Goal: Task Accomplishment & Management: Use online tool/utility

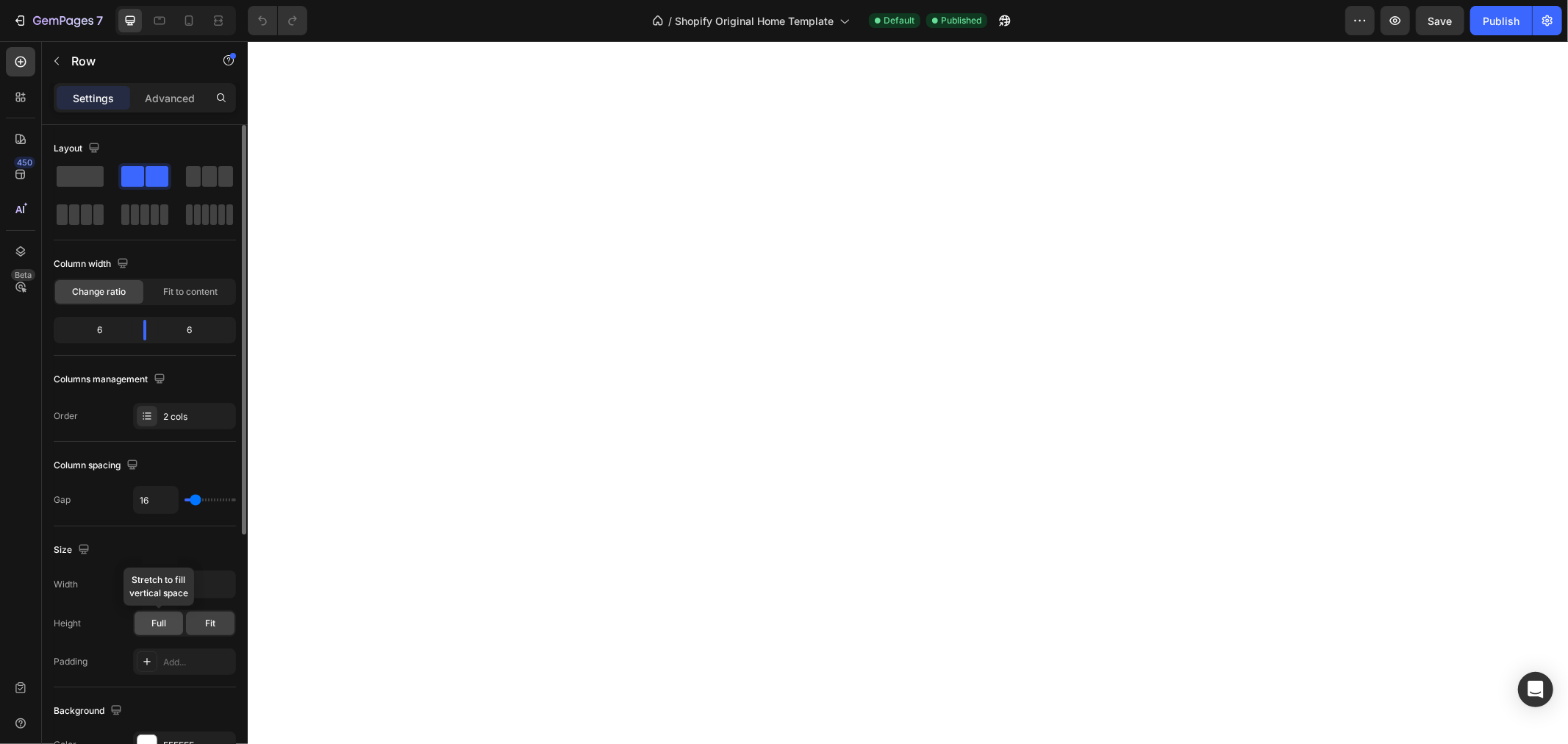
click at [164, 628] on span "Full" at bounding box center [158, 623] width 15 height 13
click at [209, 620] on span "Fit" at bounding box center [210, 623] width 10 height 13
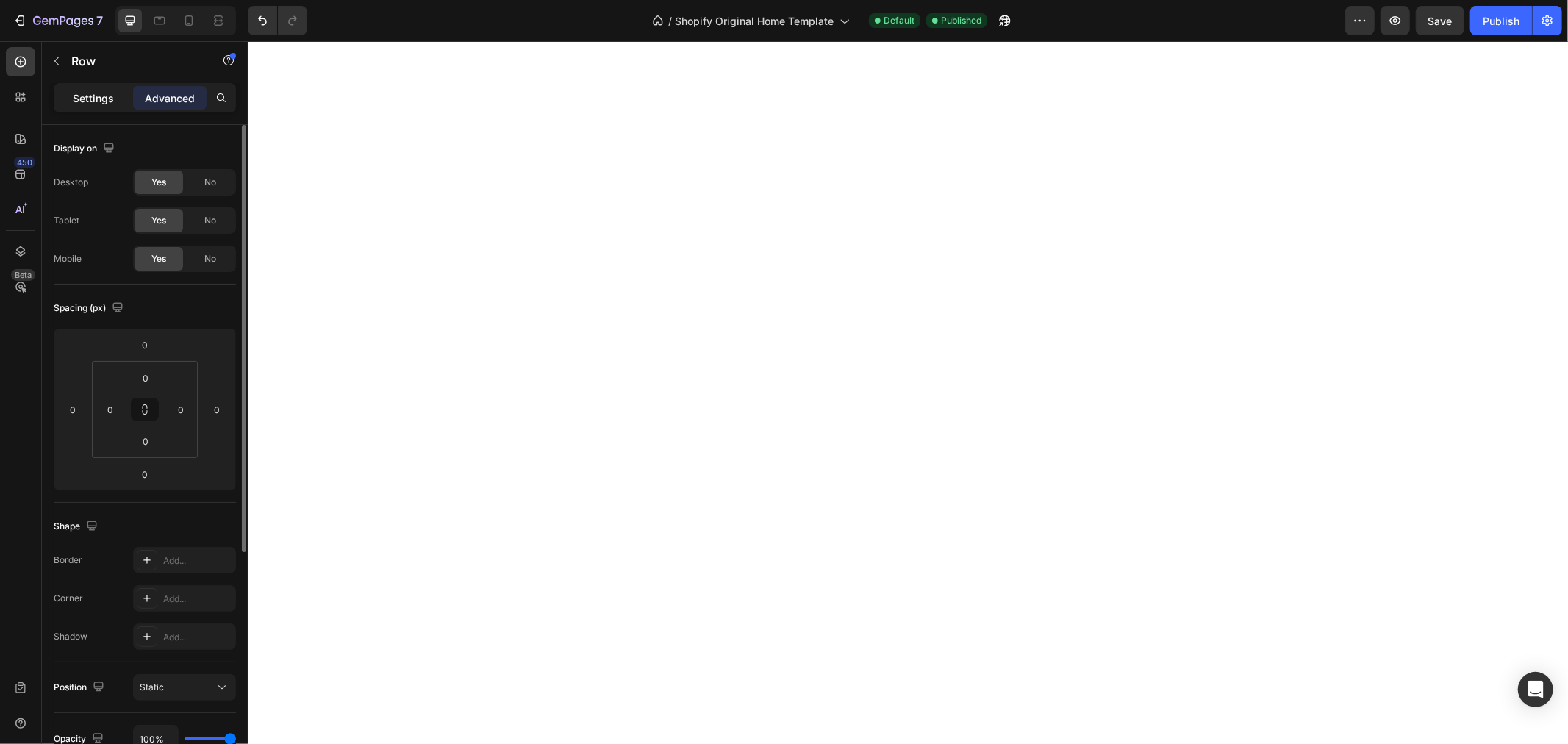
click at [103, 101] on p "Settings" at bounding box center [93, 97] width 41 height 15
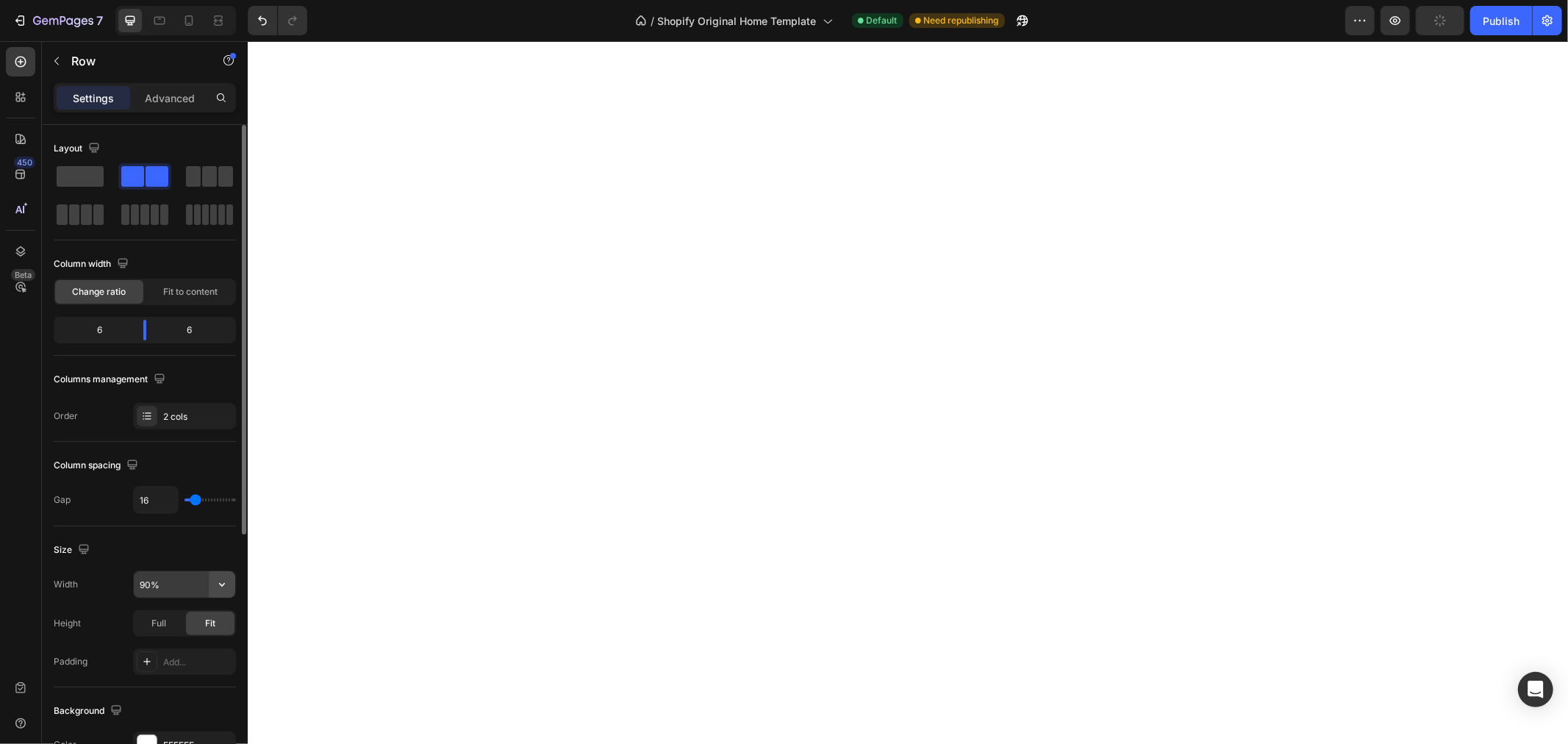
click at [228, 582] on icon "button" at bounding box center [222, 584] width 15 height 15
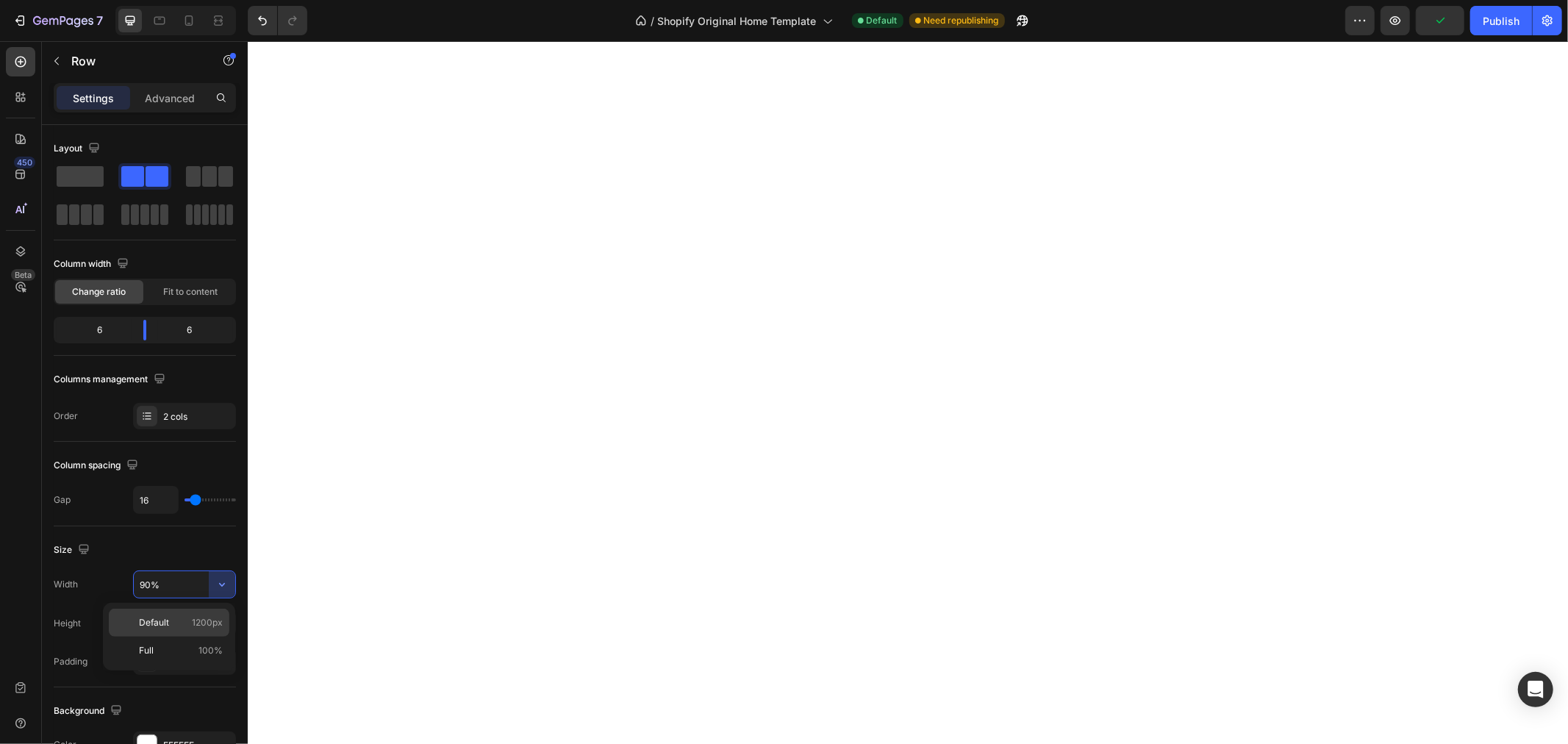
click at [216, 622] on span "1200px" at bounding box center [207, 622] width 31 height 13
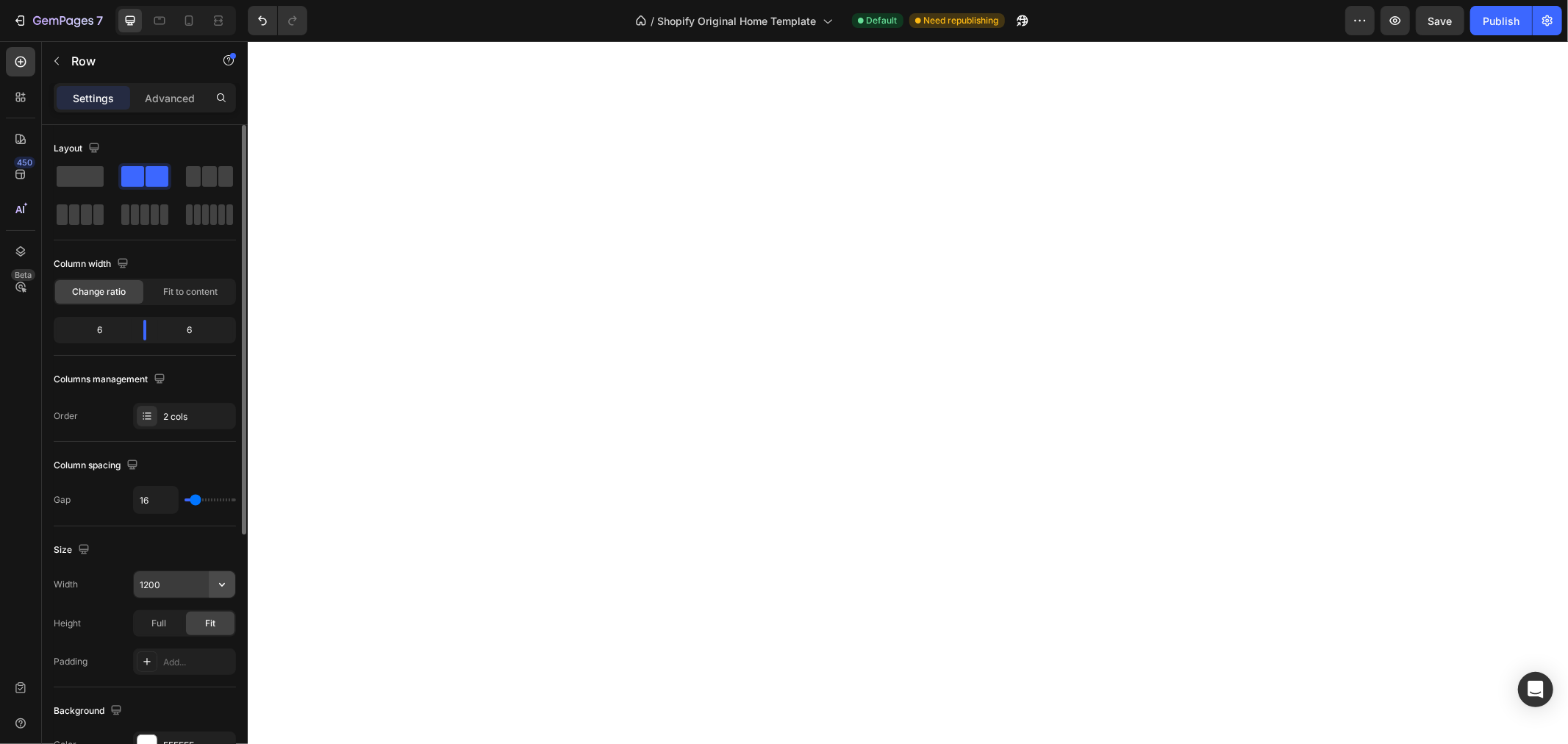
click at [226, 579] on icon "button" at bounding box center [222, 584] width 15 height 15
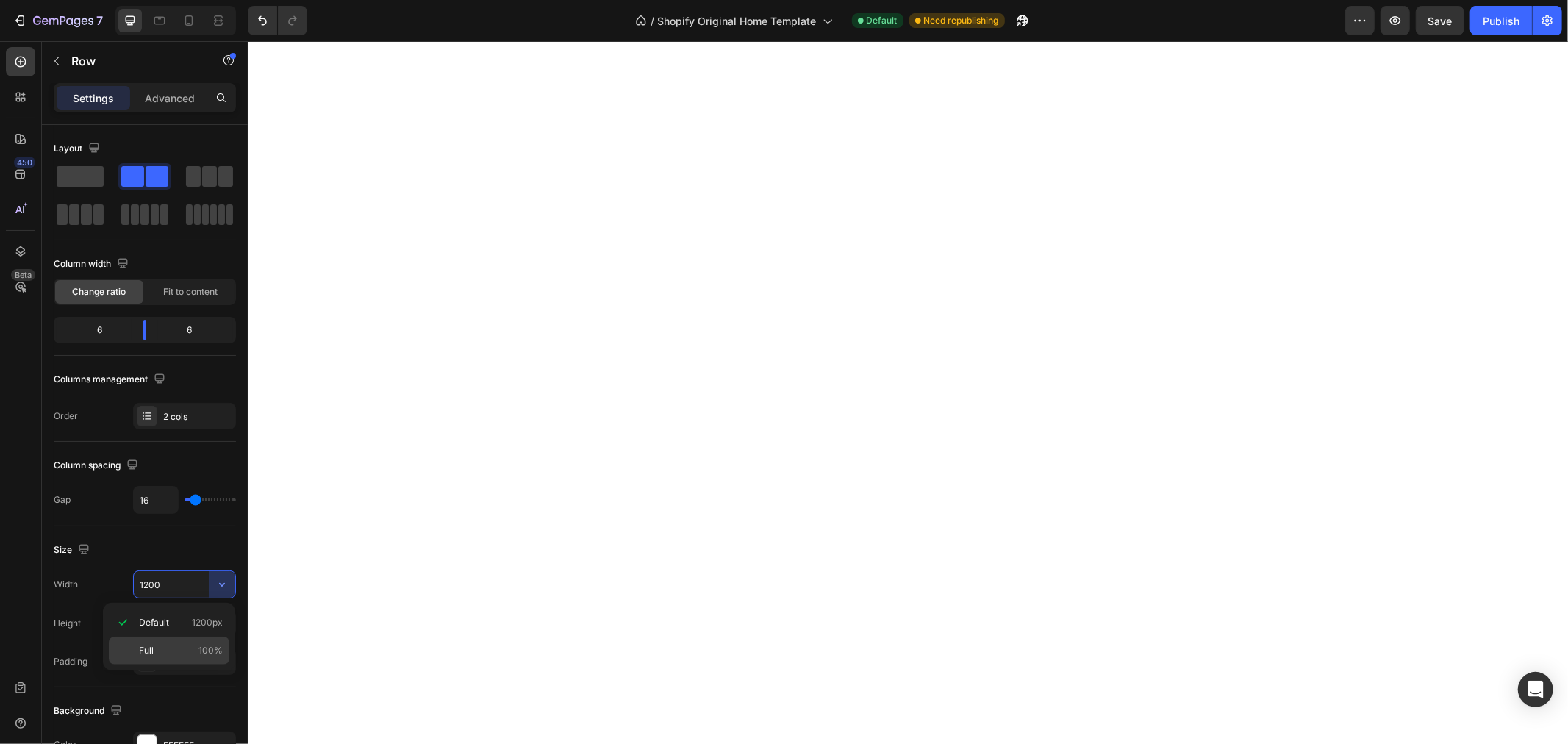
click at [199, 648] on span "100%" at bounding box center [210, 650] width 24 height 13
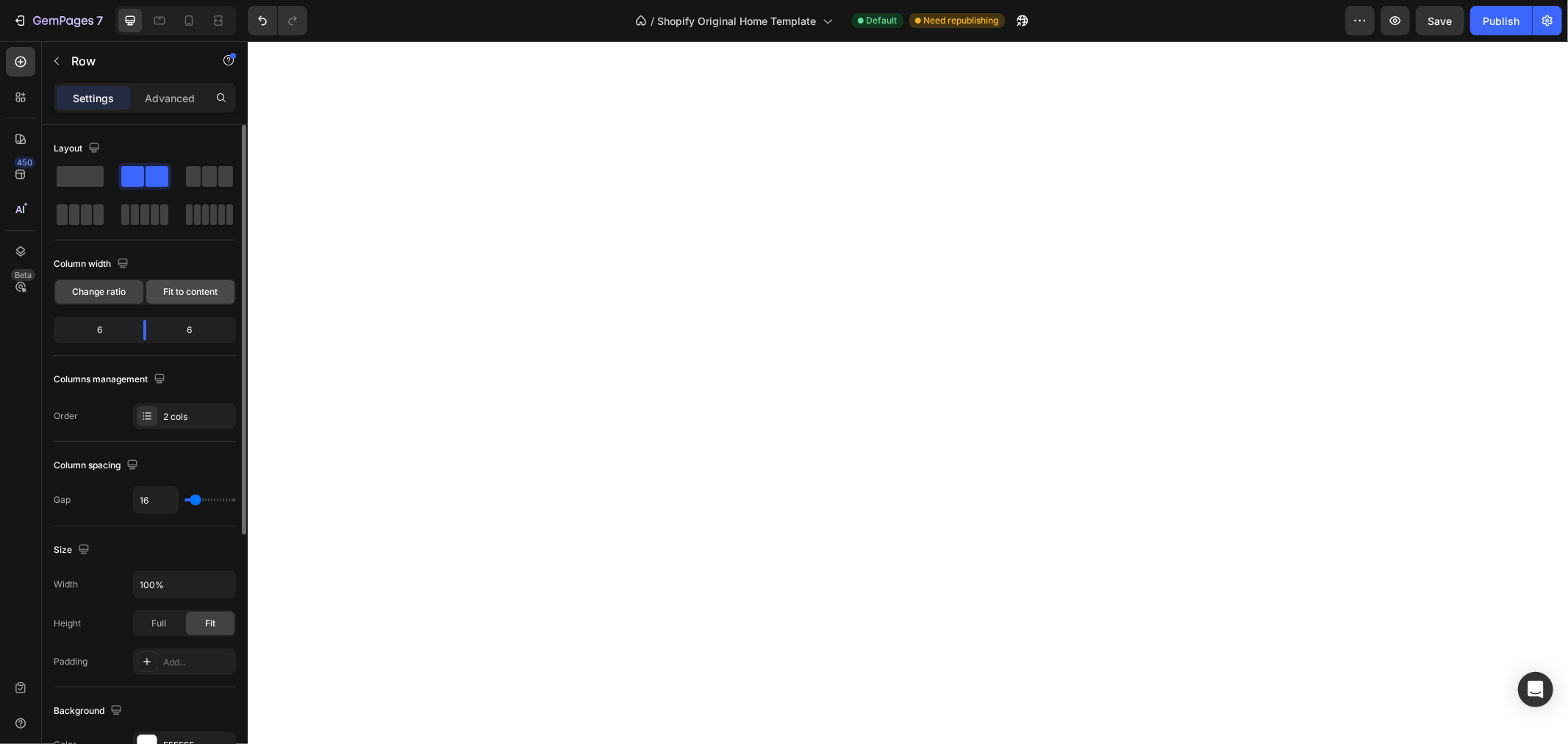
click at [190, 298] on div "Fit to content" at bounding box center [190, 292] width 88 height 24
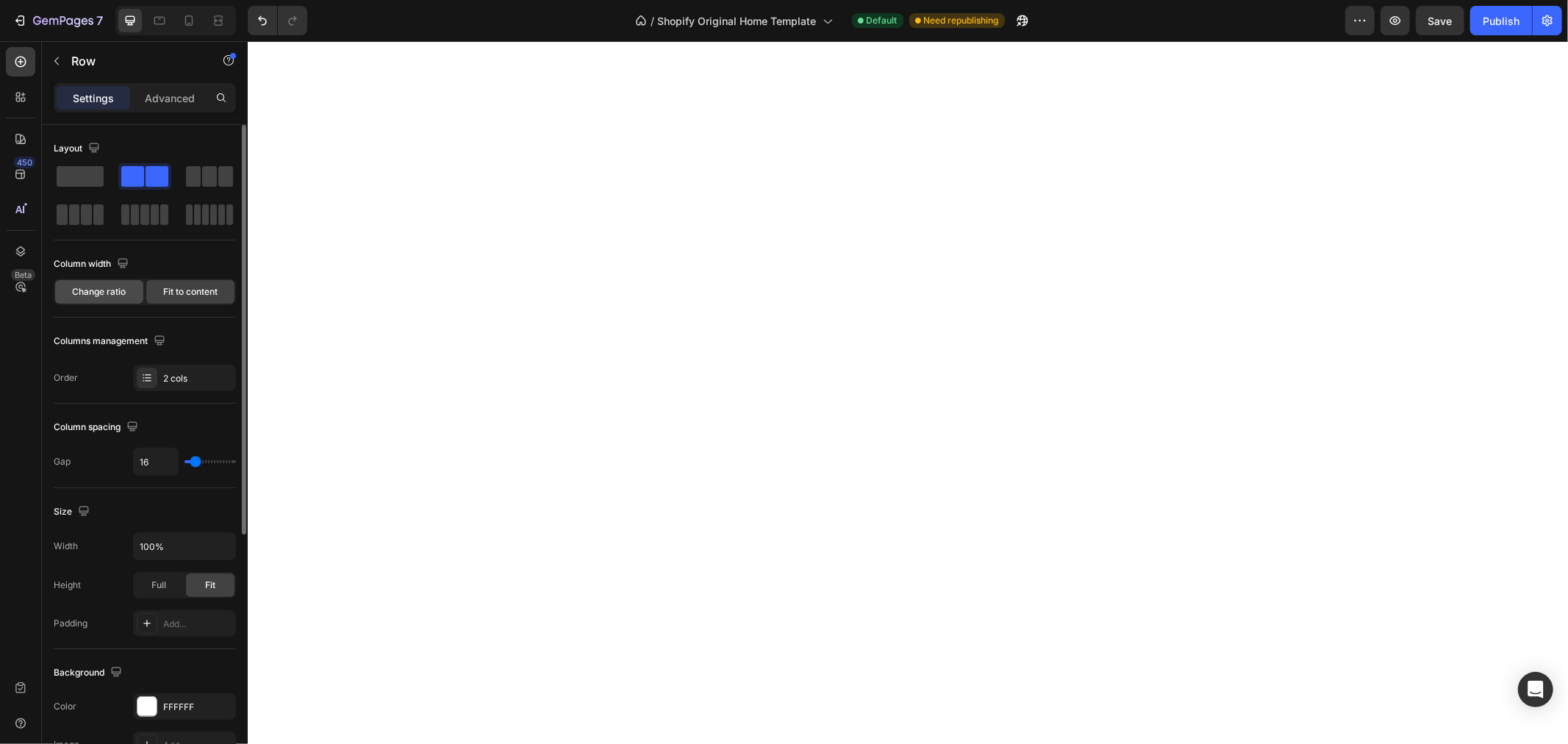
click at [107, 288] on span "Change ratio" at bounding box center [100, 291] width 54 height 13
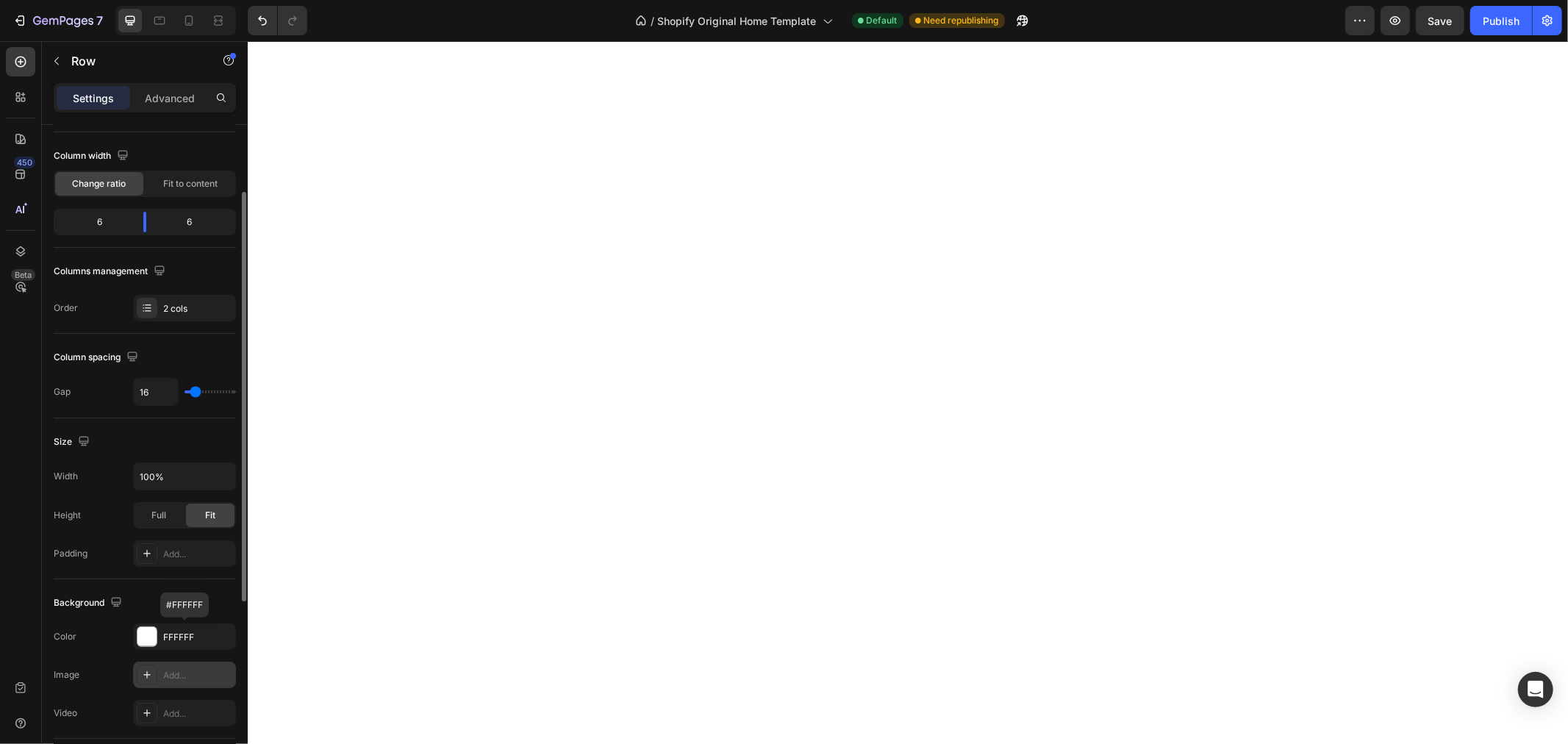
scroll to position [107, 0]
click at [153, 475] on input "100%" at bounding box center [184, 477] width 101 height 26
click at [146, 473] on input "890" at bounding box center [184, 477] width 101 height 26
click at [223, 474] on icon "button" at bounding box center [222, 477] width 15 height 15
click at [169, 474] on input "890" at bounding box center [184, 477] width 101 height 26
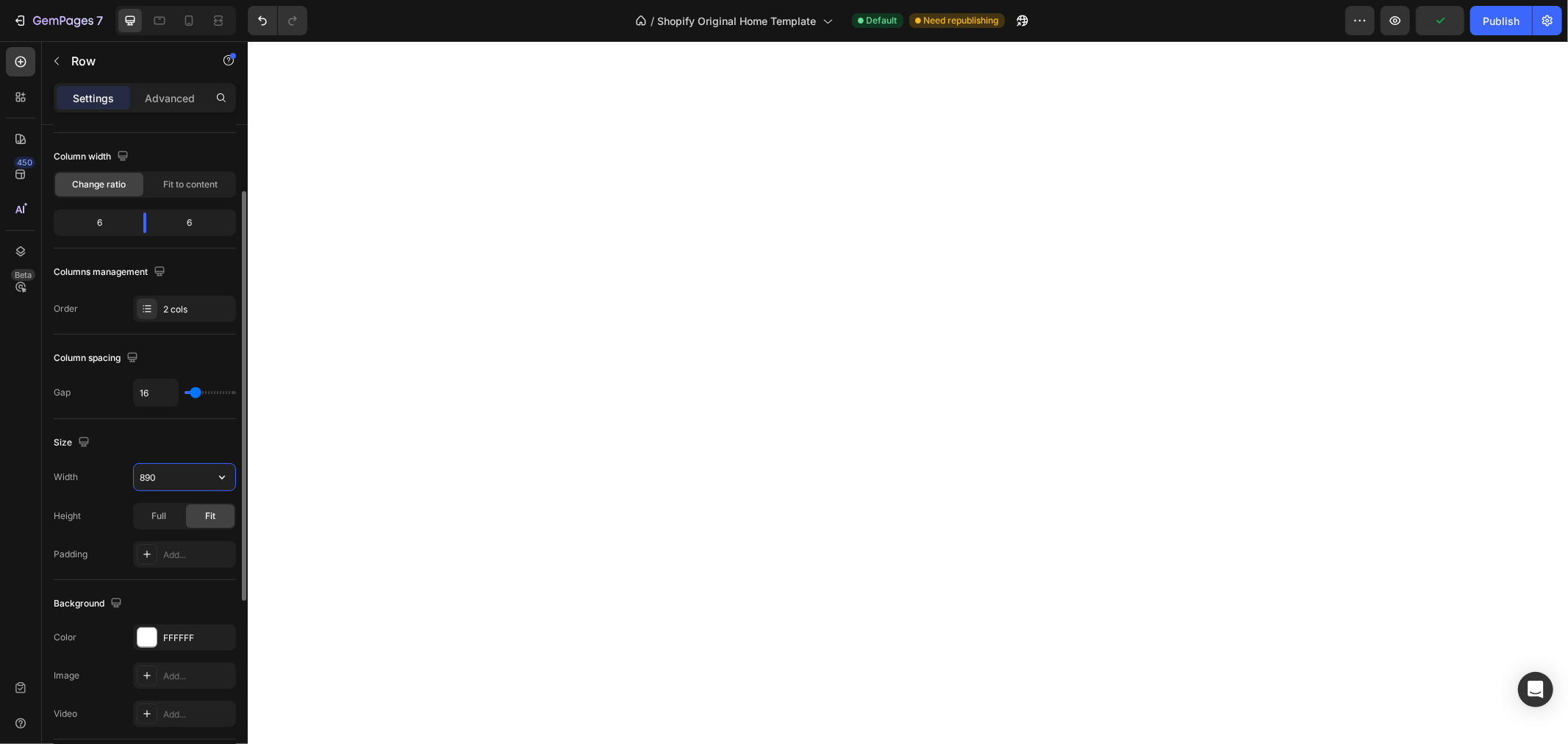
click at [207, 470] on input "890" at bounding box center [184, 477] width 101 height 26
click at [222, 470] on icon "button" at bounding box center [222, 477] width 15 height 15
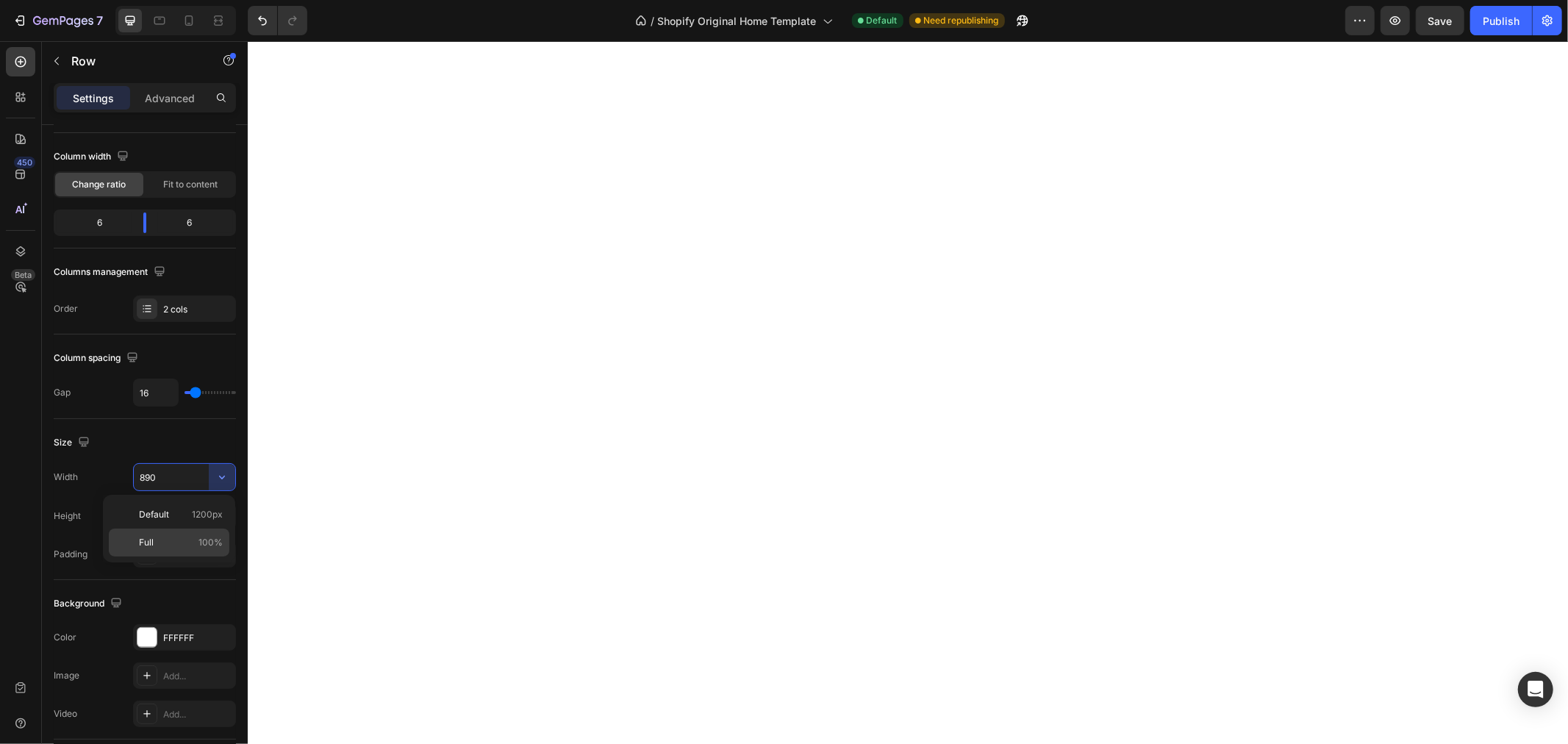
click at [187, 549] on div "Full 100%" at bounding box center [169, 543] width 121 height 28
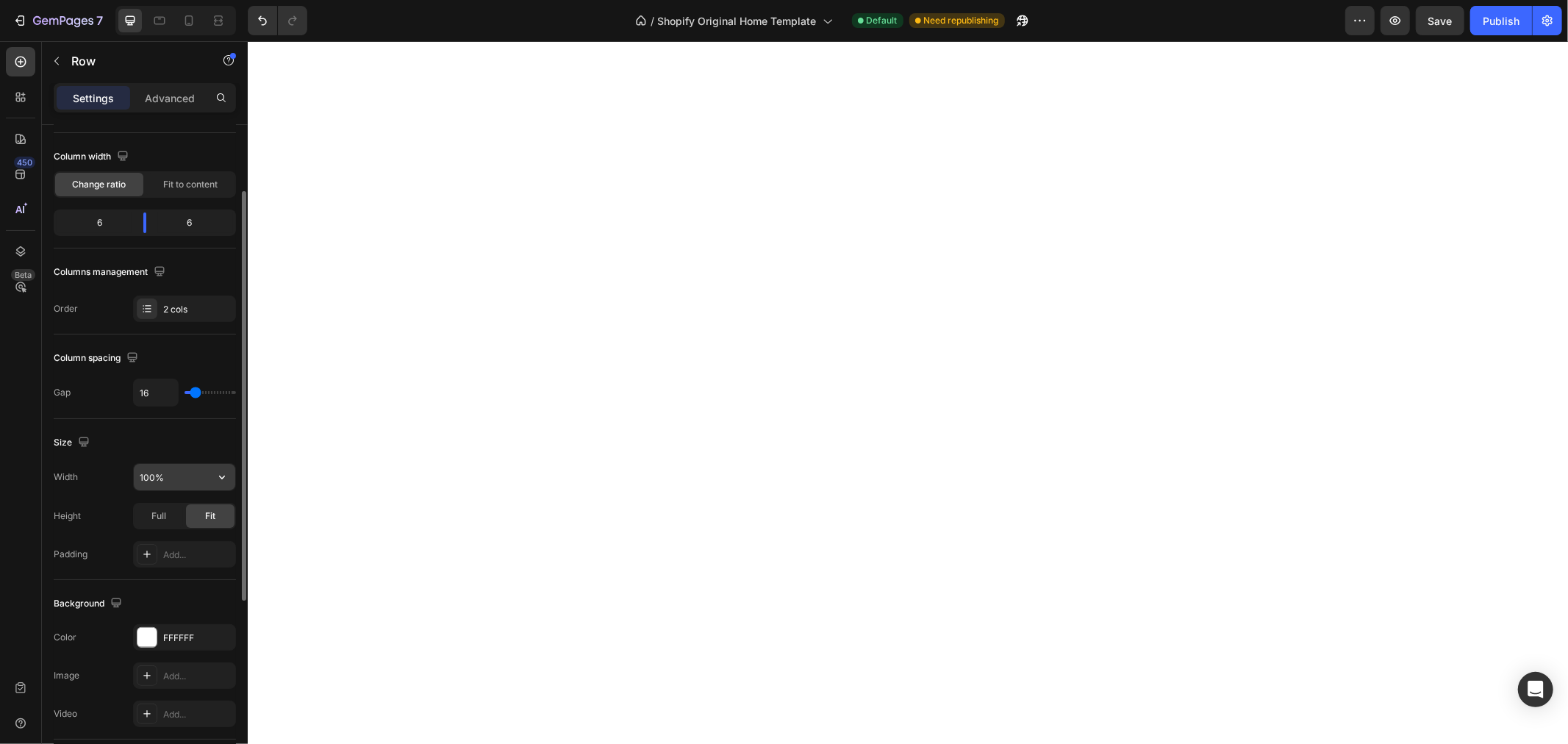
click at [146, 475] on input "100%" at bounding box center [184, 477] width 101 height 26
click at [146, 474] on input "100%" at bounding box center [184, 477] width 101 height 26
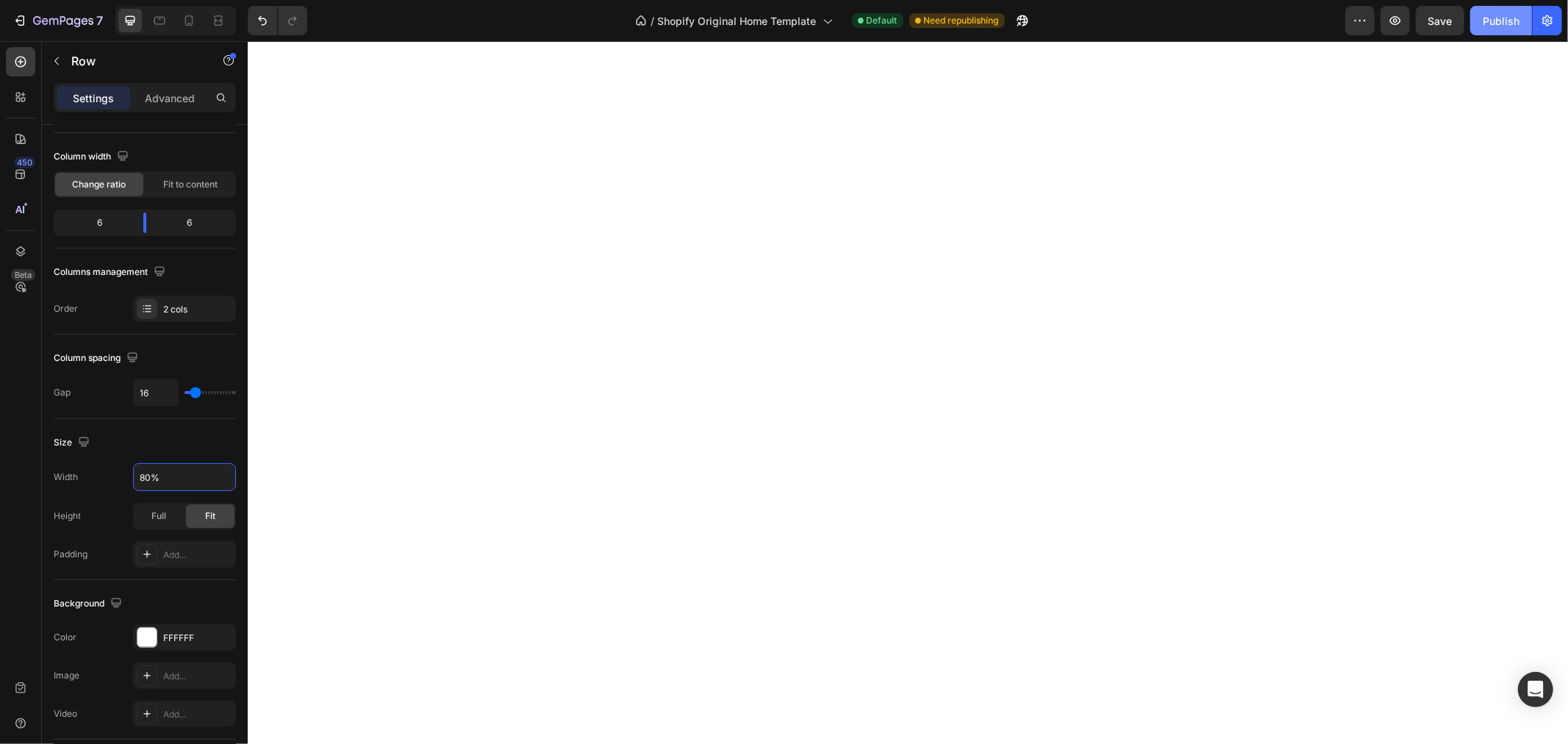
type input "80%"
click at [1500, 17] on div "Publish" at bounding box center [1501, 20] width 37 height 15
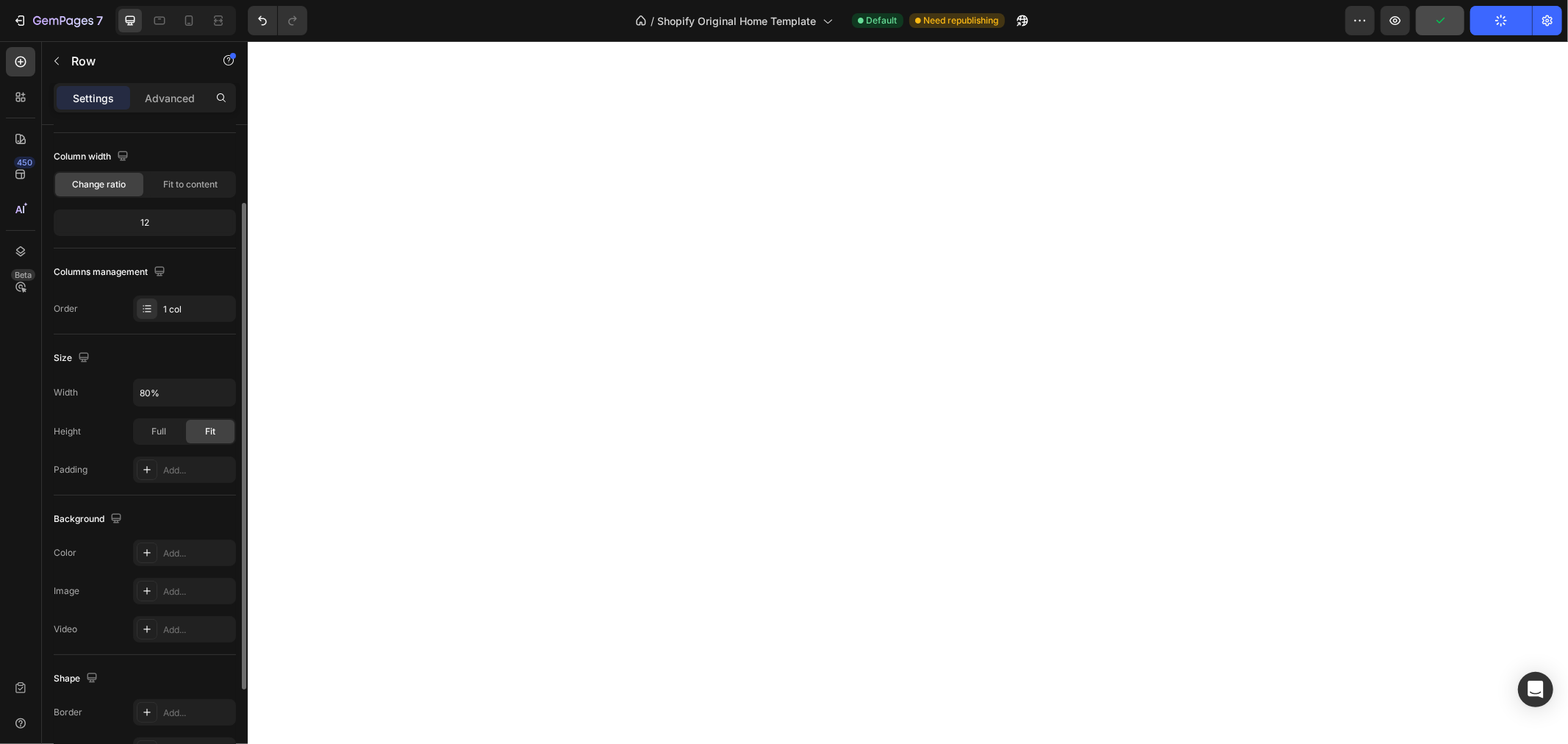
scroll to position [107, 0]
click at [143, 390] on input "80%" at bounding box center [184, 393] width 101 height 26
type input "100%"
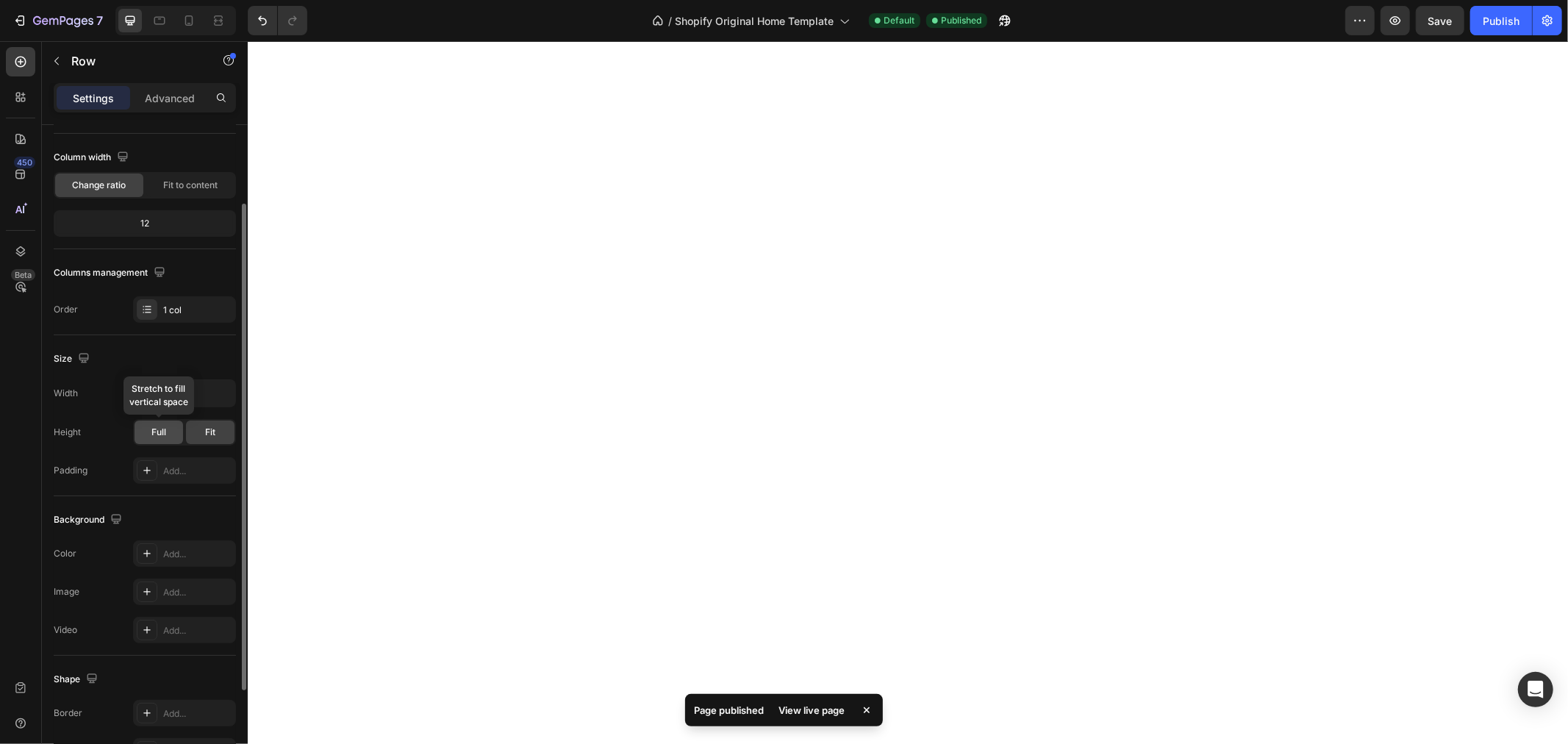
click at [154, 435] on span "Full" at bounding box center [158, 432] width 15 height 13
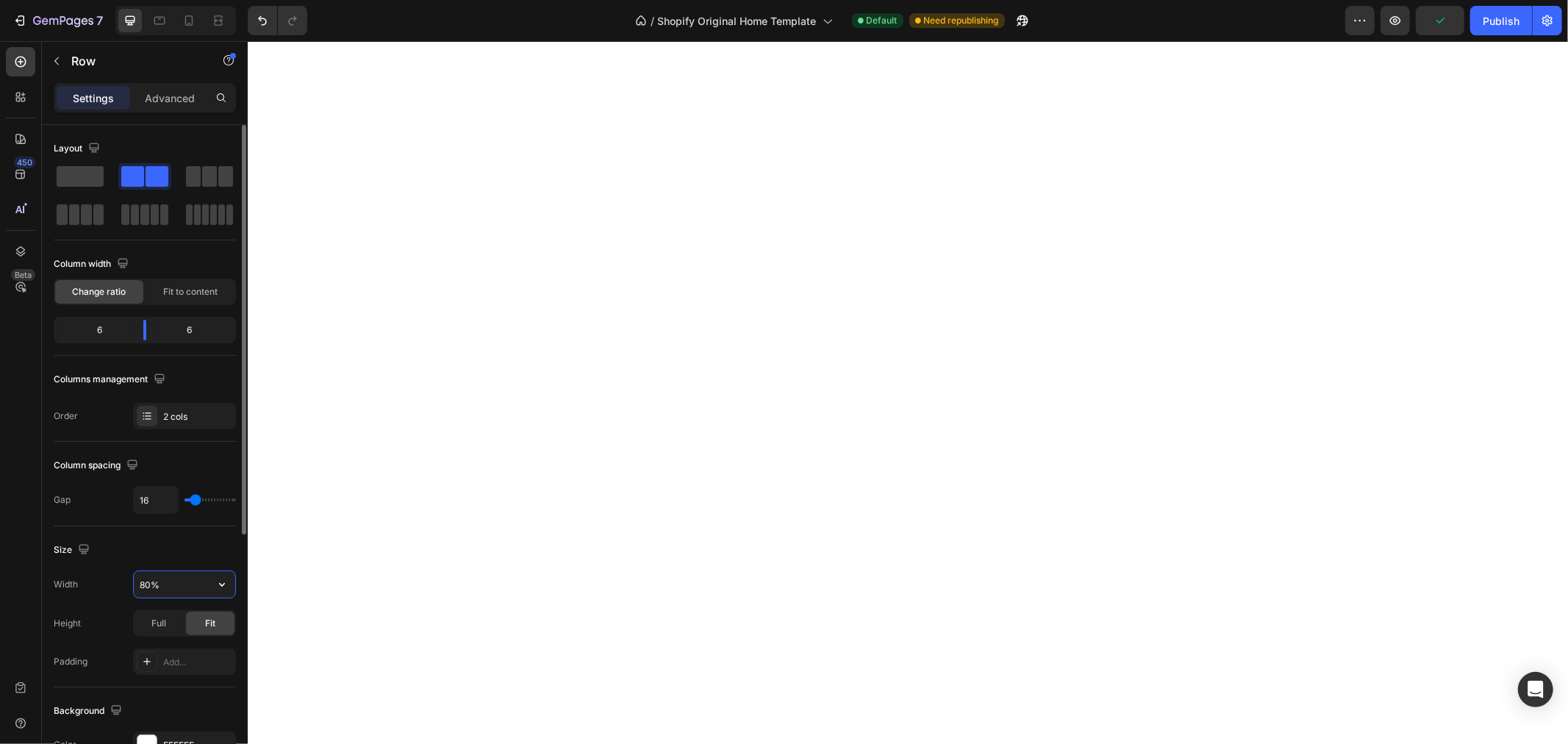
click at [143, 582] on input "80%" at bounding box center [184, 584] width 101 height 26
click at [1473, 11] on button "Publish" at bounding box center [1501, 20] width 62 height 29
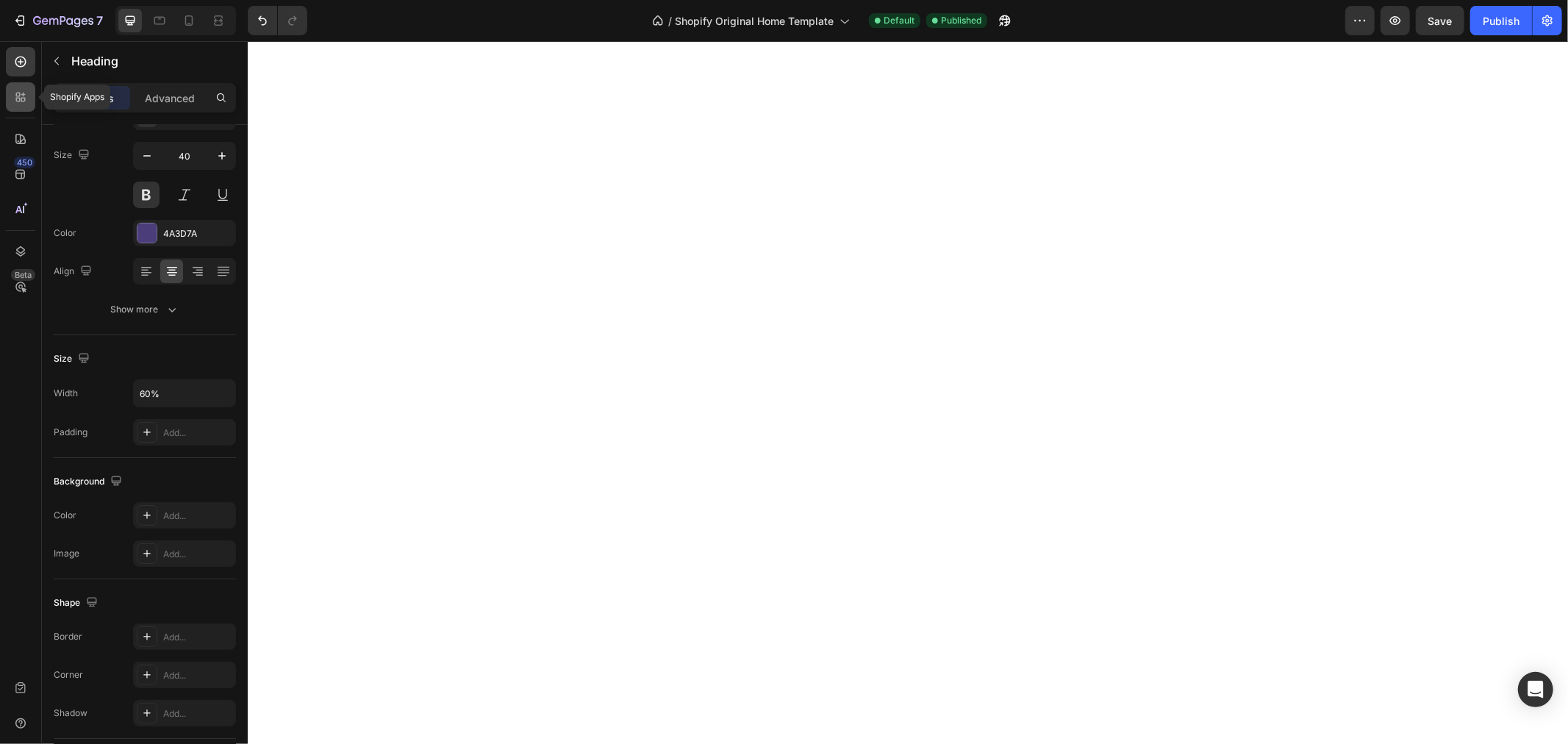
click at [18, 101] on icon at bounding box center [18, 100] width 4 height 4
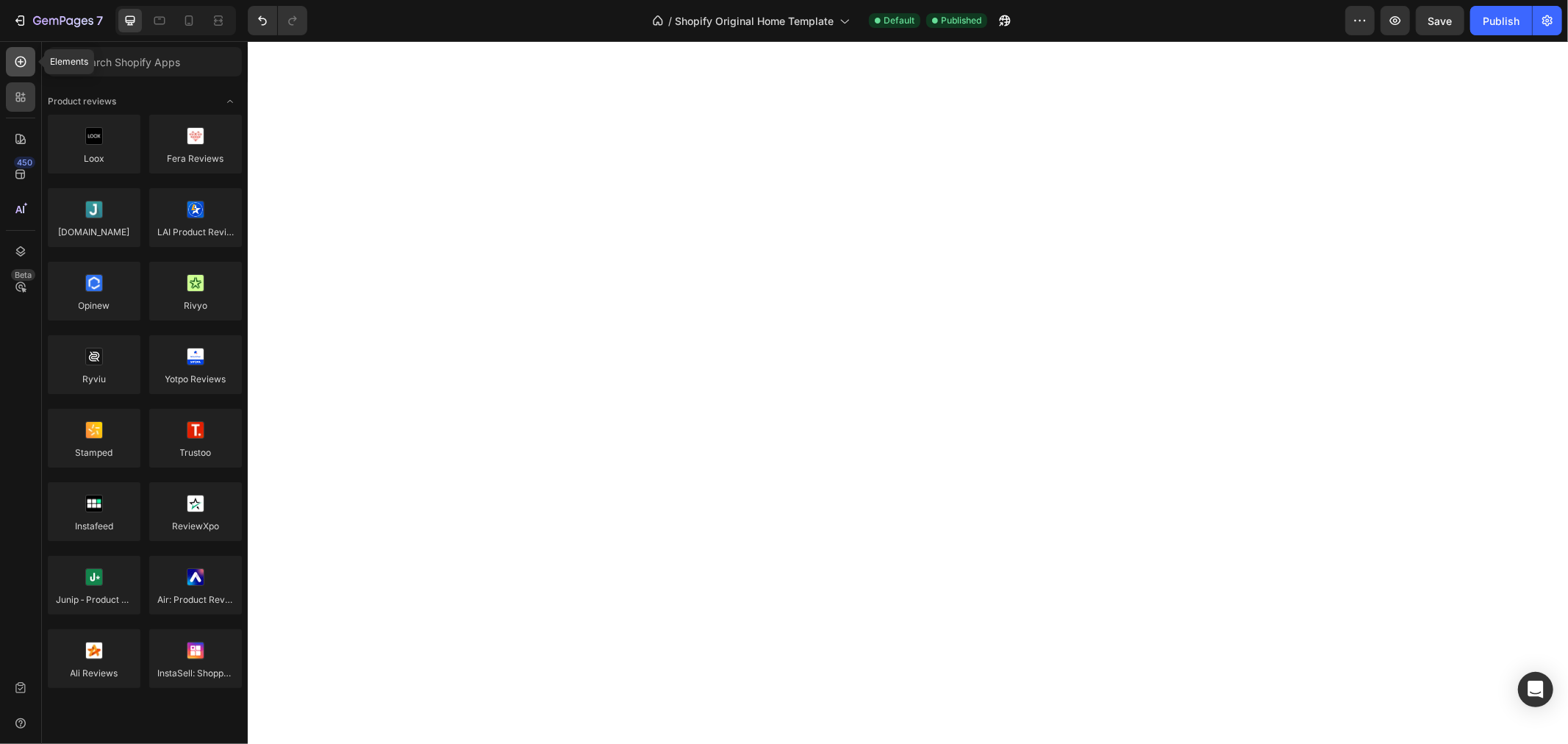
click at [11, 63] on div at bounding box center [20, 61] width 29 height 29
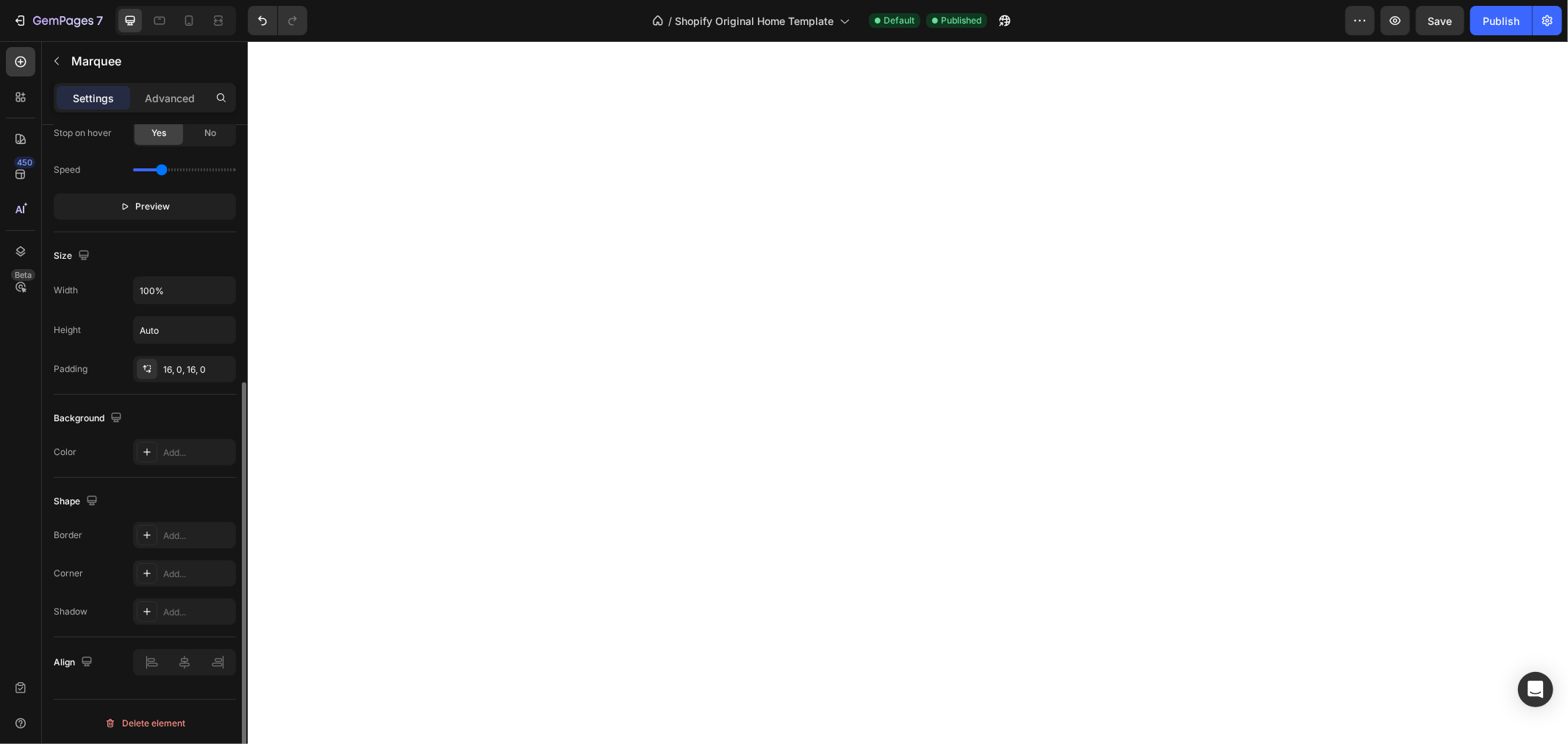
scroll to position [427, 0]
click at [155, 445] on div at bounding box center [147, 449] width 21 height 21
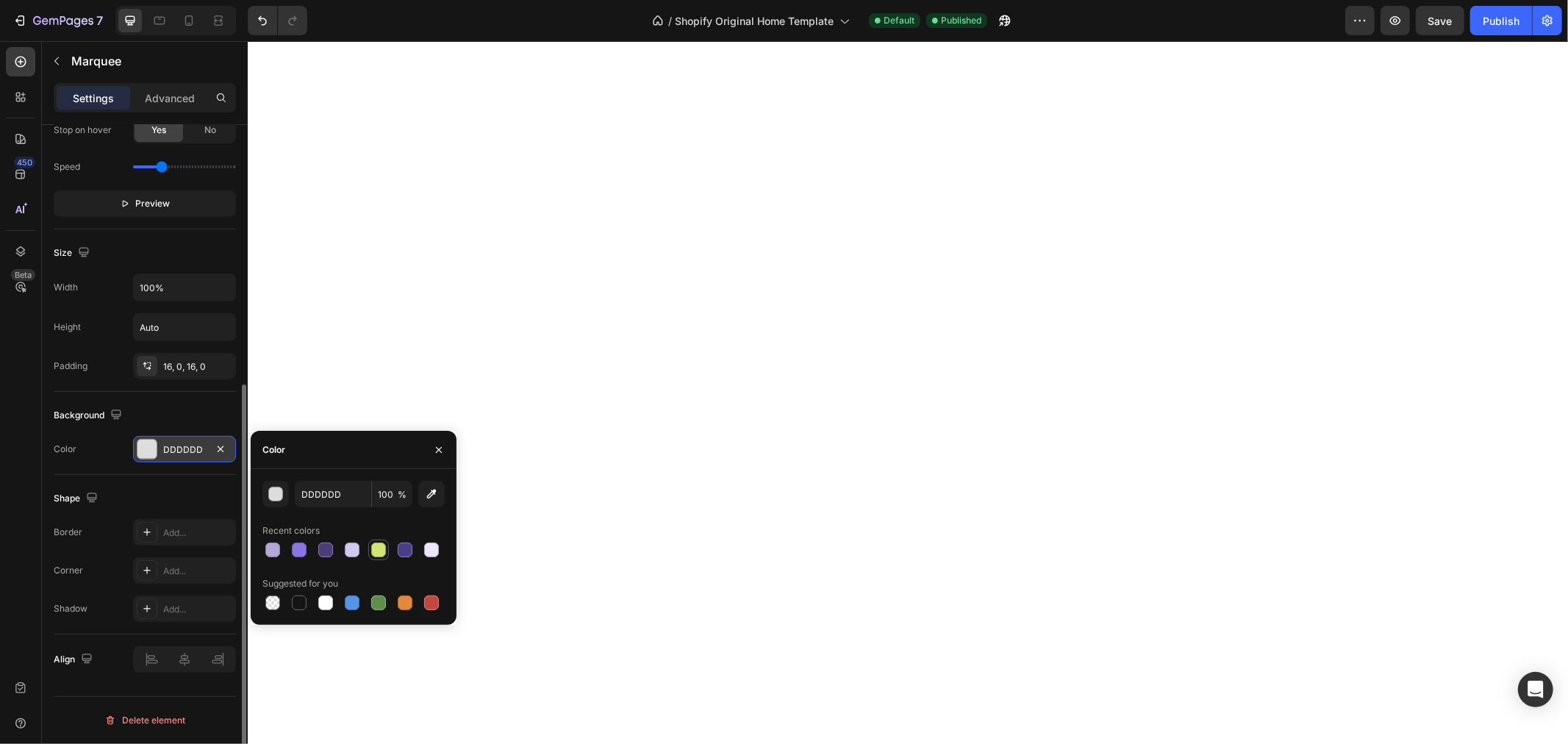
click at [379, 548] on div at bounding box center [378, 549] width 15 height 15
type input "D2E474"
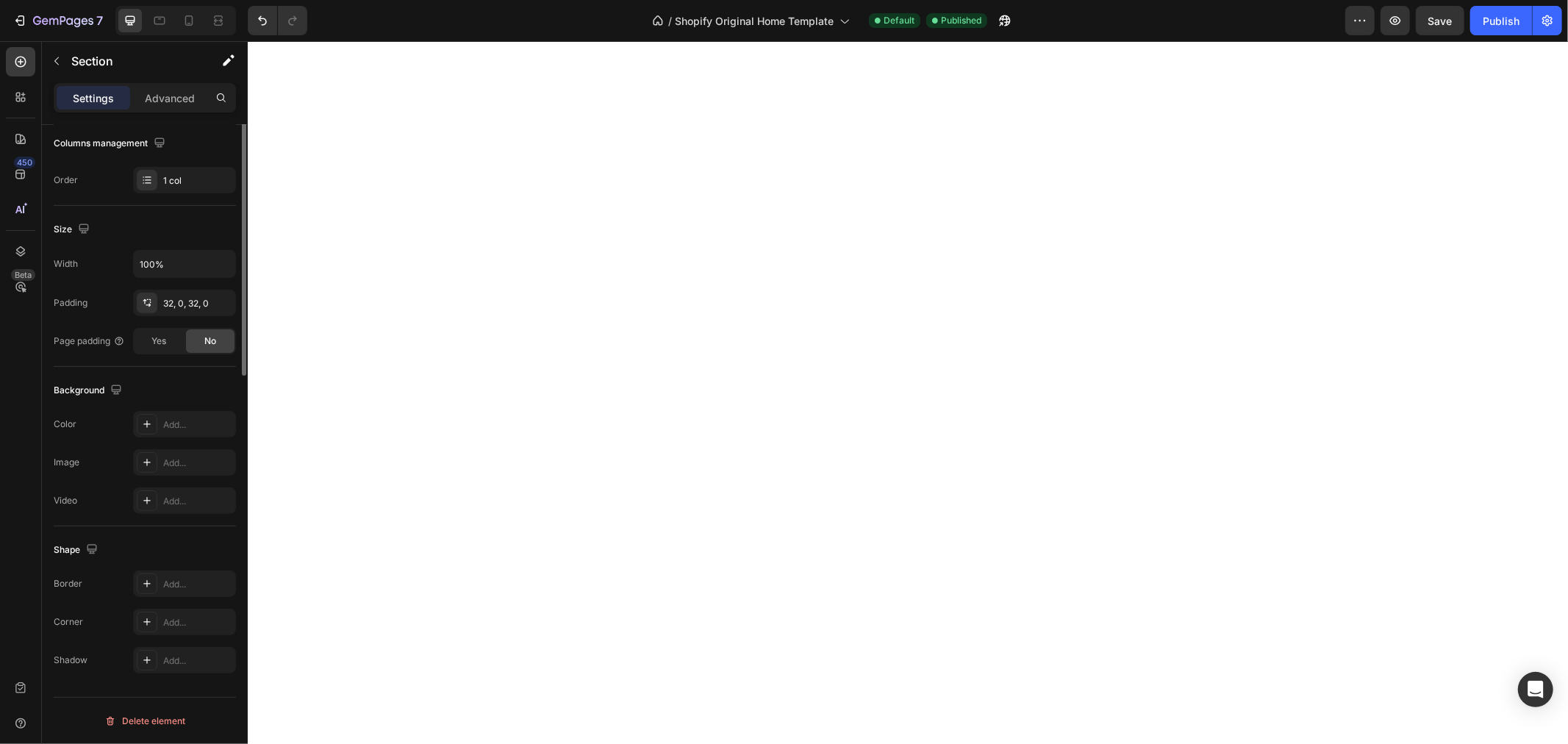
scroll to position [0, 0]
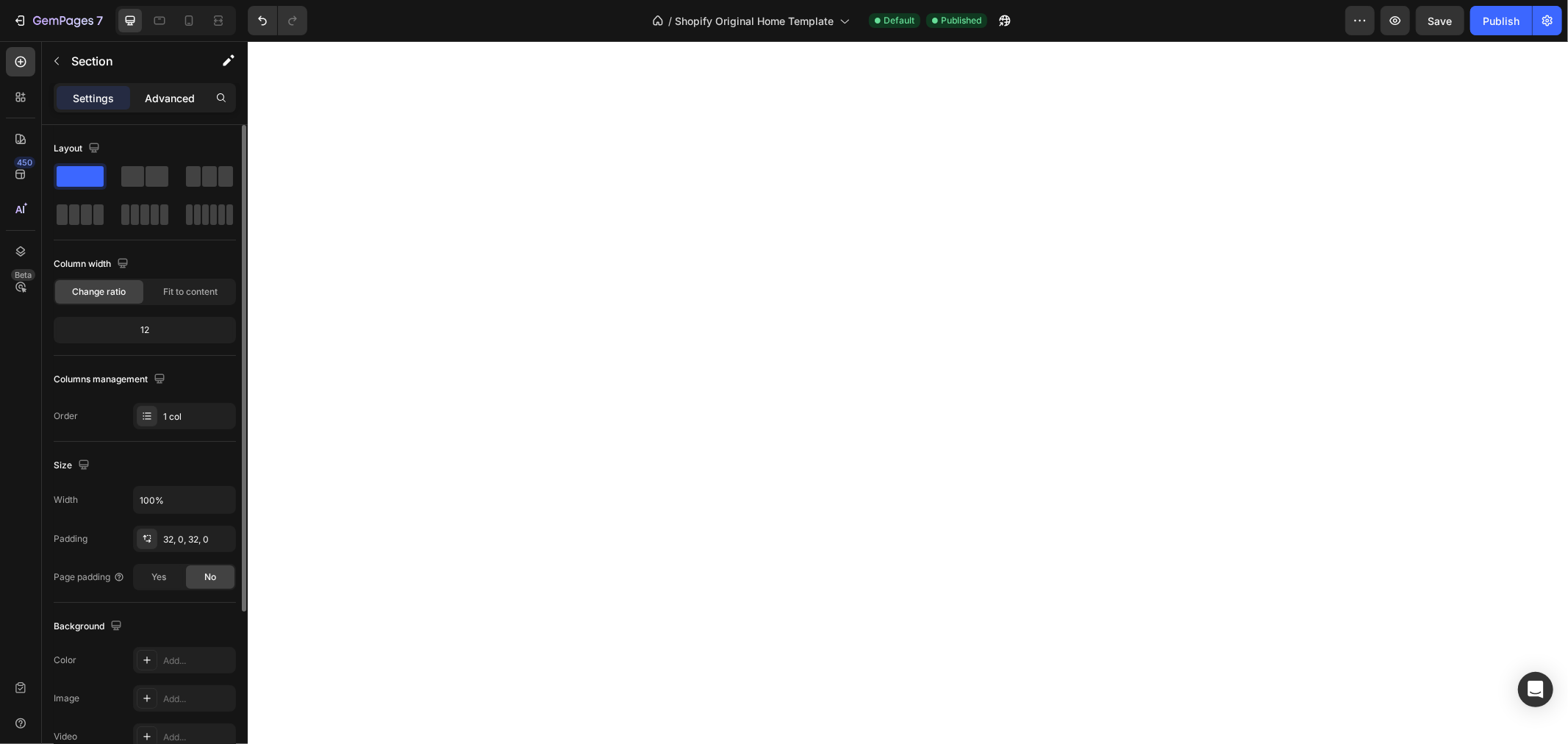
click at [175, 90] on p "Advanced" at bounding box center [170, 97] width 50 height 15
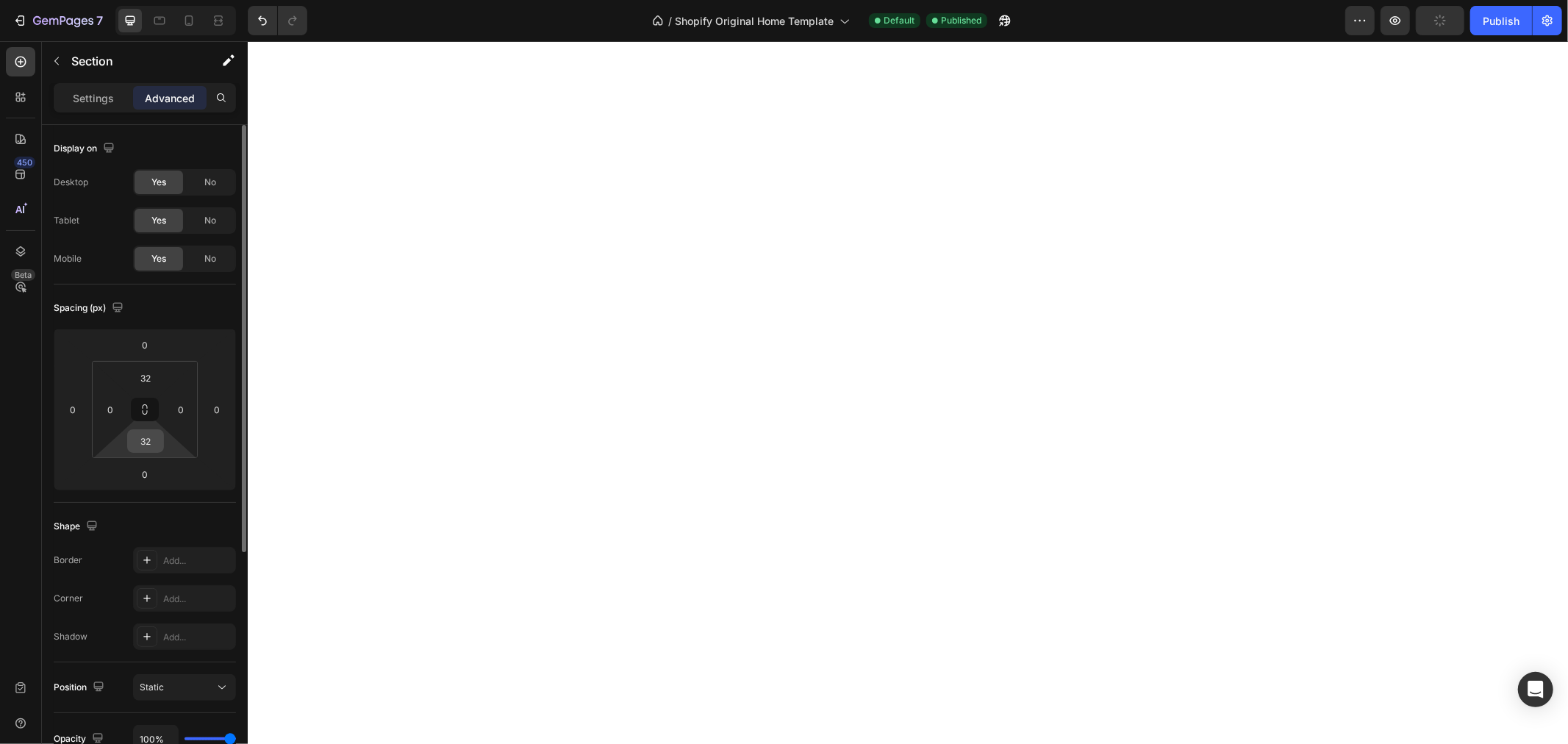
click at [156, 434] on input "32" at bounding box center [145, 441] width 29 height 22
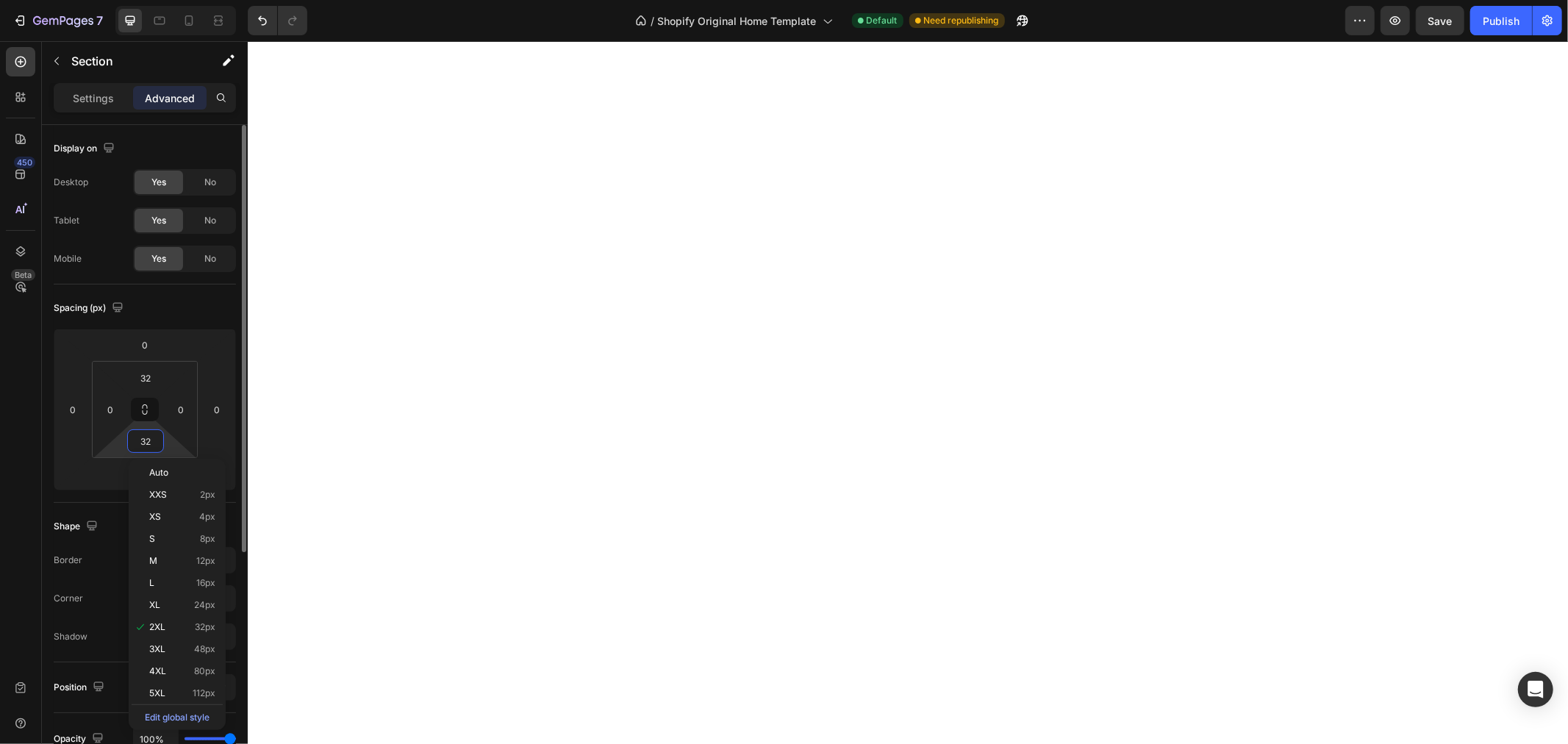
type input "0"
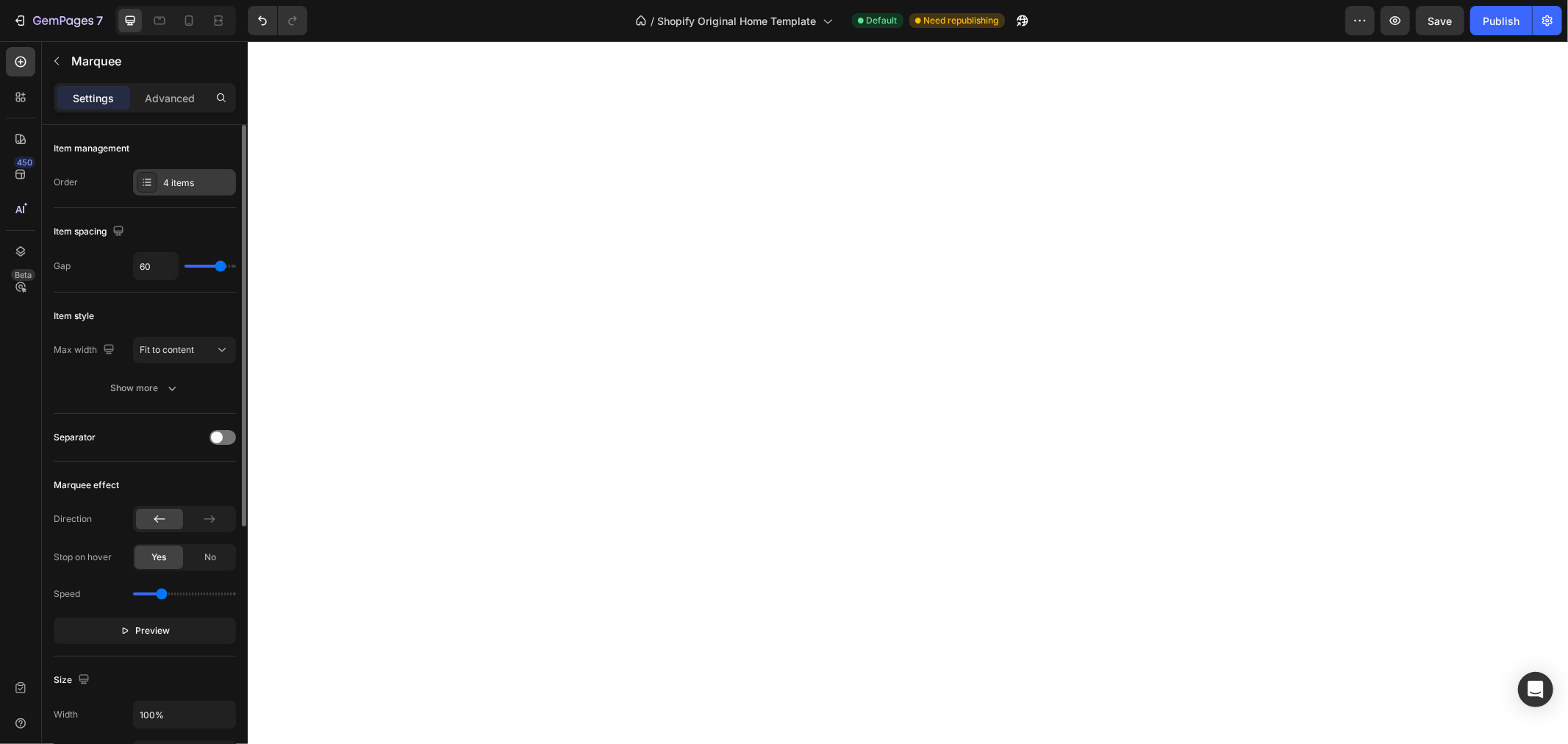
click at [188, 179] on div "4 items" at bounding box center [197, 182] width 69 height 13
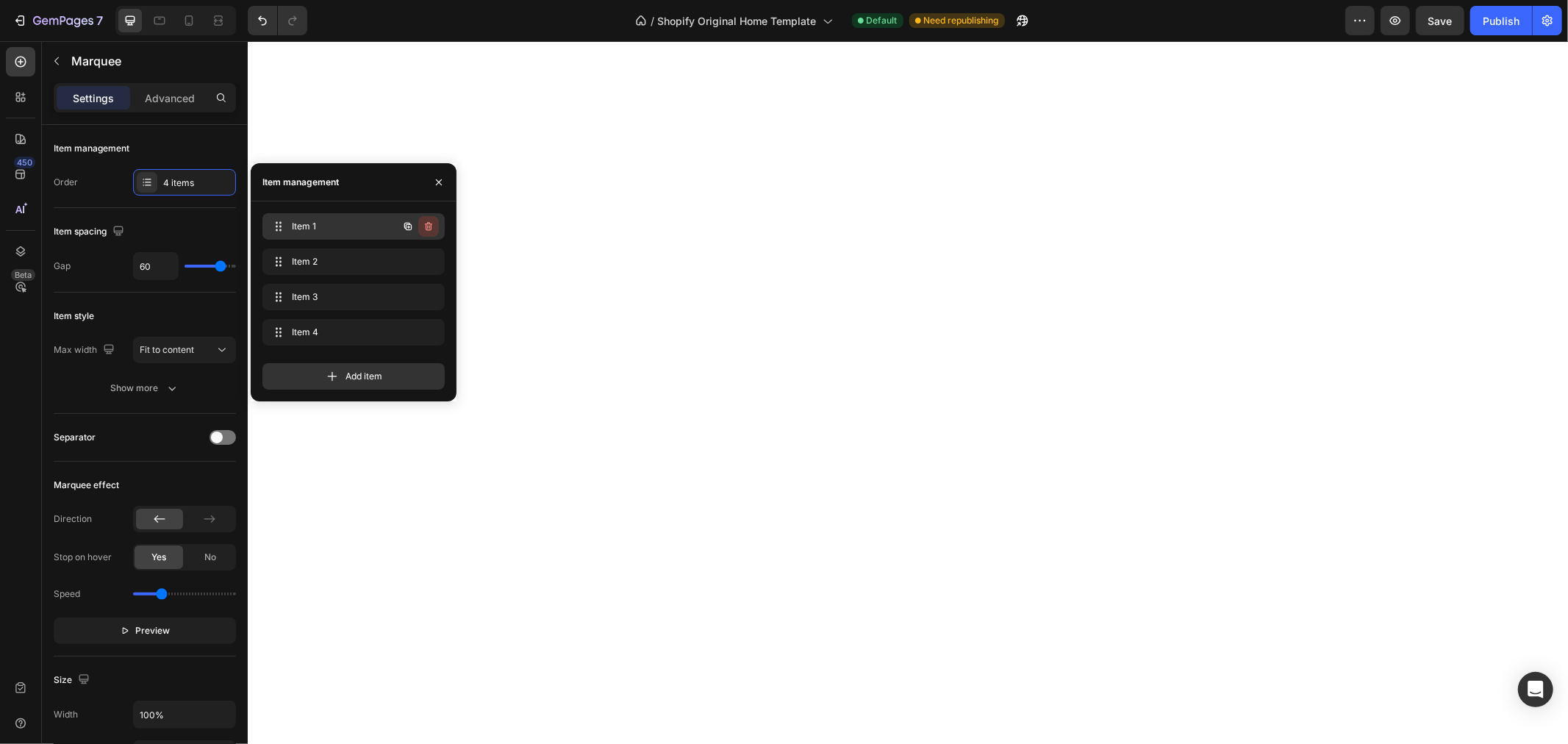
click at [431, 223] on icon "button" at bounding box center [428, 226] width 7 height 9
click at [430, 224] on div "Delete" at bounding box center [418, 226] width 27 height 13
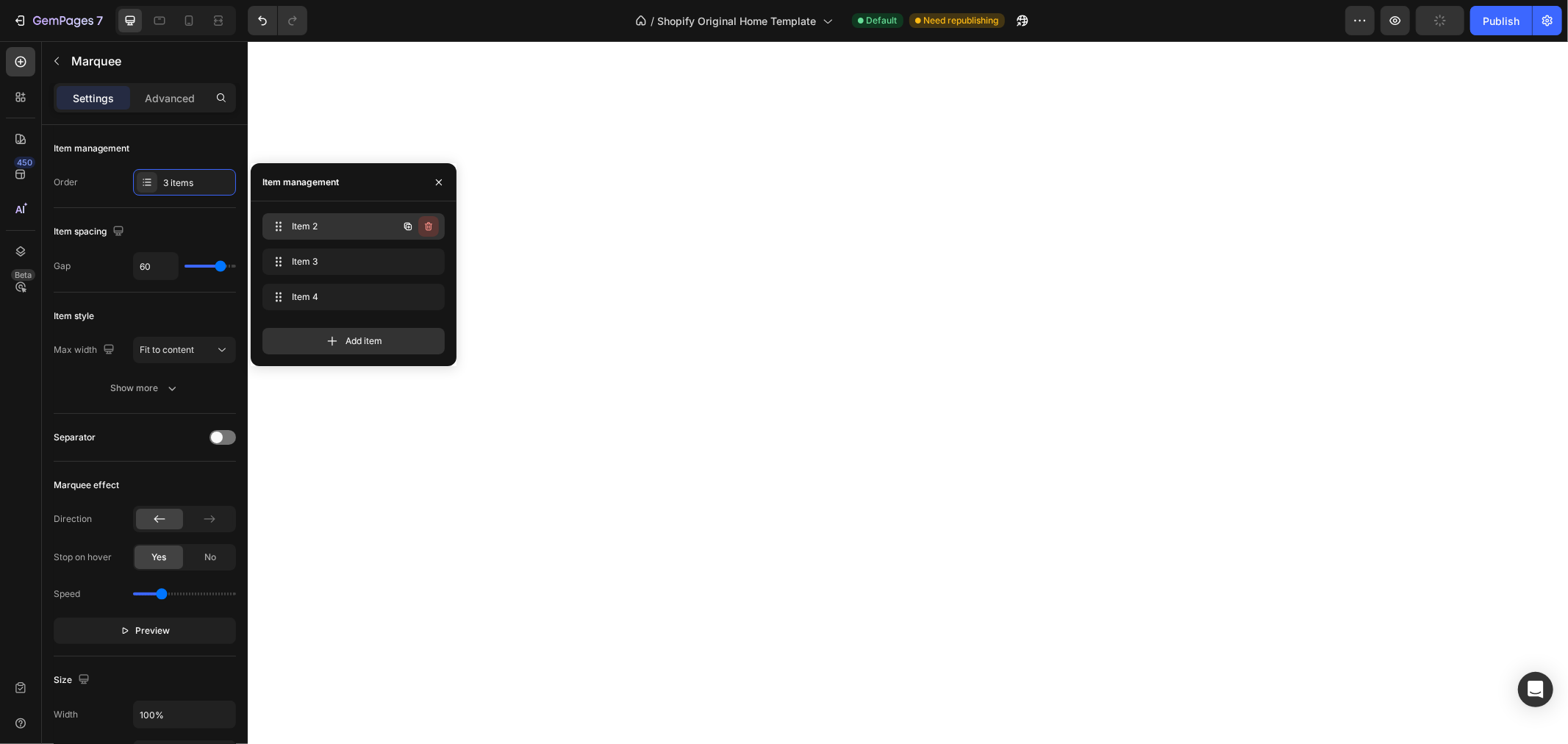
click at [431, 224] on icon "button" at bounding box center [429, 227] width 12 height 12
click at [431, 224] on div "Delete" at bounding box center [418, 226] width 27 height 13
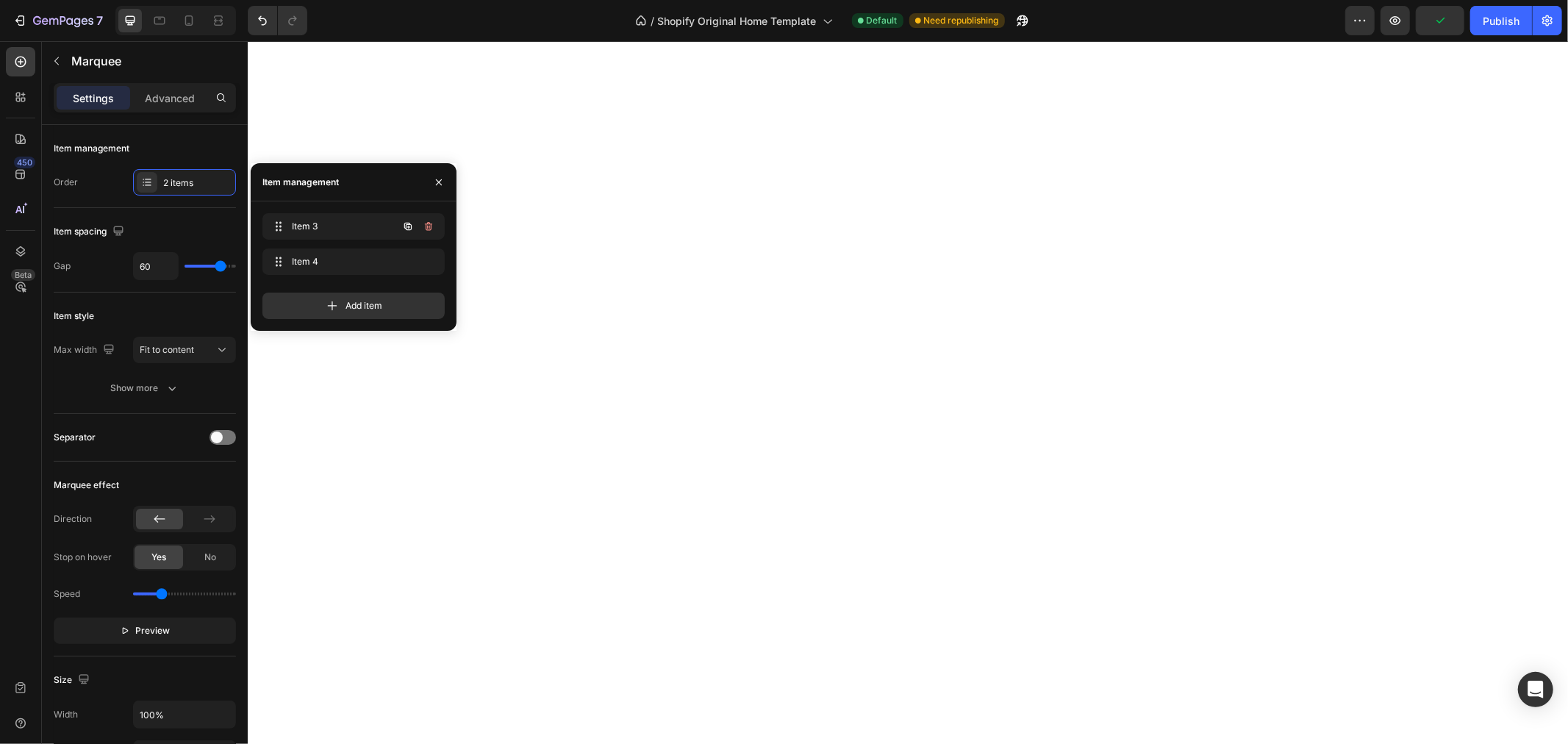
click at [431, 224] on icon "button" at bounding box center [429, 227] width 12 height 12
click at [431, 224] on div "Delete" at bounding box center [418, 226] width 27 height 13
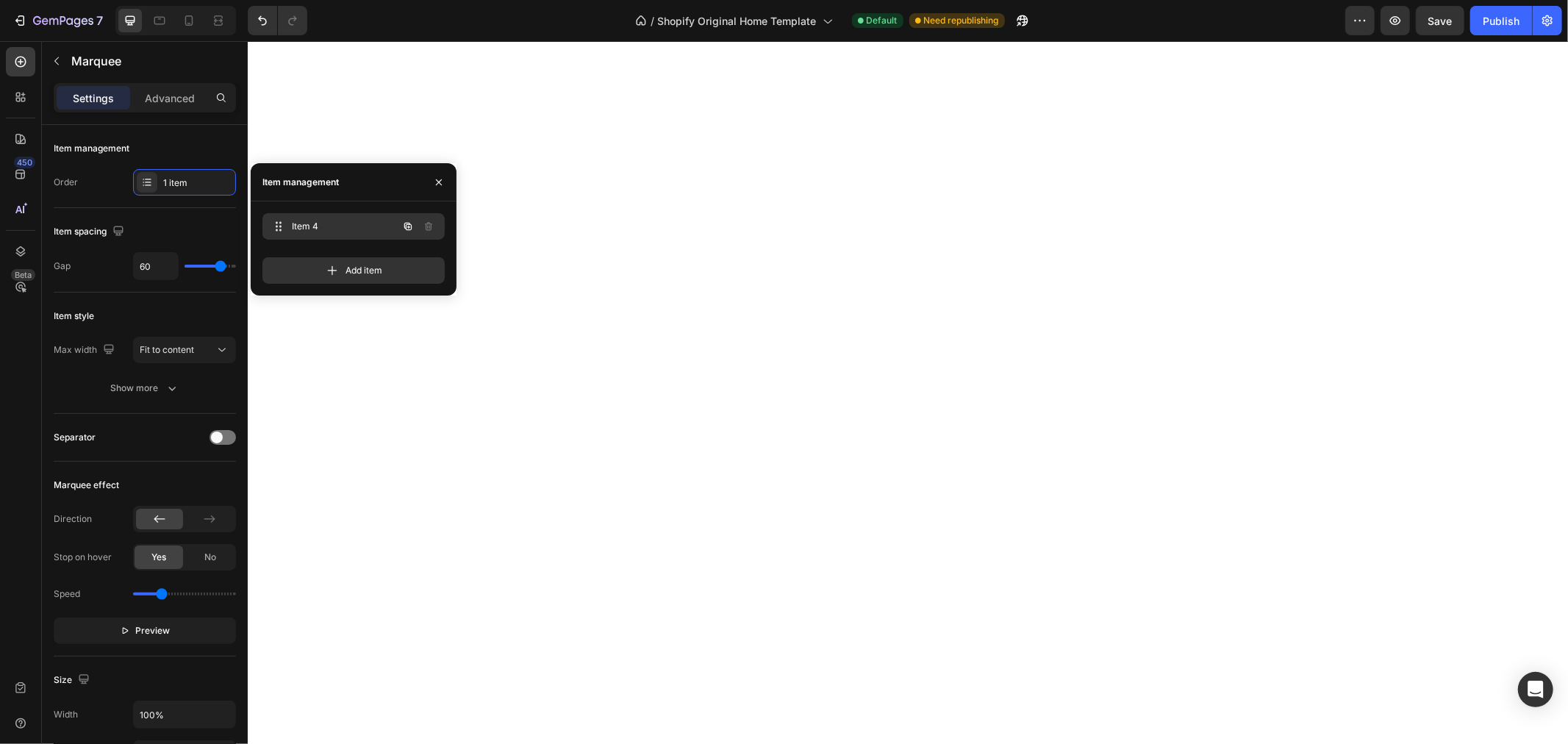
click at [356, 223] on span "Item 4" at bounding box center [333, 226] width 83 height 13
click at [323, 220] on span "Item 4" at bounding box center [333, 226] width 83 height 13
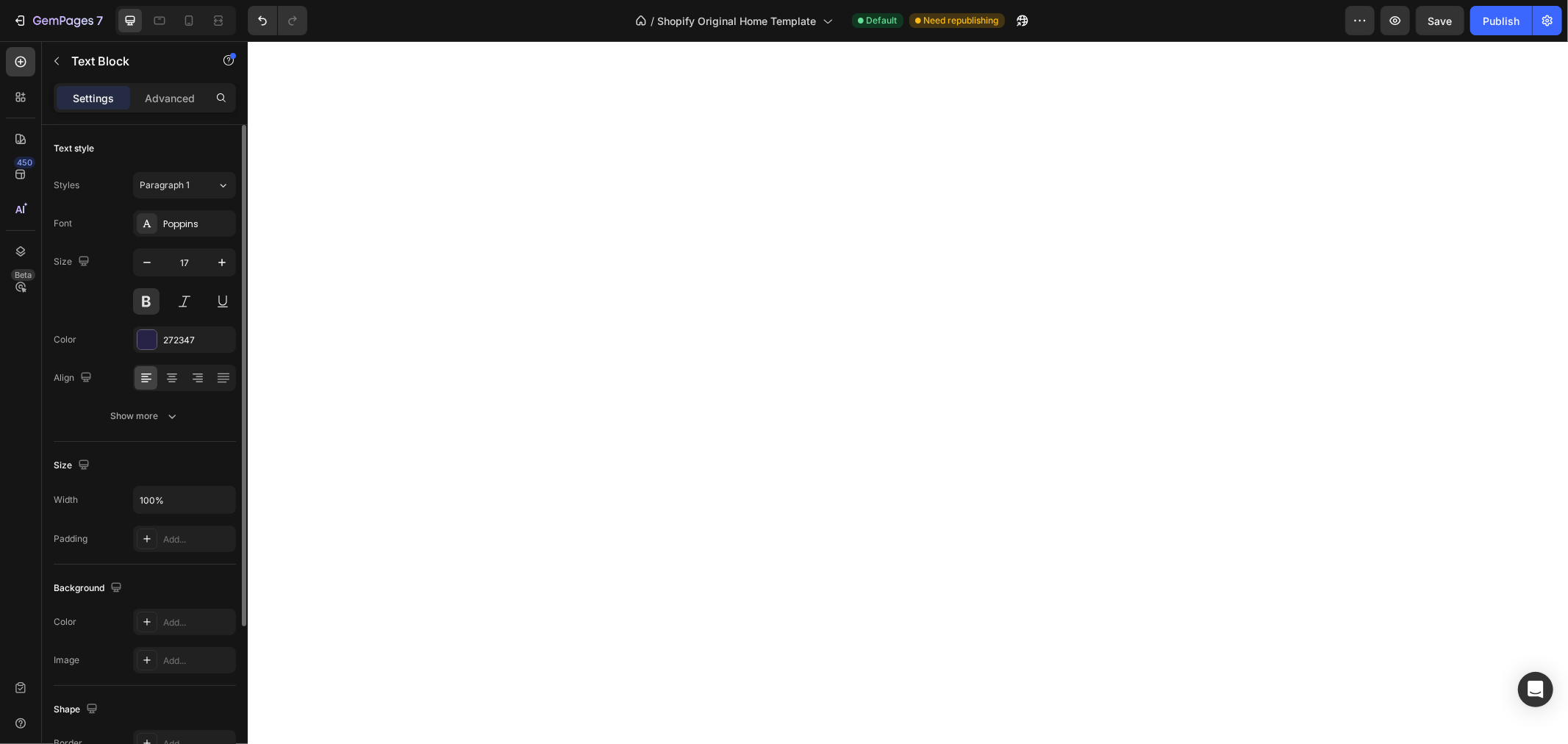
click at [107, 260] on div "Size 17" at bounding box center [145, 281] width 182 height 66
click at [158, 337] on div "272347" at bounding box center [184, 339] width 103 height 26
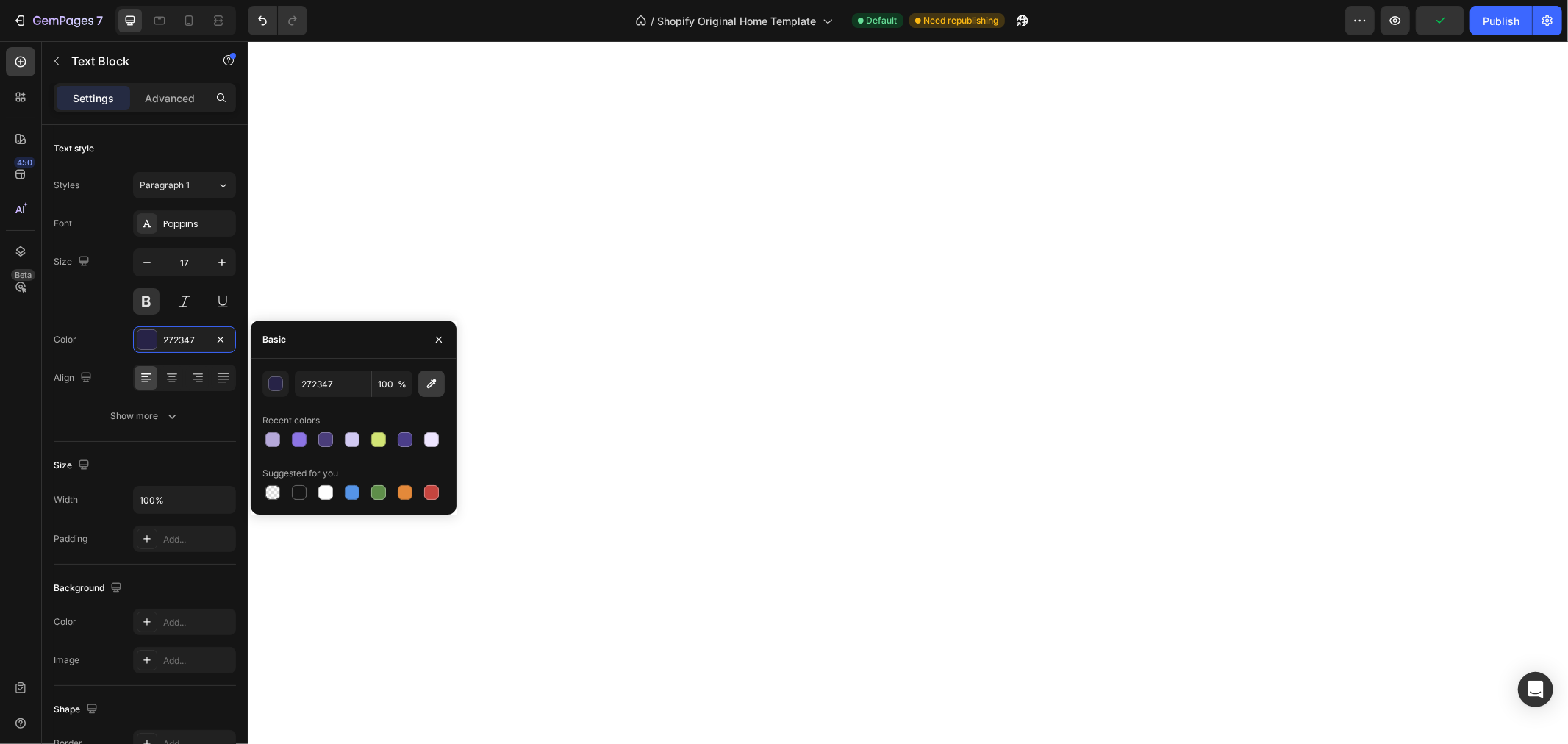
click at [425, 384] on icon "button" at bounding box center [431, 383] width 15 height 15
click at [349, 439] on div at bounding box center [352, 439] width 15 height 15
click at [404, 436] on div at bounding box center [405, 439] width 15 height 15
click at [295, 439] on div at bounding box center [299, 439] width 15 height 15
click at [278, 435] on div at bounding box center [272, 439] width 15 height 15
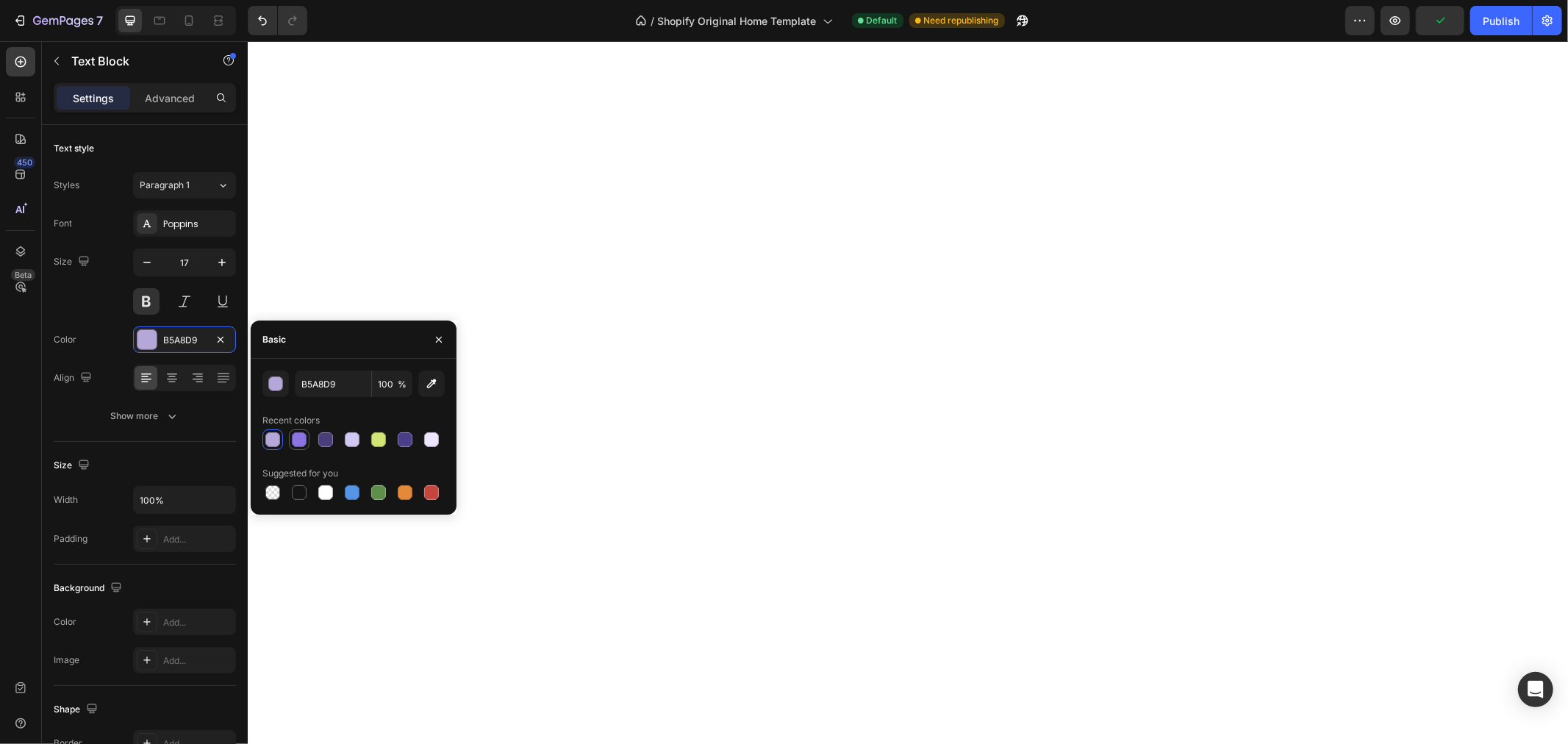
click at [296, 437] on div at bounding box center [299, 439] width 15 height 15
click at [323, 495] on div at bounding box center [325, 492] width 15 height 15
click at [307, 494] on div at bounding box center [299, 493] width 18 height 18
click at [322, 490] on div at bounding box center [325, 492] width 15 height 15
type input "FFFFFF"
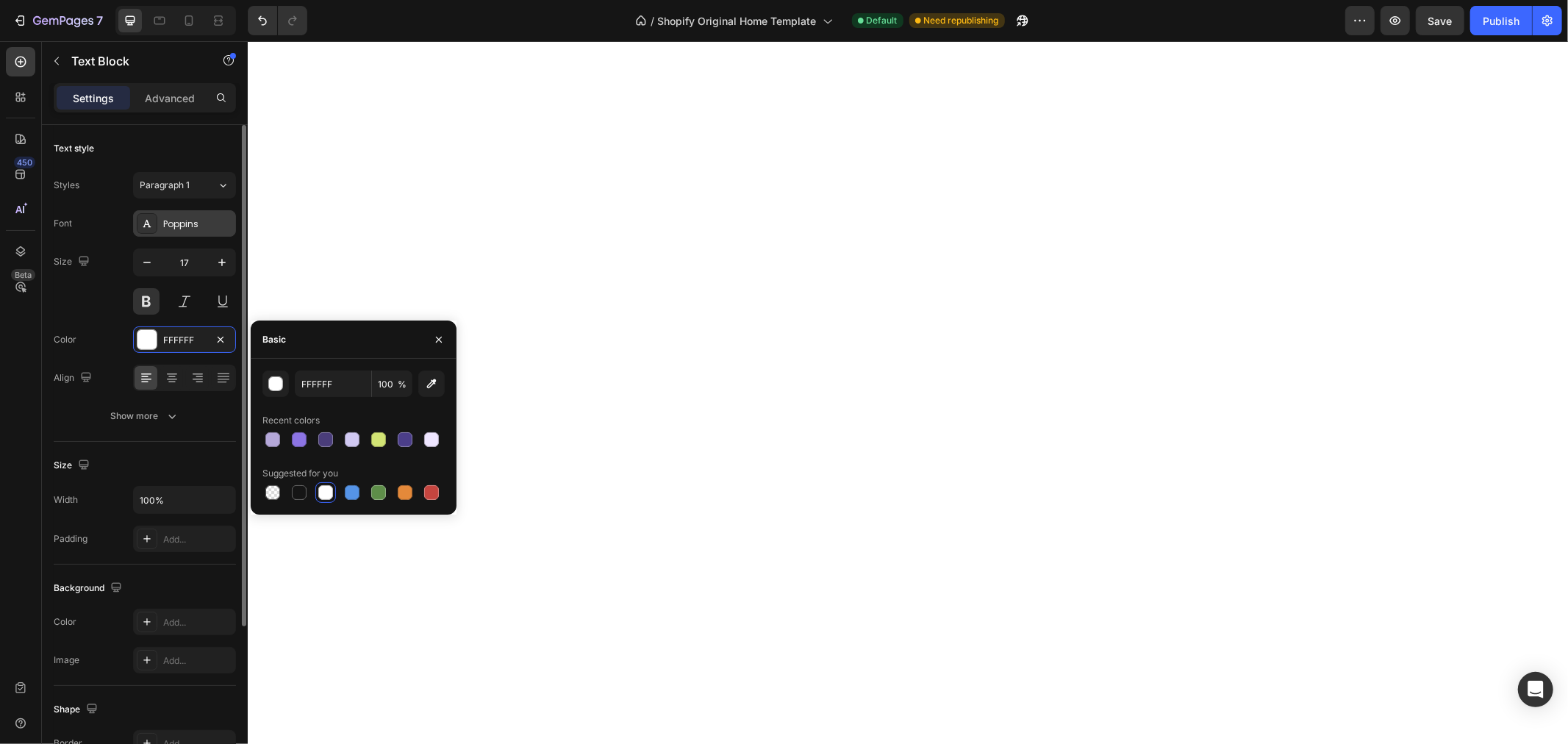
click at [162, 223] on div "Poppins" at bounding box center [184, 223] width 103 height 26
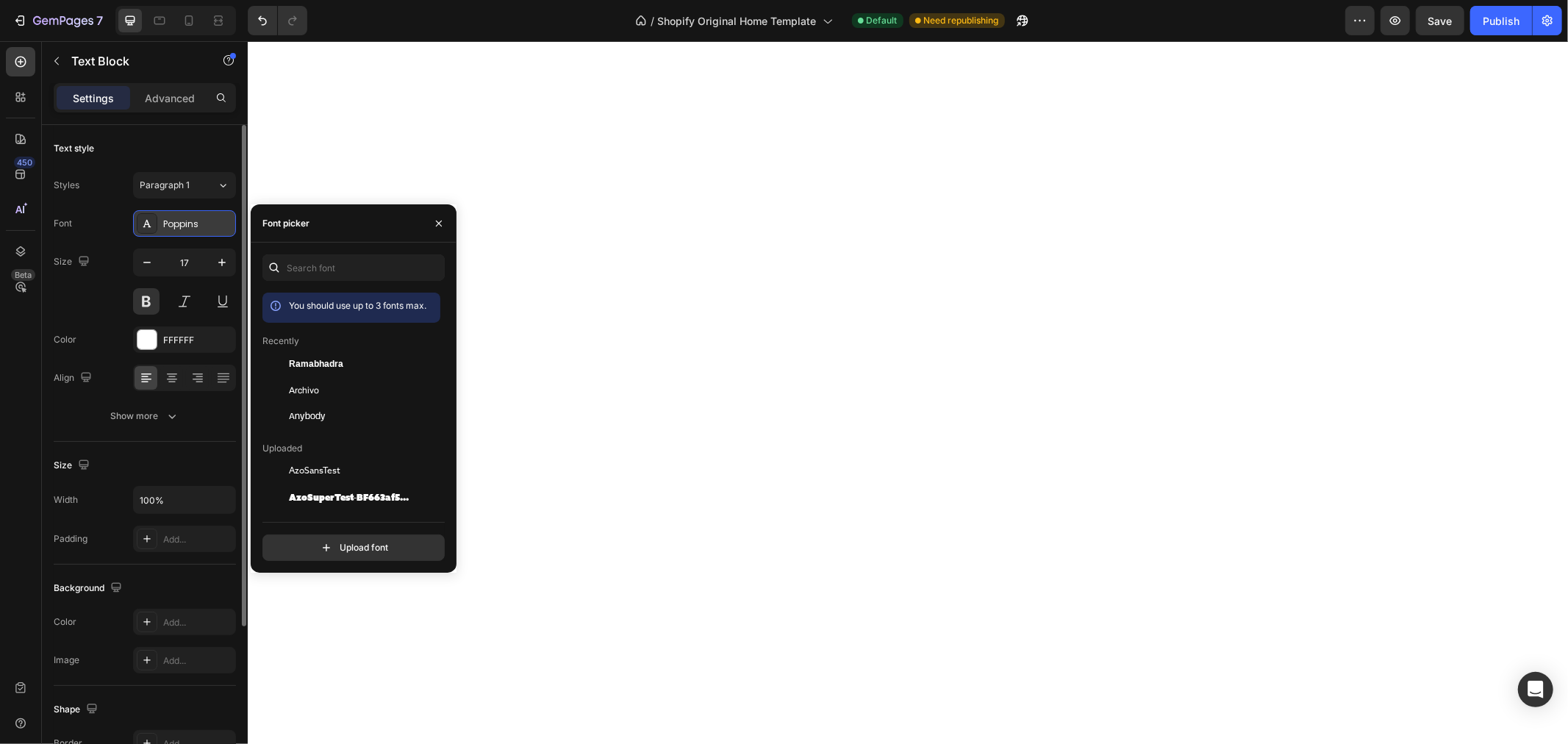
click at [162, 223] on div "Poppins" at bounding box center [184, 223] width 103 height 26
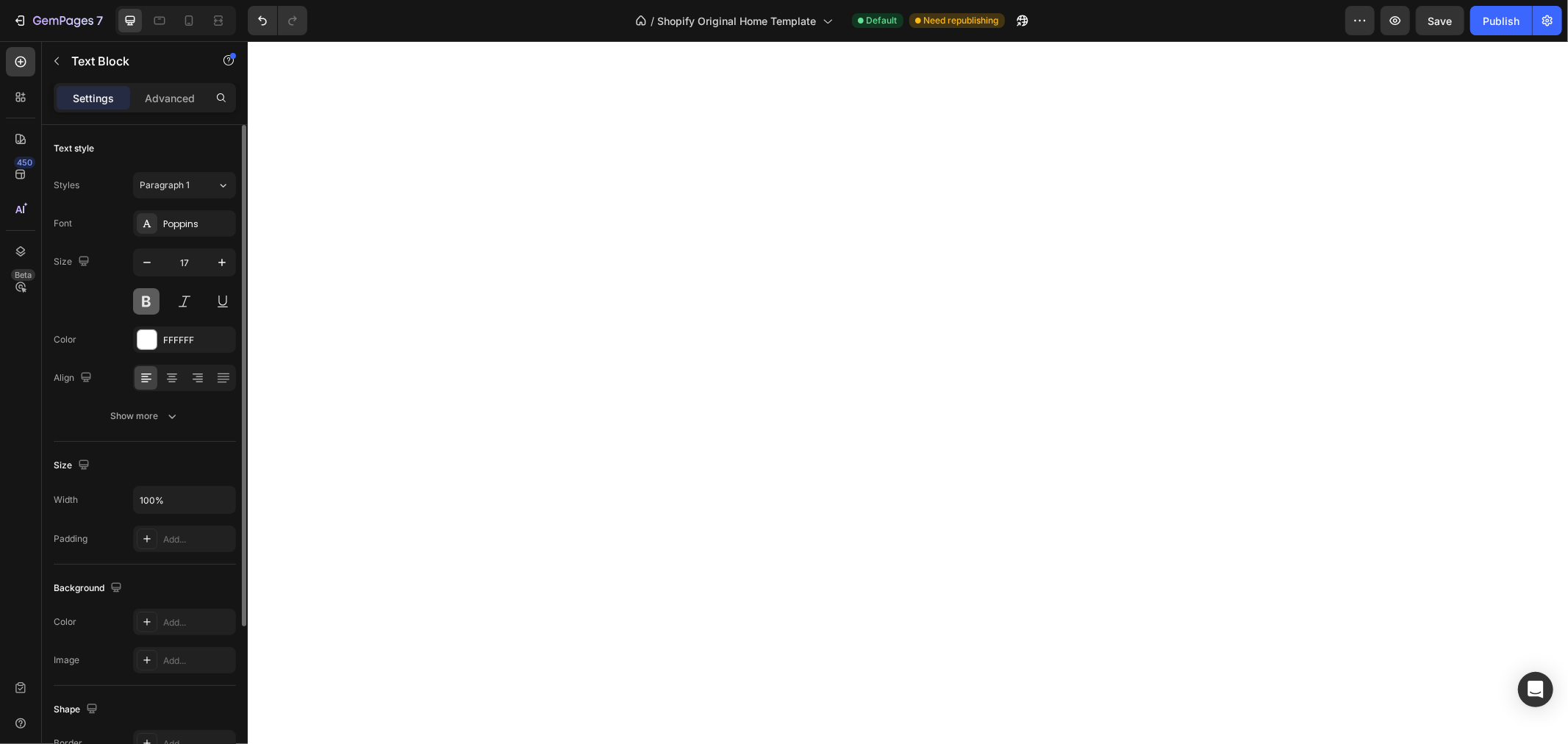
click at [144, 296] on button at bounding box center [146, 301] width 26 height 26
click at [166, 420] on icon "button" at bounding box center [172, 416] width 15 height 15
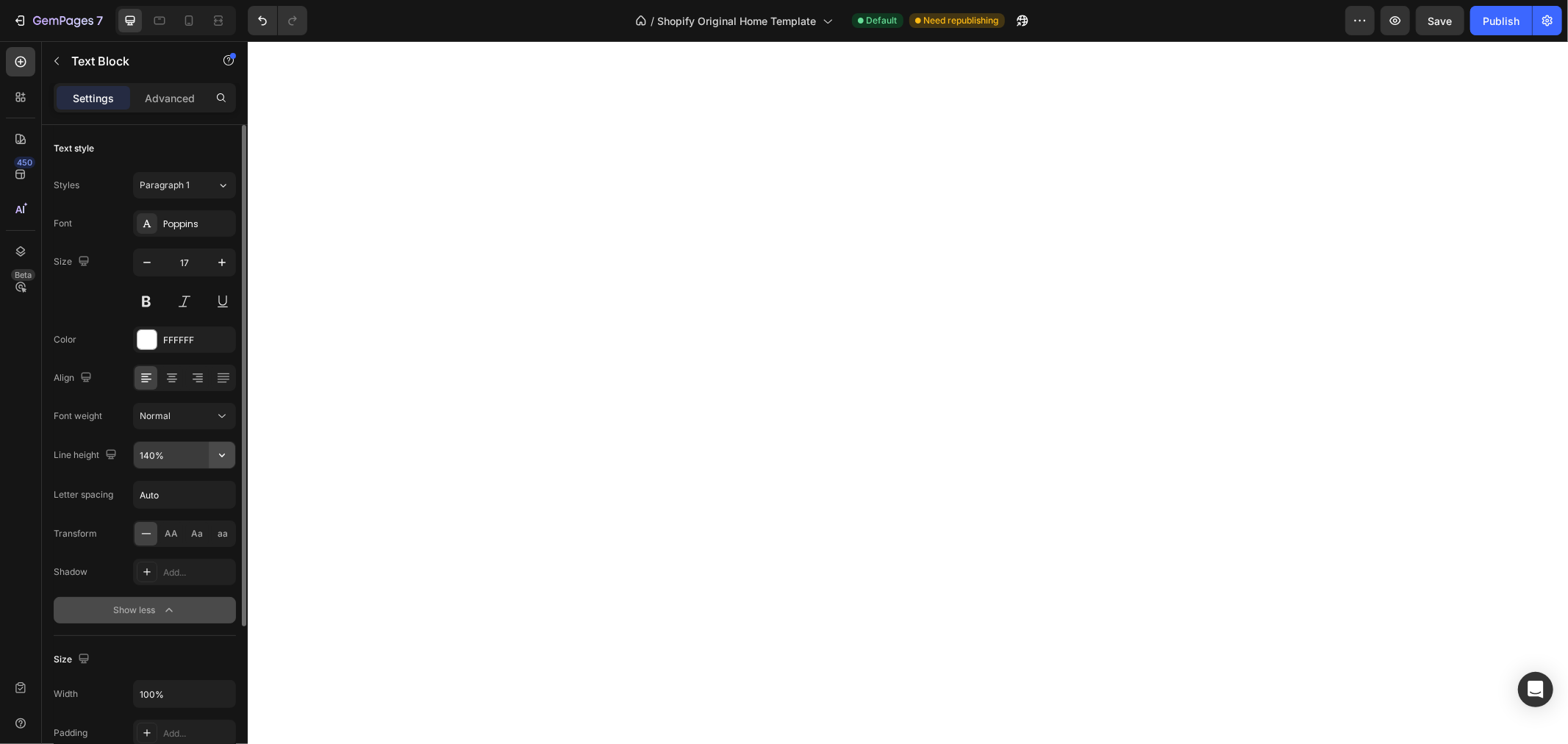
click at [221, 454] on icon "button" at bounding box center [222, 455] width 15 height 15
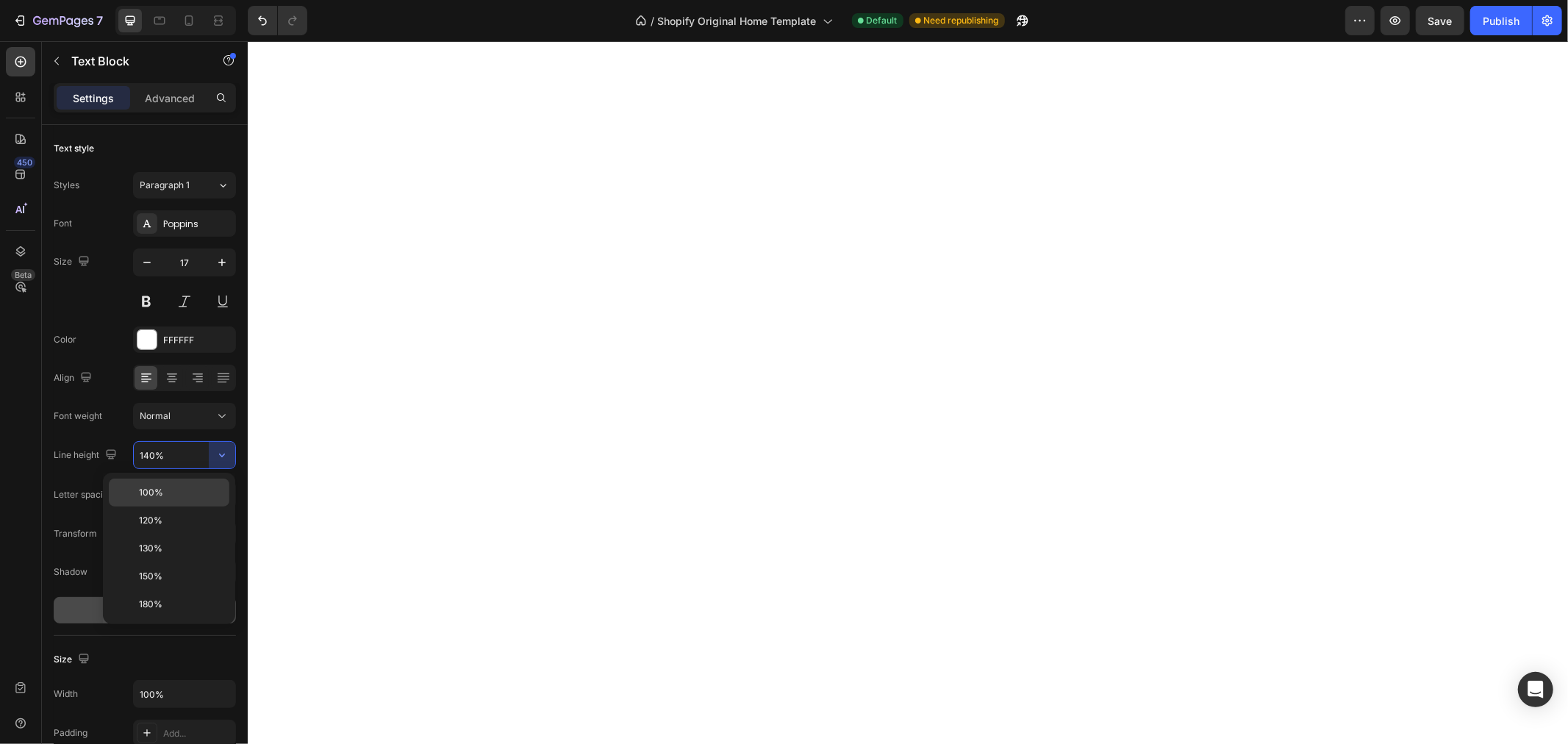
click at [179, 495] on p "100%" at bounding box center [181, 492] width 84 height 13
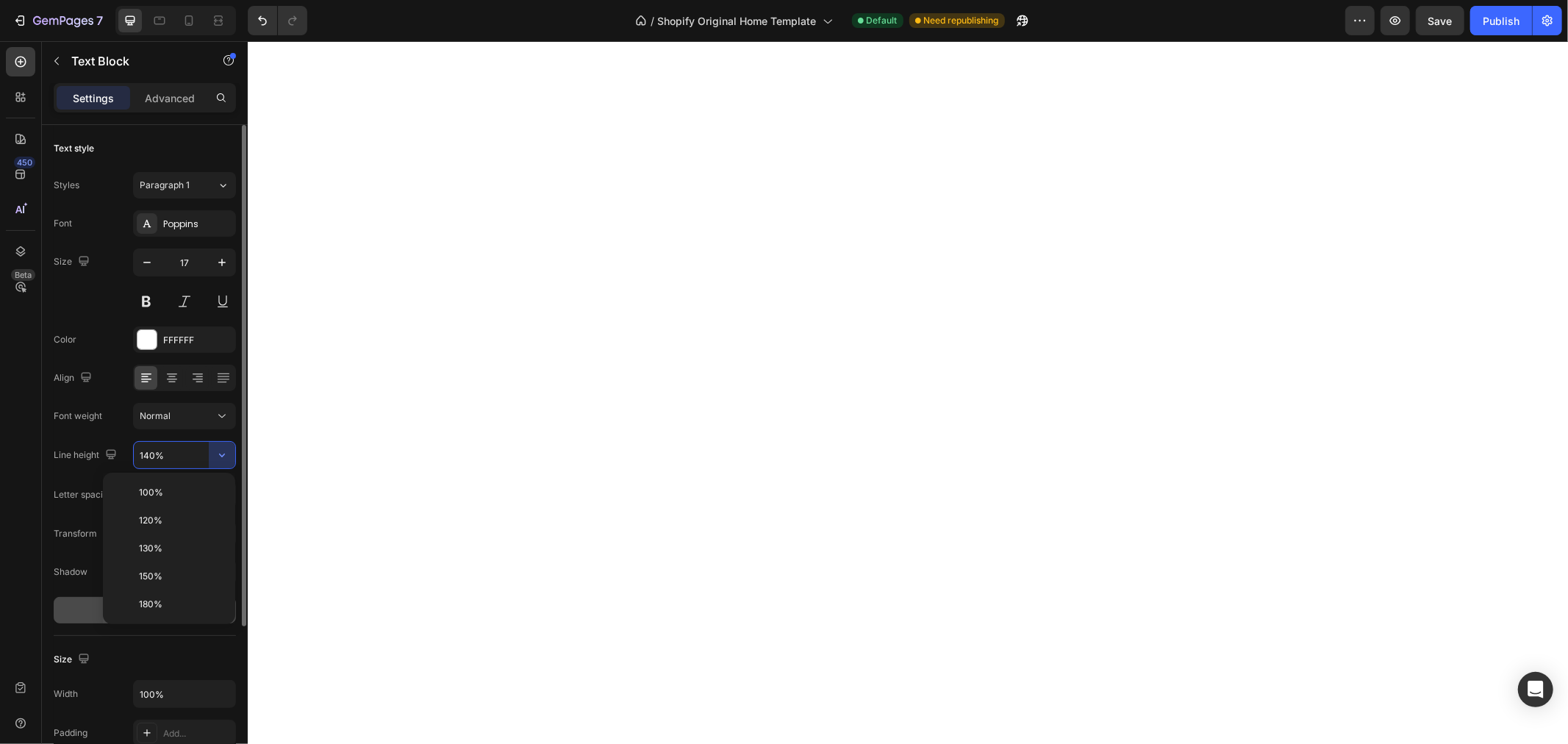
type input "100%"
click at [218, 409] on icon at bounding box center [222, 416] width 15 height 15
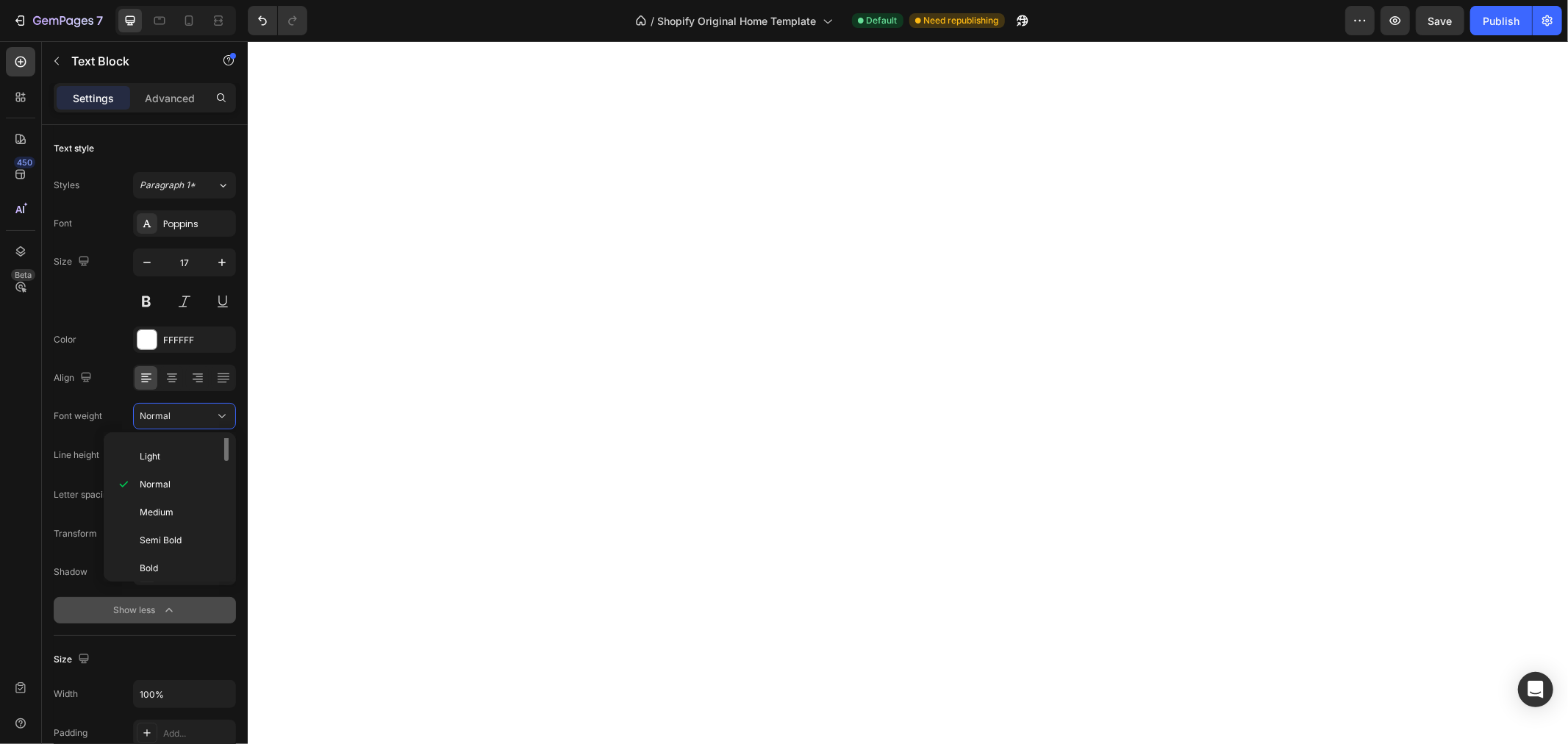
scroll to position [115, 0]
click at [177, 559] on p "Black" at bounding box center [179, 560] width 78 height 13
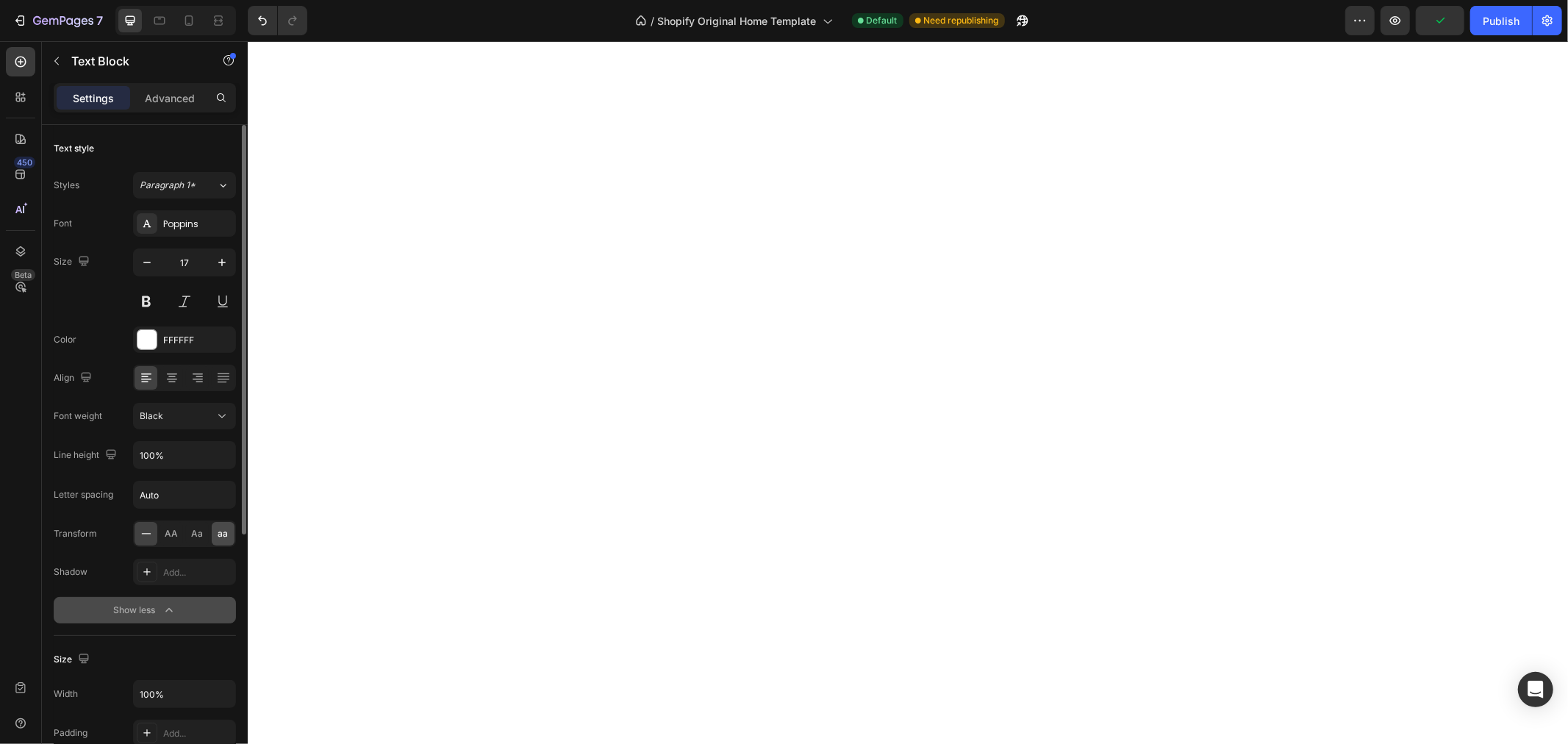
click at [228, 535] on div "aa" at bounding box center [223, 534] width 23 height 24
click at [226, 606] on button "Show less" at bounding box center [145, 610] width 182 height 26
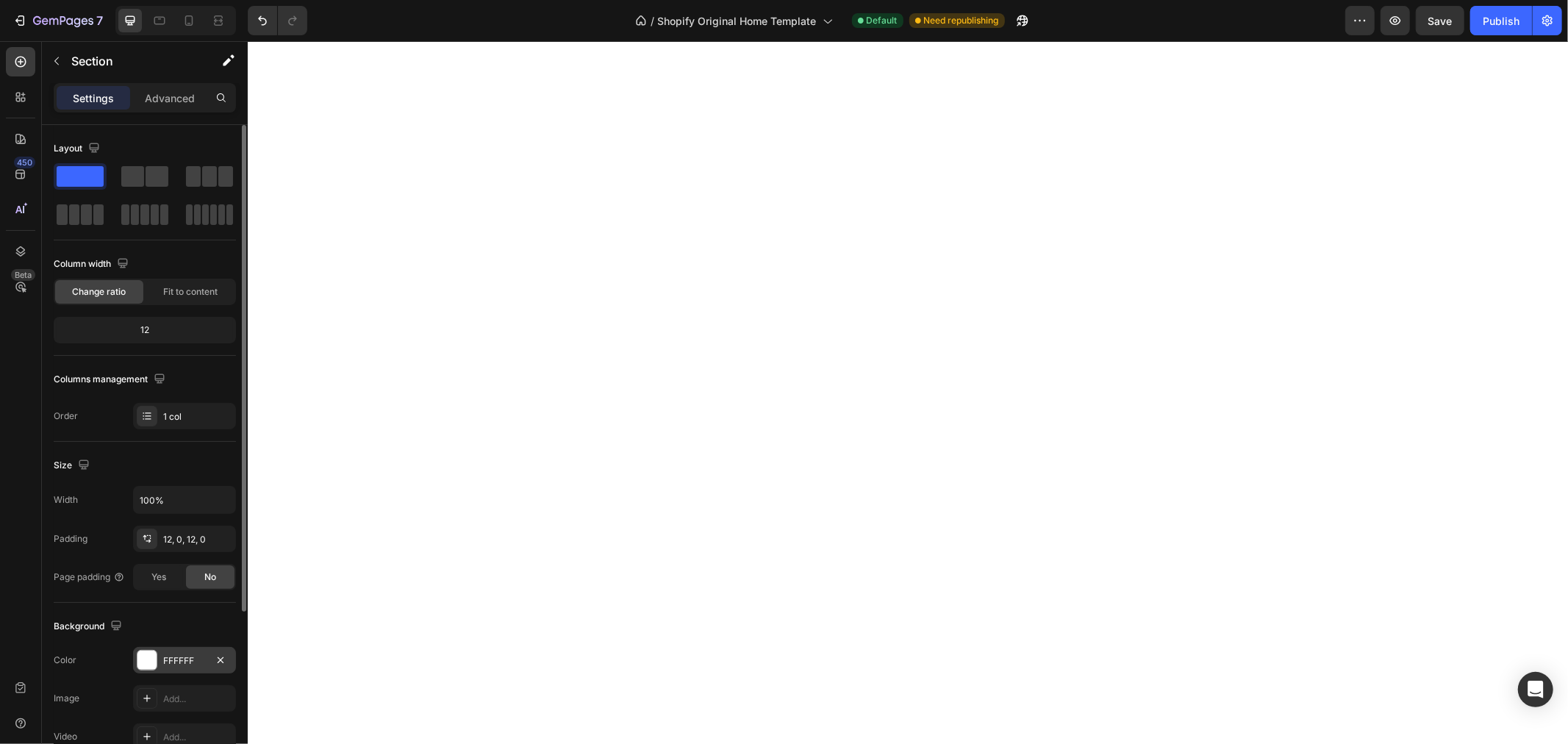
click at [180, 667] on div "FFFFFF" at bounding box center [184, 660] width 103 height 26
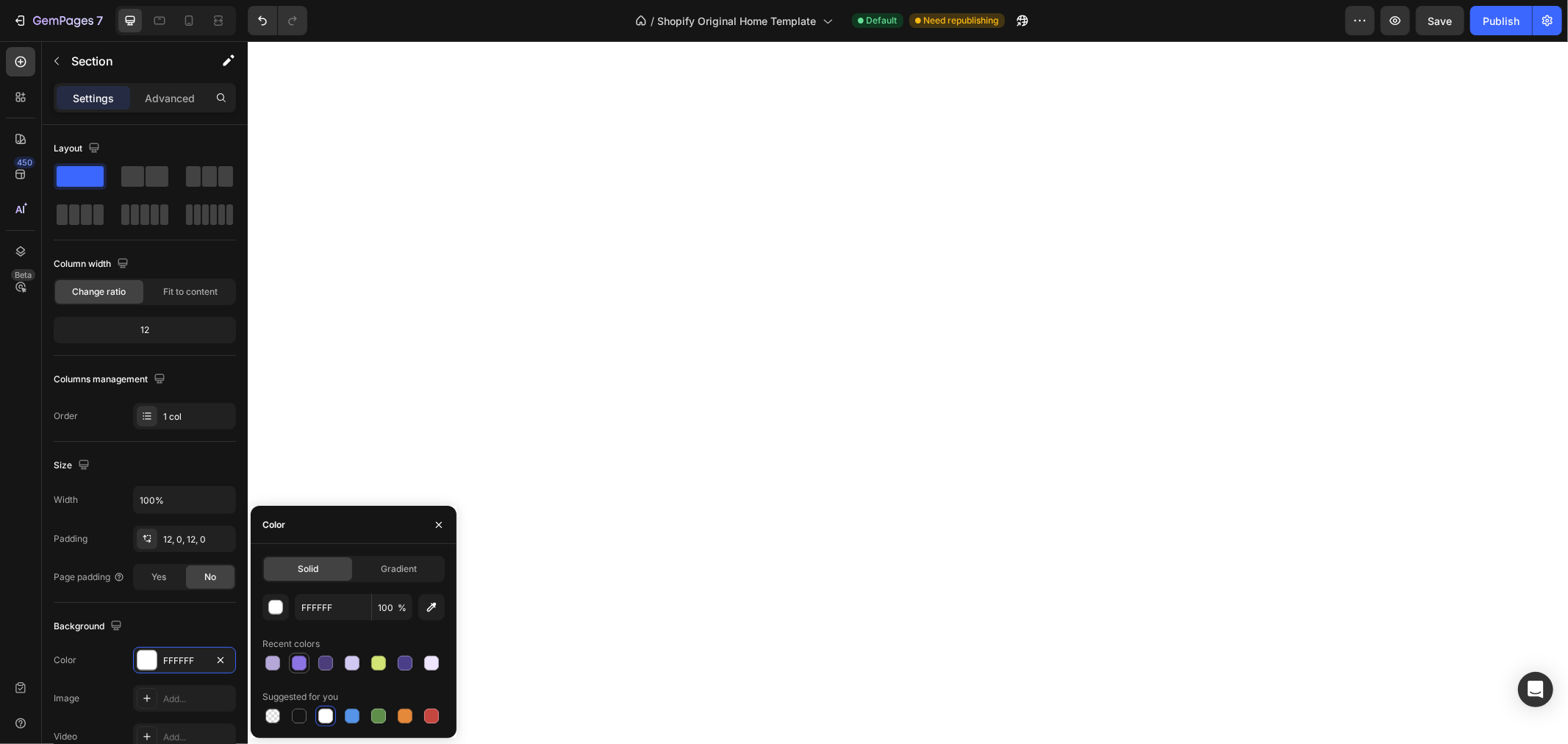
click at [296, 662] on div at bounding box center [299, 663] width 15 height 15
click at [344, 656] on div at bounding box center [352, 663] width 18 height 18
type input "D1C9F2"
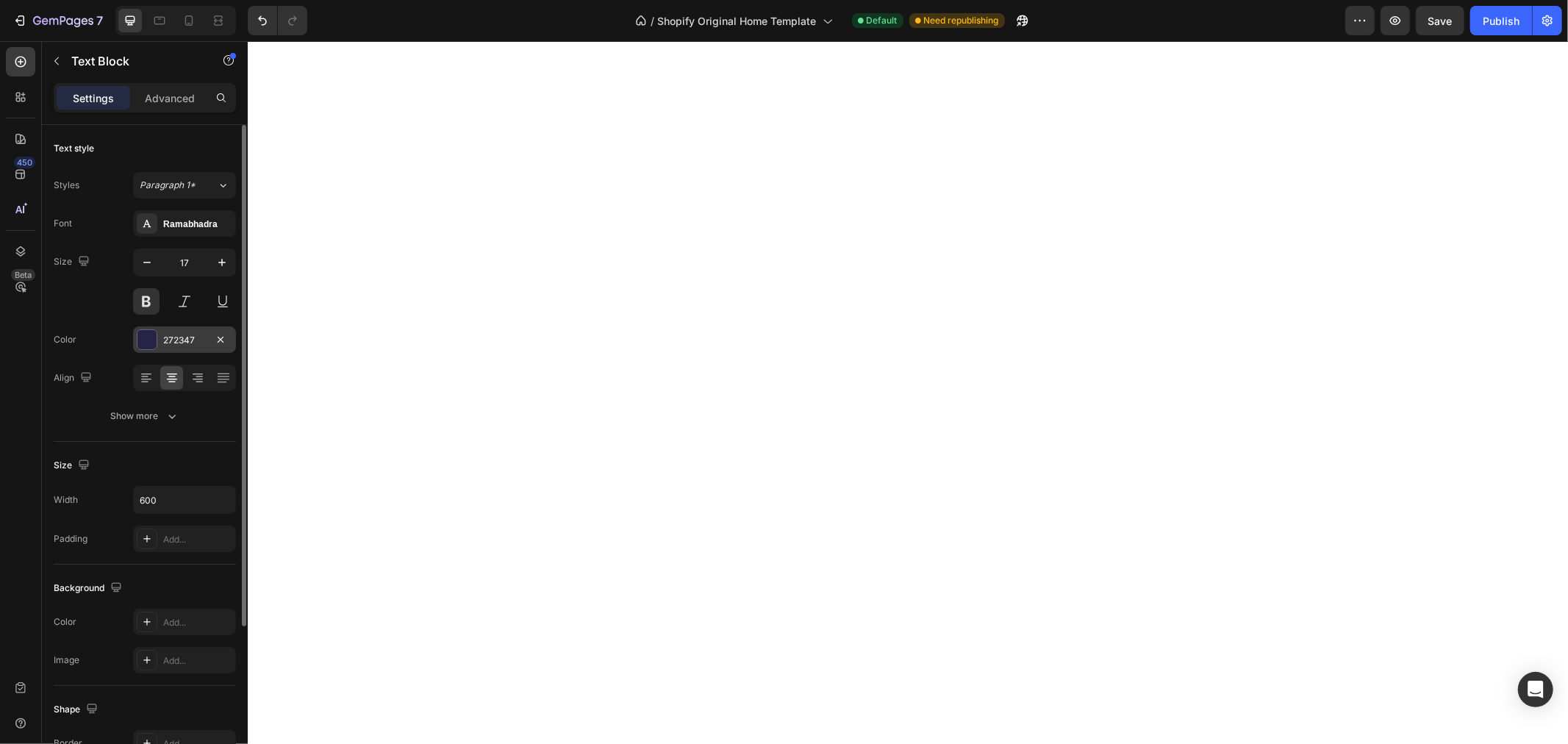
click at [175, 334] on div "272347" at bounding box center [184, 340] width 43 height 13
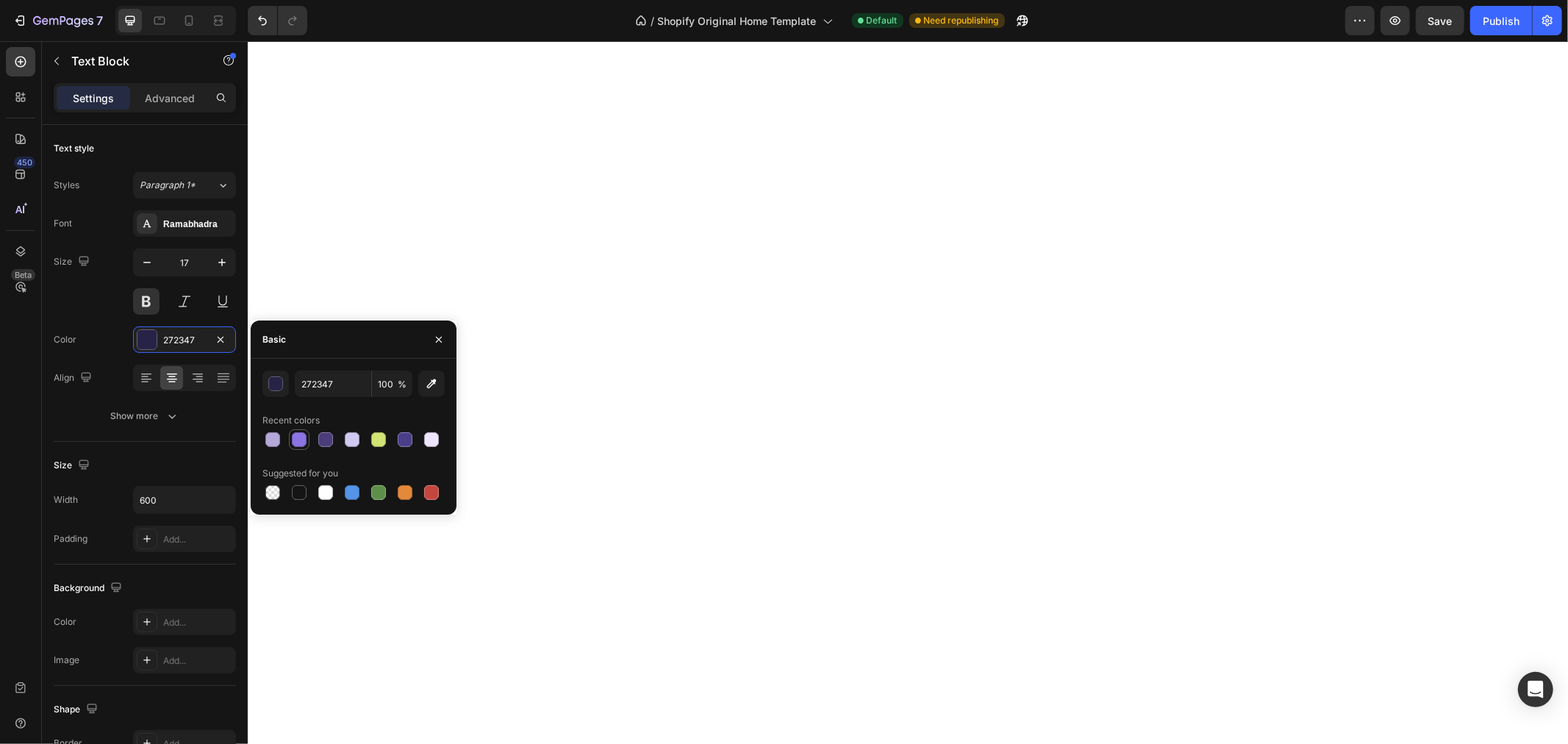
click at [299, 443] on div at bounding box center [299, 439] width 15 height 15
click at [332, 440] on div at bounding box center [325, 439] width 15 height 15
click at [373, 436] on div at bounding box center [378, 439] width 15 height 15
click at [430, 438] on div at bounding box center [431, 439] width 15 height 15
click at [274, 438] on div at bounding box center [272, 439] width 15 height 15
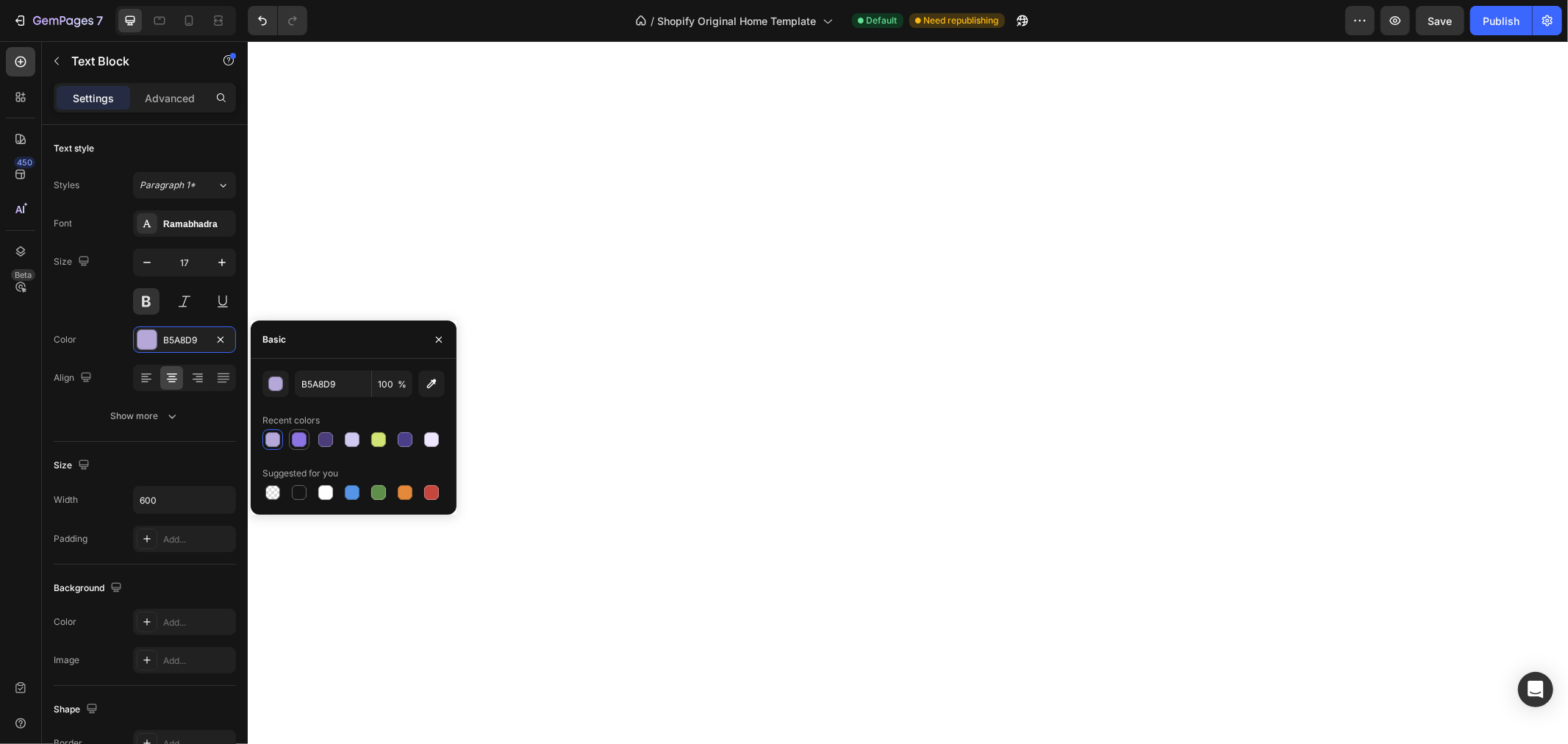
click at [304, 437] on div at bounding box center [299, 439] width 15 height 15
type input "8C74E4"
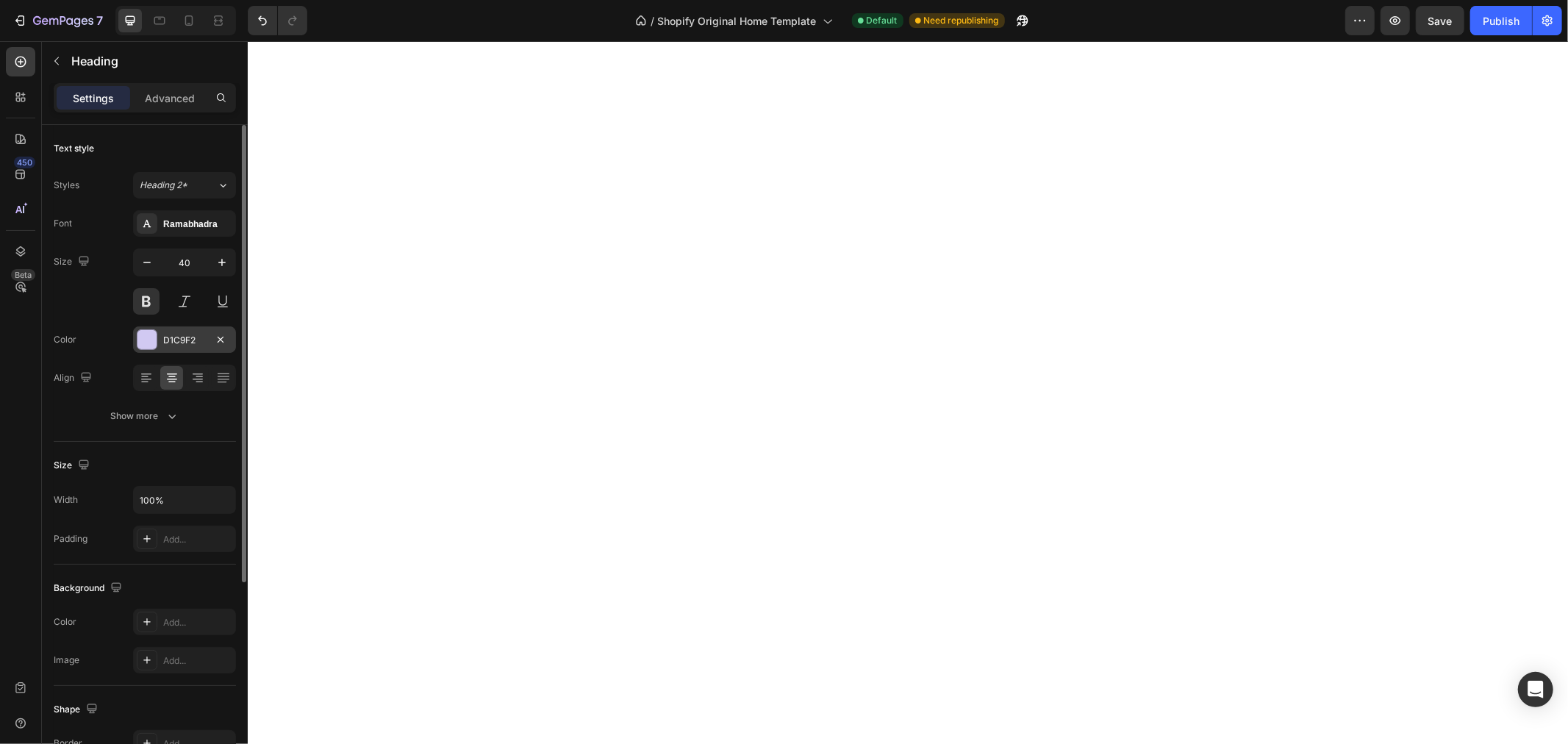
click at [182, 335] on div "D1C9F2" at bounding box center [184, 340] width 43 height 13
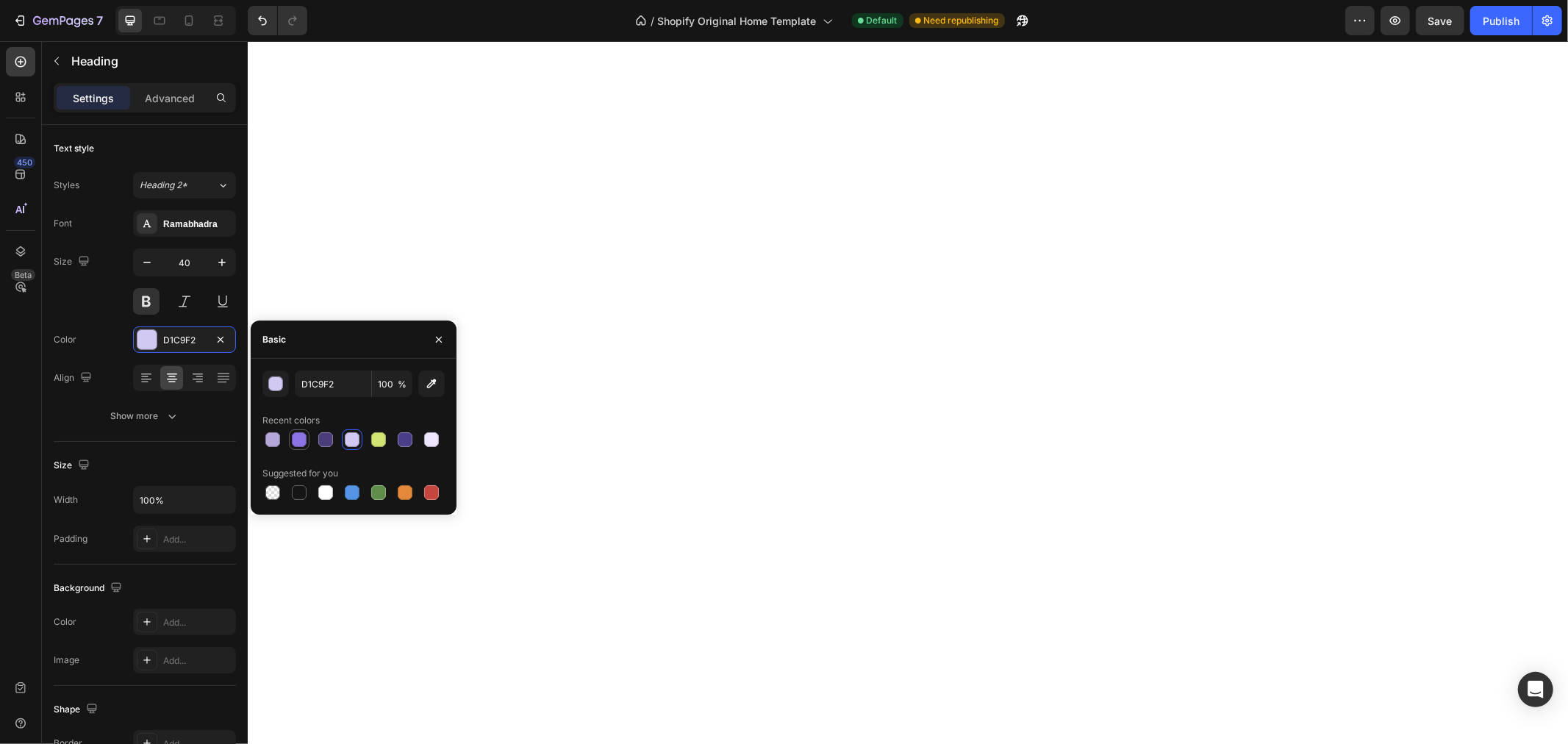
click at [307, 443] on div at bounding box center [299, 440] width 18 height 18
type input "8C74E4"
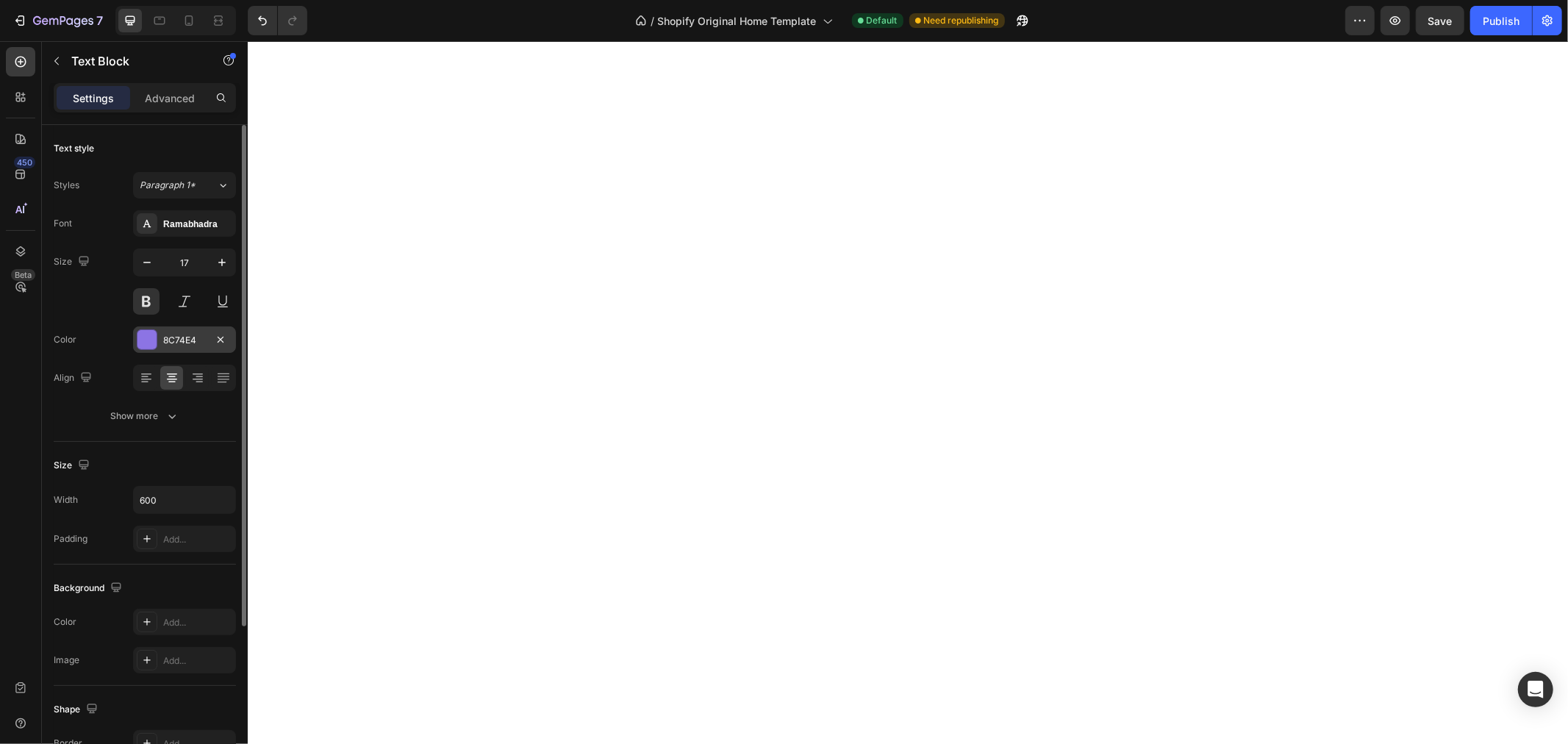
click at [166, 340] on div "8C74E4" at bounding box center [184, 340] width 43 height 13
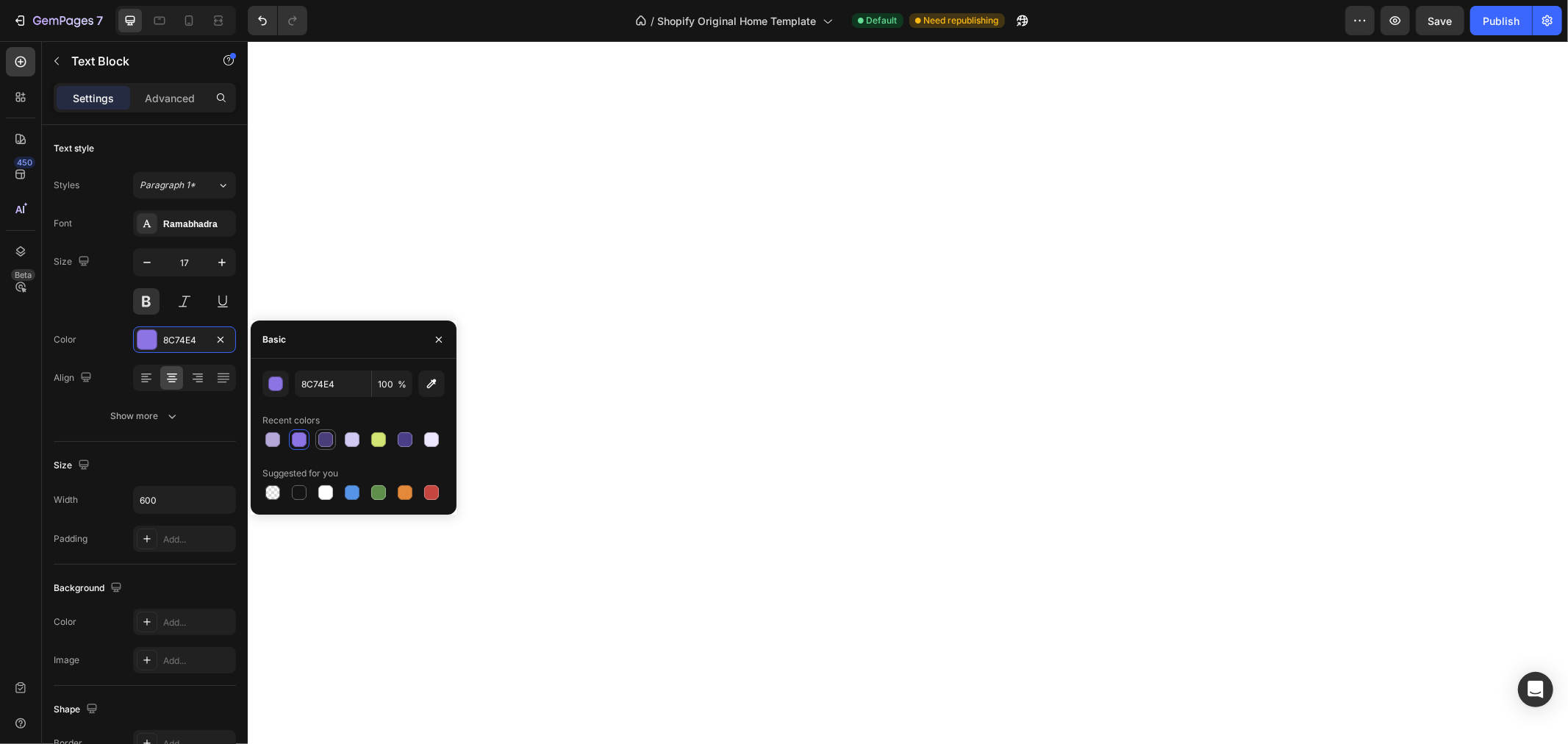
click at [328, 437] on div at bounding box center [325, 439] width 15 height 15
click at [280, 436] on div at bounding box center [273, 440] width 18 height 18
click at [324, 440] on div at bounding box center [325, 439] width 15 height 15
type input "4A3D7A"
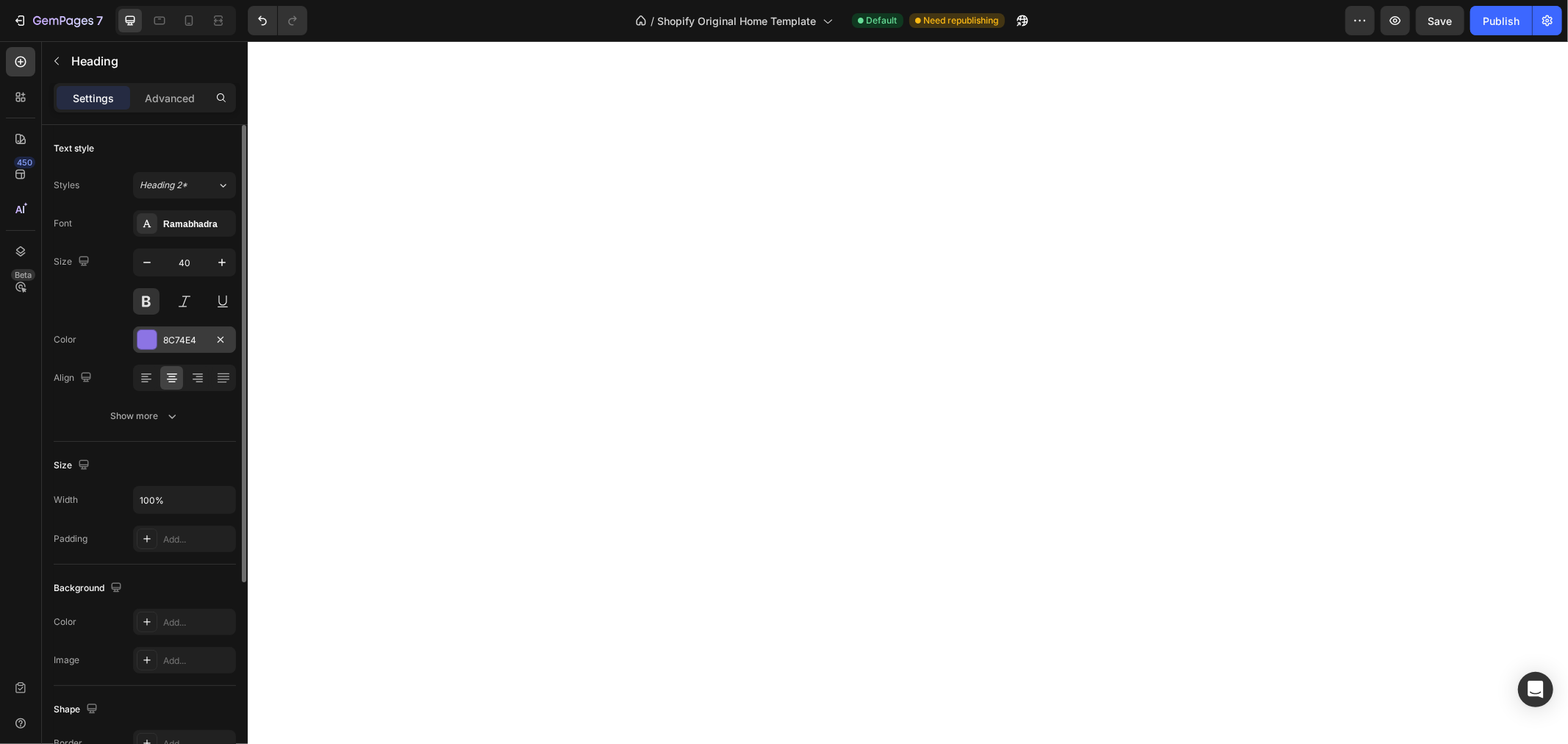
click at [152, 336] on div at bounding box center [146, 339] width 19 height 19
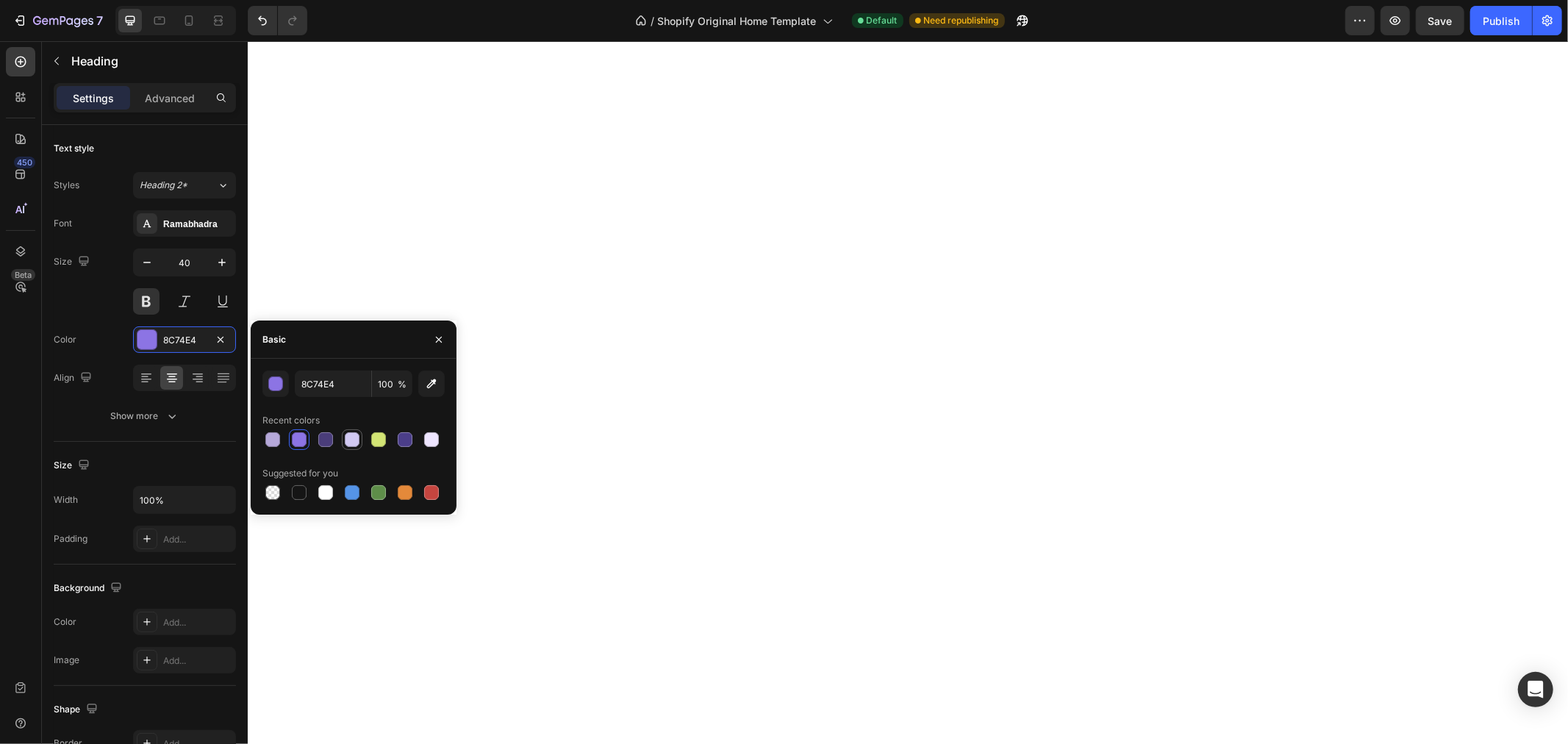
click at [347, 438] on div at bounding box center [352, 439] width 15 height 15
type input "D1C9F2"
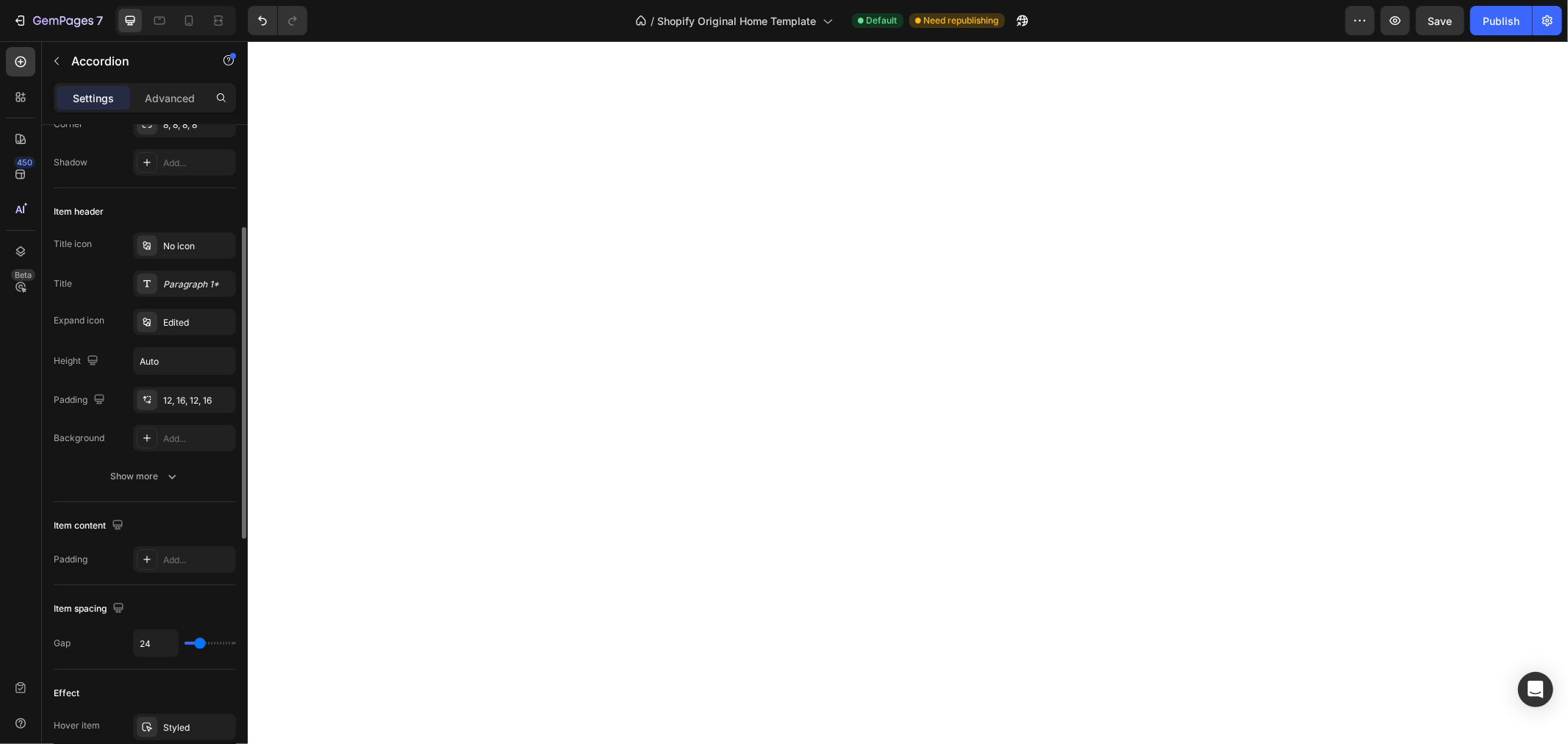
scroll to position [217, 0]
click at [160, 473] on div "Show more" at bounding box center [145, 477] width 68 height 15
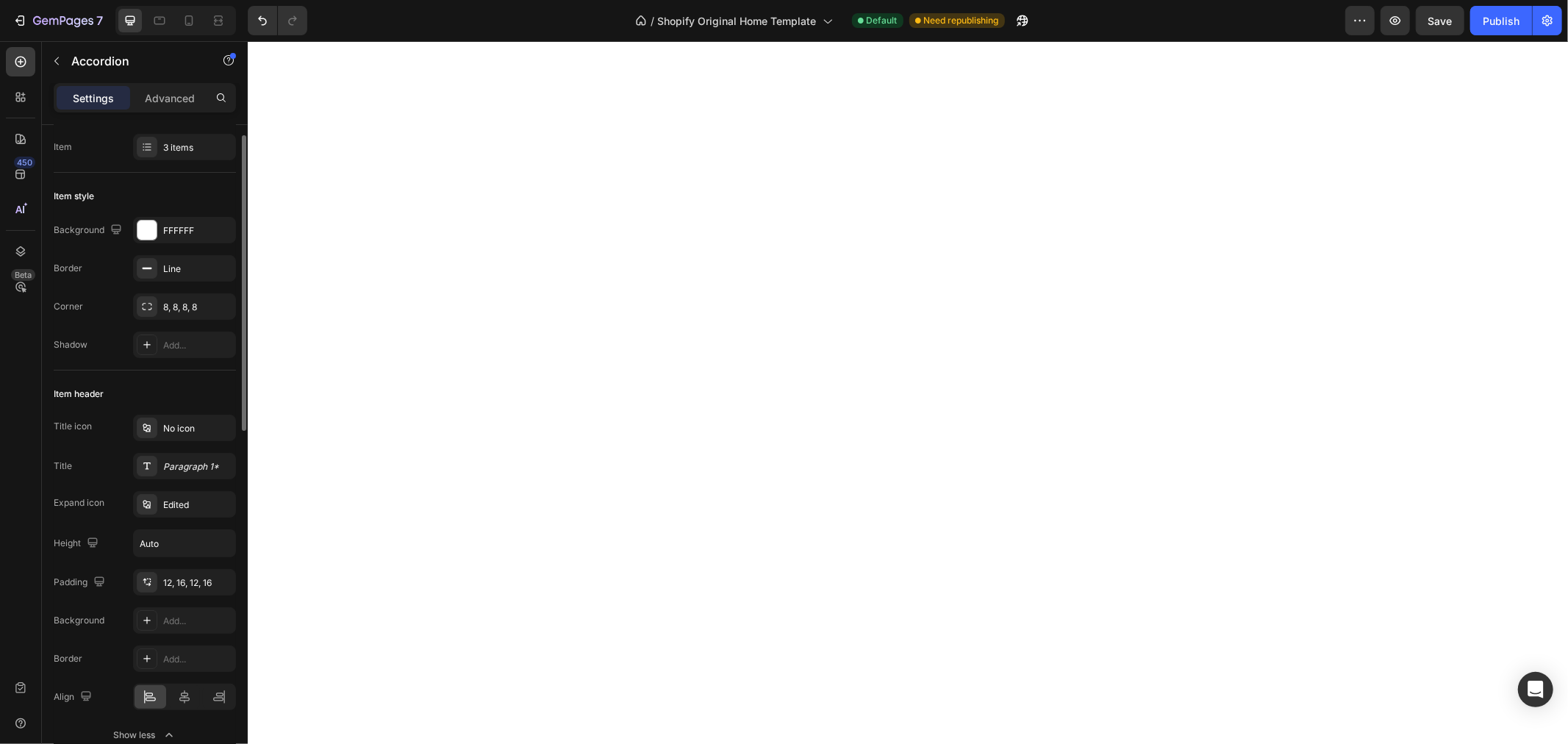
scroll to position [0, 0]
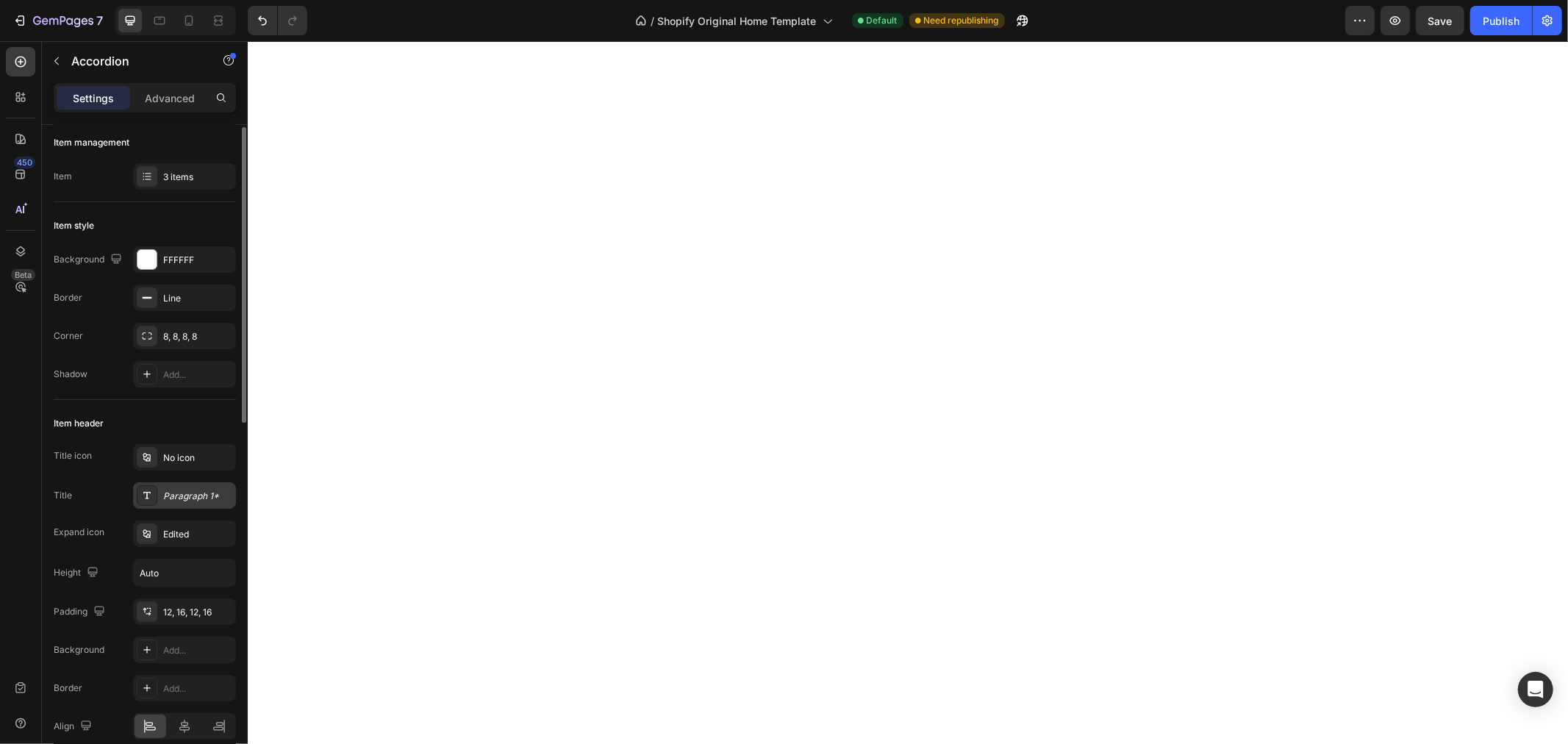
click at [160, 491] on div "Paragraph 1*" at bounding box center [184, 495] width 103 height 26
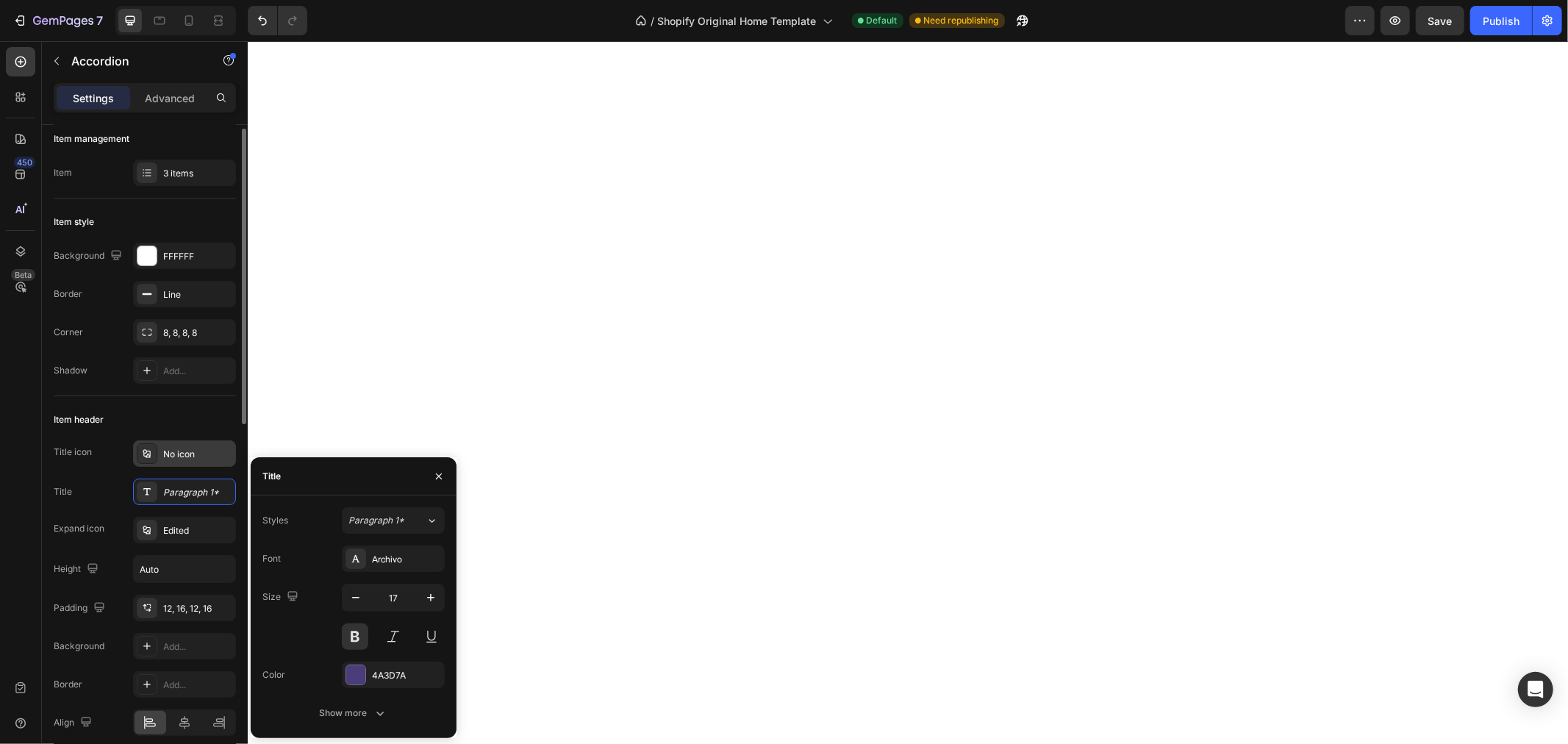
click at [179, 454] on div "No icon" at bounding box center [197, 454] width 69 height 13
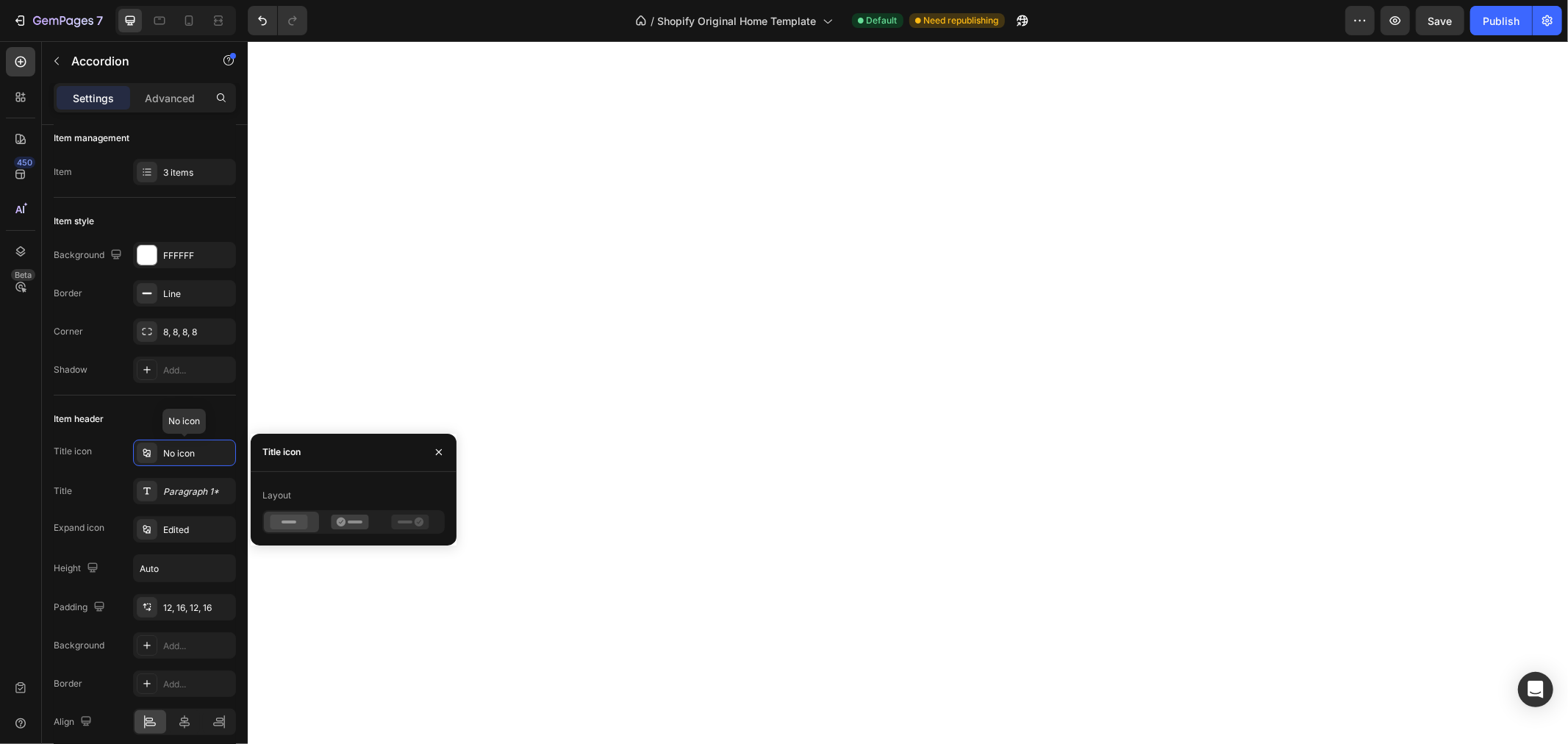
scroll to position [11, 0]
click at [186, 490] on div "Paragraph 1*" at bounding box center [197, 490] width 69 height 13
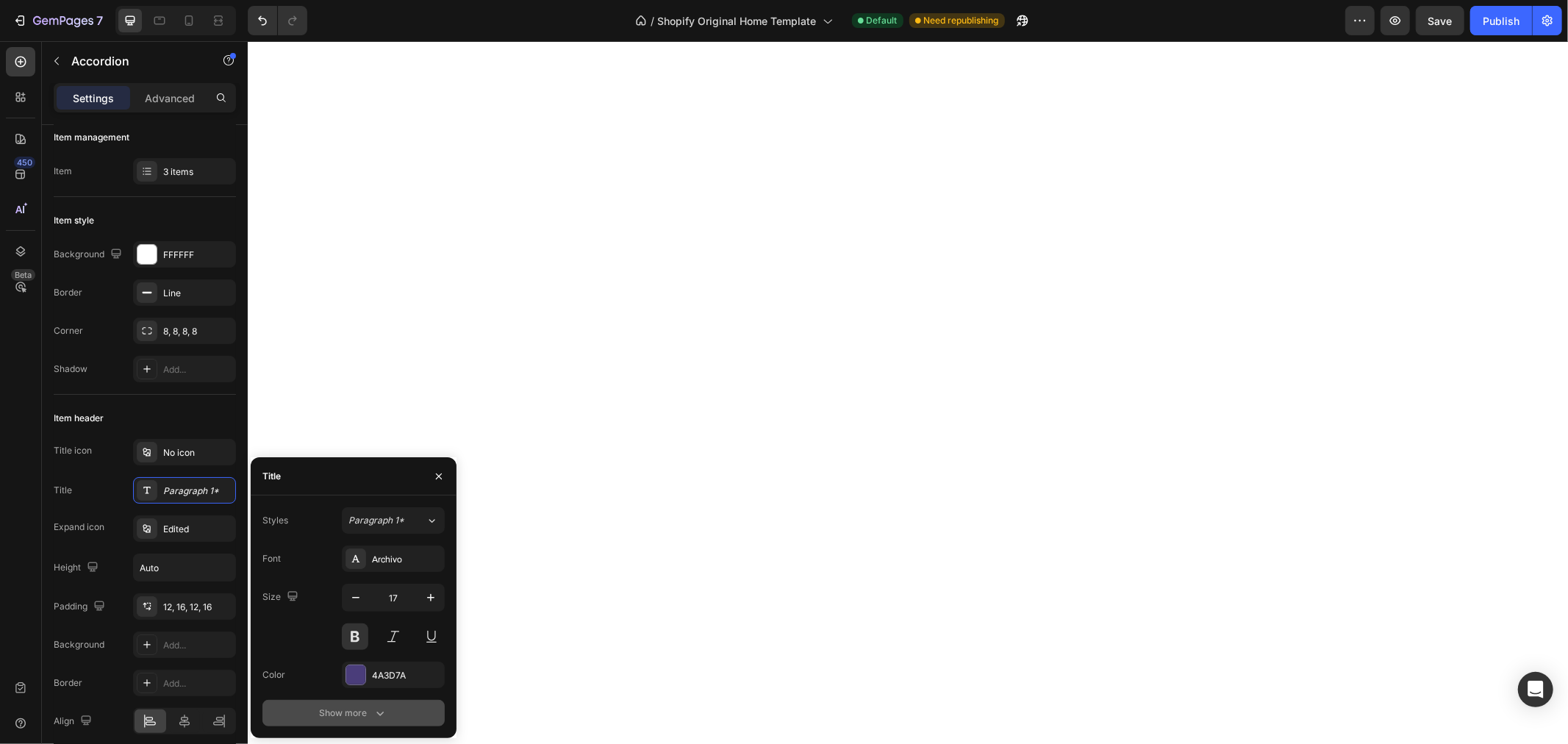
click at [366, 714] on div "Show more" at bounding box center [353, 713] width 68 height 15
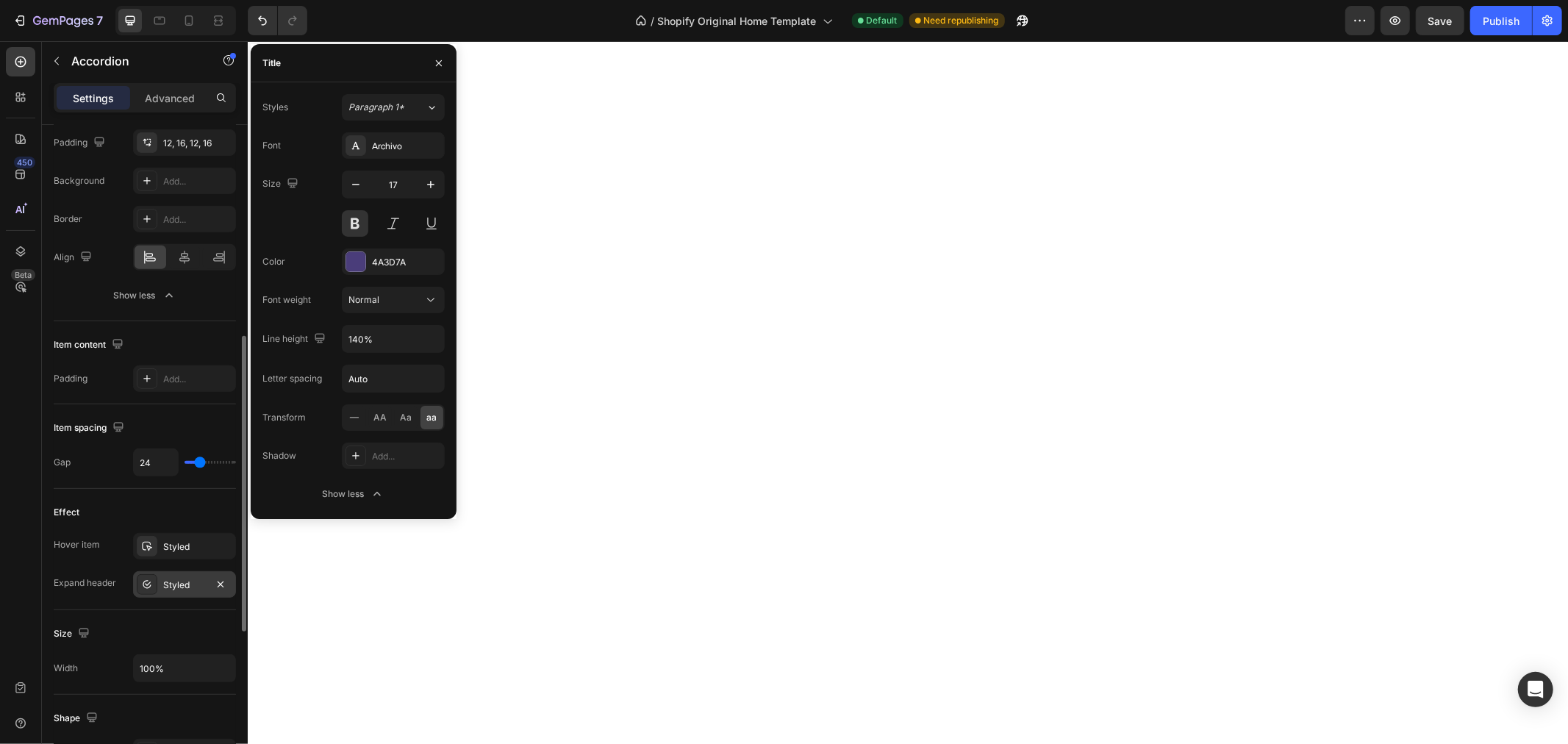
click at [187, 586] on div "Styled" at bounding box center [184, 585] width 43 height 13
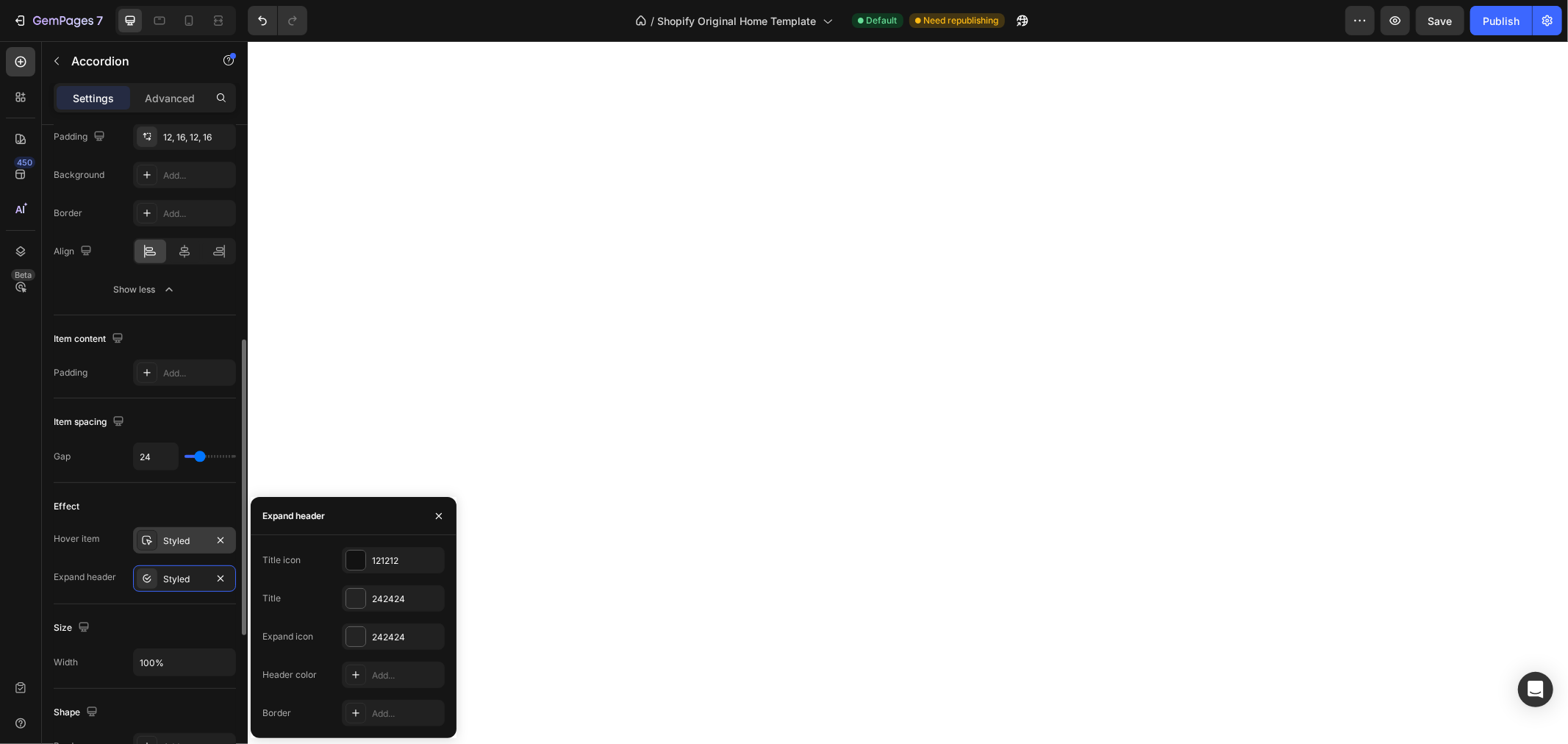
click at [188, 542] on div "Styled" at bounding box center [184, 540] width 43 height 13
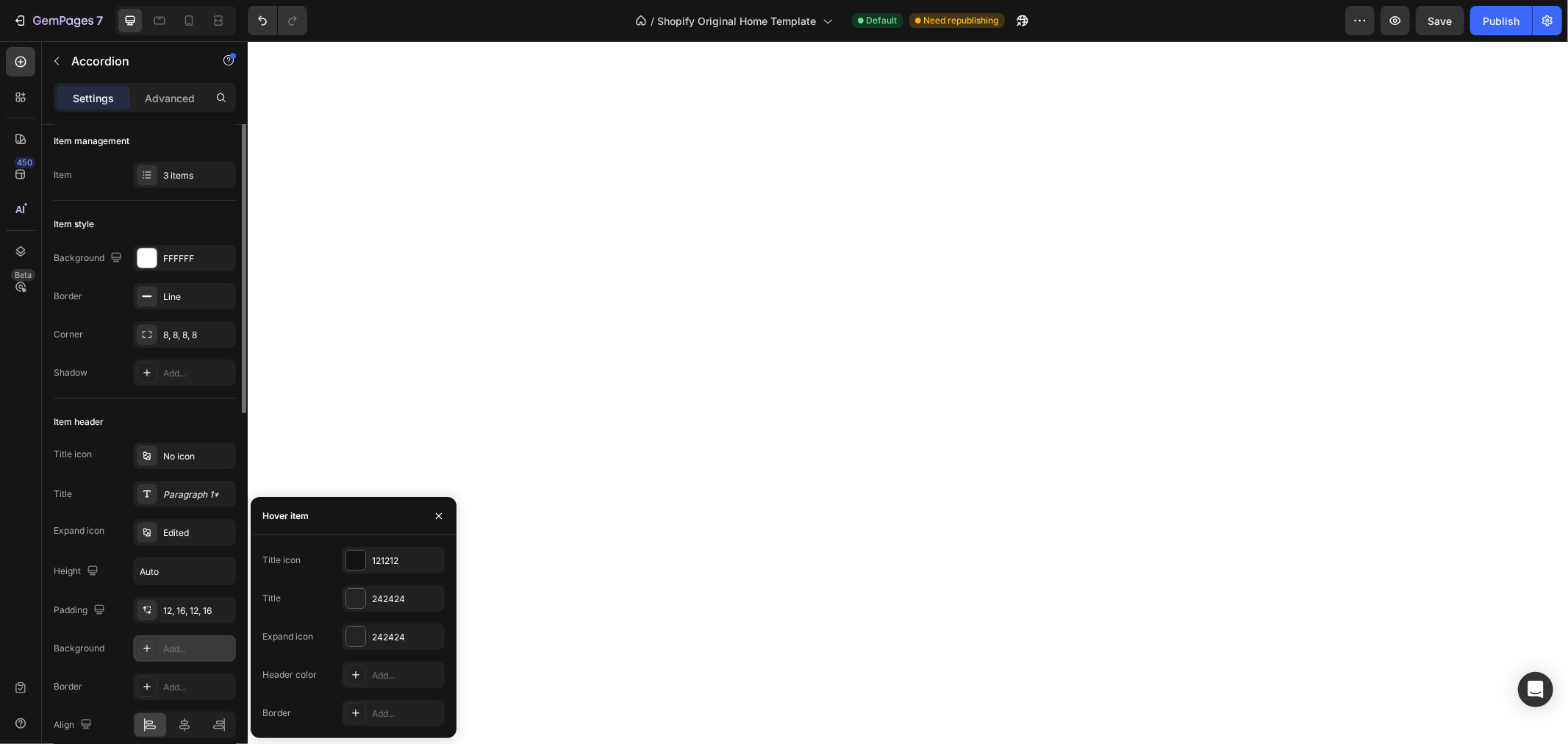
scroll to position [0, 0]
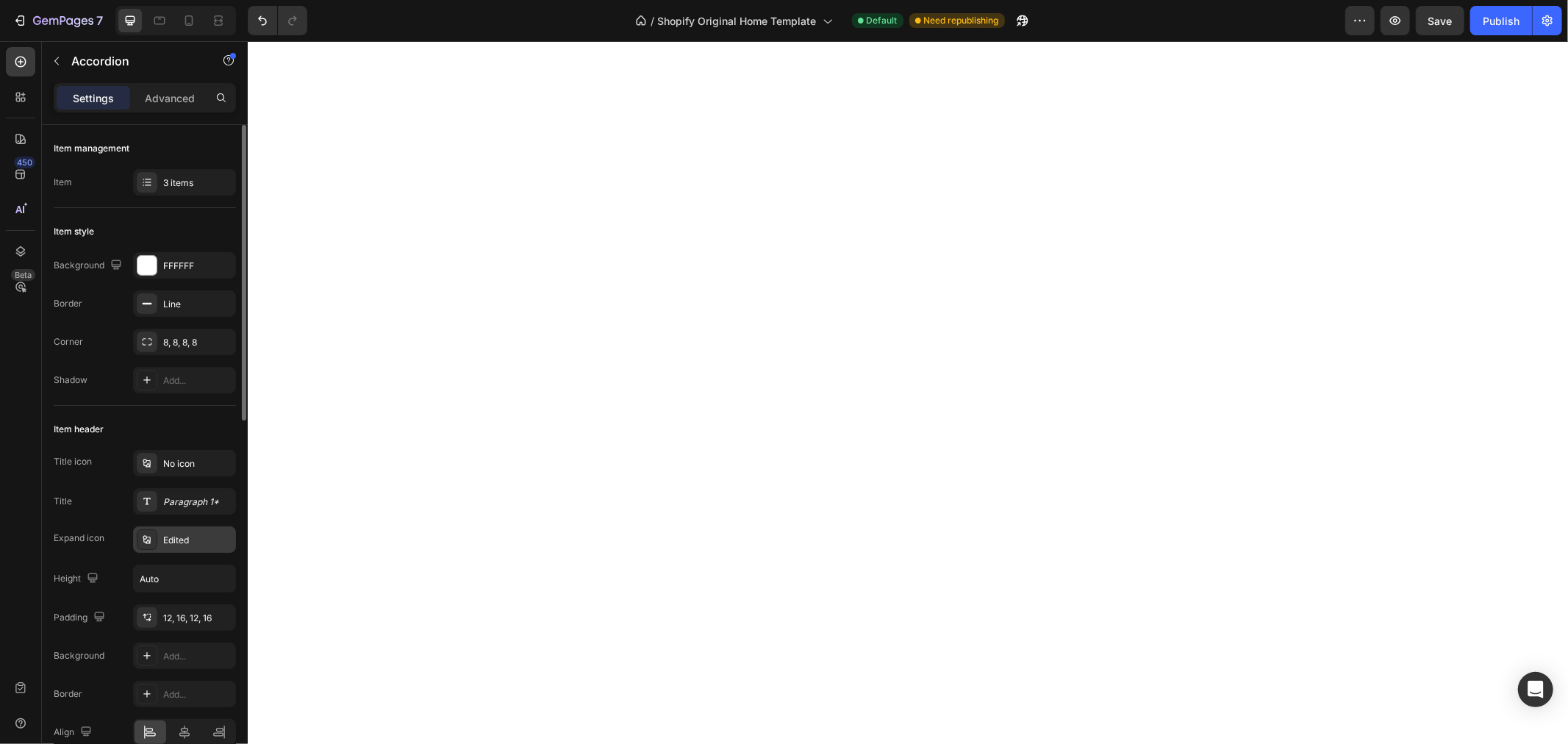
click at [178, 538] on div "Edited" at bounding box center [197, 540] width 69 height 13
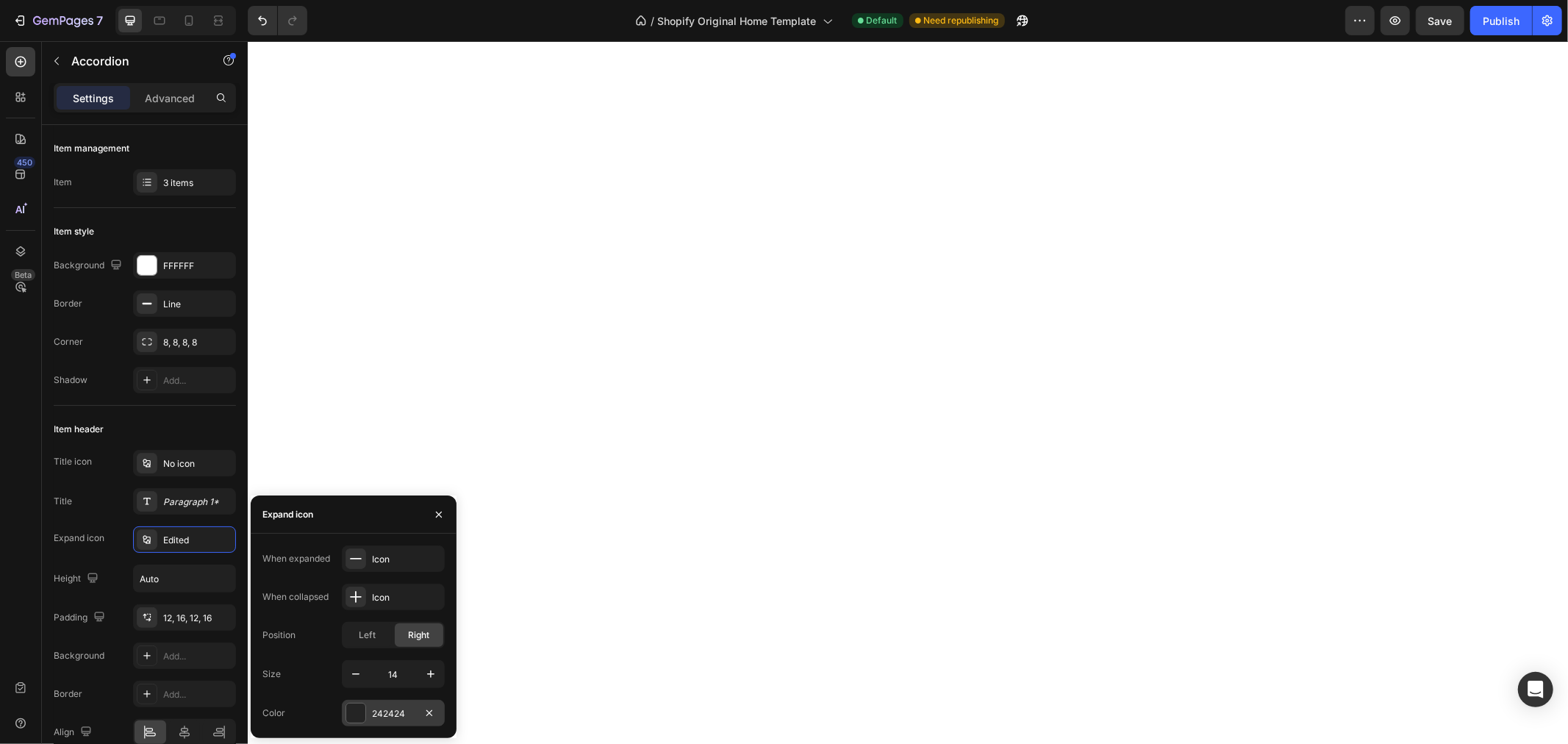
click at [379, 711] on div "242424" at bounding box center [393, 713] width 43 height 13
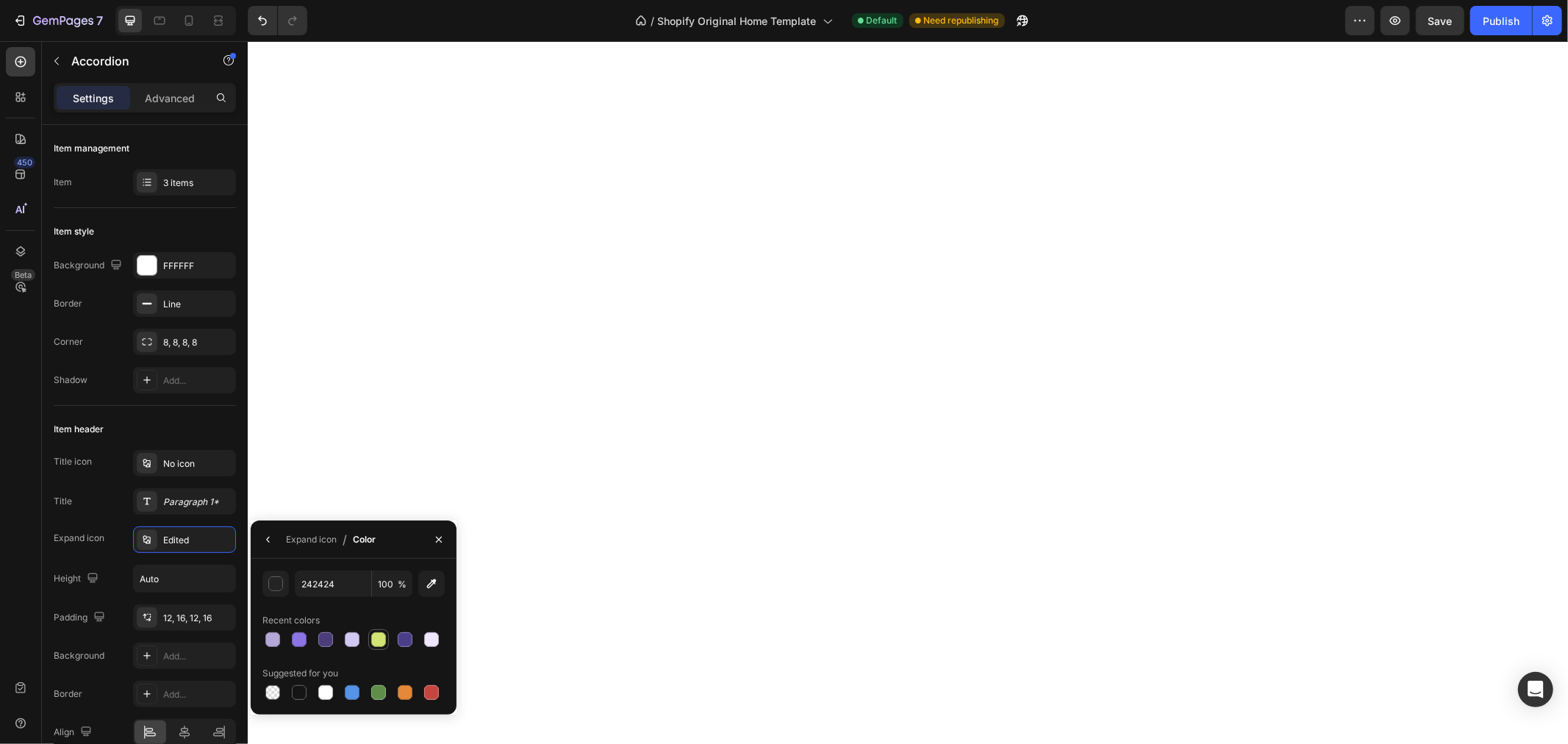
click at [376, 637] on div at bounding box center [378, 639] width 15 height 15
click at [298, 640] on div at bounding box center [299, 639] width 15 height 15
type input "8C74E4"
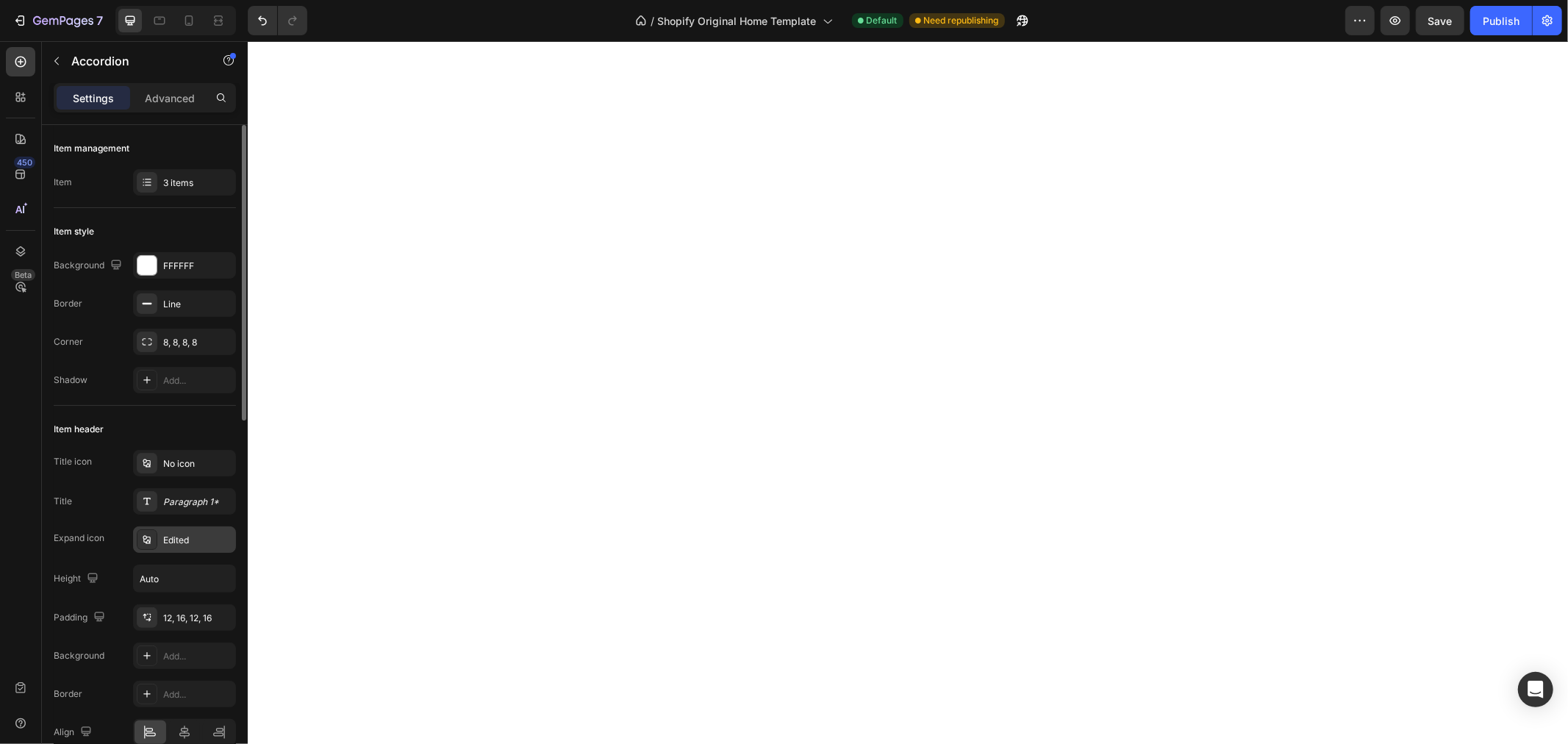
click at [171, 538] on div "Edited" at bounding box center [197, 540] width 69 height 13
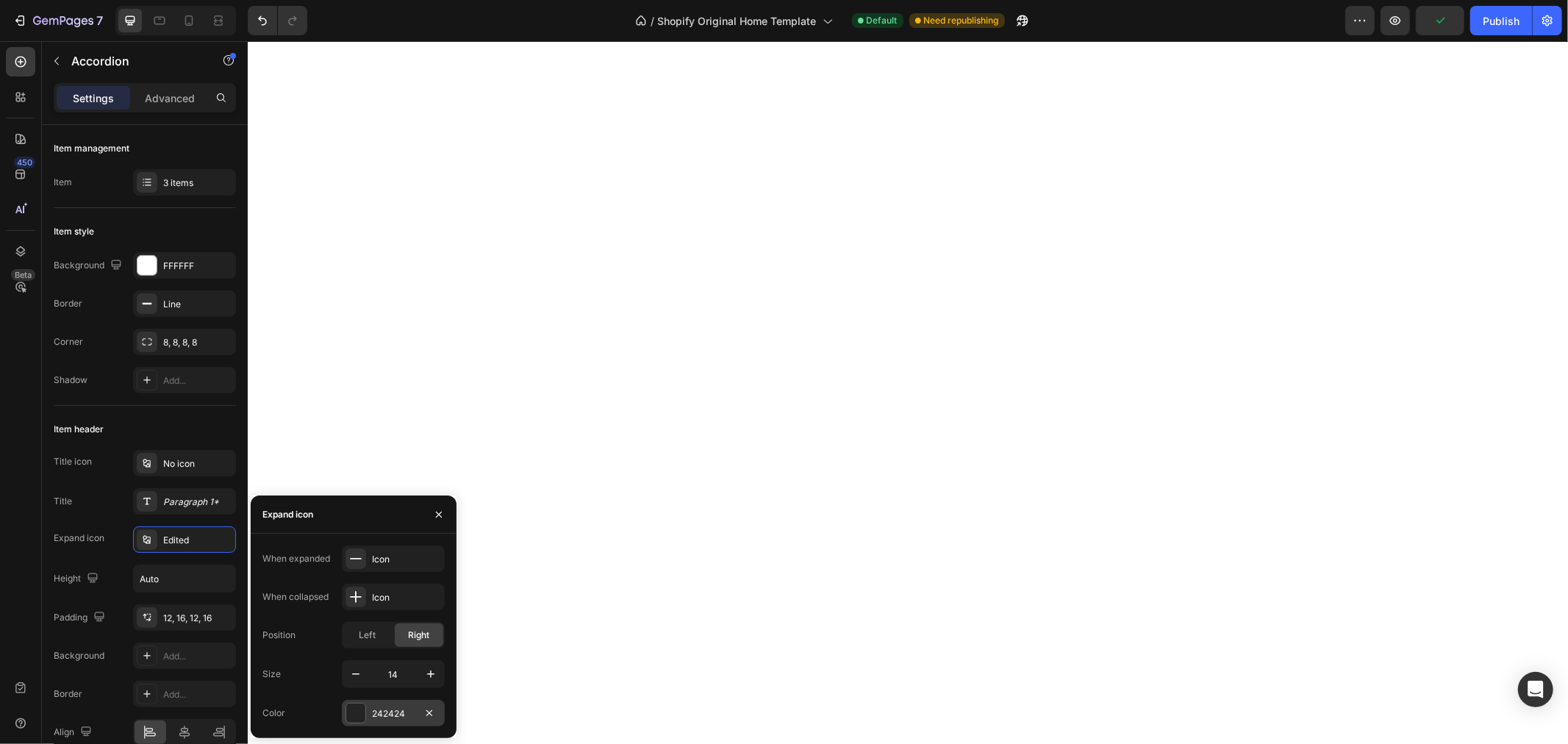
click at [373, 712] on div "242424" at bounding box center [393, 713] width 43 height 13
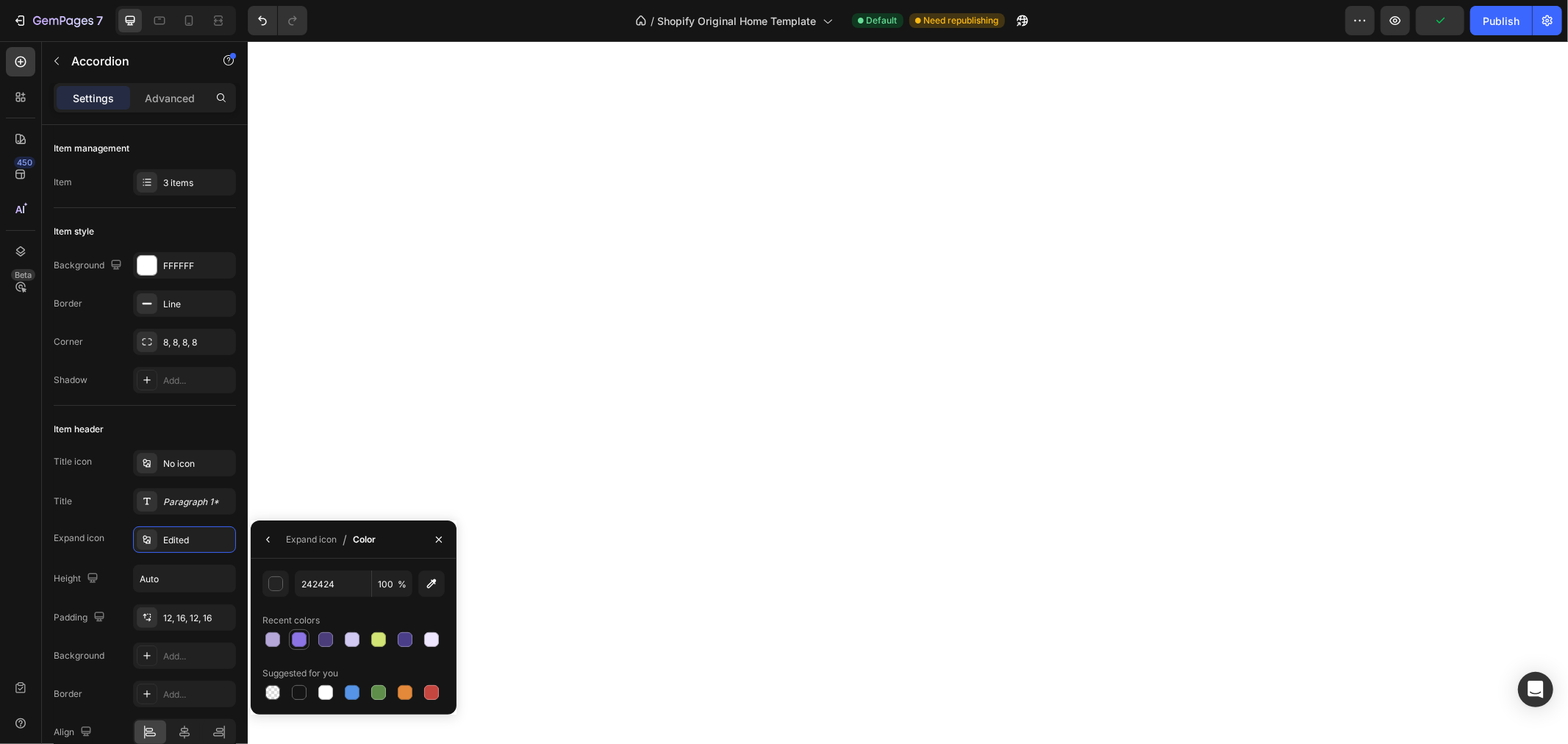
click at [300, 640] on div at bounding box center [299, 639] width 15 height 15
type input "8C74E4"
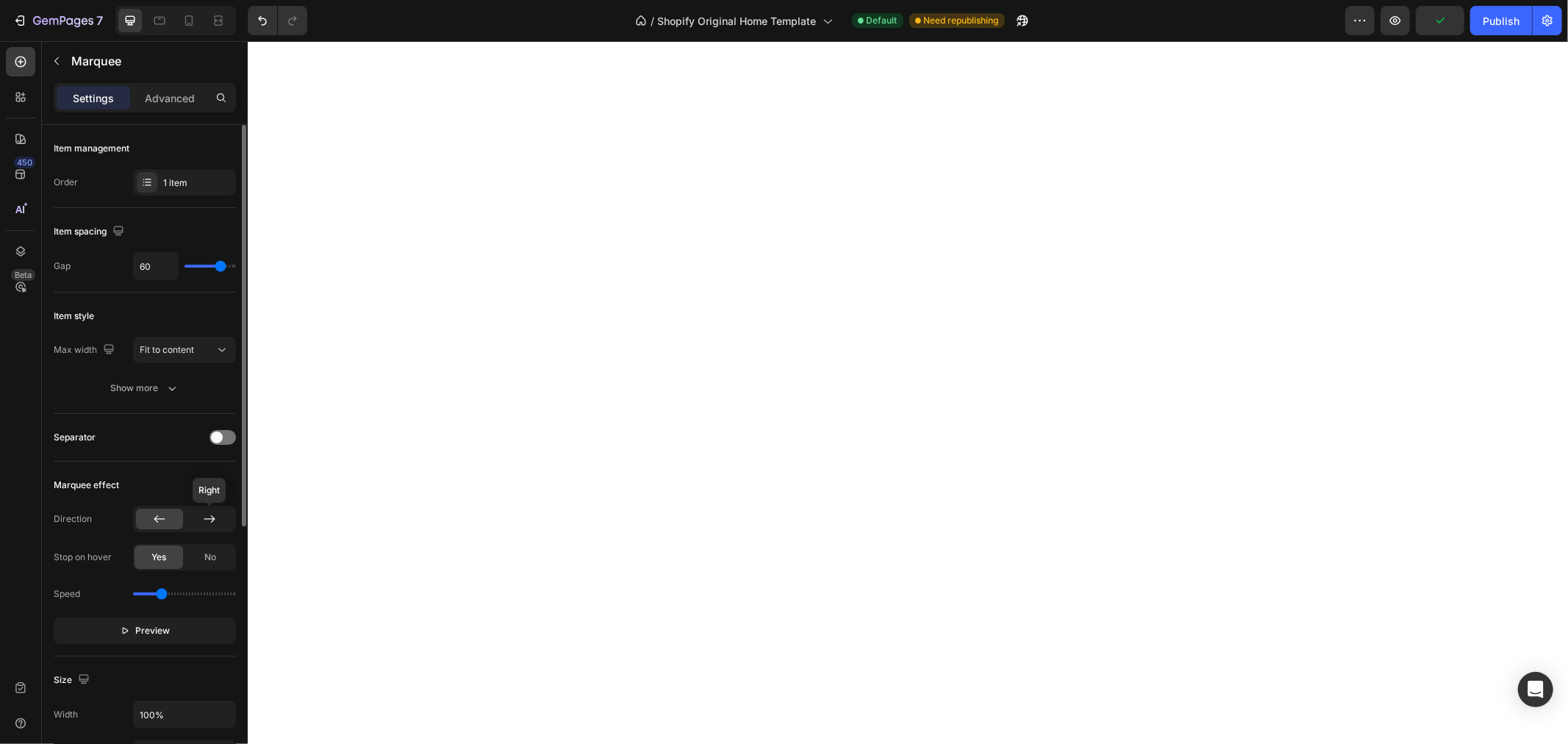
click at [196, 519] on div at bounding box center [209, 519] width 47 height 21
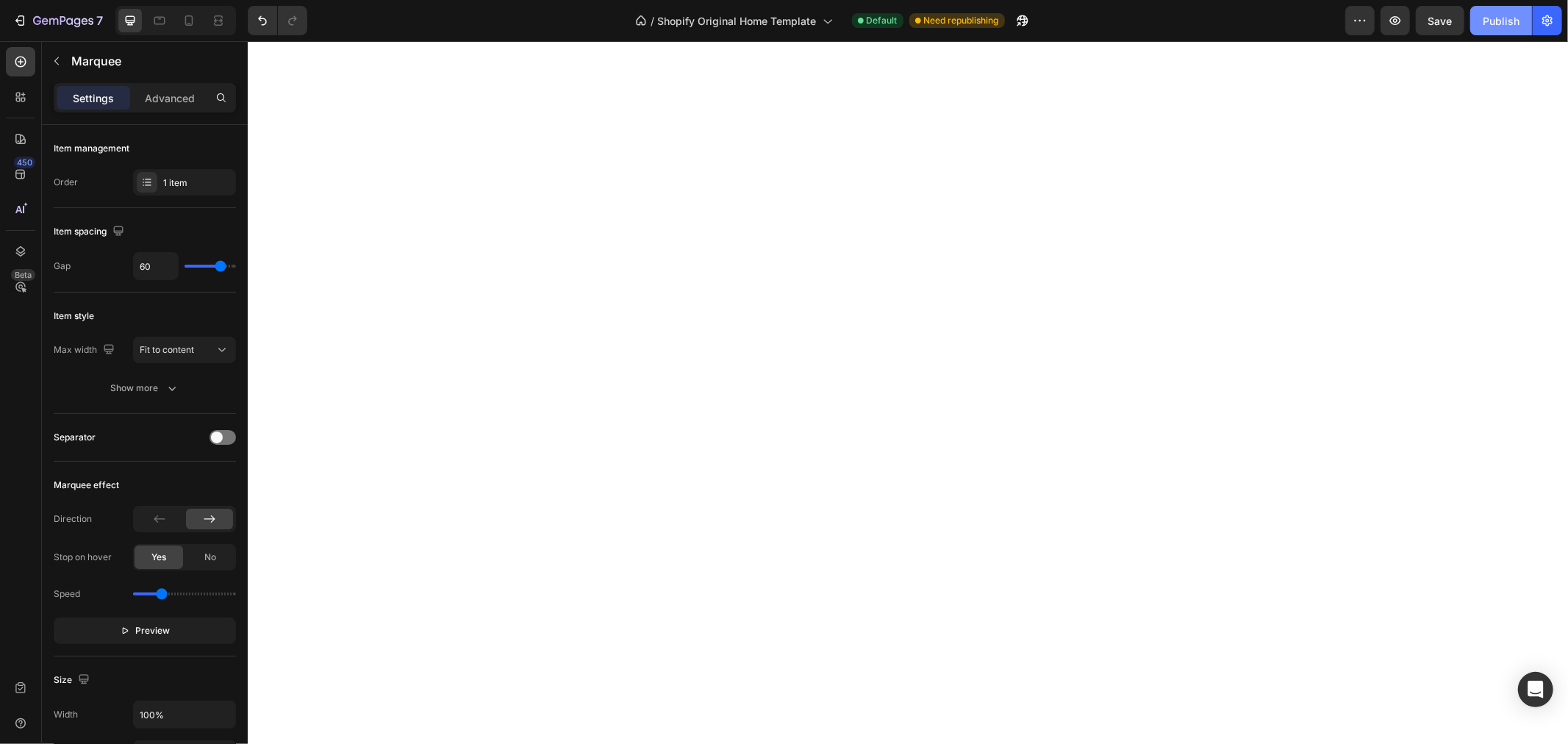
click at [1510, 20] on div "Publish" at bounding box center [1501, 20] width 37 height 15
click at [1501, 20] on div "Publish" at bounding box center [1501, 20] width 37 height 15
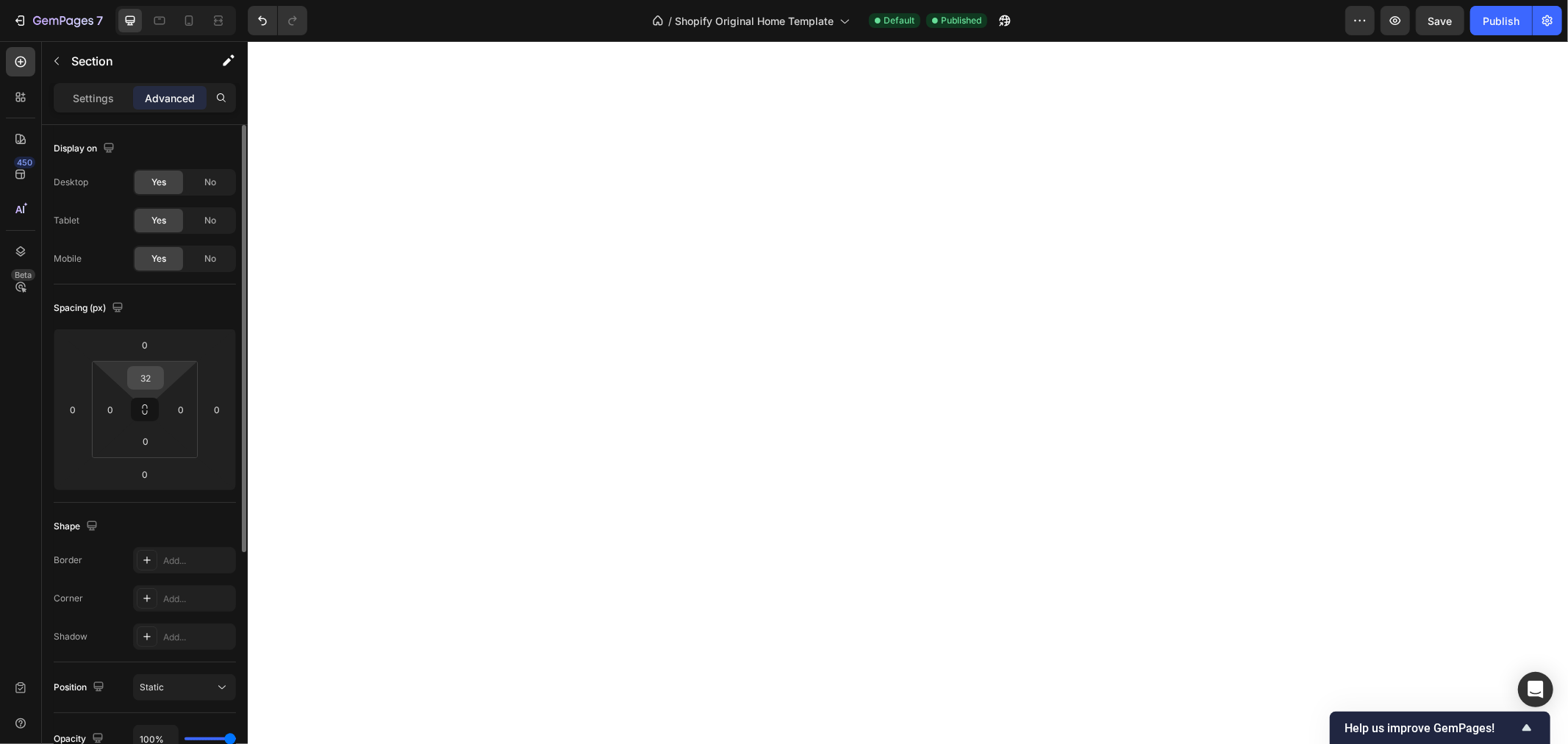
click at [148, 379] on input "32" at bounding box center [145, 378] width 29 height 22
click at [154, 369] on input "0" at bounding box center [145, 378] width 29 height 22
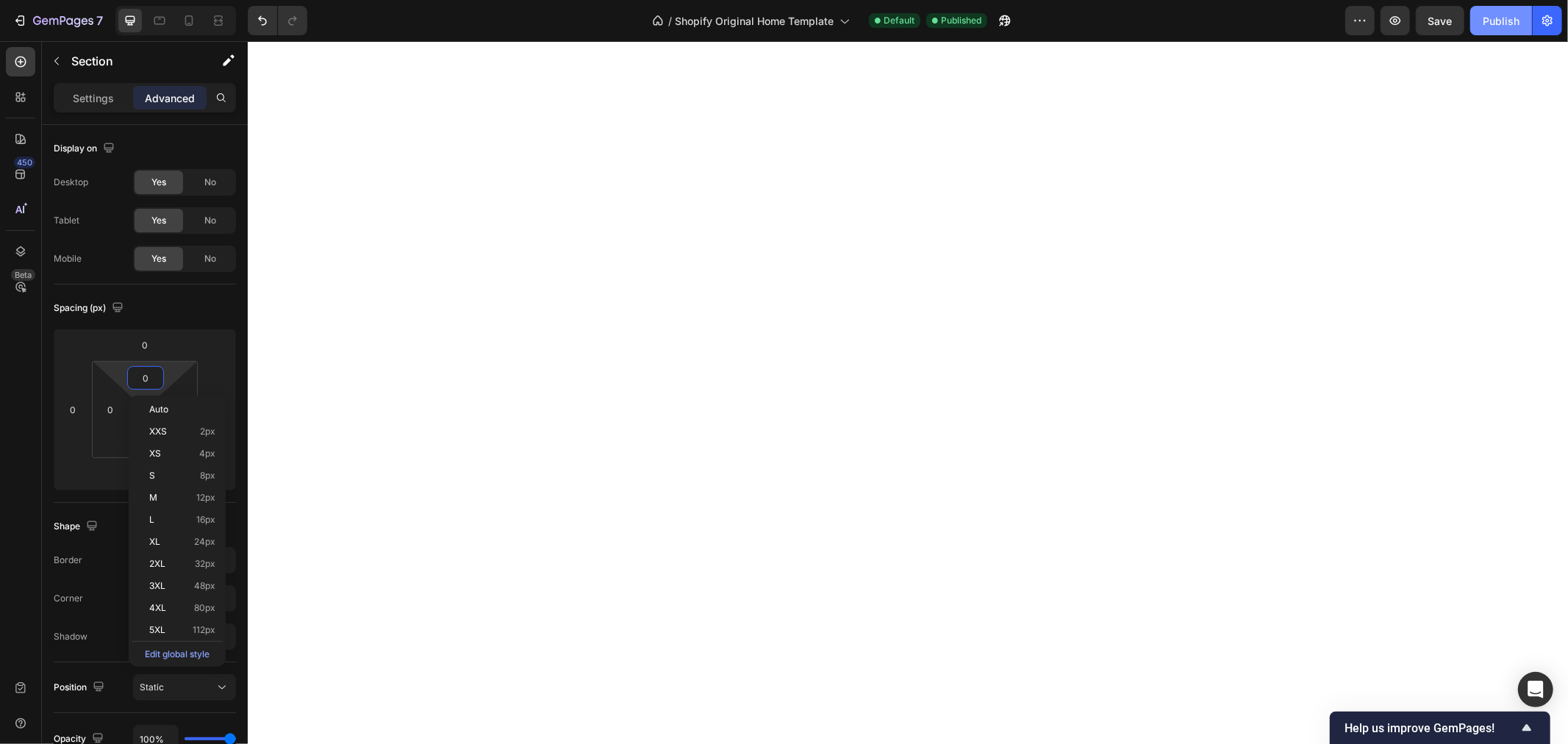
click at [1483, 15] on div "Publish" at bounding box center [1501, 20] width 37 height 15
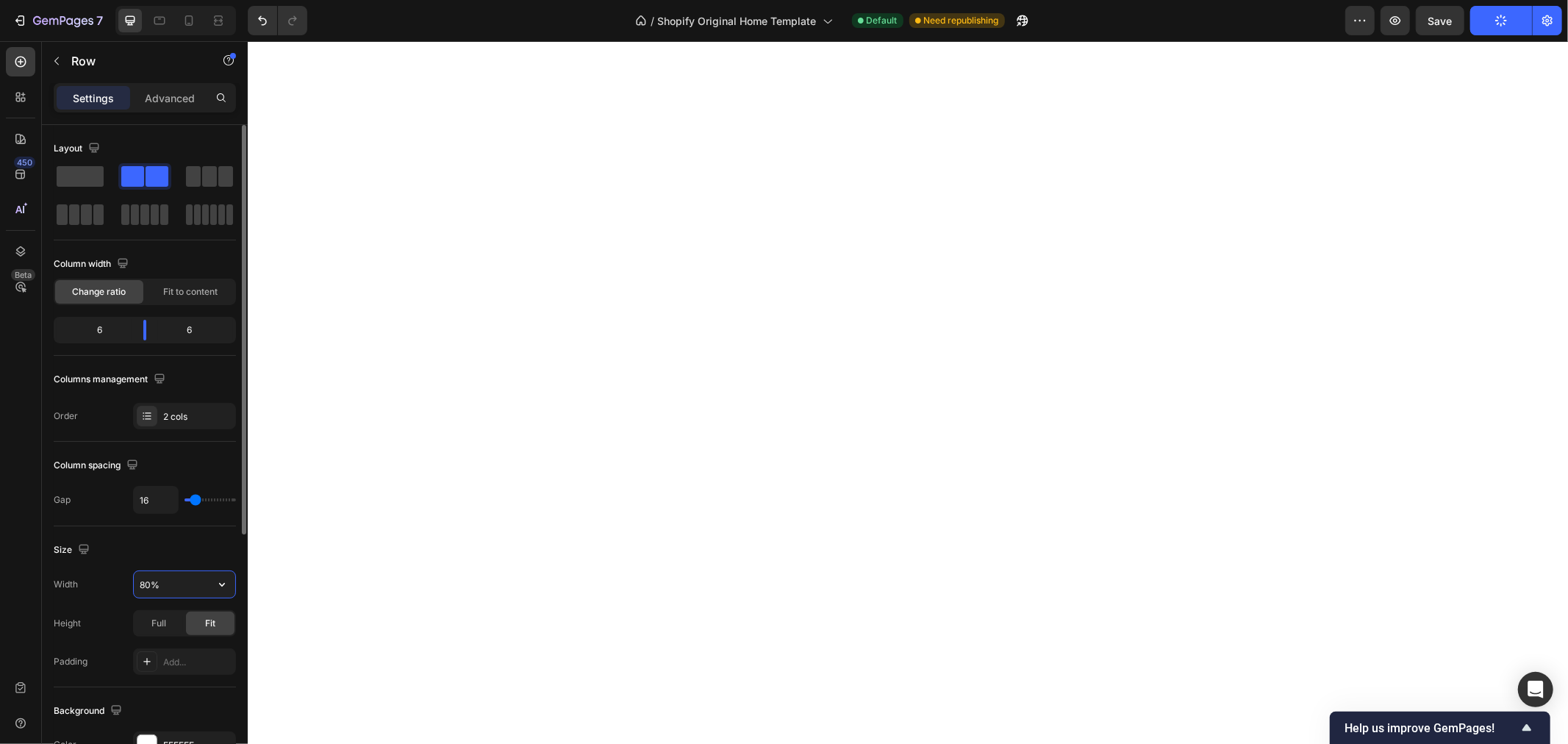
click at [147, 583] on input "80%" at bounding box center [184, 584] width 101 height 26
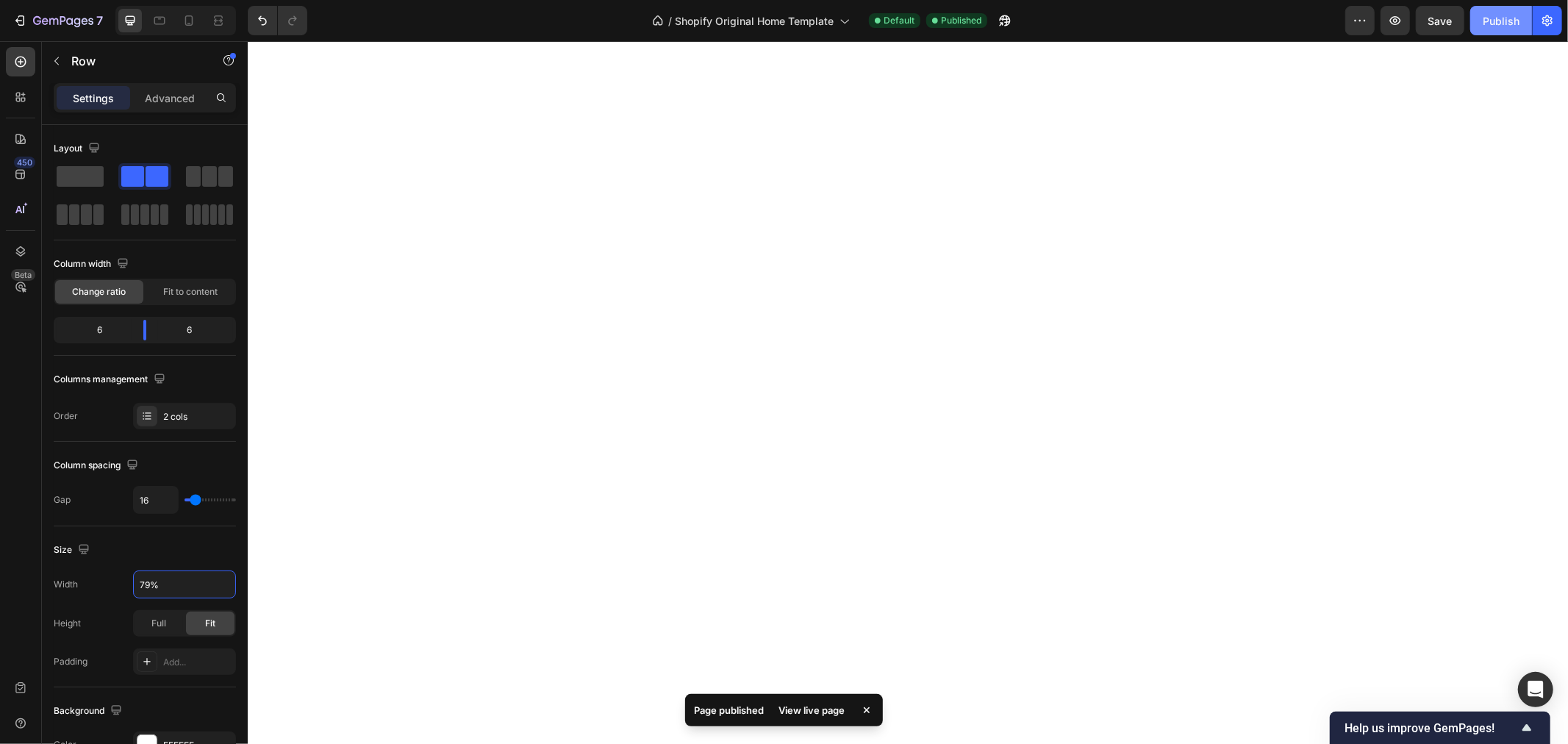
click at [1511, 30] on button "Publish" at bounding box center [1501, 20] width 62 height 29
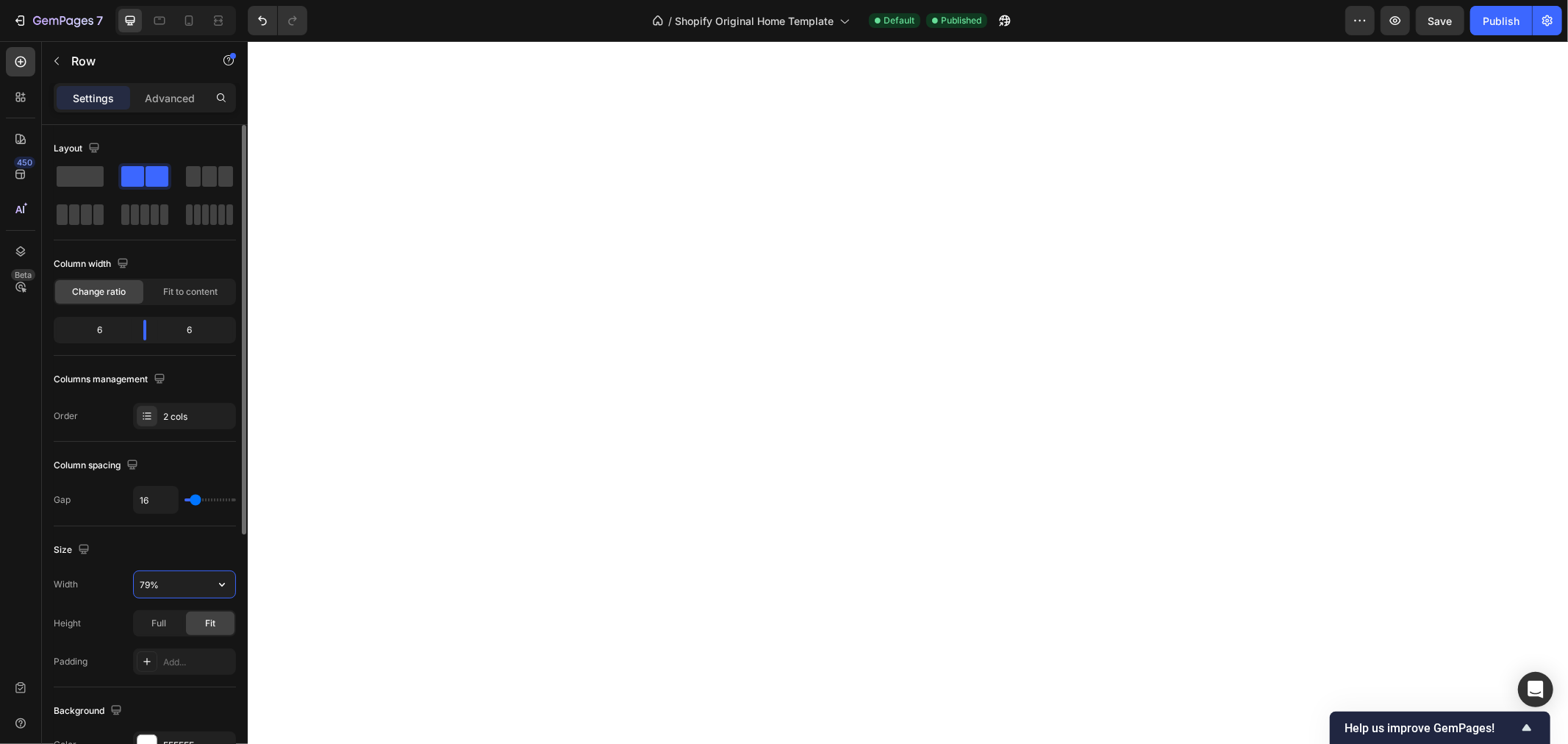
click at [147, 582] on input "79%" at bounding box center [184, 584] width 101 height 26
type input "70%"
click at [1495, 17] on div "Publish" at bounding box center [1501, 20] width 37 height 15
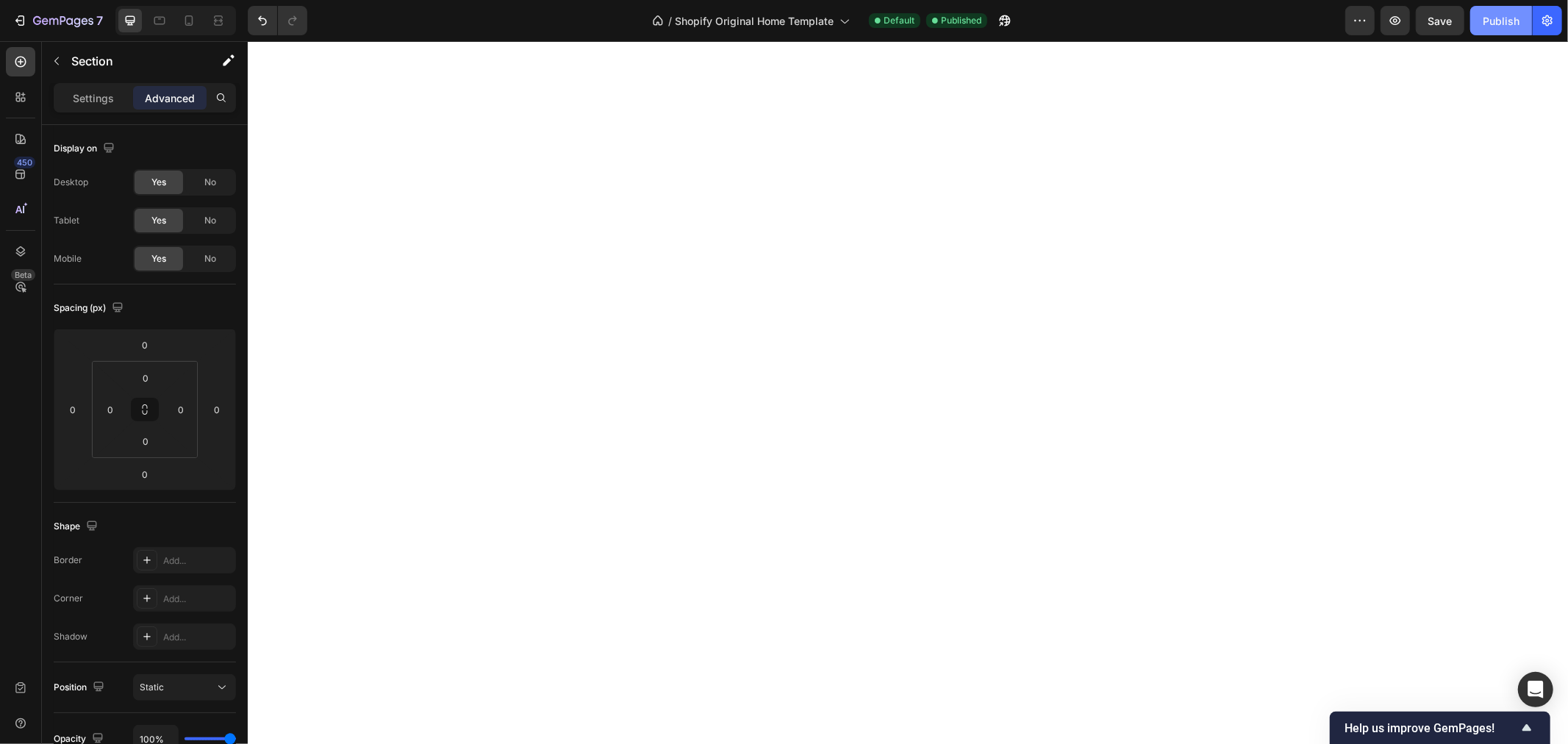
click at [1495, 18] on div "Publish" at bounding box center [1501, 20] width 37 height 15
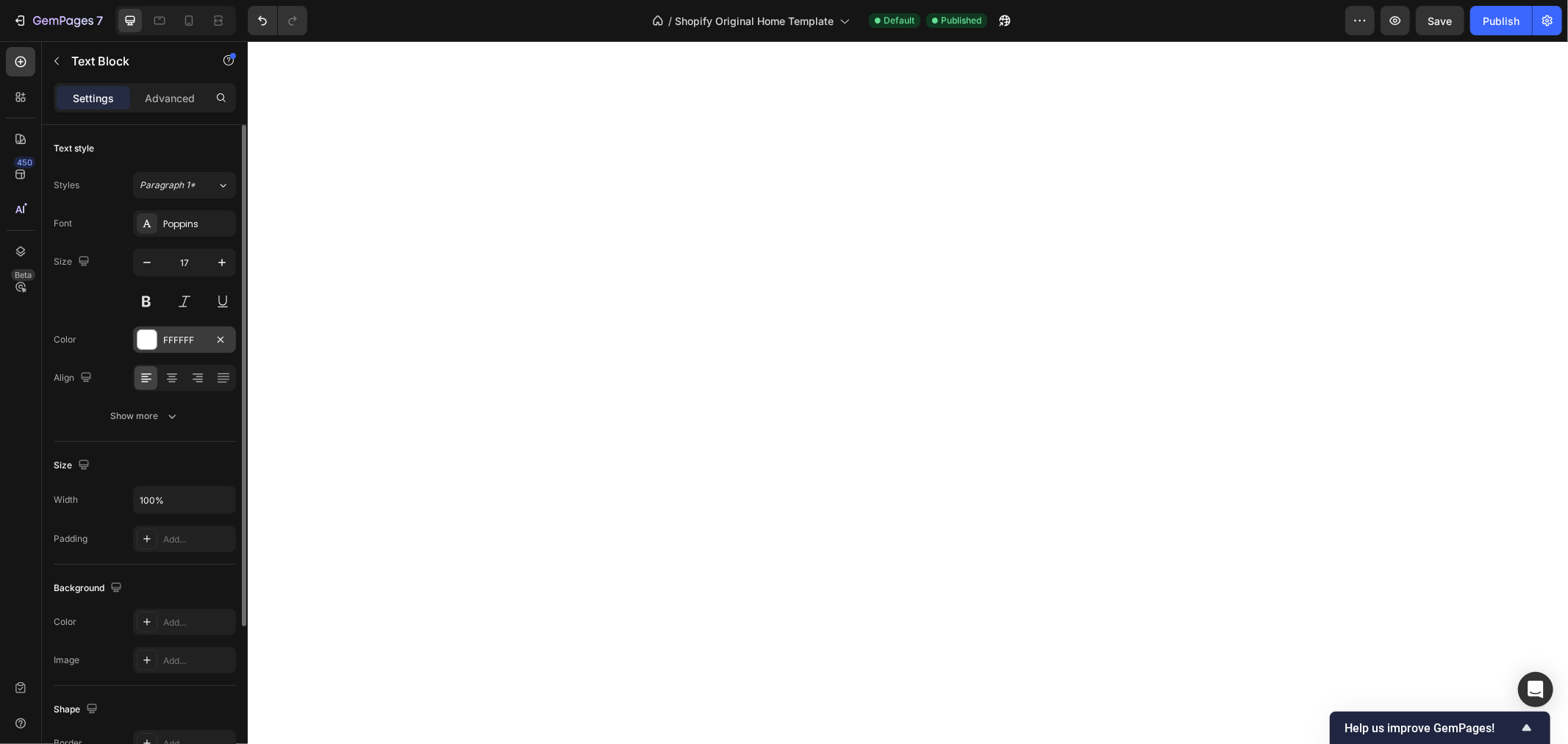
click at [162, 329] on div "FFFFFF" at bounding box center [184, 339] width 103 height 26
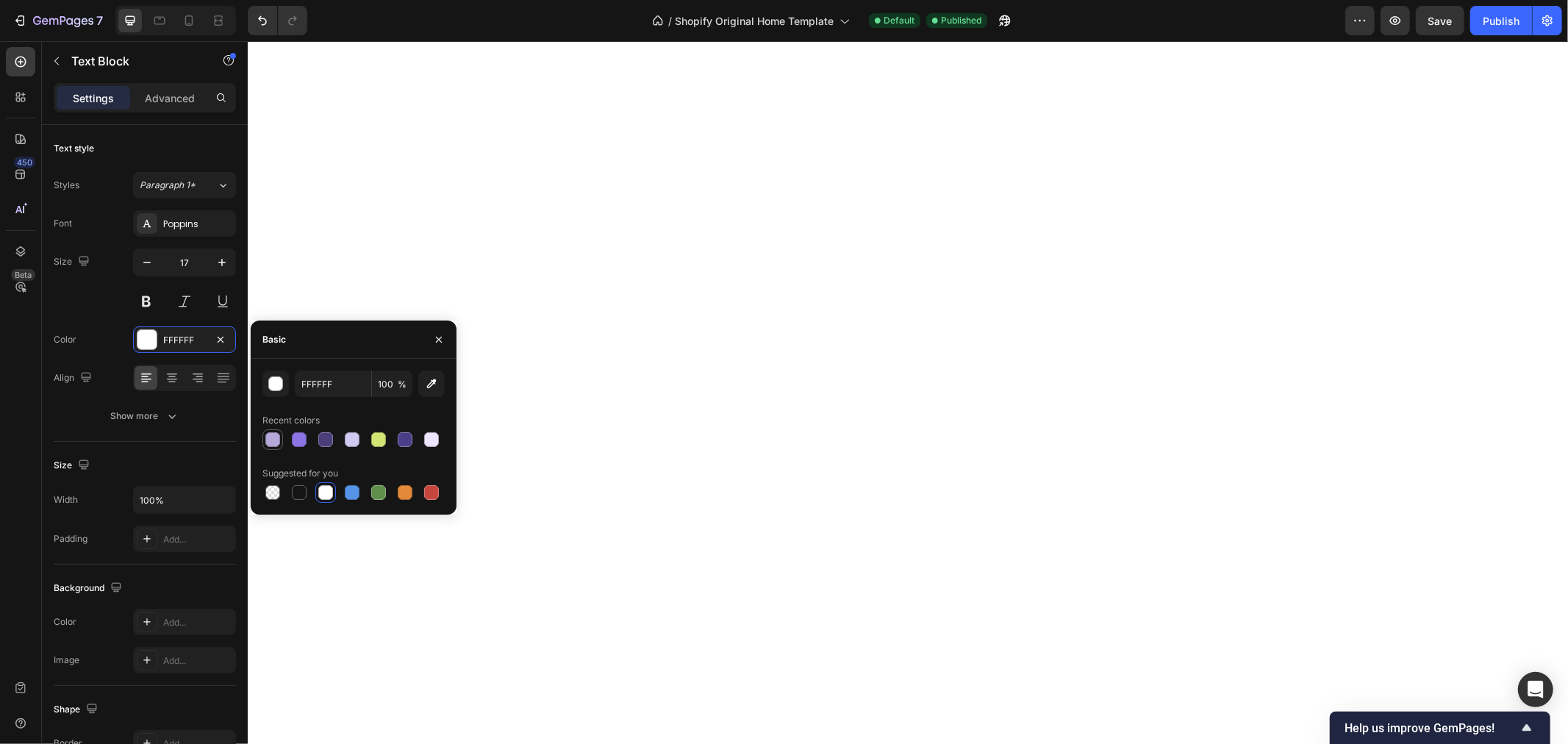
click at [276, 443] on div at bounding box center [272, 439] width 15 height 15
click at [300, 439] on div at bounding box center [299, 439] width 15 height 15
type input "8C74E4"
drag, startPoint x: 1512, startPoint y: 21, endPoint x: 1512, endPoint y: 30, distance: 9.6
click at [1512, 20] on div "Publish" at bounding box center [1501, 20] width 37 height 15
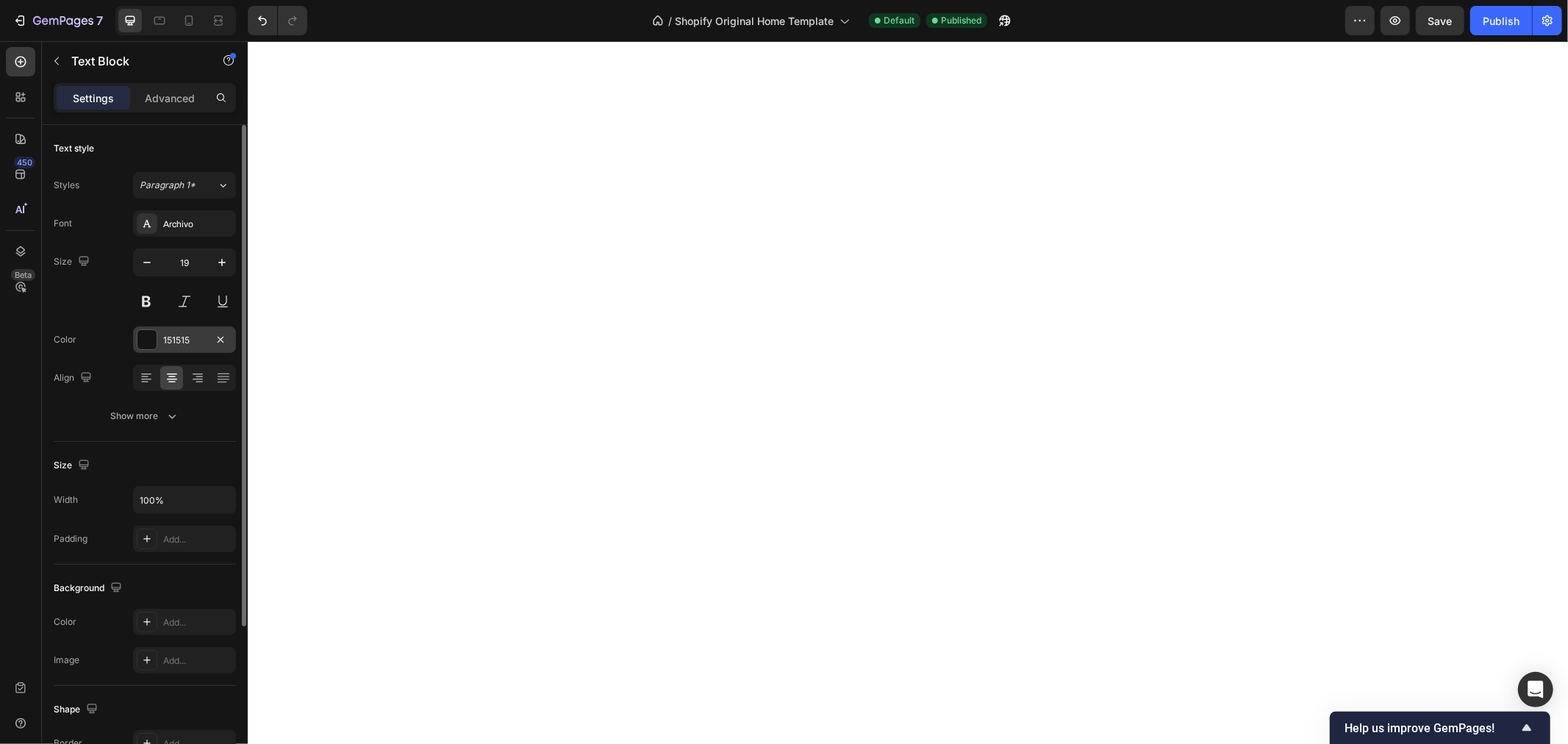
click at [172, 335] on div "151515" at bounding box center [184, 340] width 43 height 13
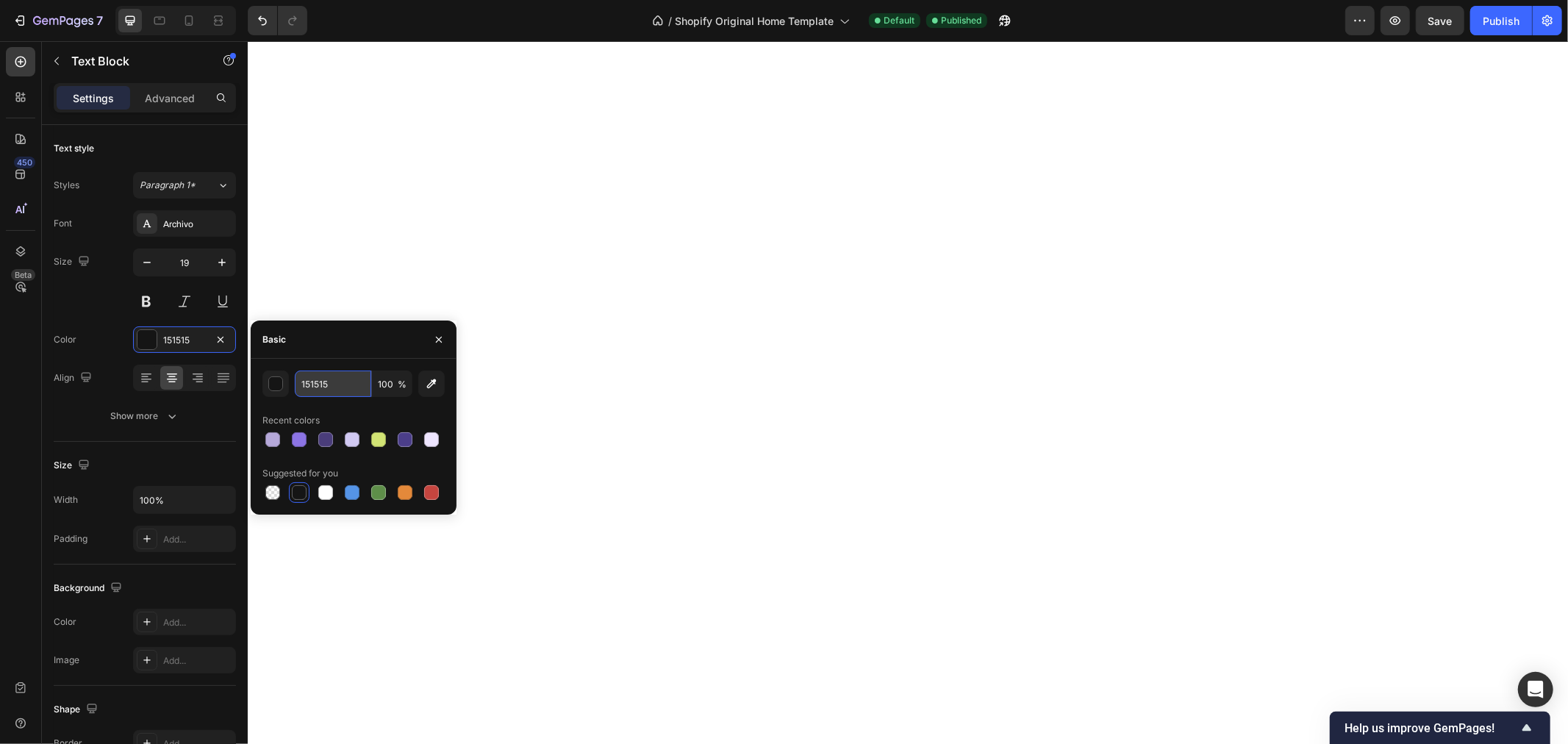
click at [318, 387] on input "151515" at bounding box center [333, 383] width 76 height 26
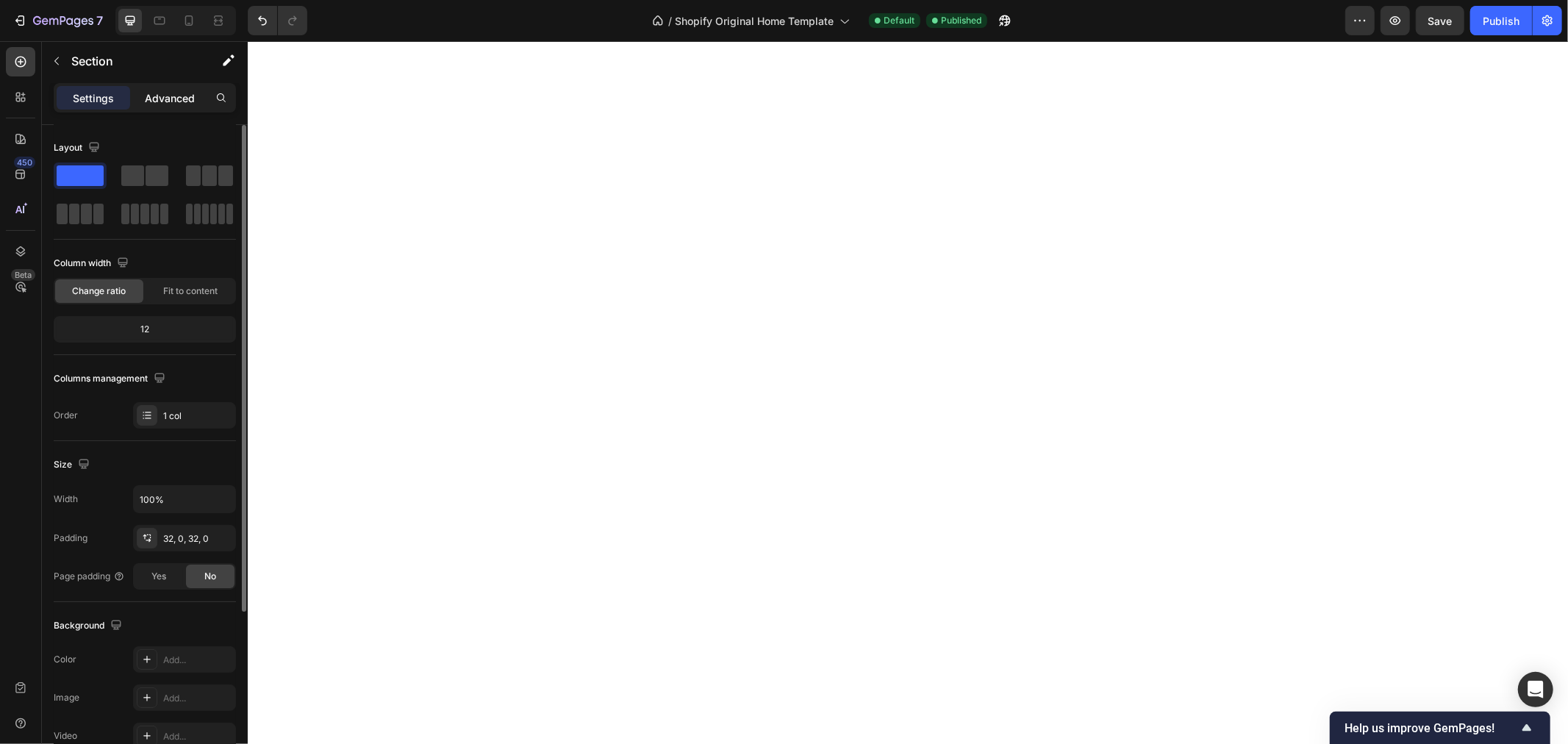
click at [173, 91] on p "Advanced" at bounding box center [170, 97] width 50 height 15
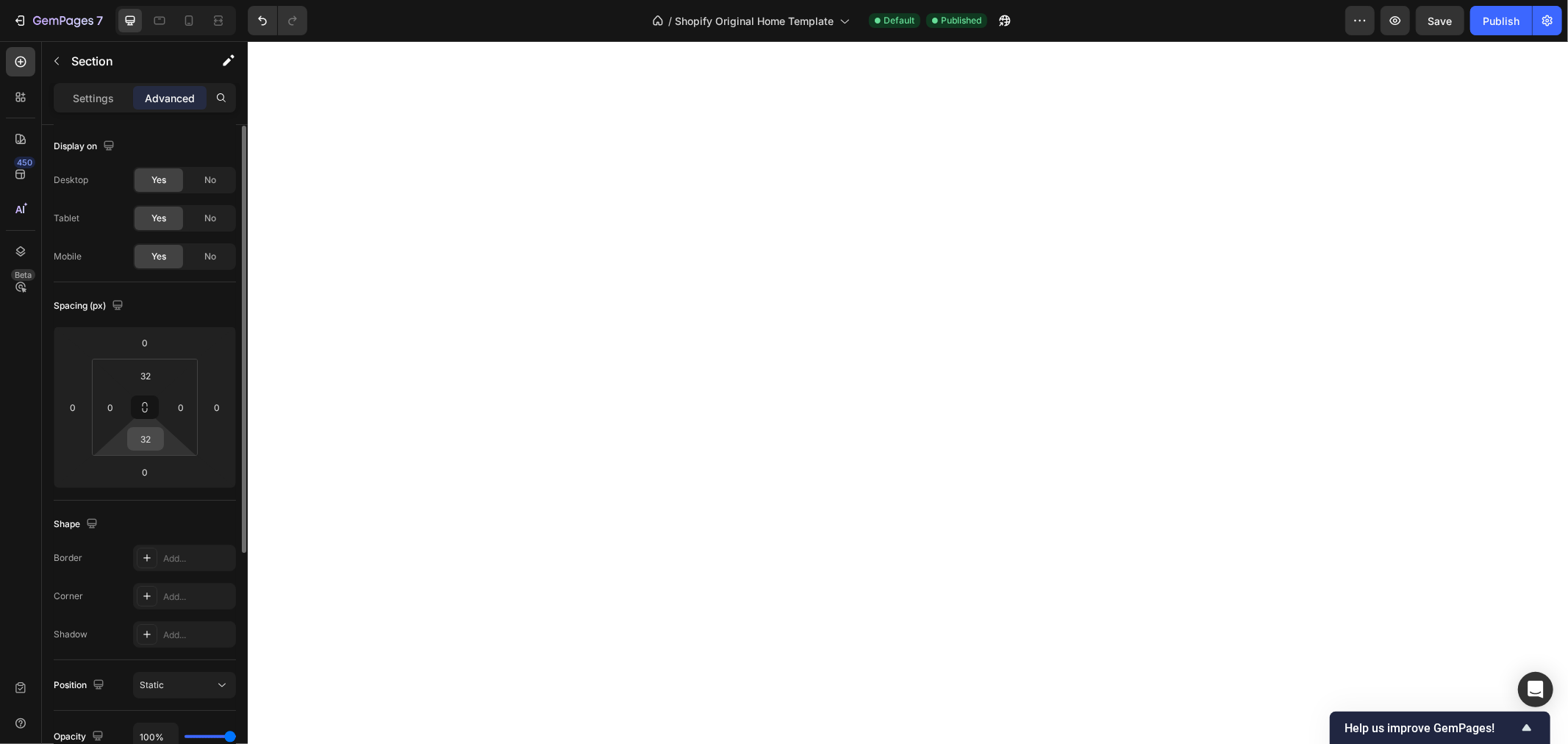
click at [148, 431] on input "32" at bounding box center [145, 439] width 29 height 22
type input "0"
click at [138, 381] on input "32" at bounding box center [145, 374] width 29 height 22
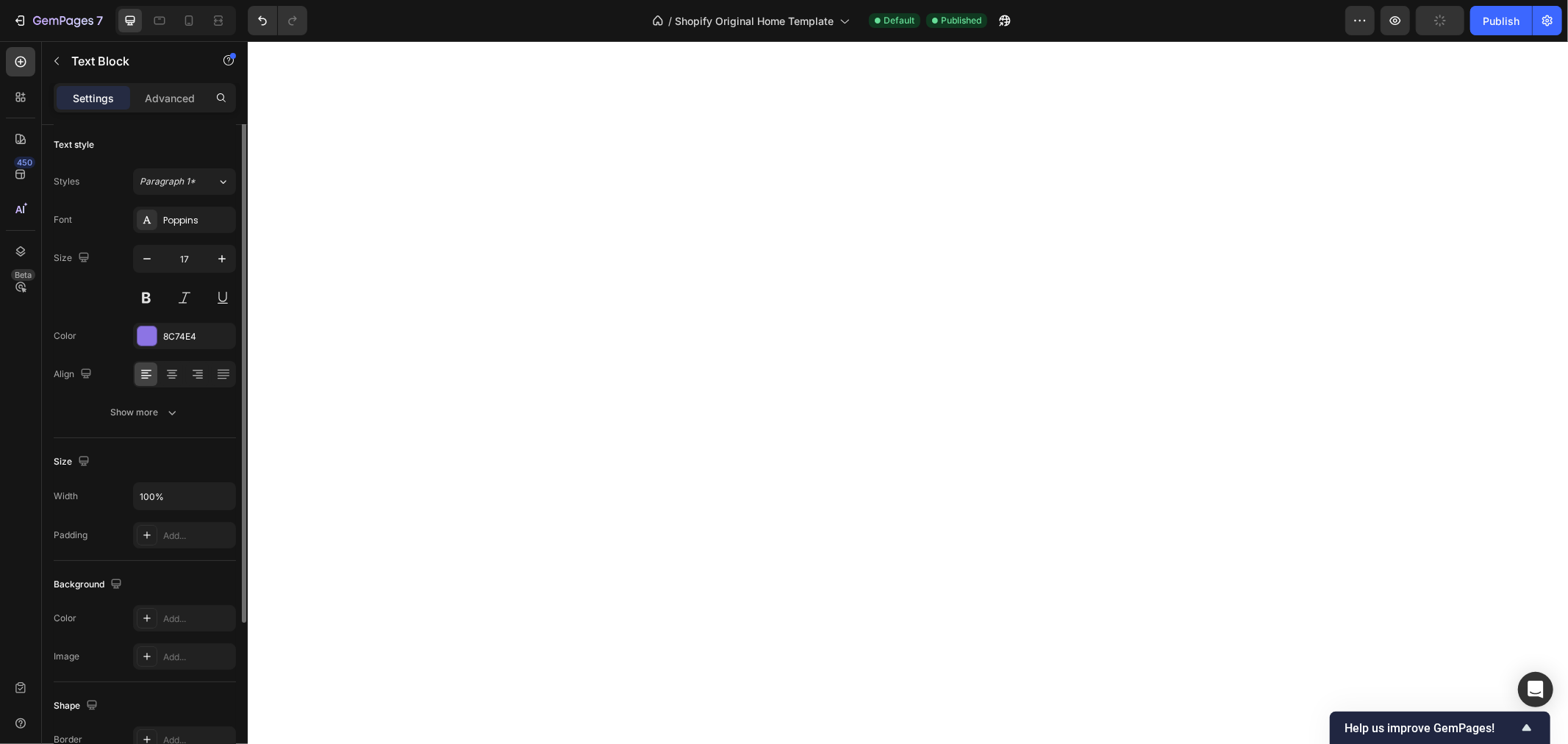
scroll to position [0, 0]
click at [185, 342] on div "8C74E4" at bounding box center [184, 340] width 43 height 13
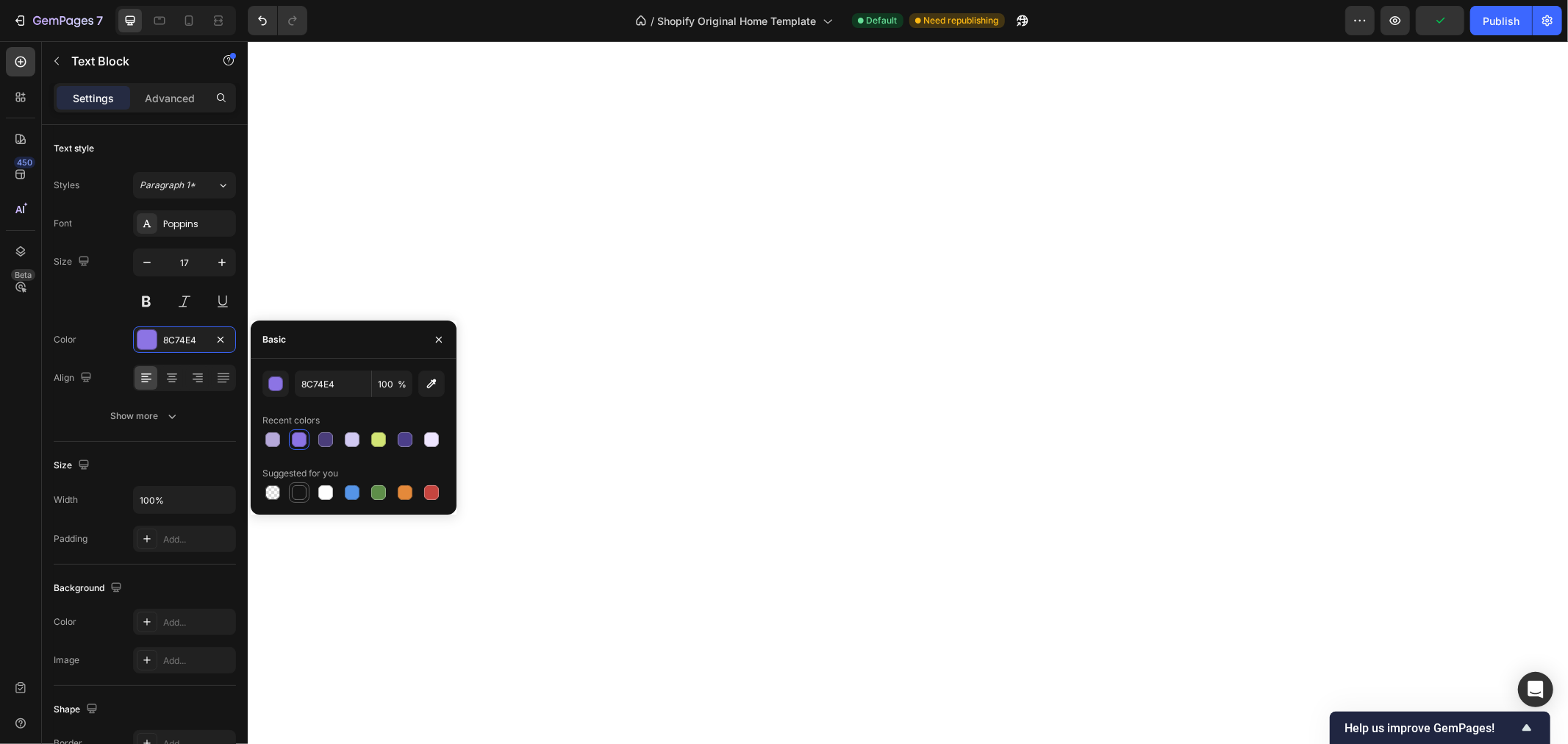
click at [296, 493] on div at bounding box center [299, 492] width 15 height 15
click at [412, 443] on div at bounding box center [405, 439] width 15 height 15
click at [429, 437] on div at bounding box center [431, 439] width 15 height 15
click at [407, 437] on div at bounding box center [405, 439] width 15 height 15
click at [376, 437] on div at bounding box center [378, 439] width 15 height 15
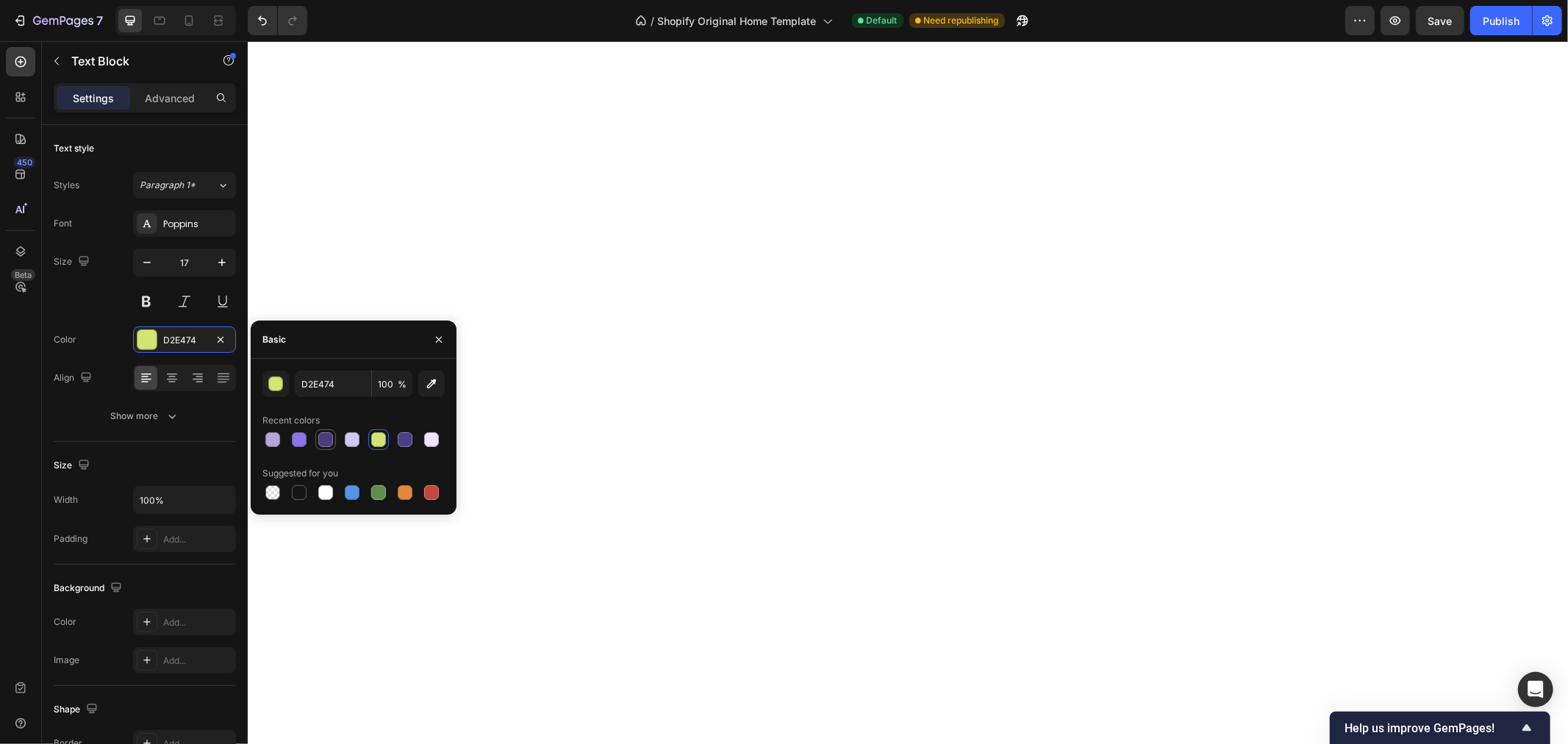
click at [323, 440] on div at bounding box center [325, 439] width 15 height 15
type input "4A3D7A"
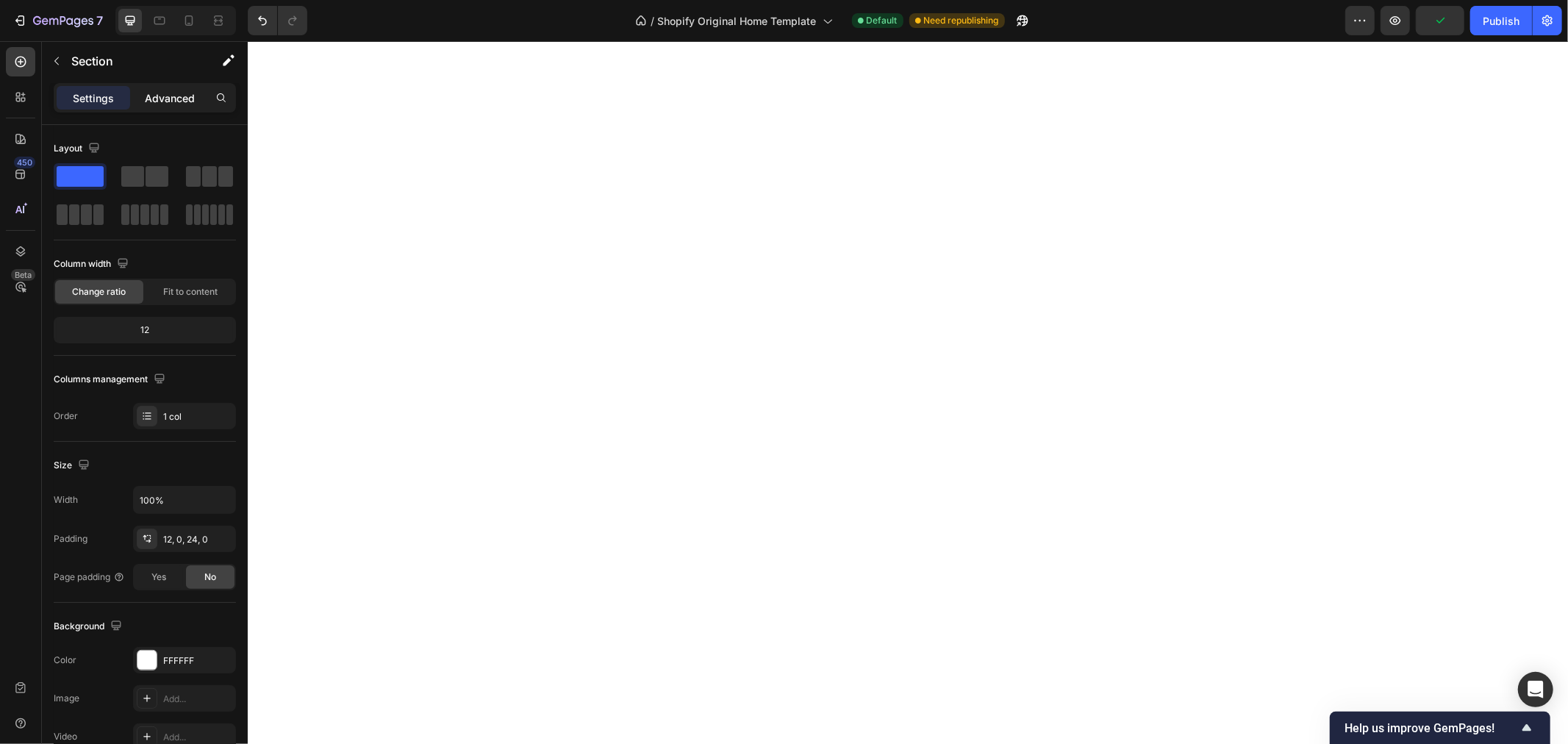
click at [169, 90] on p "Advanced" at bounding box center [170, 97] width 50 height 15
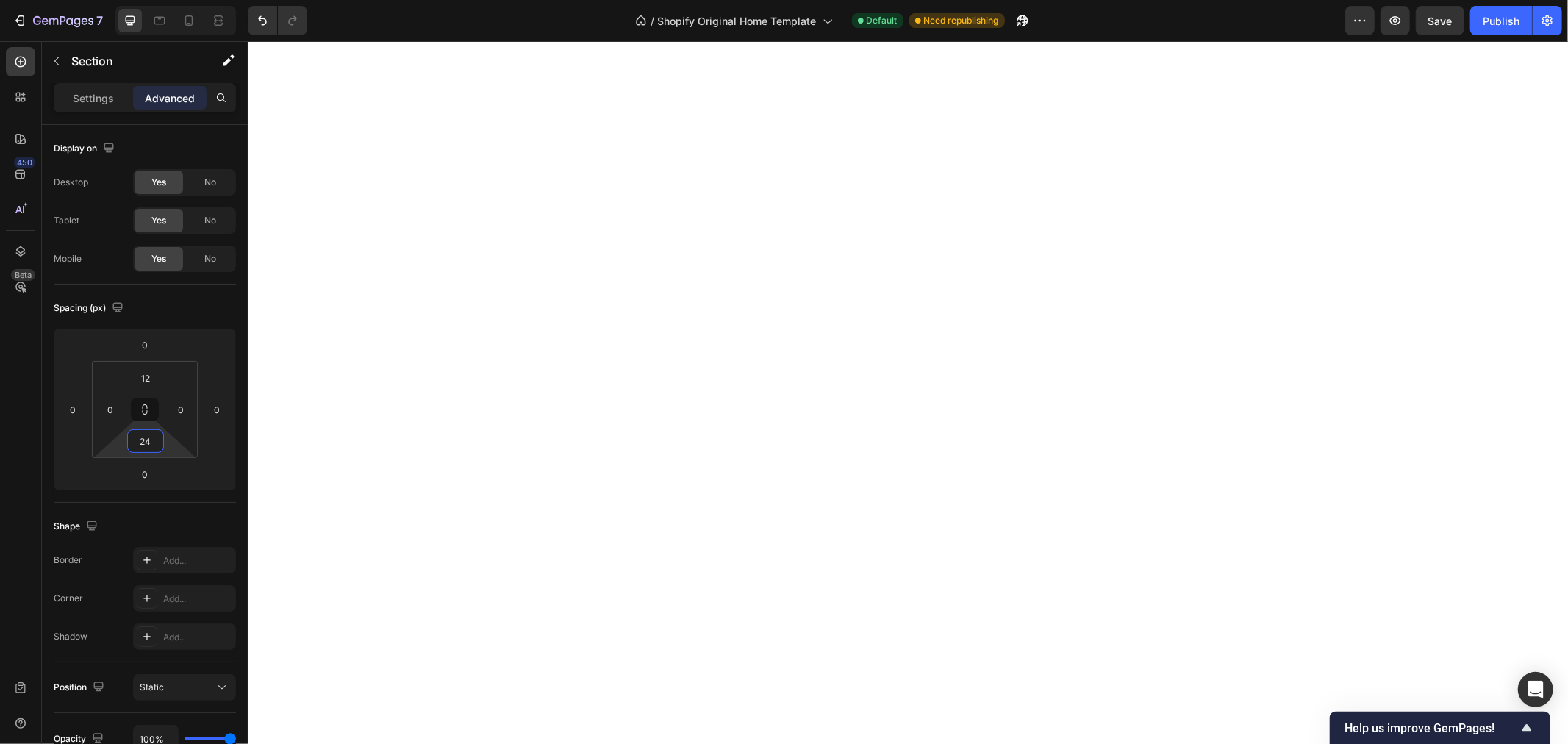
click at [151, 443] on input "24" at bounding box center [145, 441] width 29 height 22
click at [181, 638] on div "3XL 48px" at bounding box center [177, 649] width 91 height 22
type input "48"
click at [1500, 10] on button "Publish" at bounding box center [1501, 20] width 62 height 29
click at [1500, 18] on div "Publish" at bounding box center [1501, 20] width 37 height 15
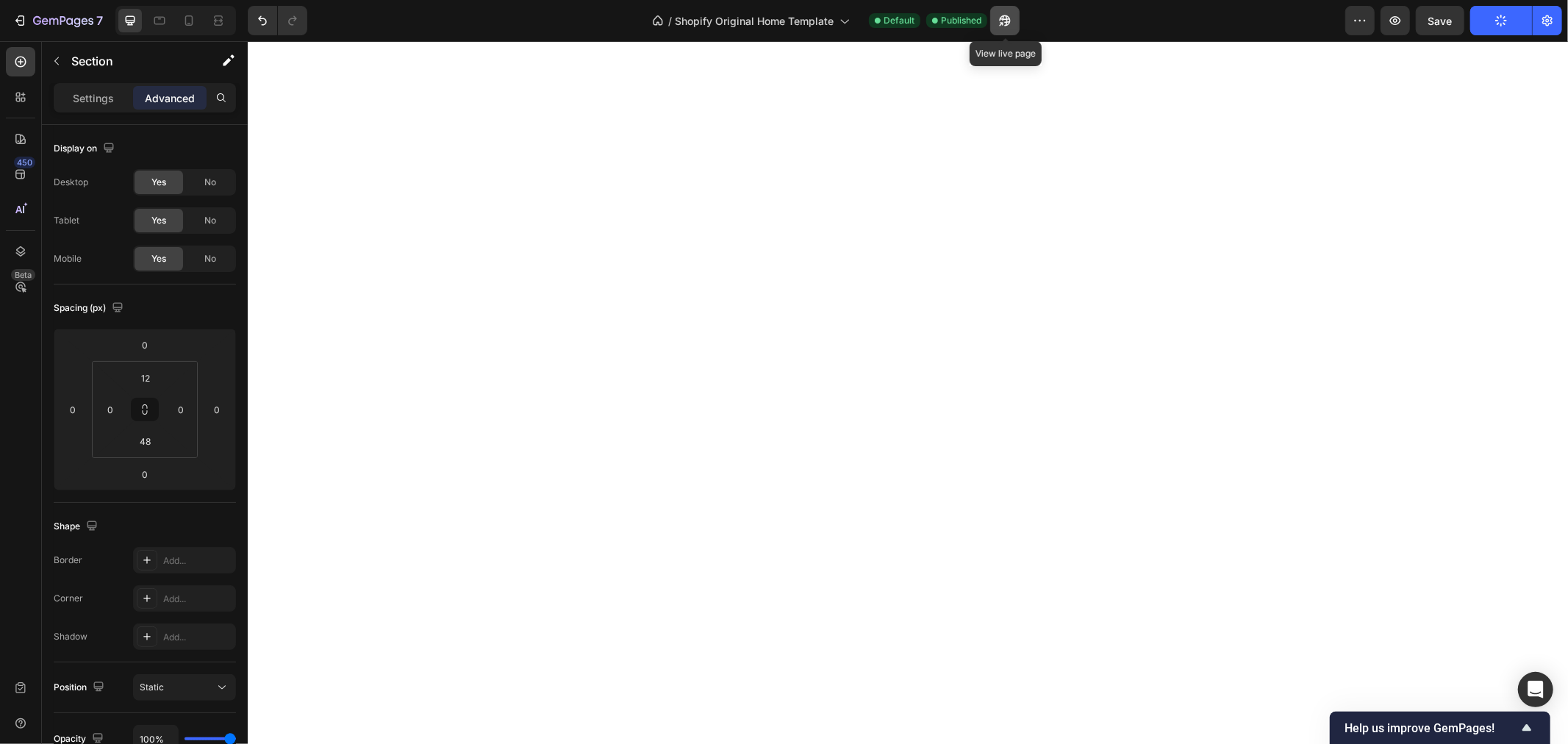
click at [1008, 24] on icon "button" at bounding box center [1005, 20] width 15 height 15
click at [1343, 23] on div "/ Shopify Original Home Template Default Published" at bounding box center [832, 20] width 1026 height 29
click at [1353, 20] on button "button" at bounding box center [1359, 20] width 29 height 29
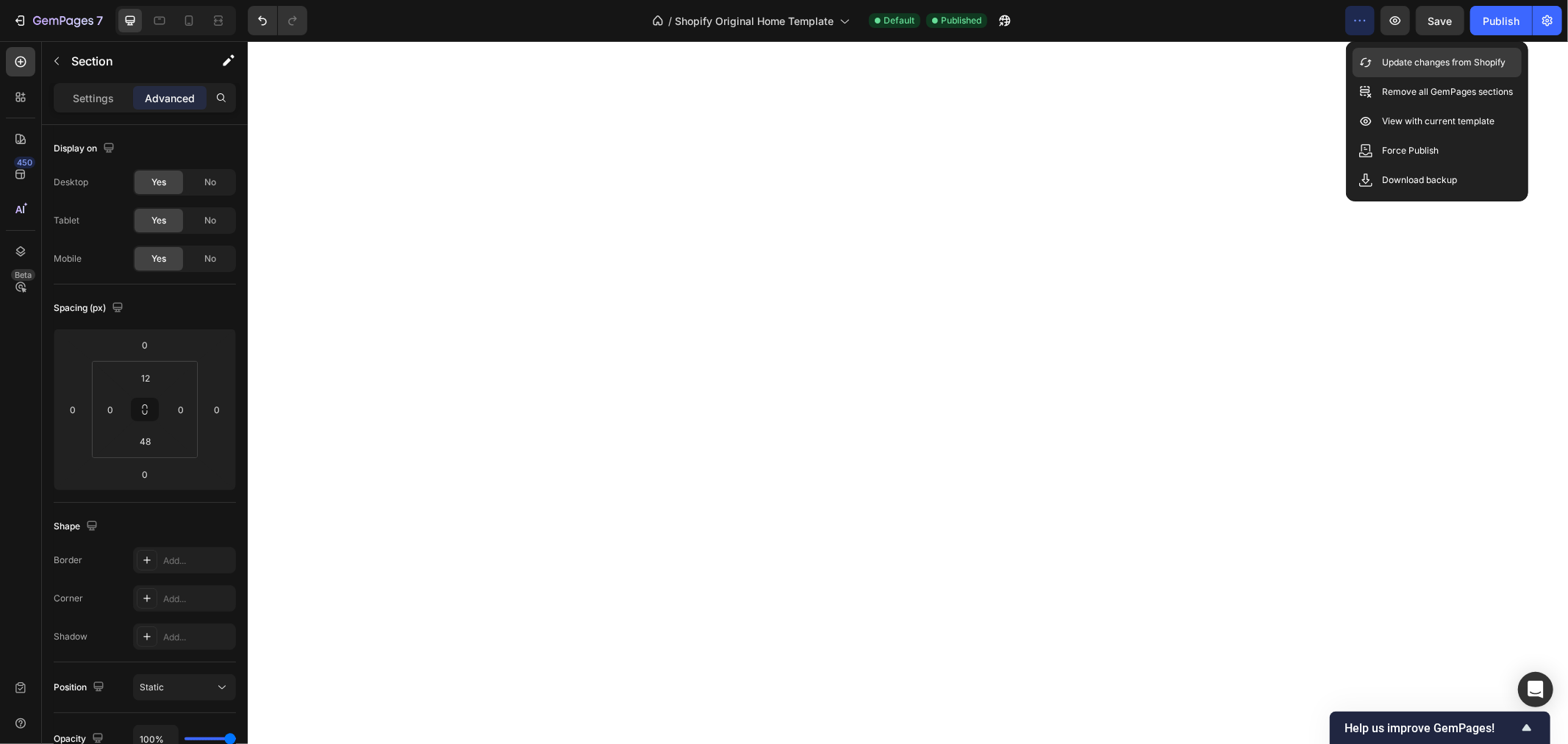
click at [1386, 63] on p "Update changes from Shopify" at bounding box center [1443, 62] width 123 height 15
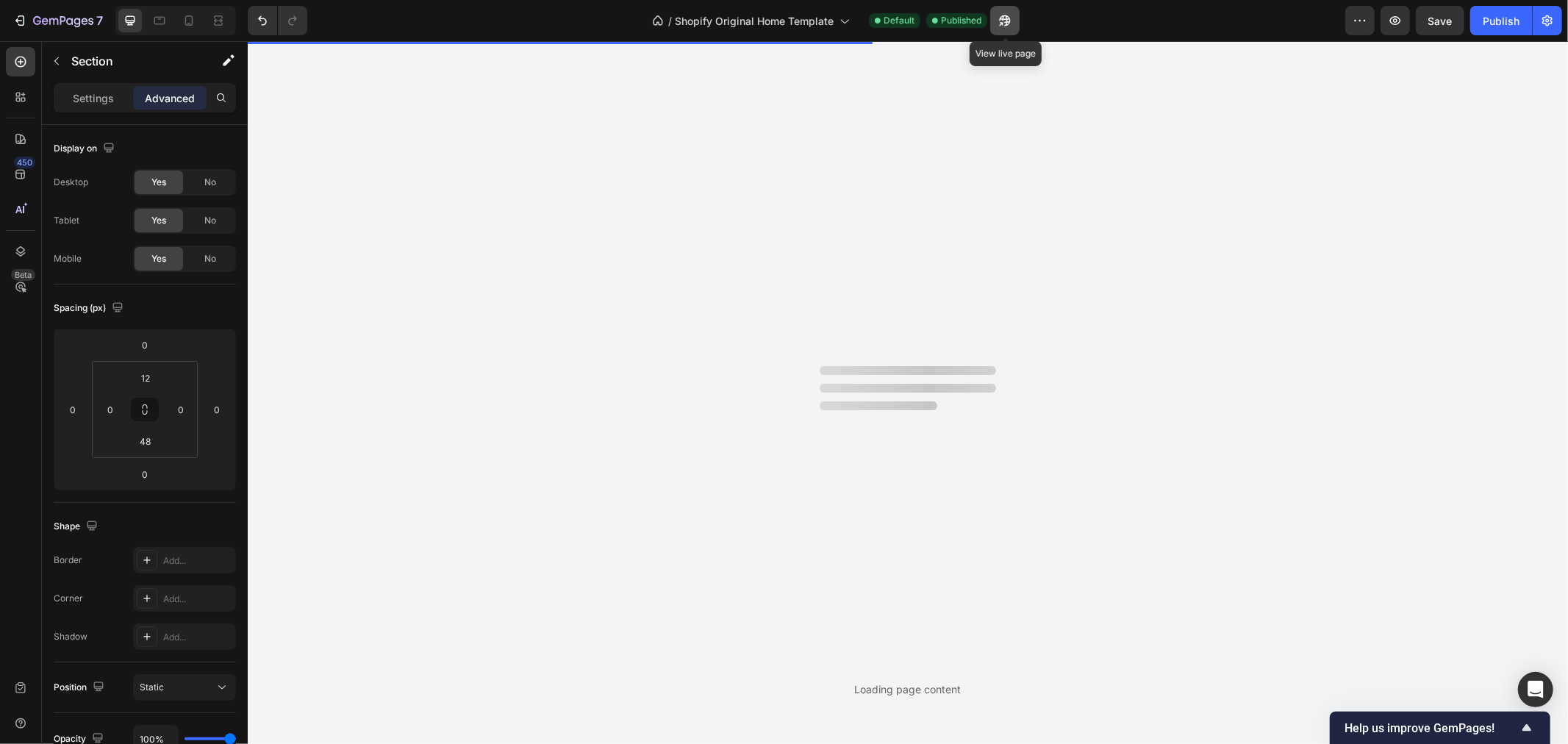
click at [1006, 21] on icon "button" at bounding box center [1005, 20] width 15 height 15
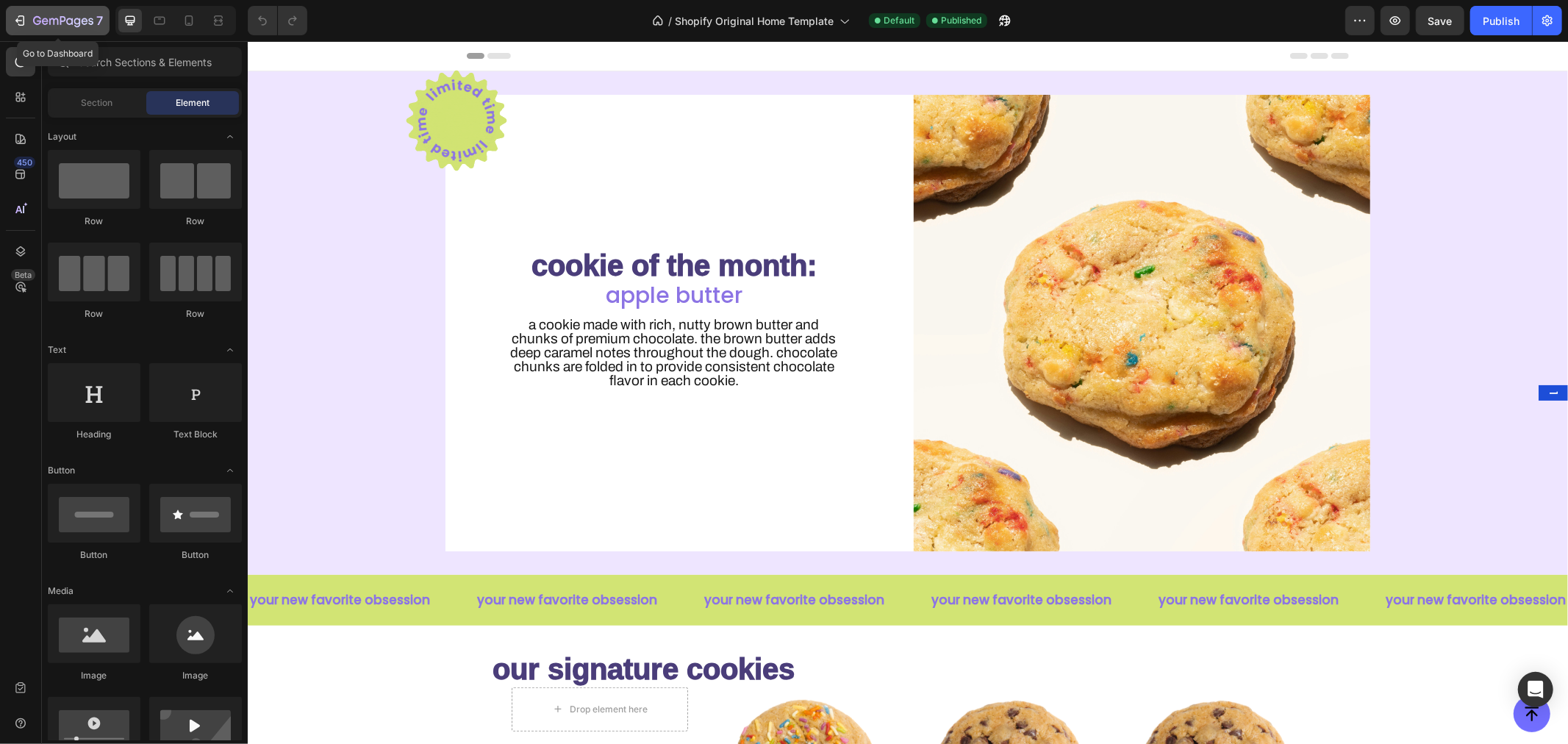
click at [55, 17] on icon "button" at bounding box center [63, 21] width 60 height 12
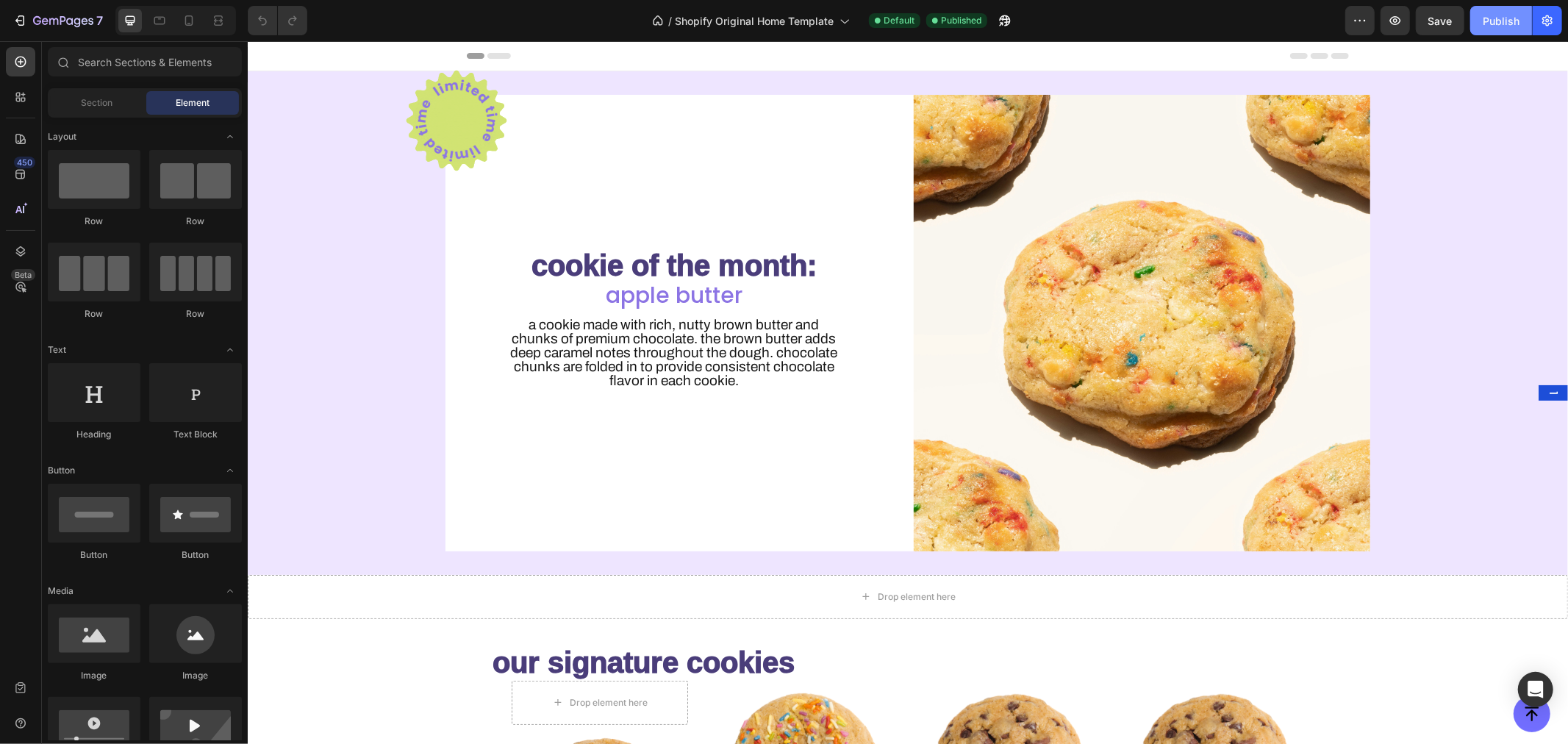
click at [1480, 18] on button "Publish" at bounding box center [1501, 20] width 62 height 29
click at [1014, 25] on button "button" at bounding box center [1004, 20] width 29 height 29
click at [648, 294] on h2 "apple butter" at bounding box center [673, 294] width 456 height 29
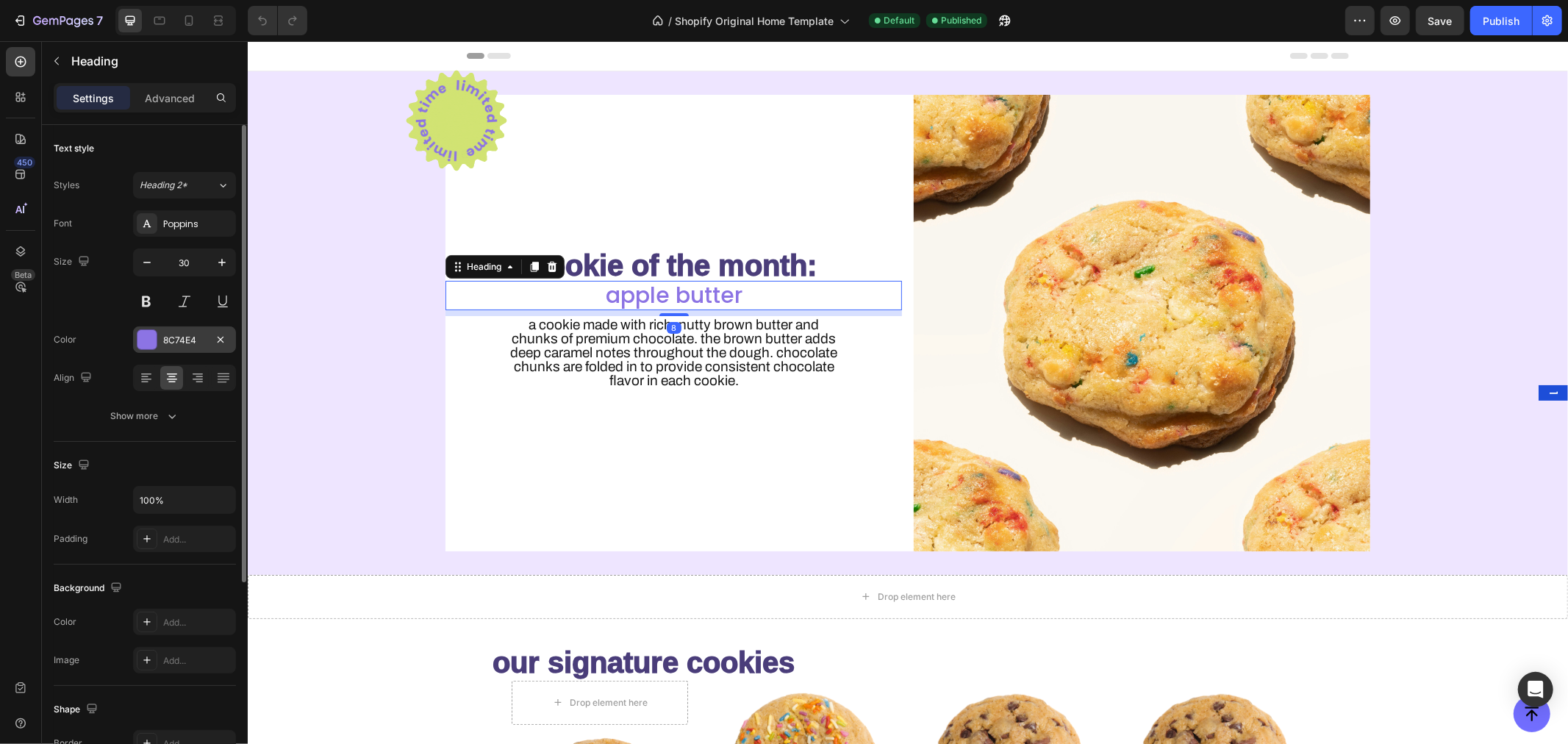
click at [164, 340] on div "8C74E4" at bounding box center [184, 340] width 43 height 13
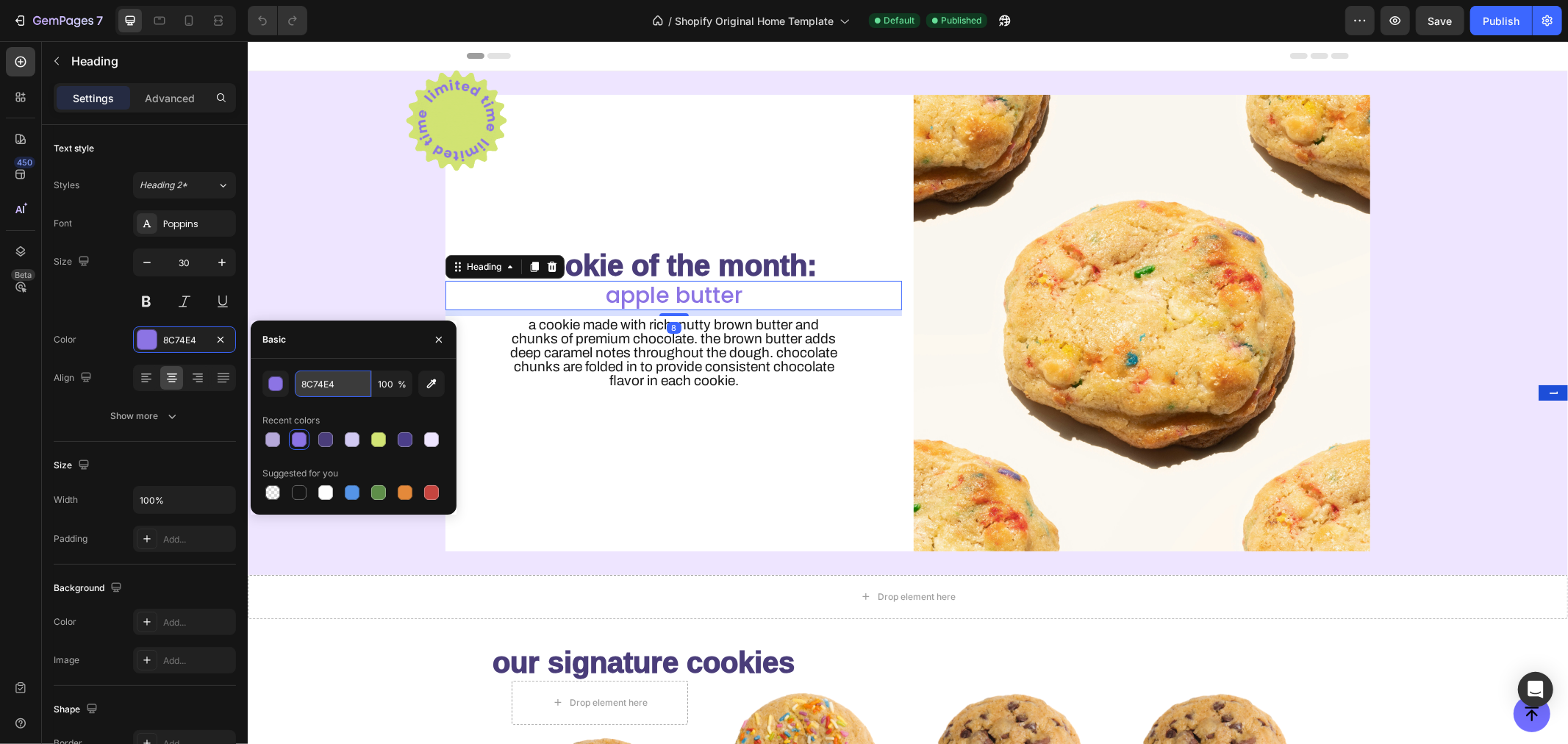
click at [324, 381] on input "8C74E4" at bounding box center [333, 383] width 76 height 26
click at [997, 19] on button "button" at bounding box center [1004, 20] width 29 height 29
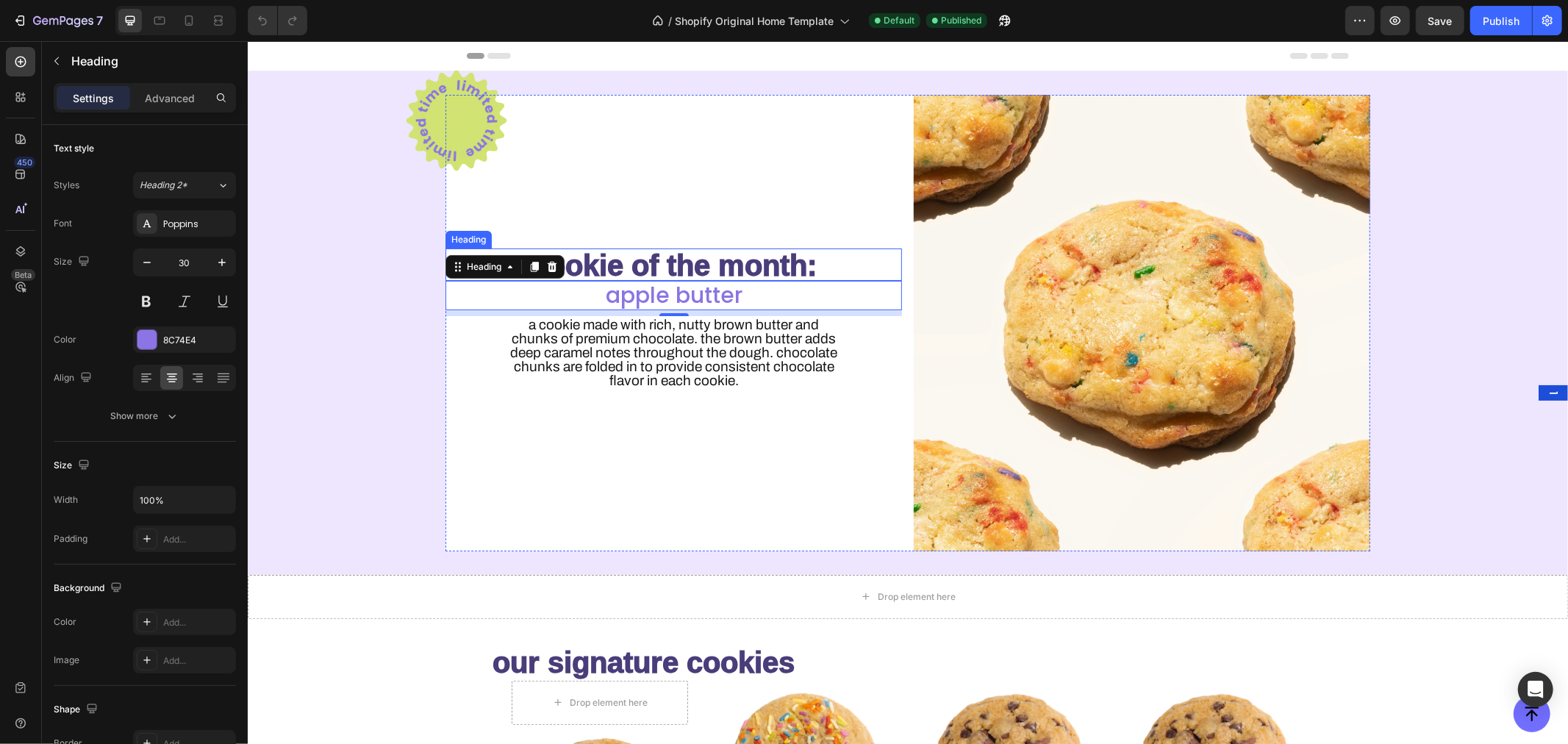
click at [752, 270] on h2 "cookie of the month:" at bounding box center [673, 264] width 456 height 32
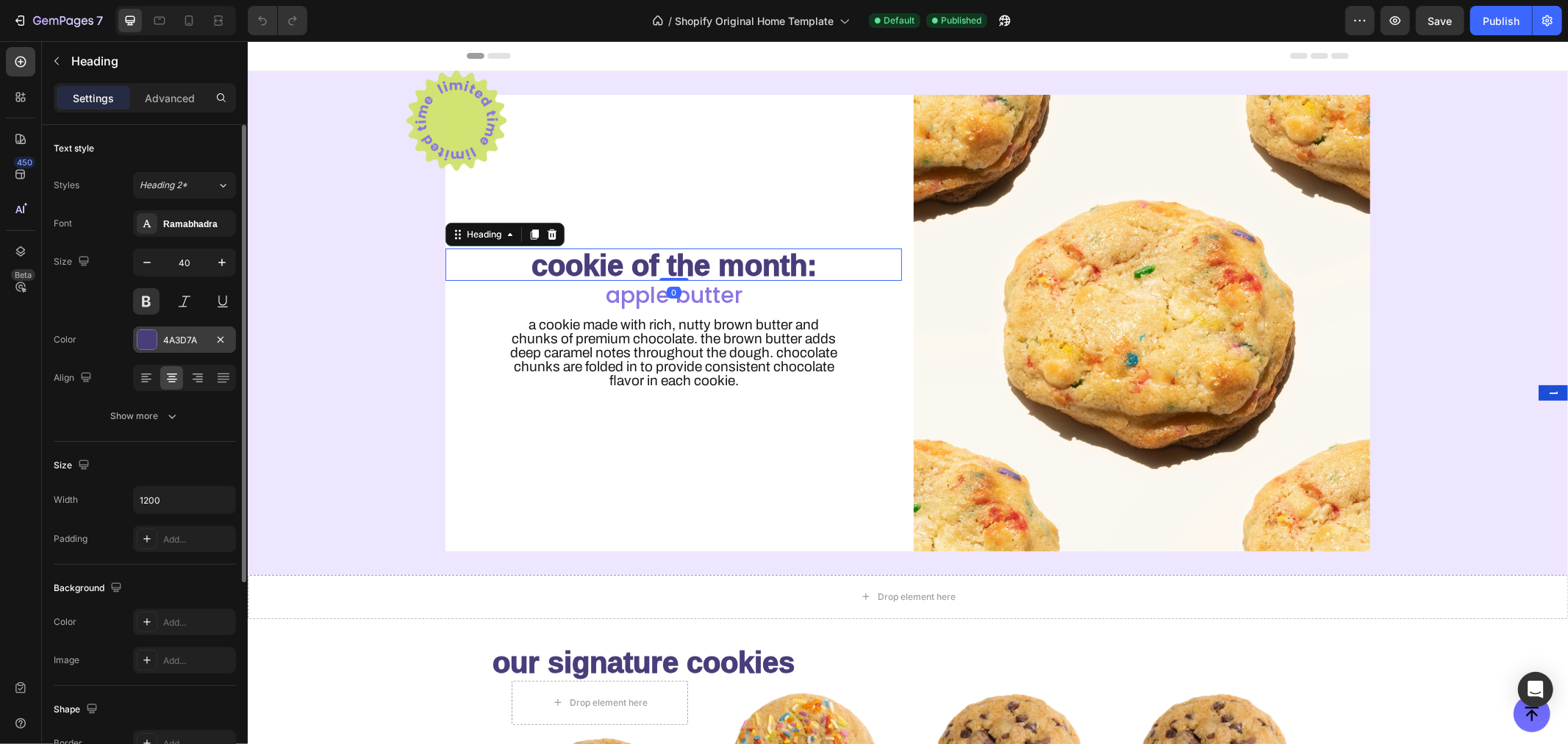
click at [182, 342] on div "4A3D7A" at bounding box center [184, 340] width 43 height 13
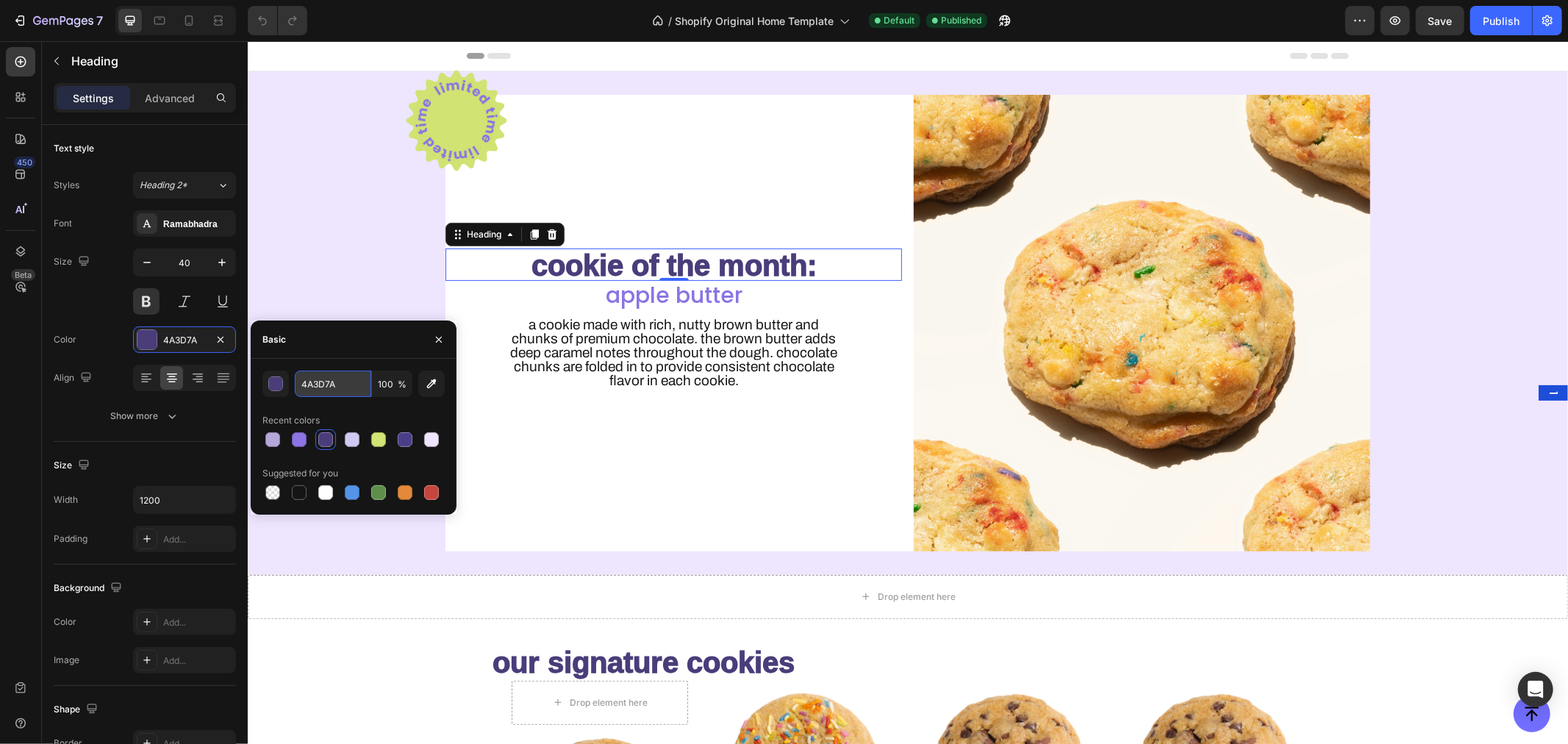
click at [312, 383] on input "4A3D7A" at bounding box center [333, 383] width 76 height 26
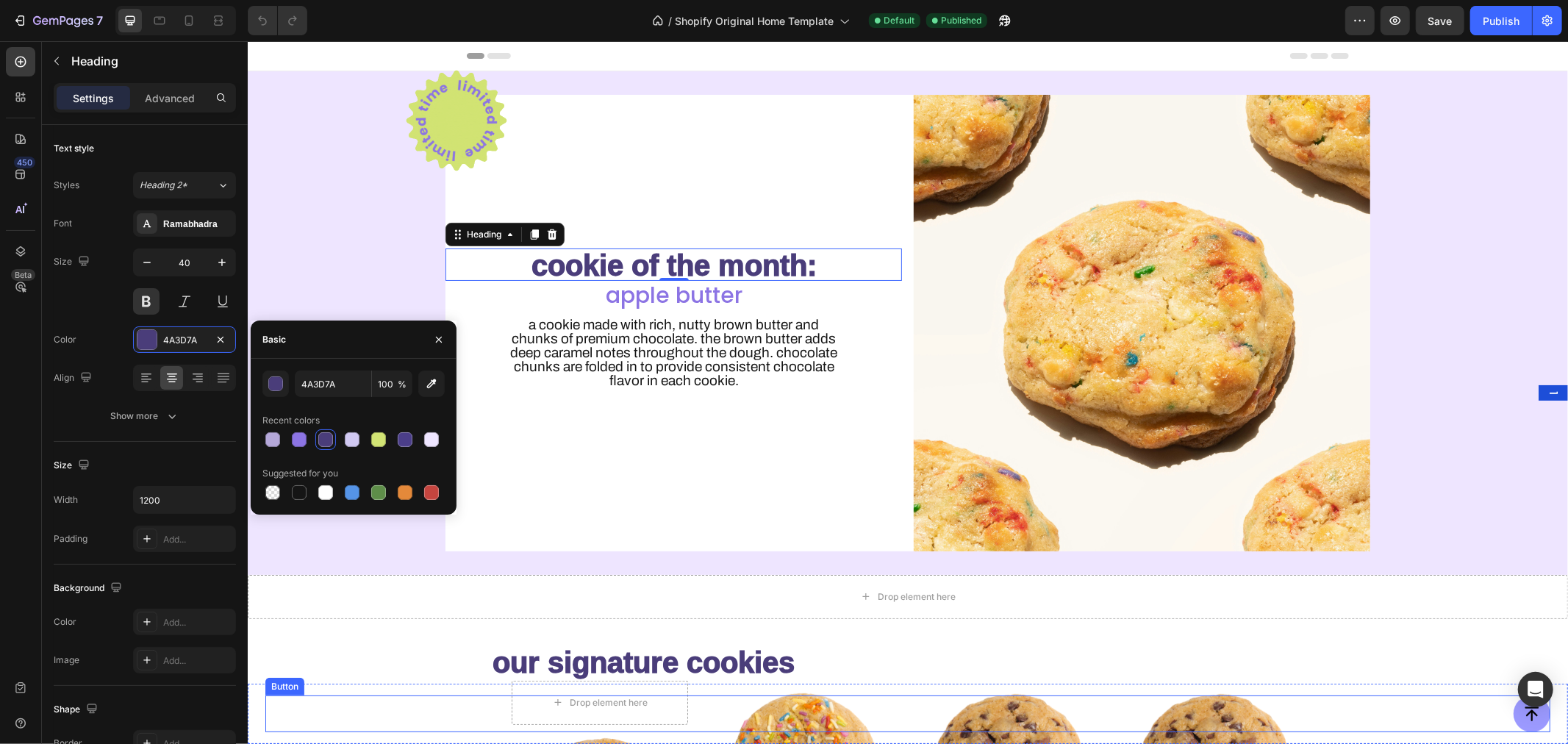
click at [1522, 717] on icon "<p>Button</p>" at bounding box center [1531, 713] width 18 height 18
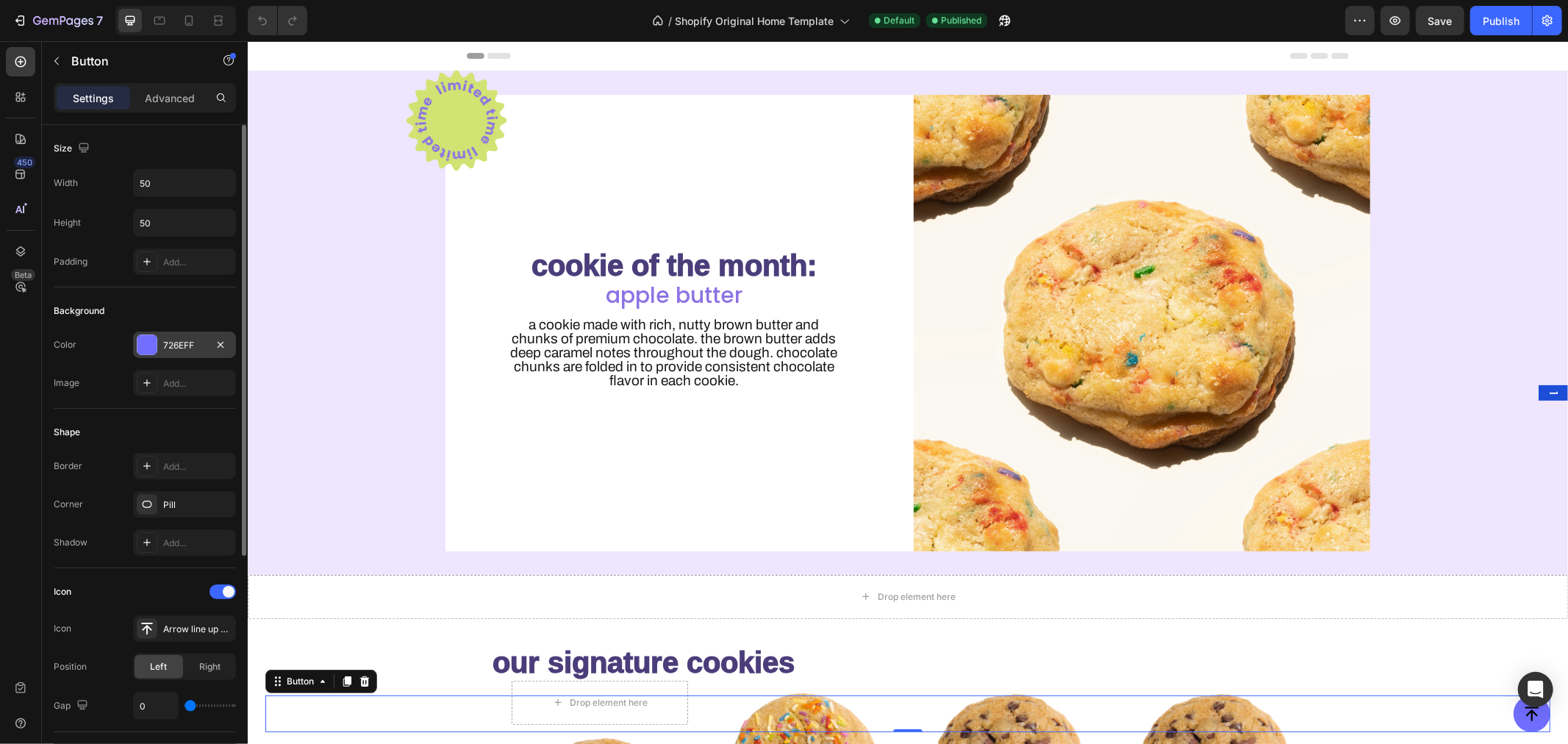
click at [165, 348] on div "726EFF" at bounding box center [184, 345] width 43 height 13
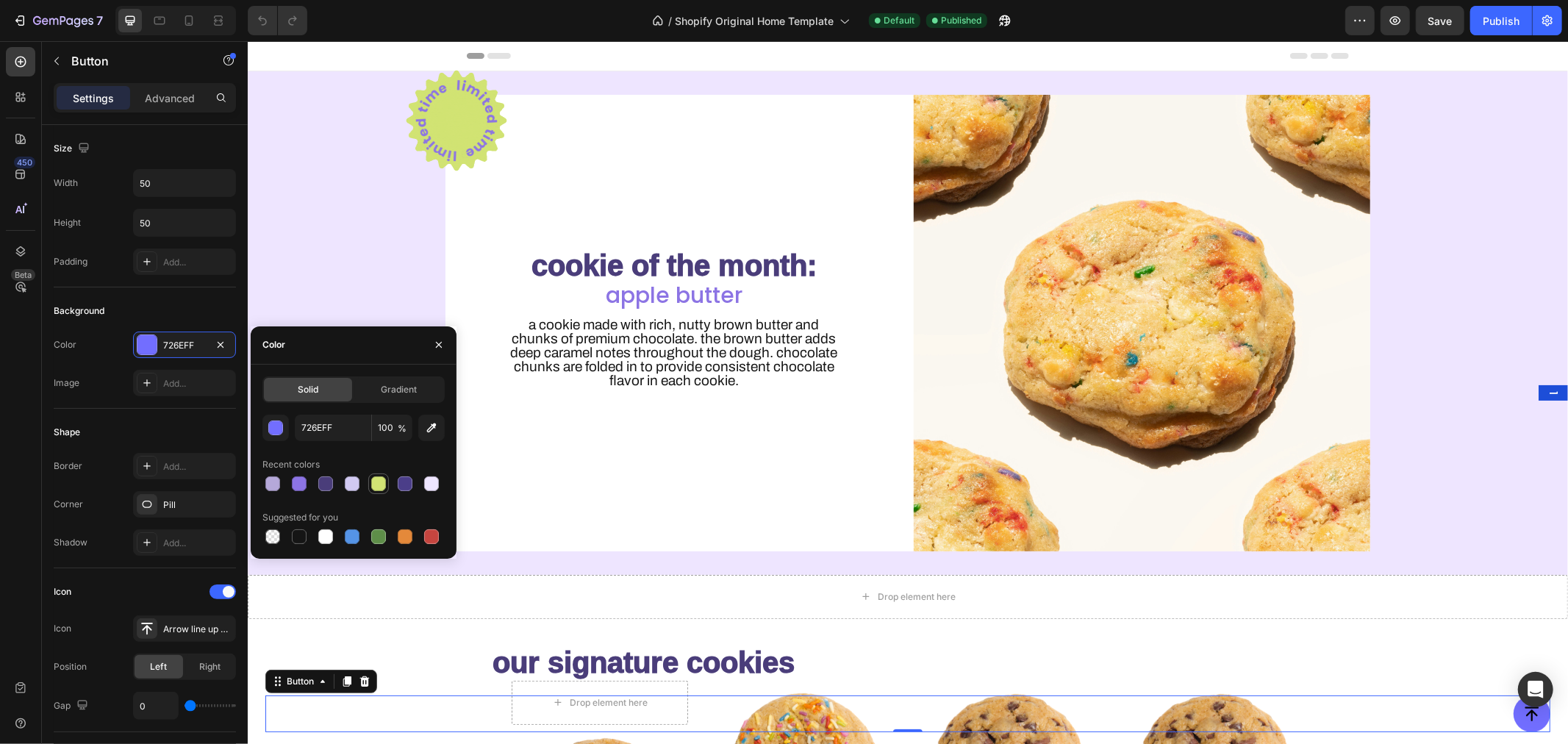
click at [378, 482] on div at bounding box center [378, 483] width 15 height 15
type input "D2E474"
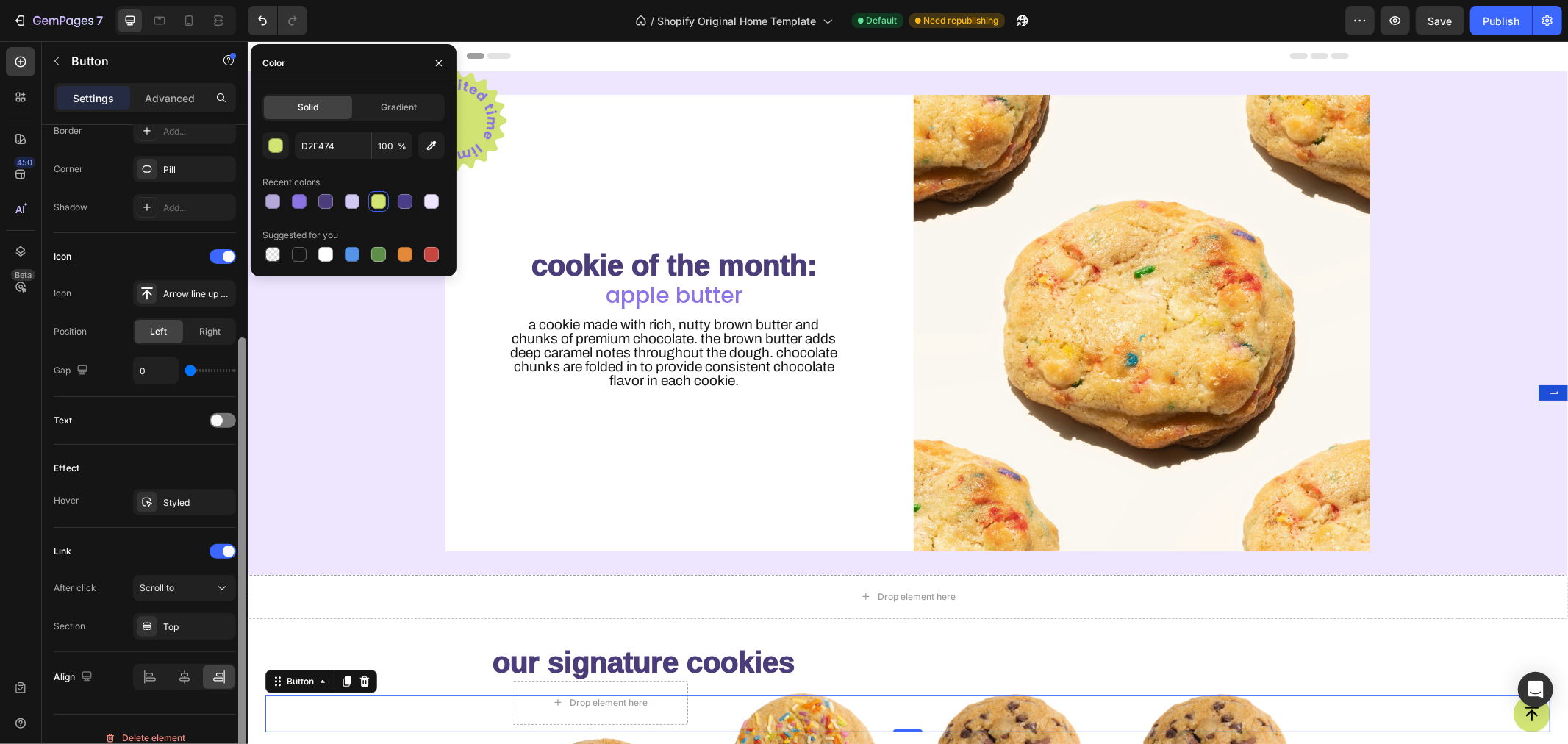
scroll to position [353, 0]
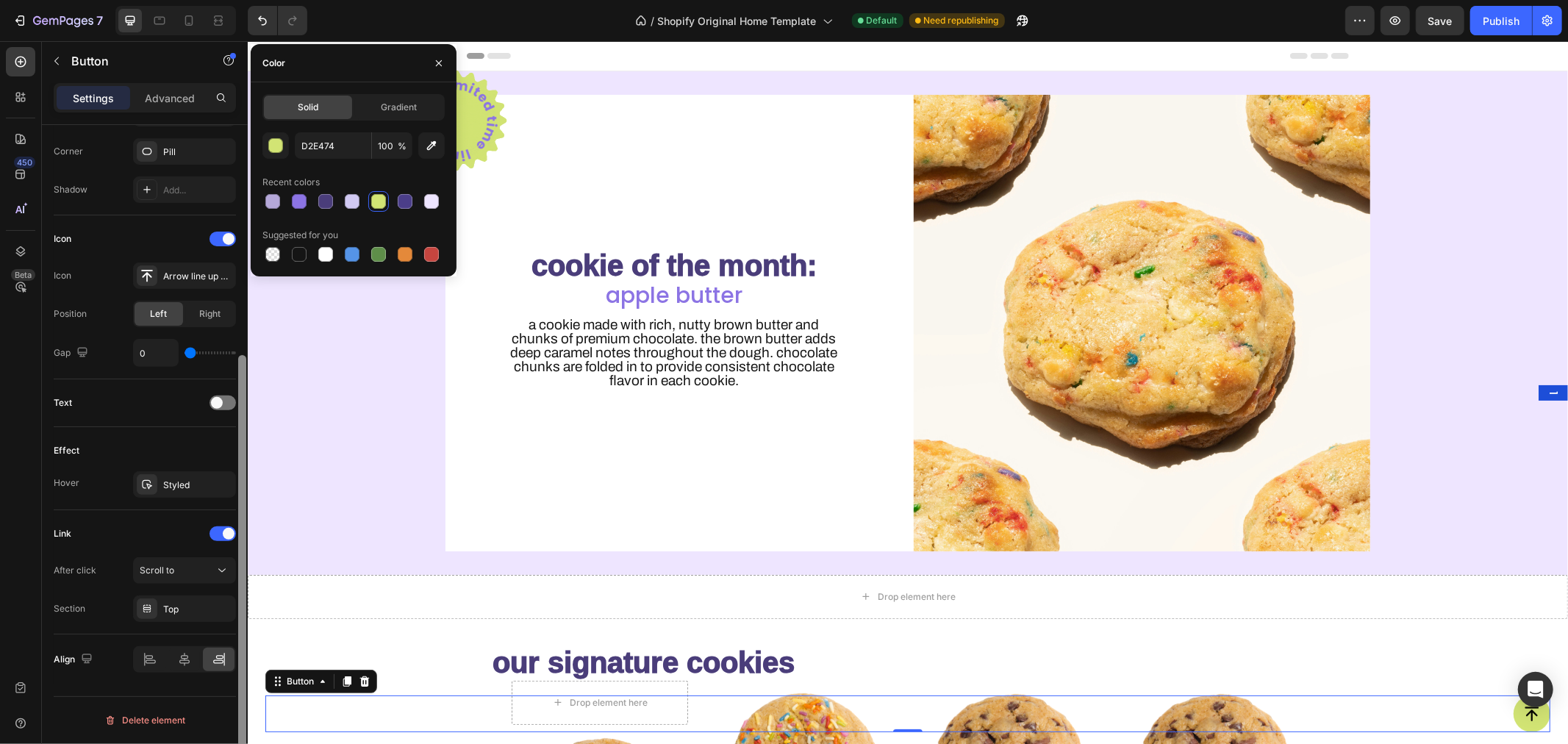
drag, startPoint x: 240, startPoint y: 432, endPoint x: 239, endPoint y: 695, distance: 262.4
click at [239, 695] on div at bounding box center [242, 570] width 8 height 431
click at [186, 570] on div "Scroll to" at bounding box center [177, 570] width 75 height 13
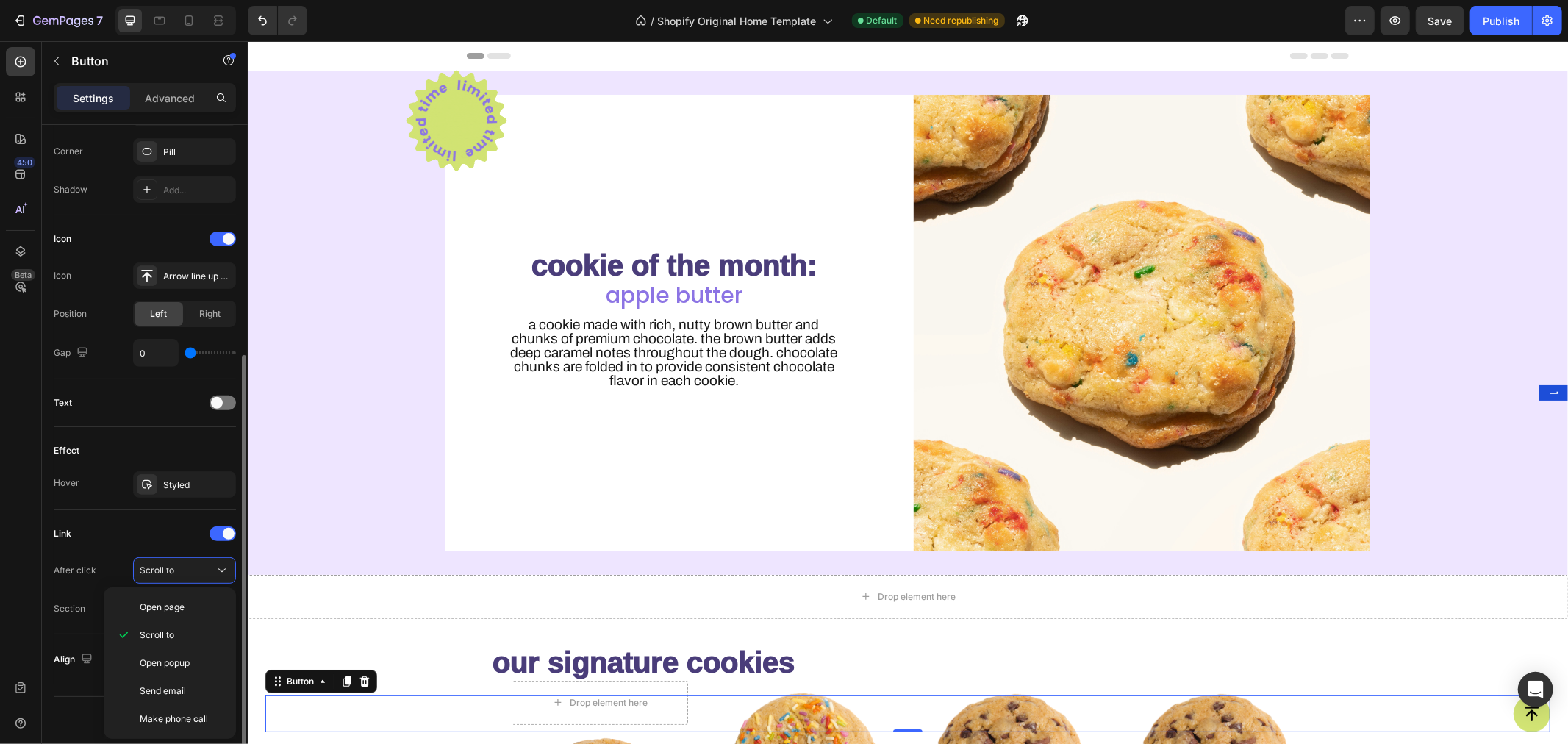
click at [146, 520] on div "Link After click Scroll to Section Top" at bounding box center [145, 572] width 182 height 124
click at [185, 485] on div "Styled" at bounding box center [184, 485] width 43 height 13
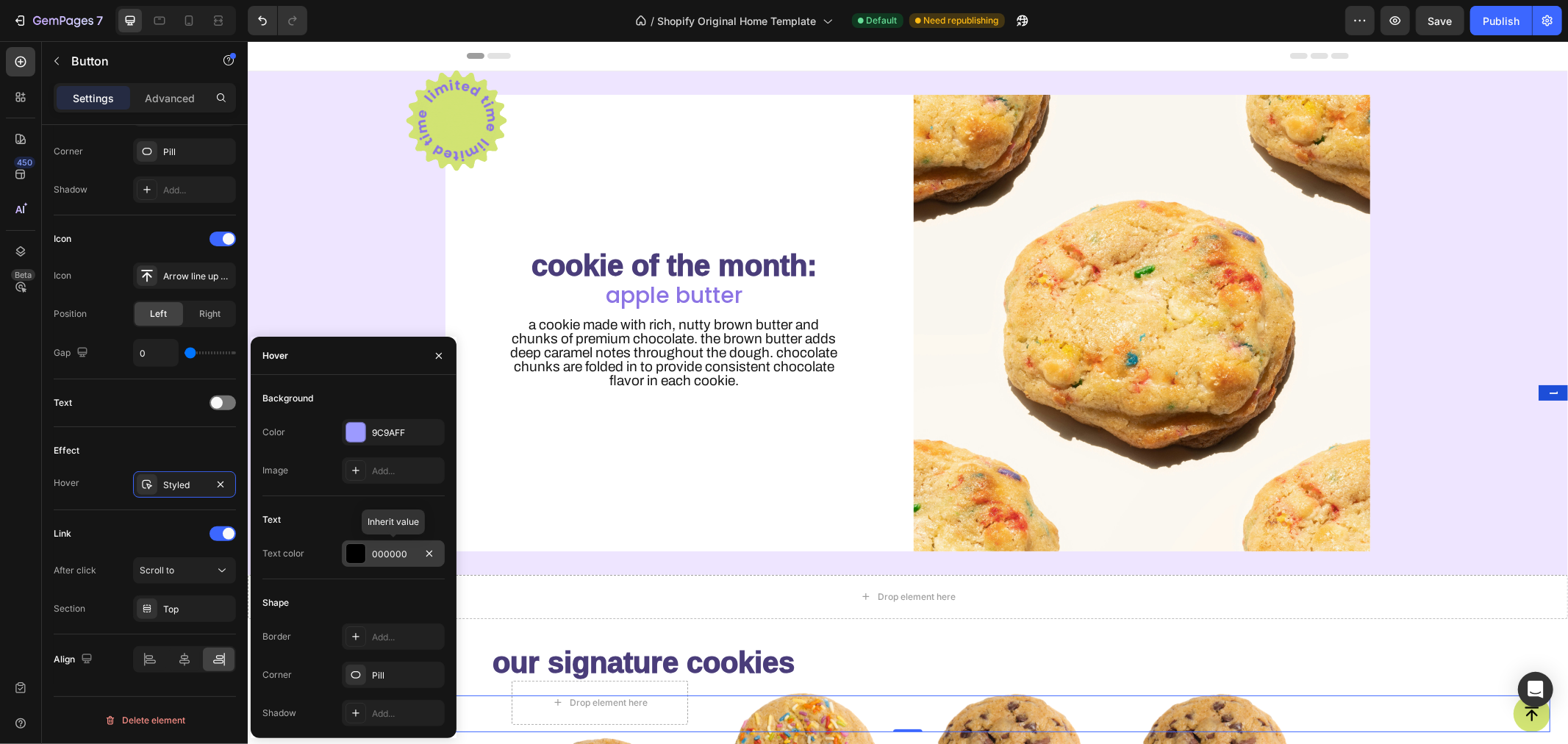
click at [381, 545] on div "000000" at bounding box center [393, 553] width 103 height 26
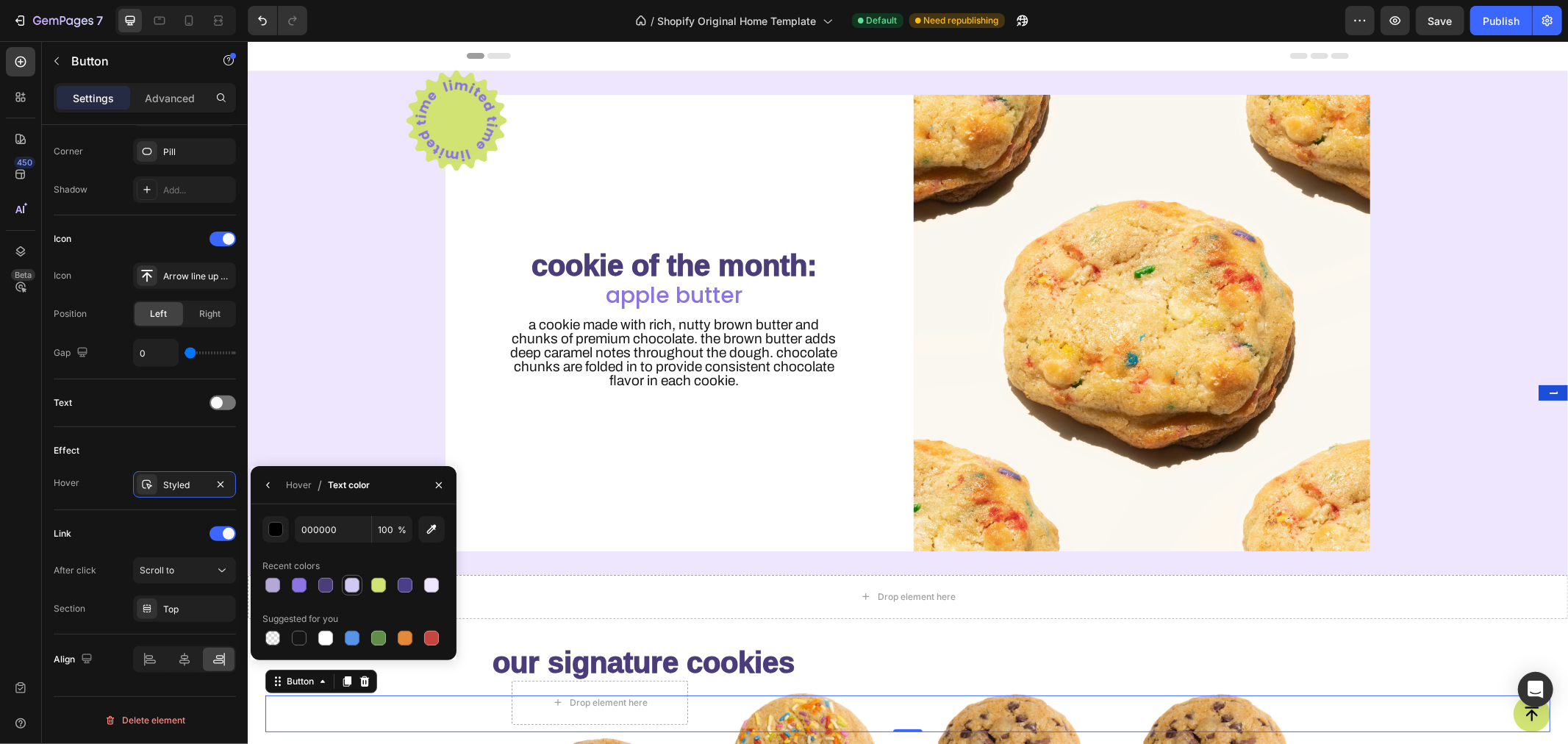
click at [351, 585] on div at bounding box center [352, 585] width 15 height 15
click at [272, 586] on div at bounding box center [272, 585] width 15 height 15
type input "B5A8D9"
click at [267, 482] on icon "button" at bounding box center [268, 485] width 12 height 12
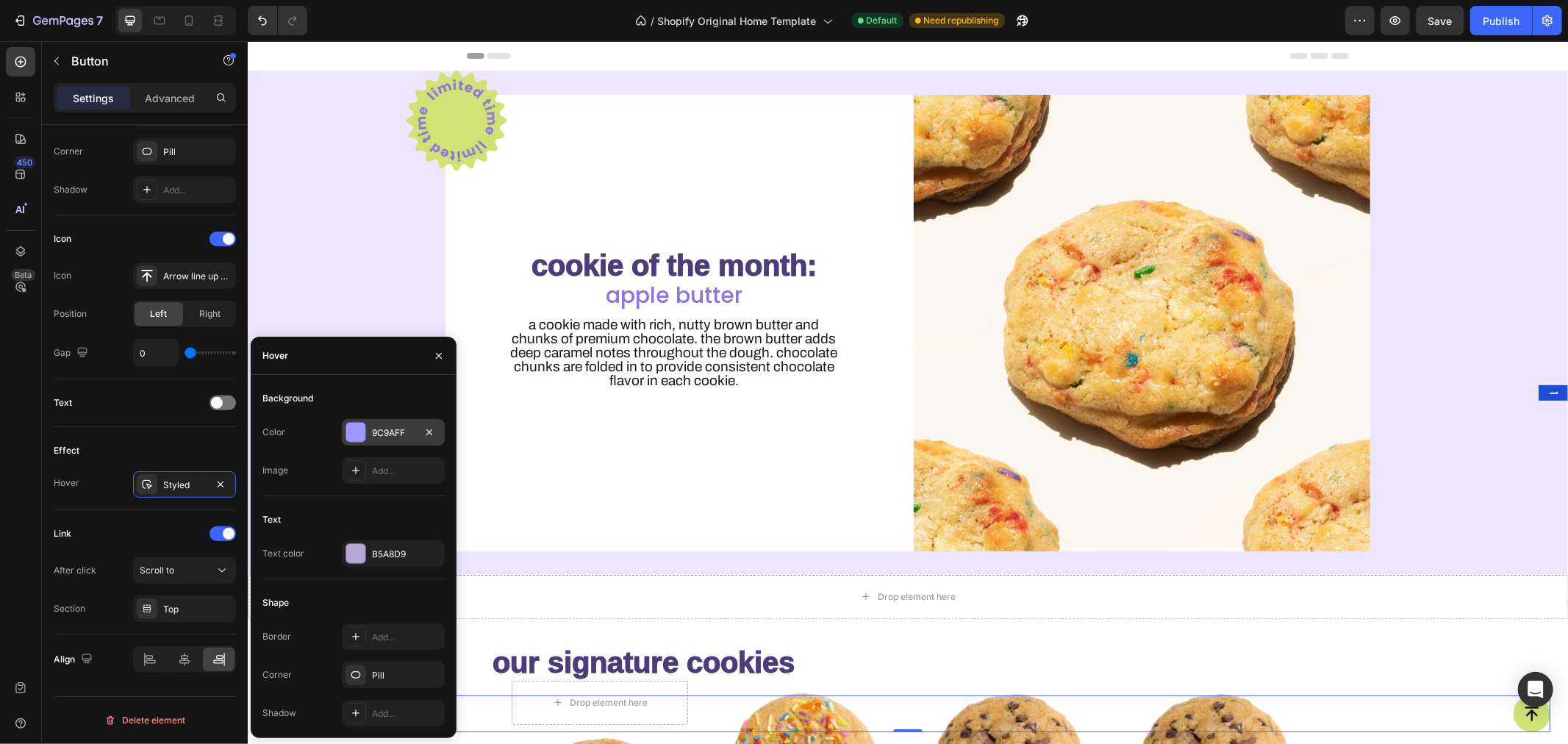
click at [379, 436] on div "9C9AFF" at bounding box center [393, 432] width 43 height 13
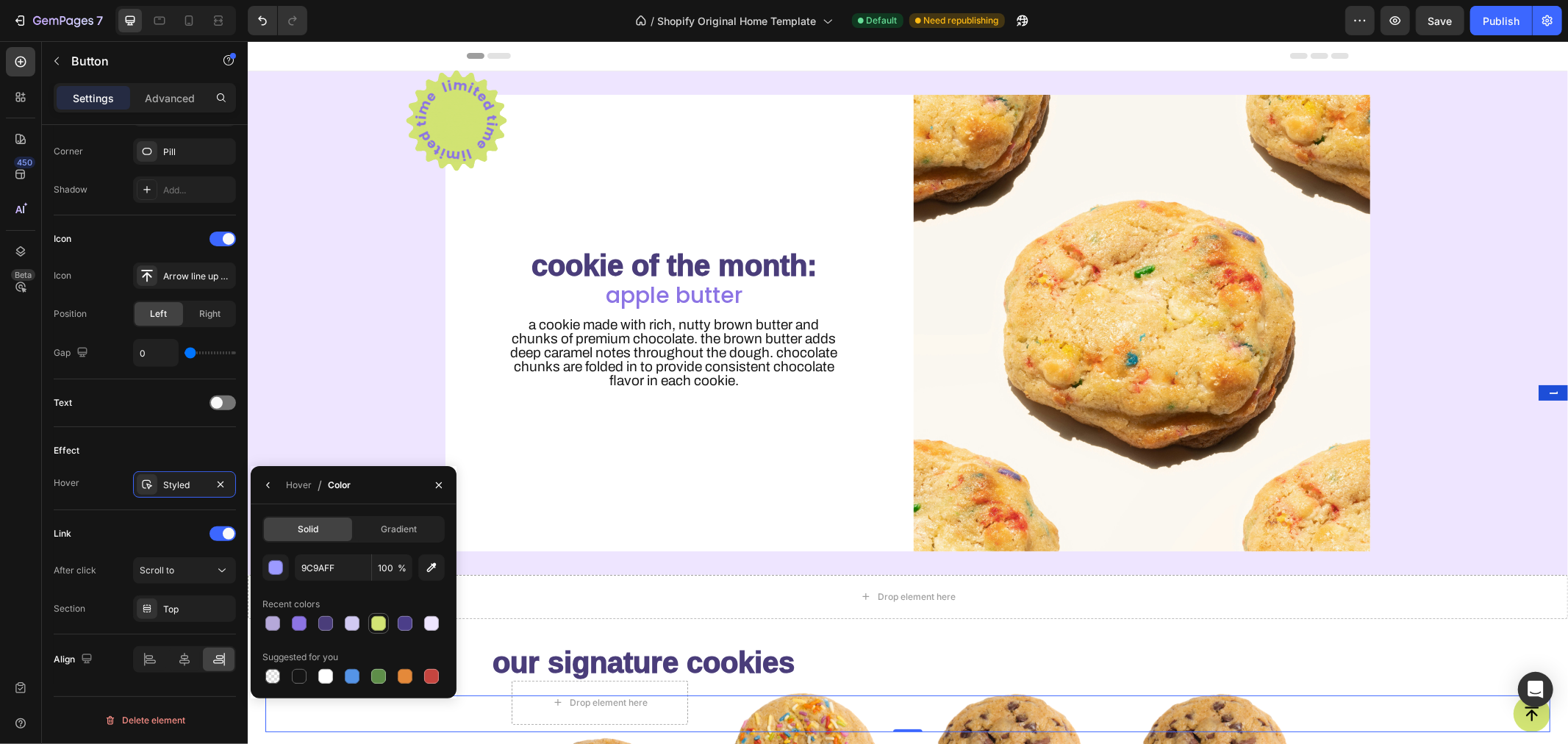
click at [378, 626] on div at bounding box center [378, 623] width 15 height 15
type input "D2E474"
click at [123, 537] on div "Link" at bounding box center [145, 534] width 182 height 24
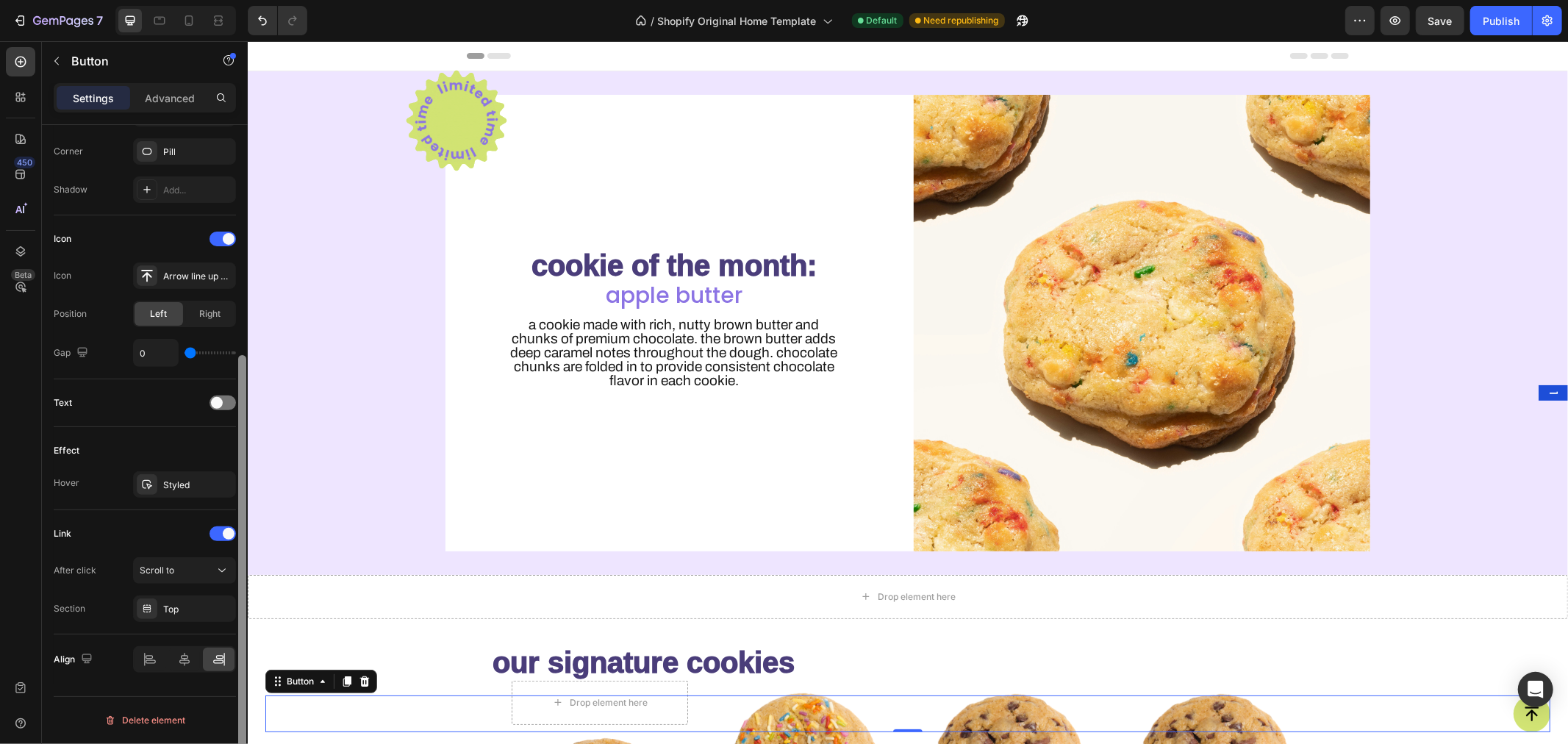
drag, startPoint x: 246, startPoint y: 600, endPoint x: 246, endPoint y: 535, distance: 64.7
click at [246, 535] on div at bounding box center [242, 455] width 11 height 661
drag, startPoint x: 243, startPoint y: 465, endPoint x: 246, endPoint y: 416, distance: 49.3
click at [246, 416] on div at bounding box center [242, 515] width 8 height 431
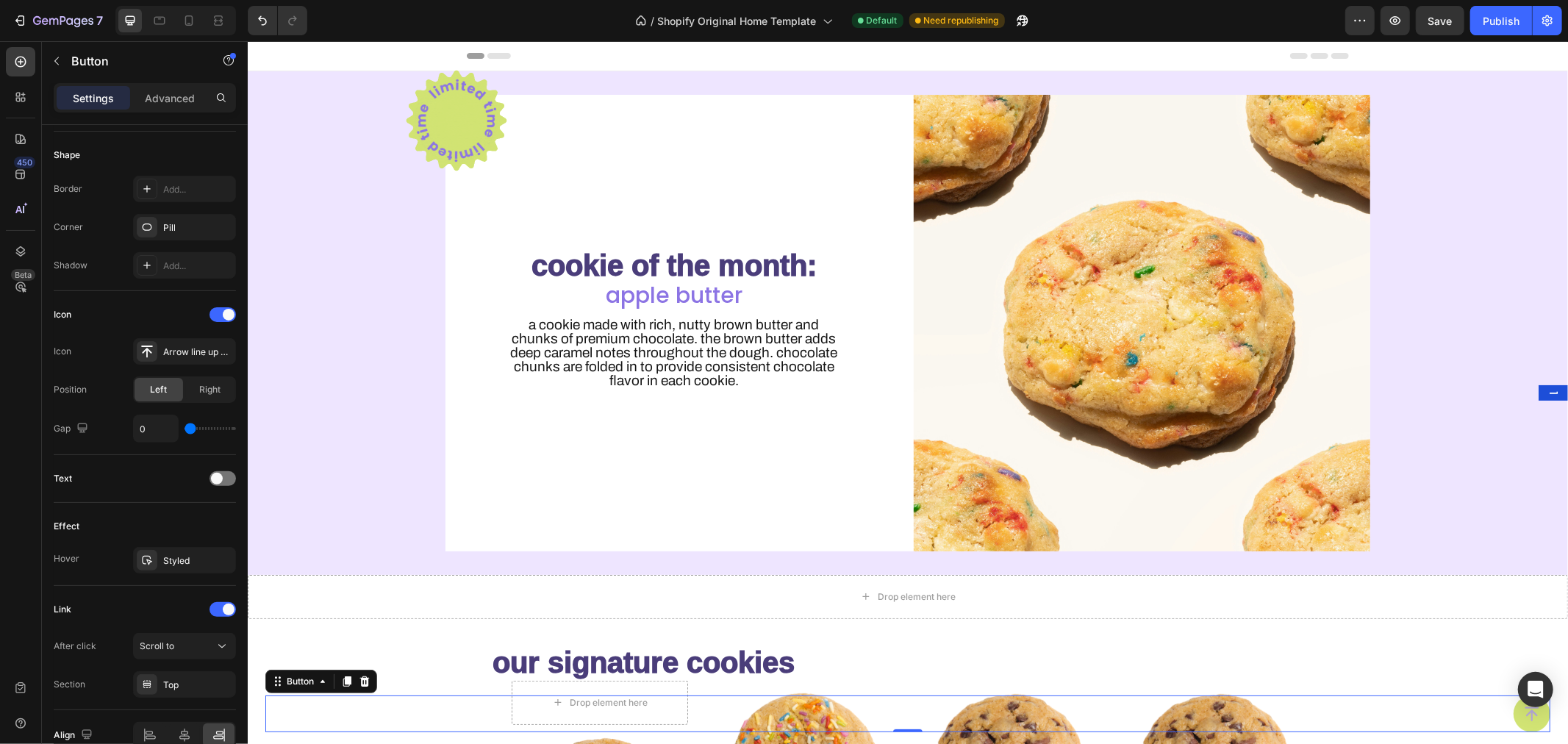
click at [1522, 709] on icon "<p>Button</p>" at bounding box center [1531, 713] width 18 height 18
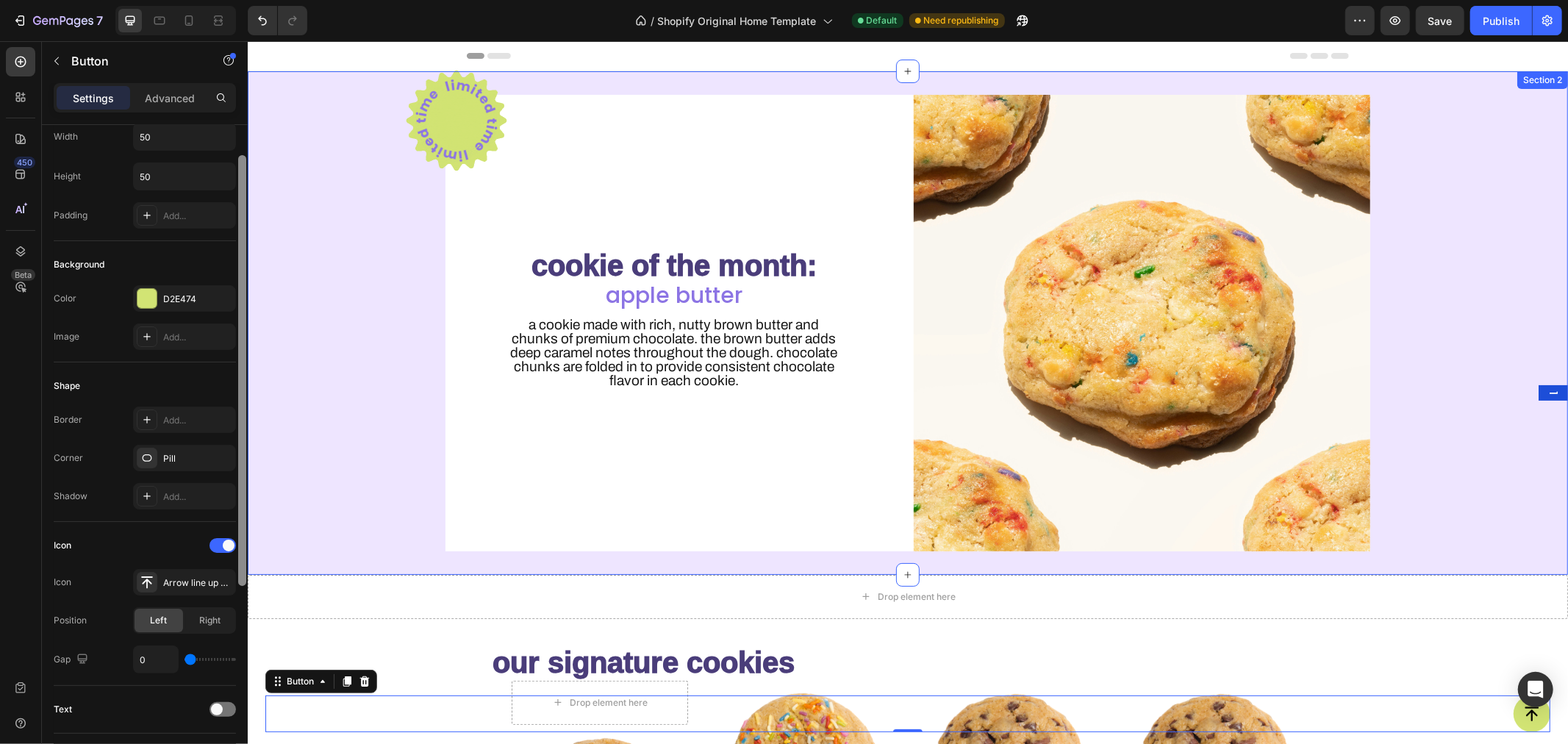
scroll to position [0, 0]
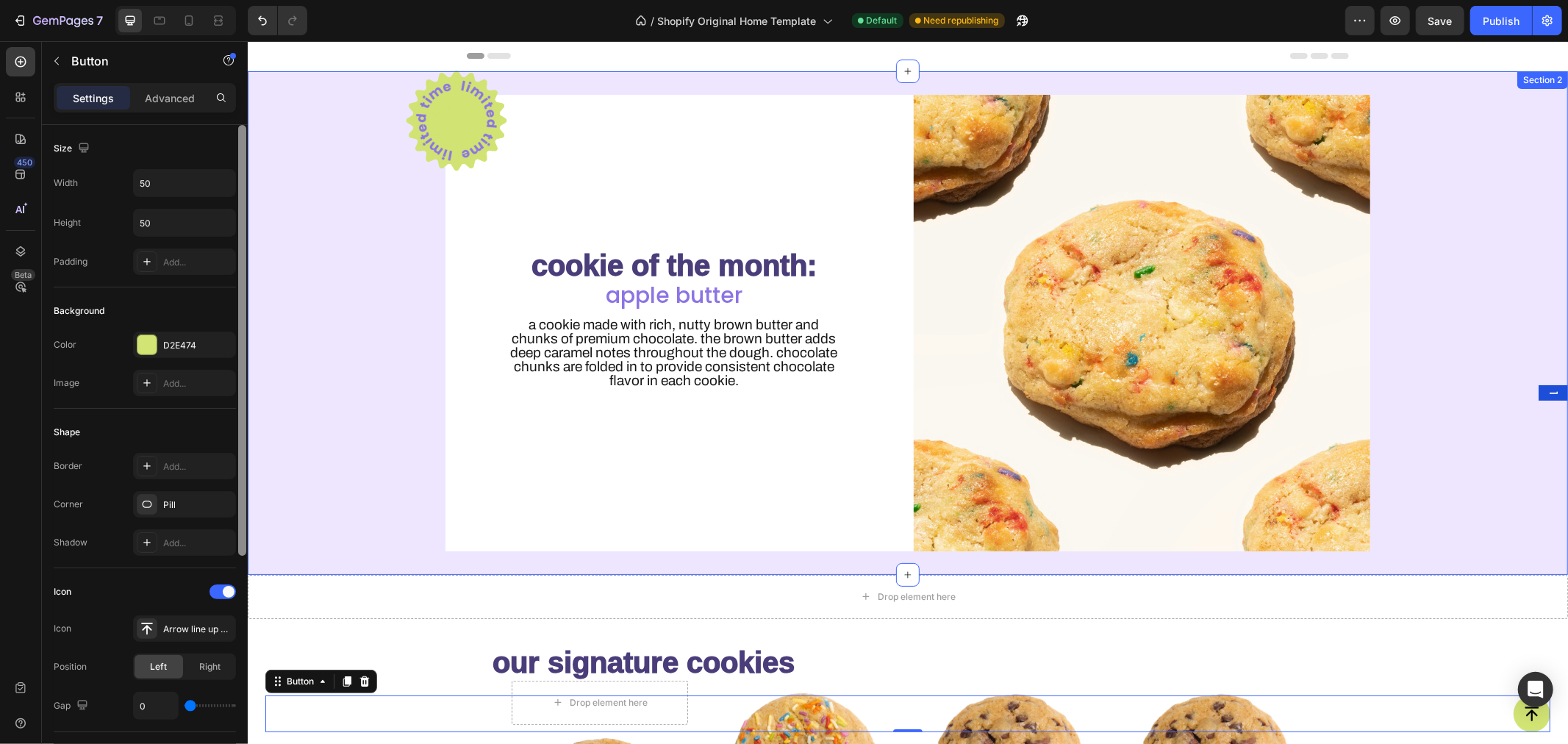
drag, startPoint x: 490, startPoint y: 401, endPoint x: 248, endPoint y: 117, distance: 372.3
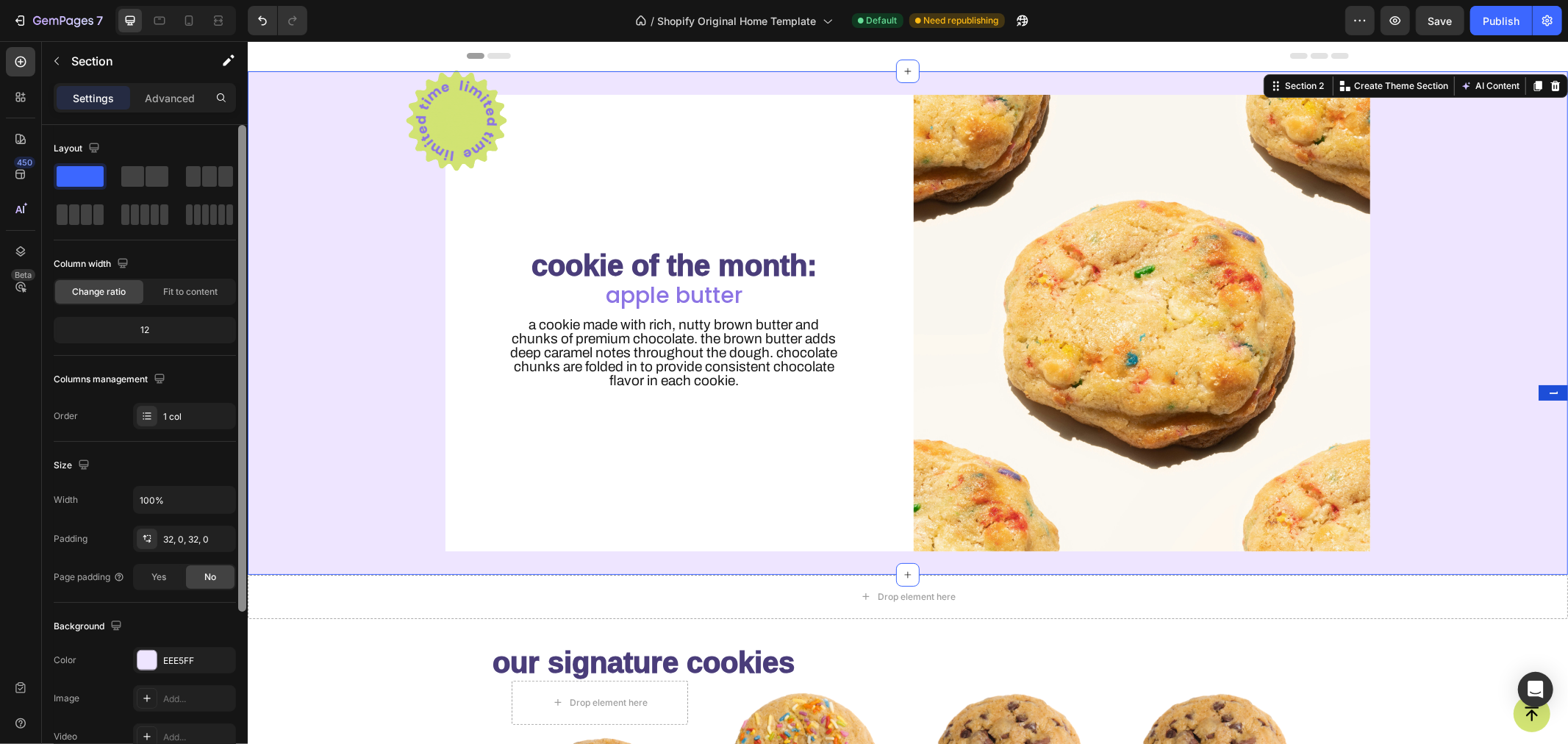
click at [221, 132] on div "Layout Column width Change ratio Fit to content 12 Columns management Order 1 c…" at bounding box center [145, 283] width 182 height 317
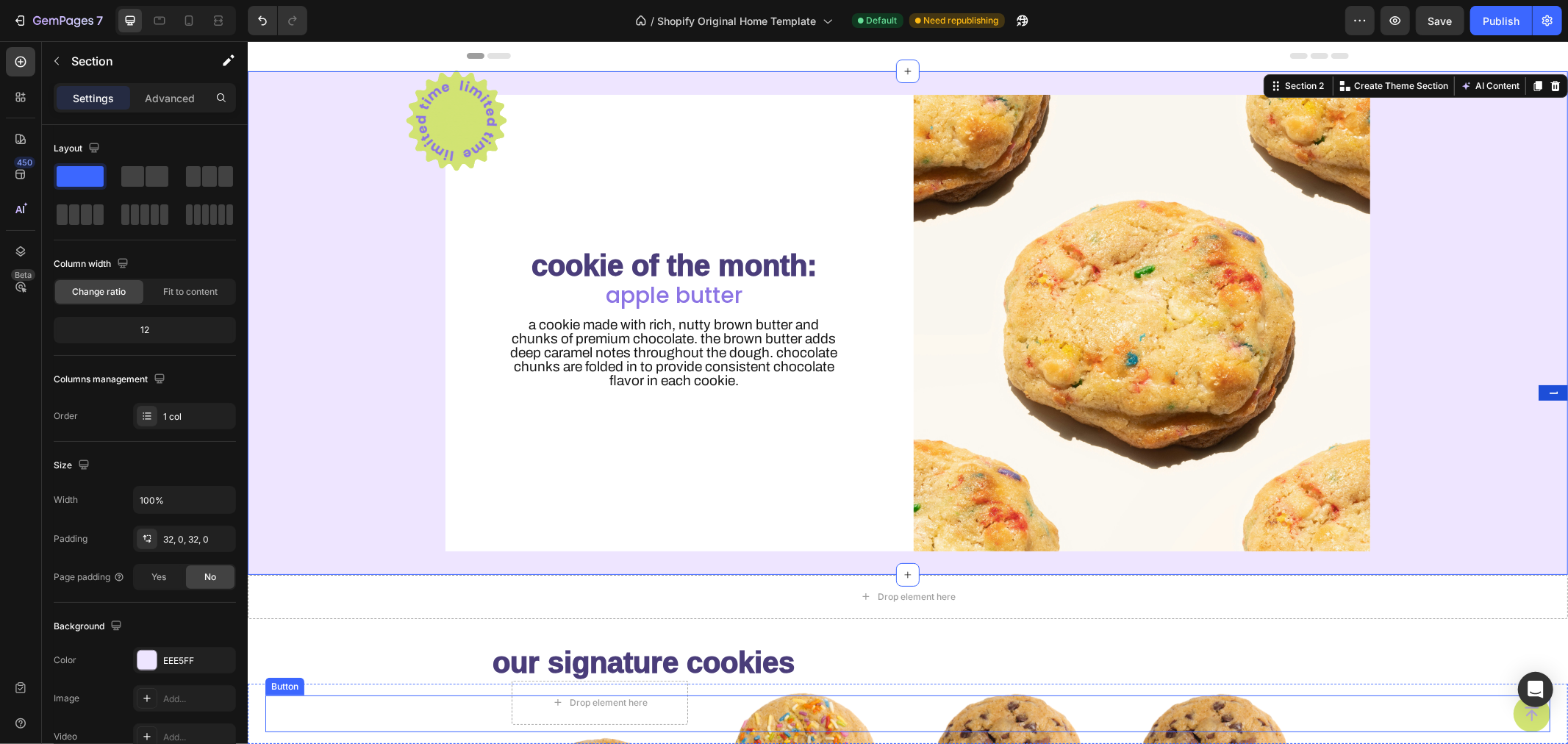
click at [1522, 717] on icon "<p>Button</p>" at bounding box center [1531, 713] width 18 height 18
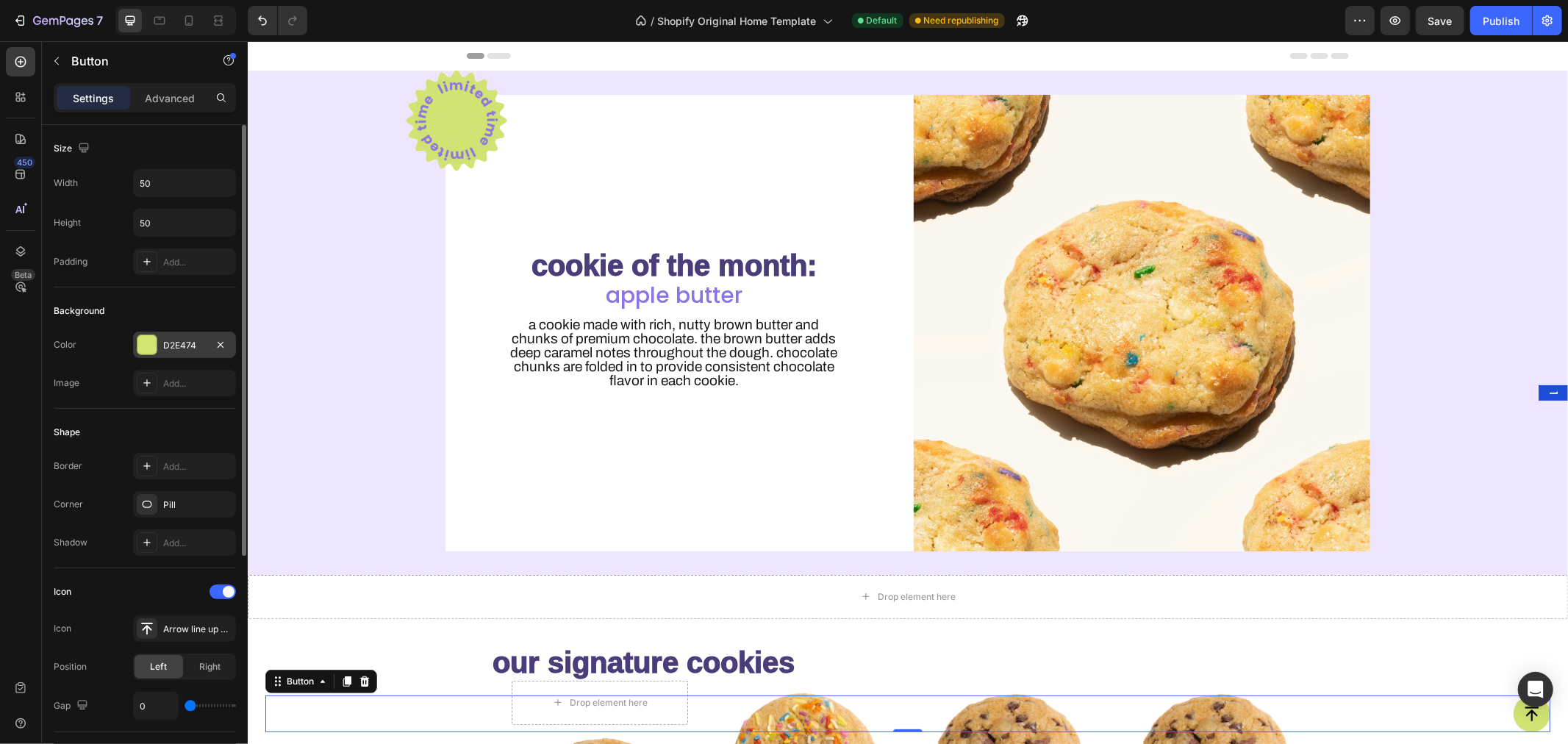
click at [178, 339] on div "D2E474" at bounding box center [184, 345] width 43 height 13
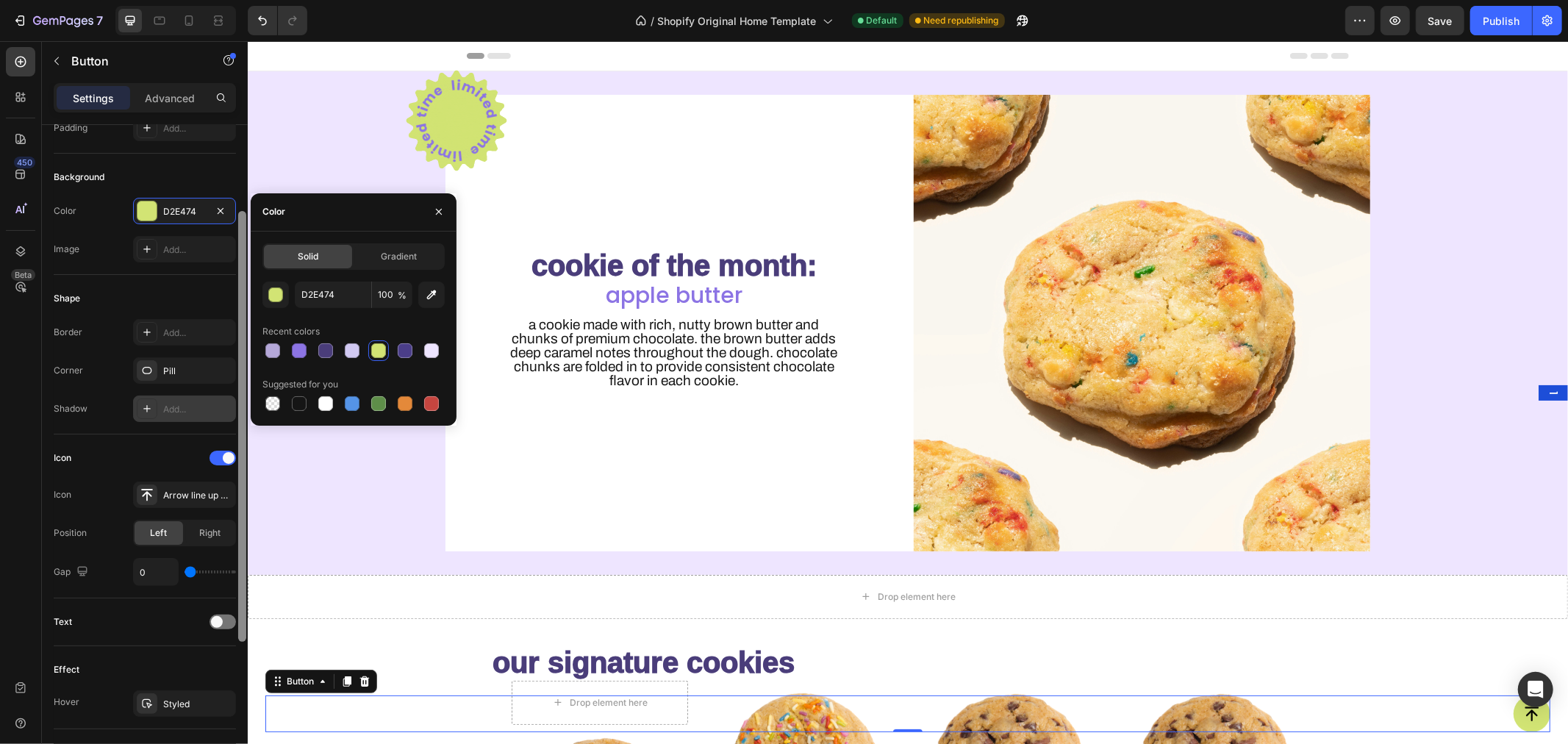
scroll to position [135, 0]
drag, startPoint x: 239, startPoint y: 307, endPoint x: 218, endPoint y: 395, distance: 90.6
click at [218, 395] on div "Size Width 50 Height 50 Padding Add... Background Color D2E474 Image Add... Sha…" at bounding box center [145, 455] width 206 height 661
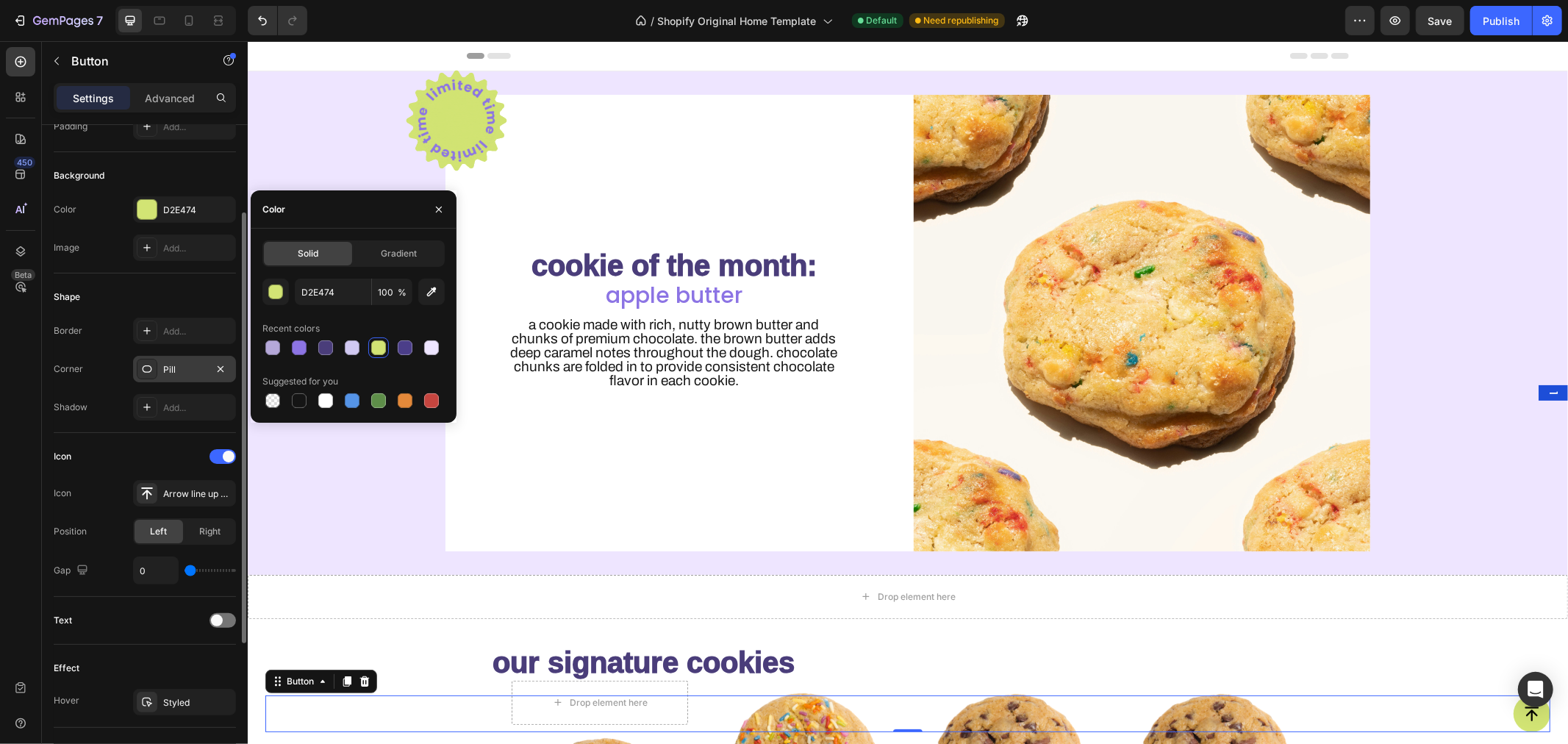
click at [182, 371] on div "Pill" at bounding box center [184, 369] width 43 height 13
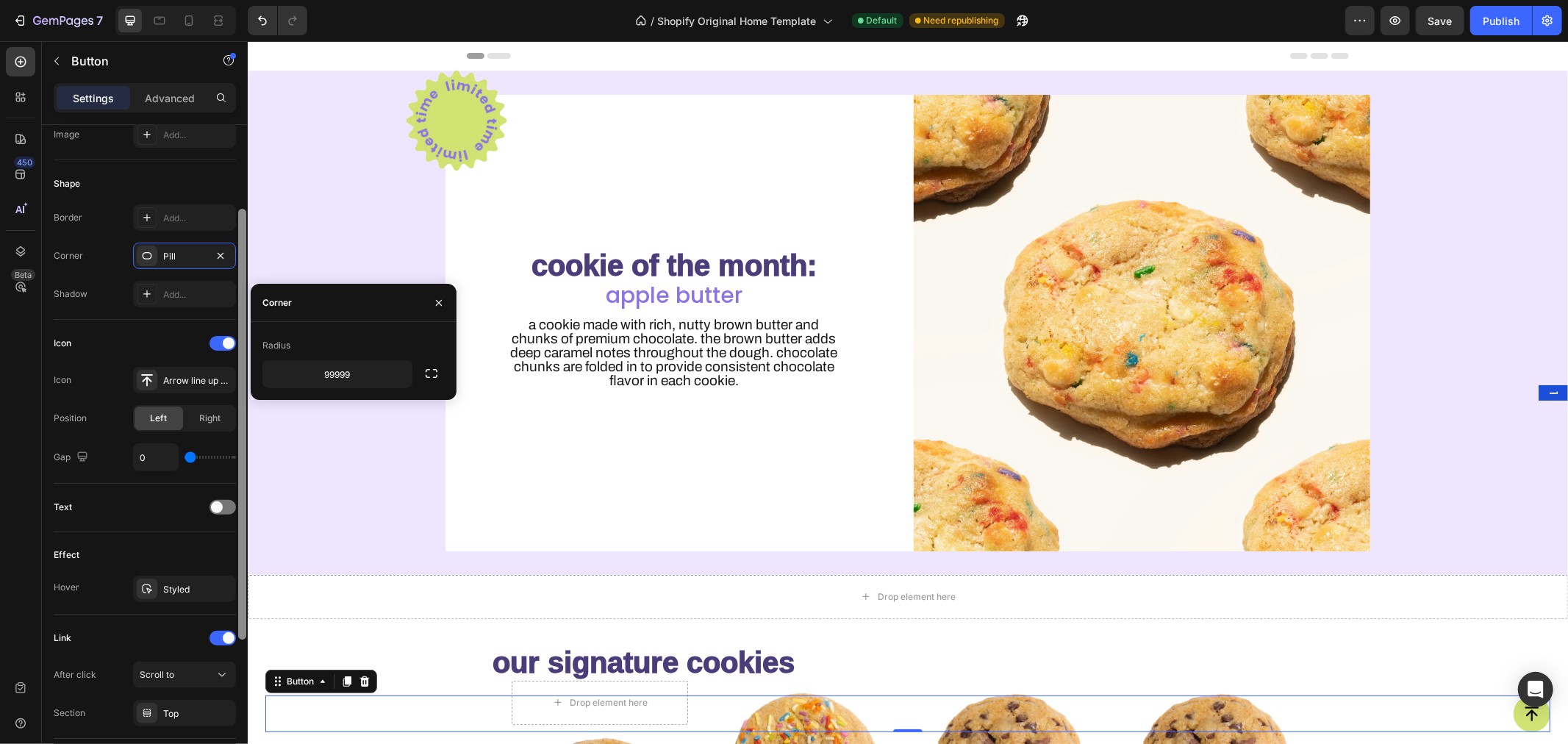
drag, startPoint x: 240, startPoint y: 349, endPoint x: 235, endPoint y: 426, distance: 77.4
click at [235, 426] on div "Size Width 50 Height 50 Padding Add... Background Color D2E474 Image Add... Sha…" at bounding box center [145, 455] width 206 height 661
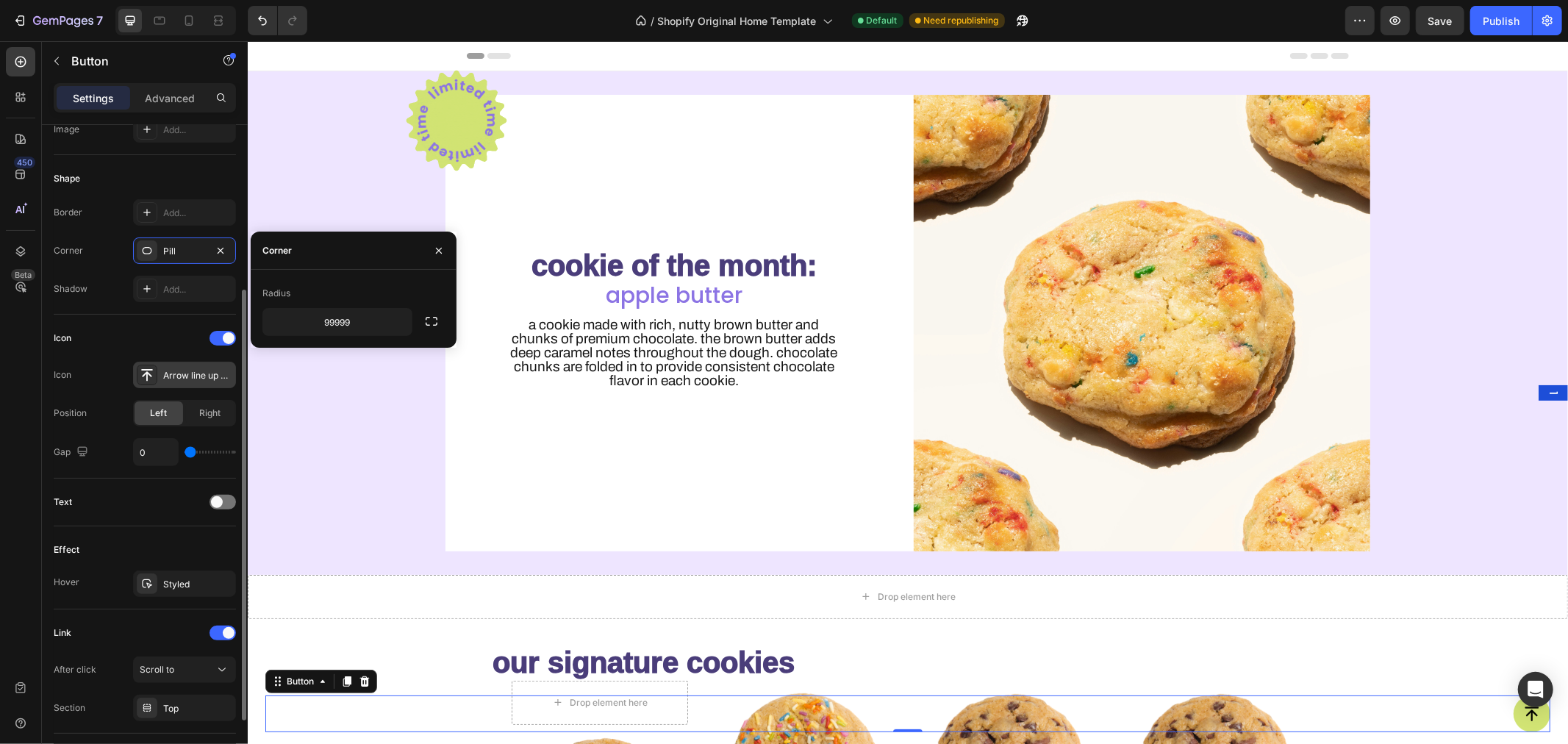
click at [191, 383] on div "Arrow line up bold" at bounding box center [184, 375] width 103 height 26
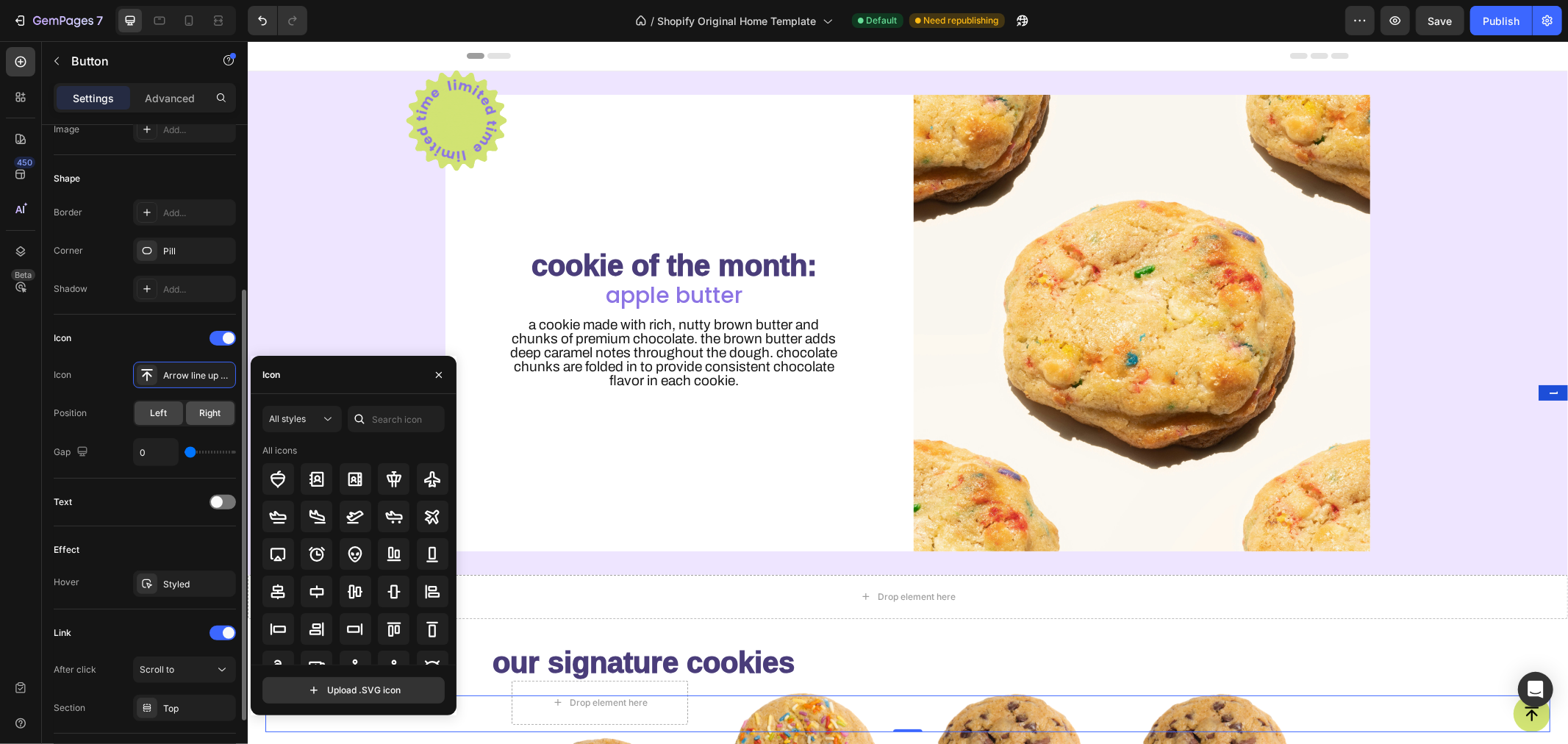
click at [206, 416] on span "Right" at bounding box center [210, 413] width 21 height 13
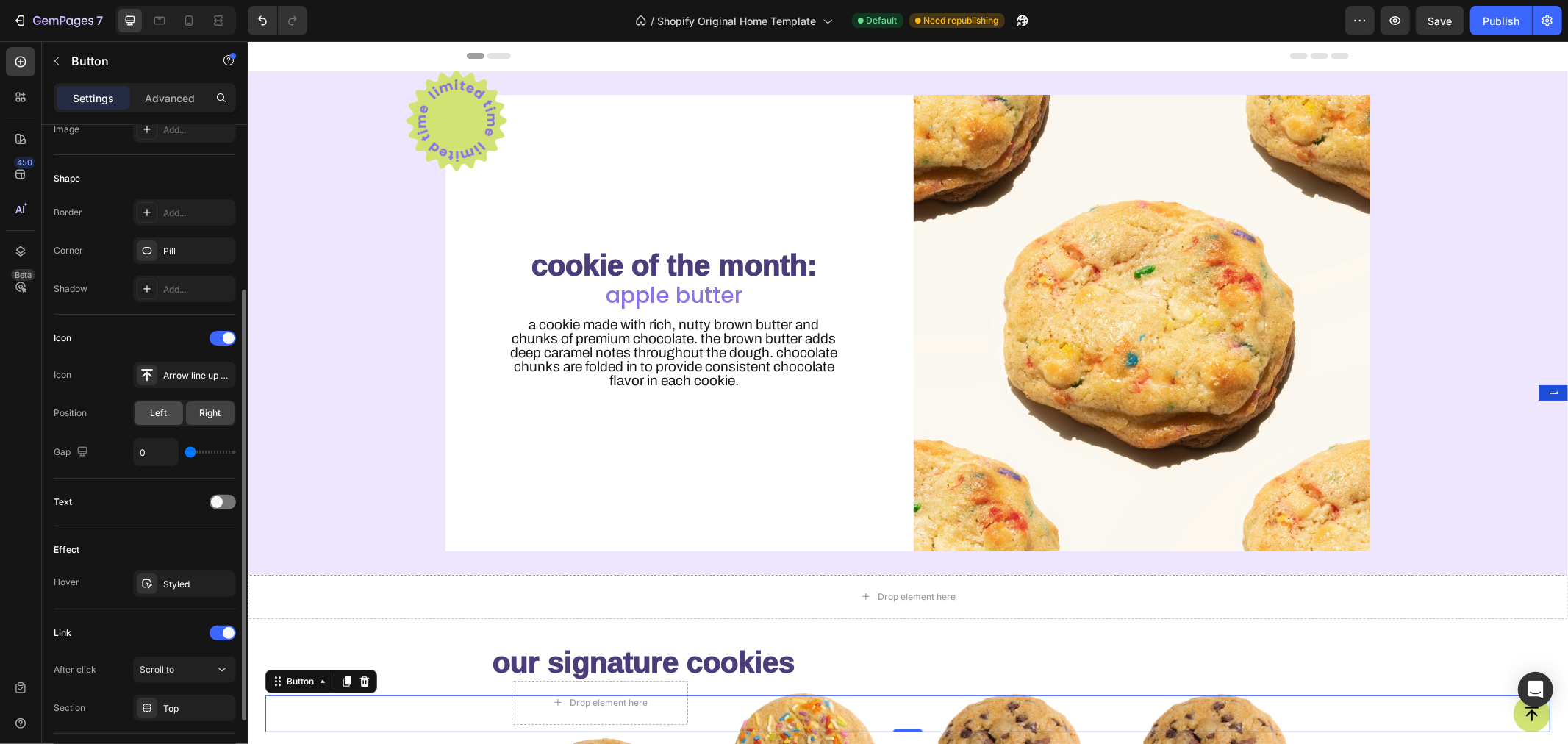
click at [157, 416] on span "Left" at bounding box center [159, 413] width 17 height 13
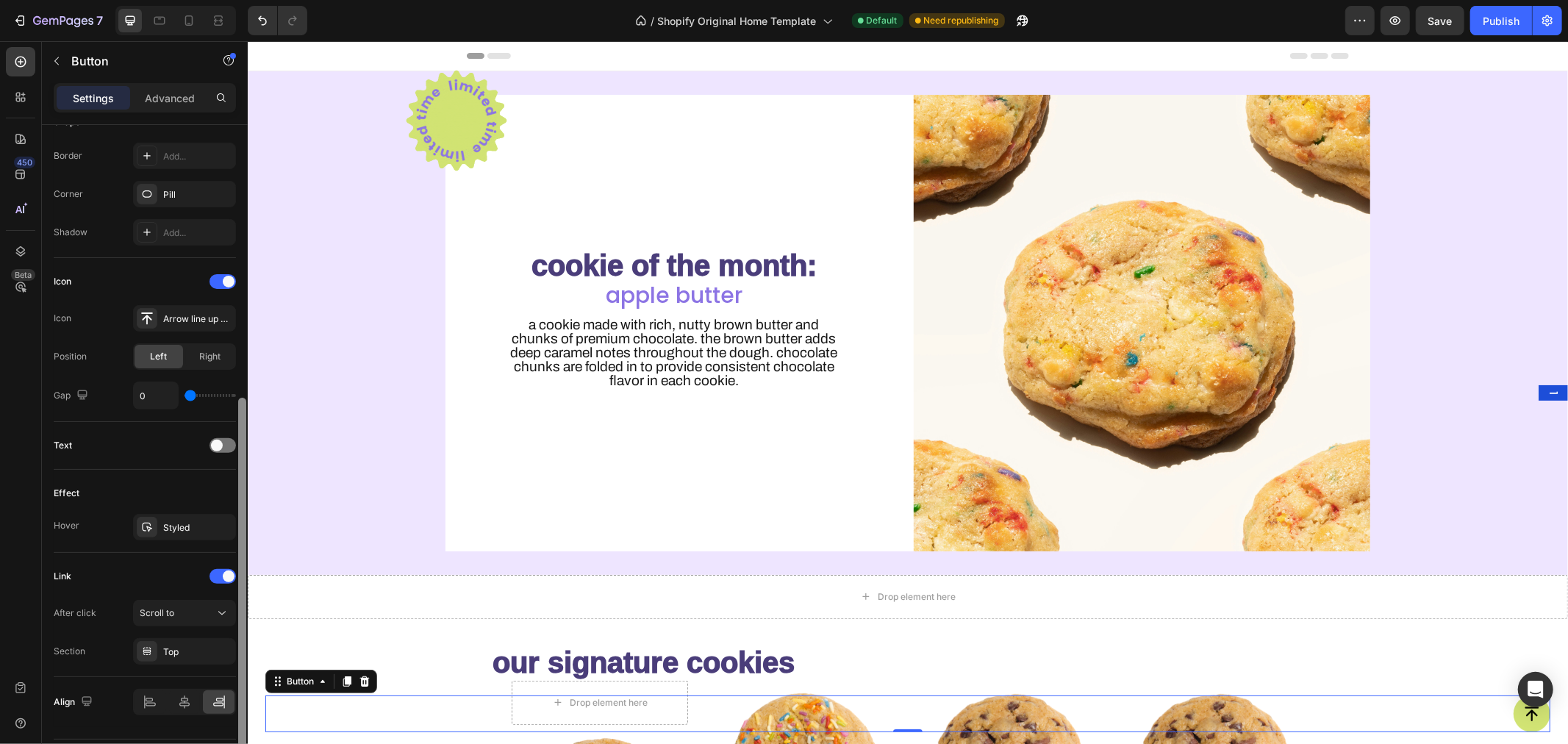
scroll to position [353, 0]
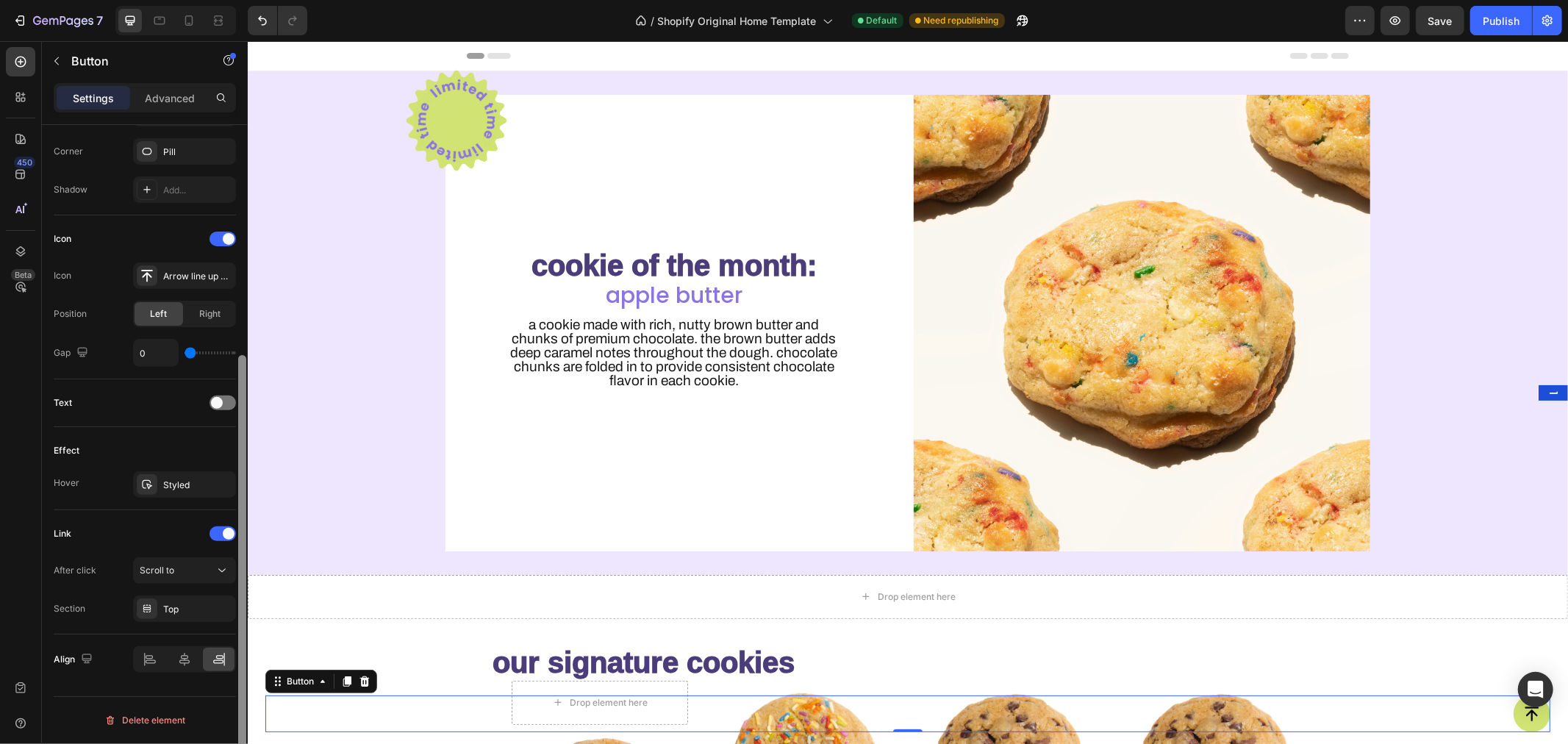
drag, startPoint x: 243, startPoint y: 441, endPoint x: 232, endPoint y: 509, distance: 69.2
click at [232, 509] on div "Size Width 50 Height 50 Padding Add... Background Color D2E474 Image Add... Sha…" at bounding box center [145, 455] width 206 height 661
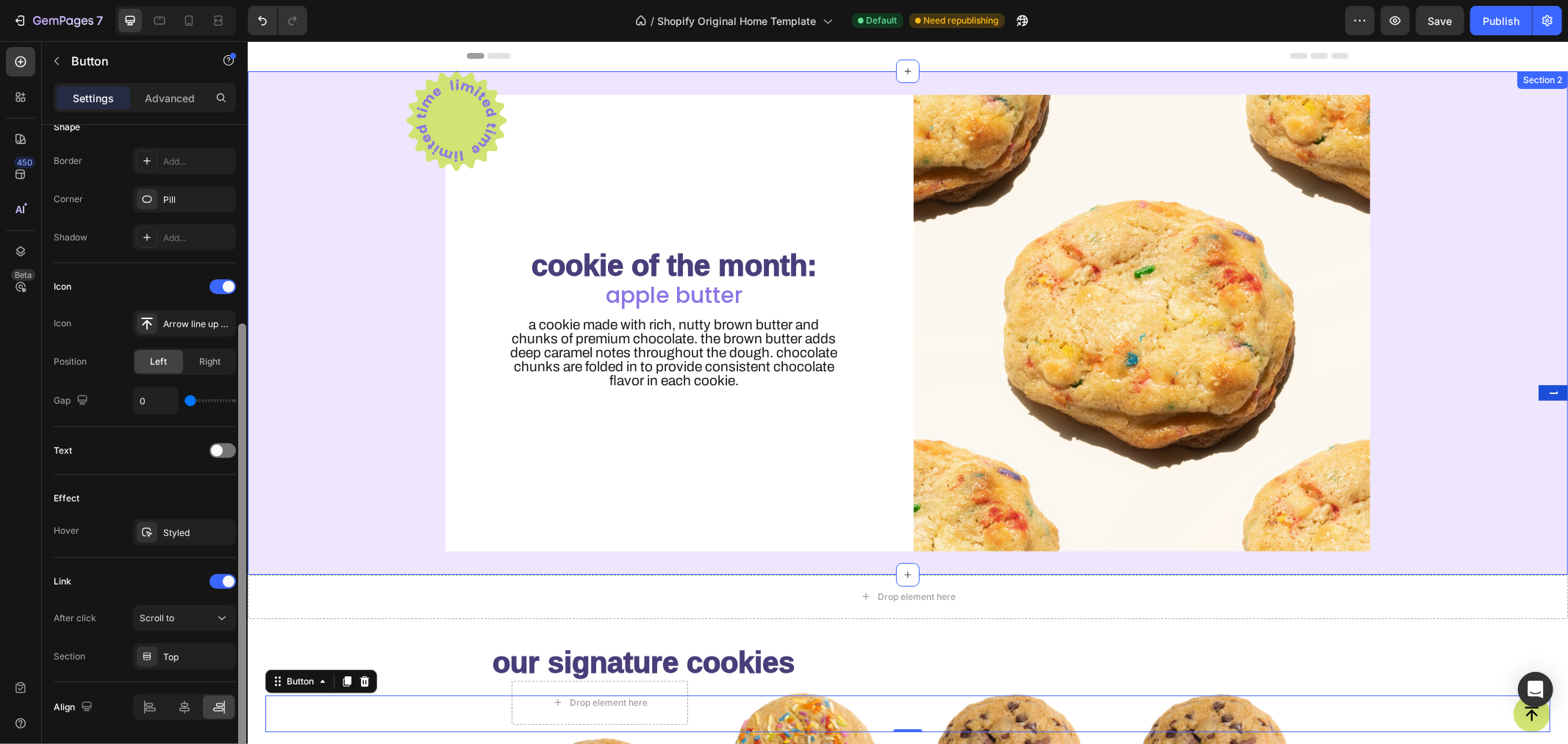
drag, startPoint x: 487, startPoint y: 545, endPoint x: 248, endPoint y: 354, distance: 305.9
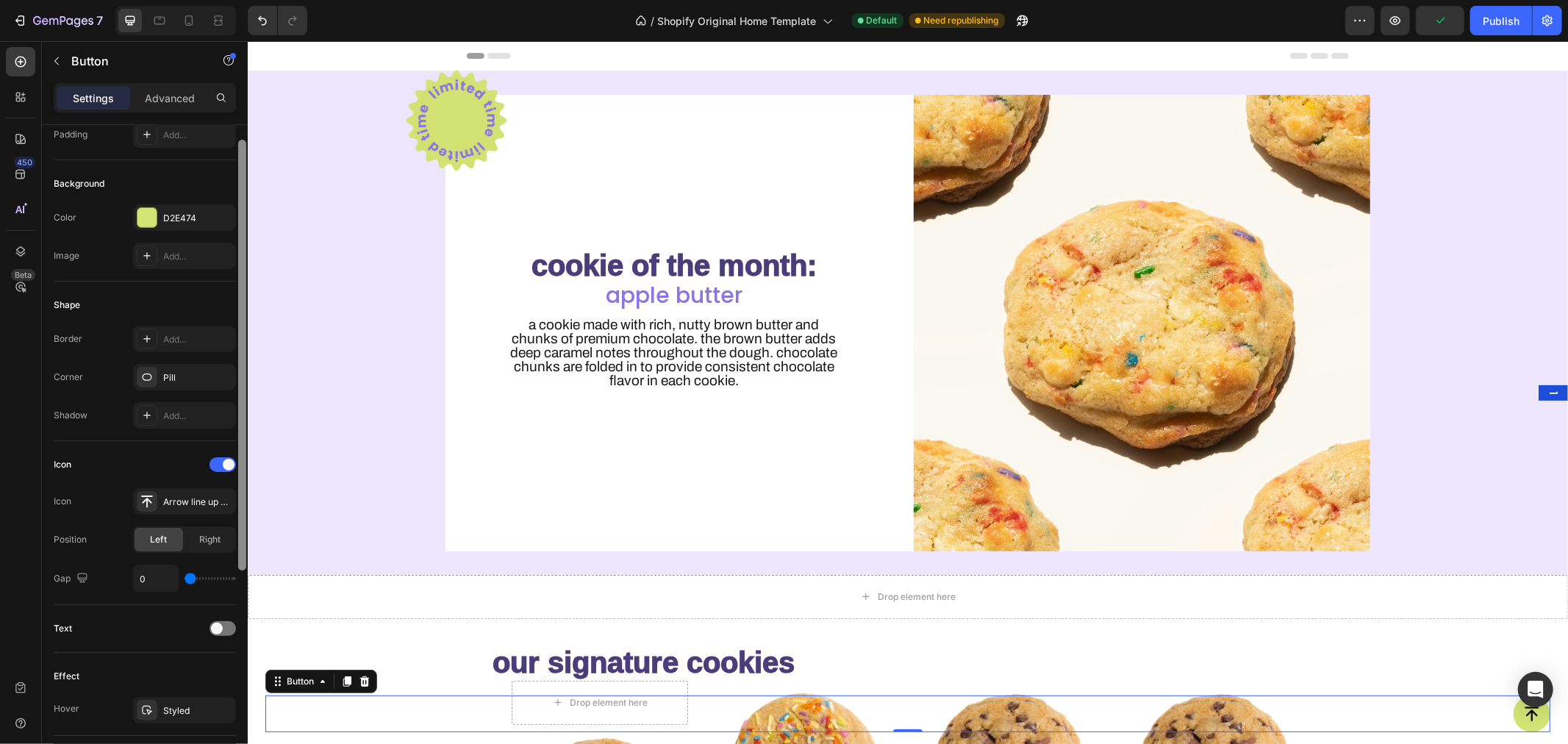
scroll to position [0, 0]
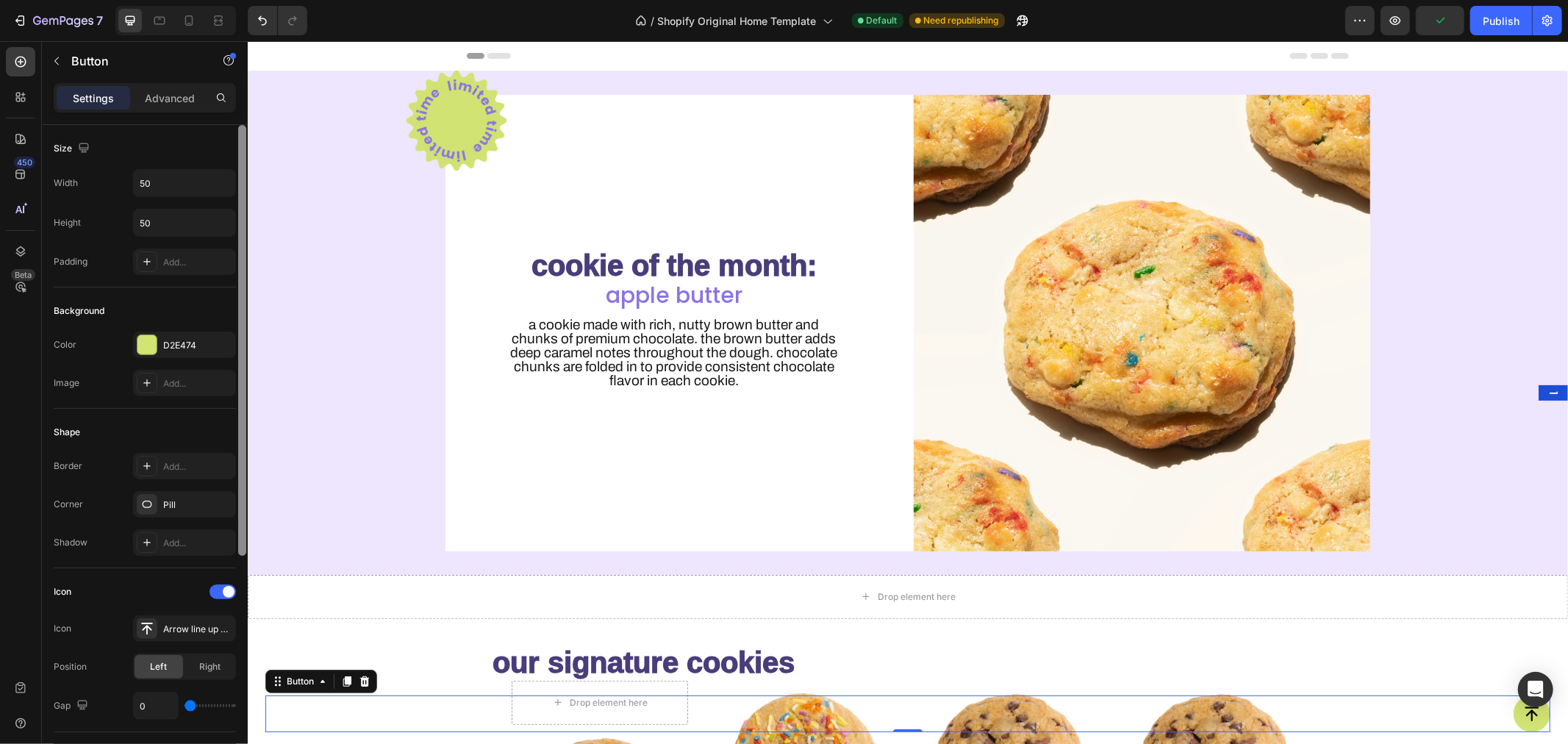
drag, startPoint x: 486, startPoint y: 398, endPoint x: 248, endPoint y: 223, distance: 295.1
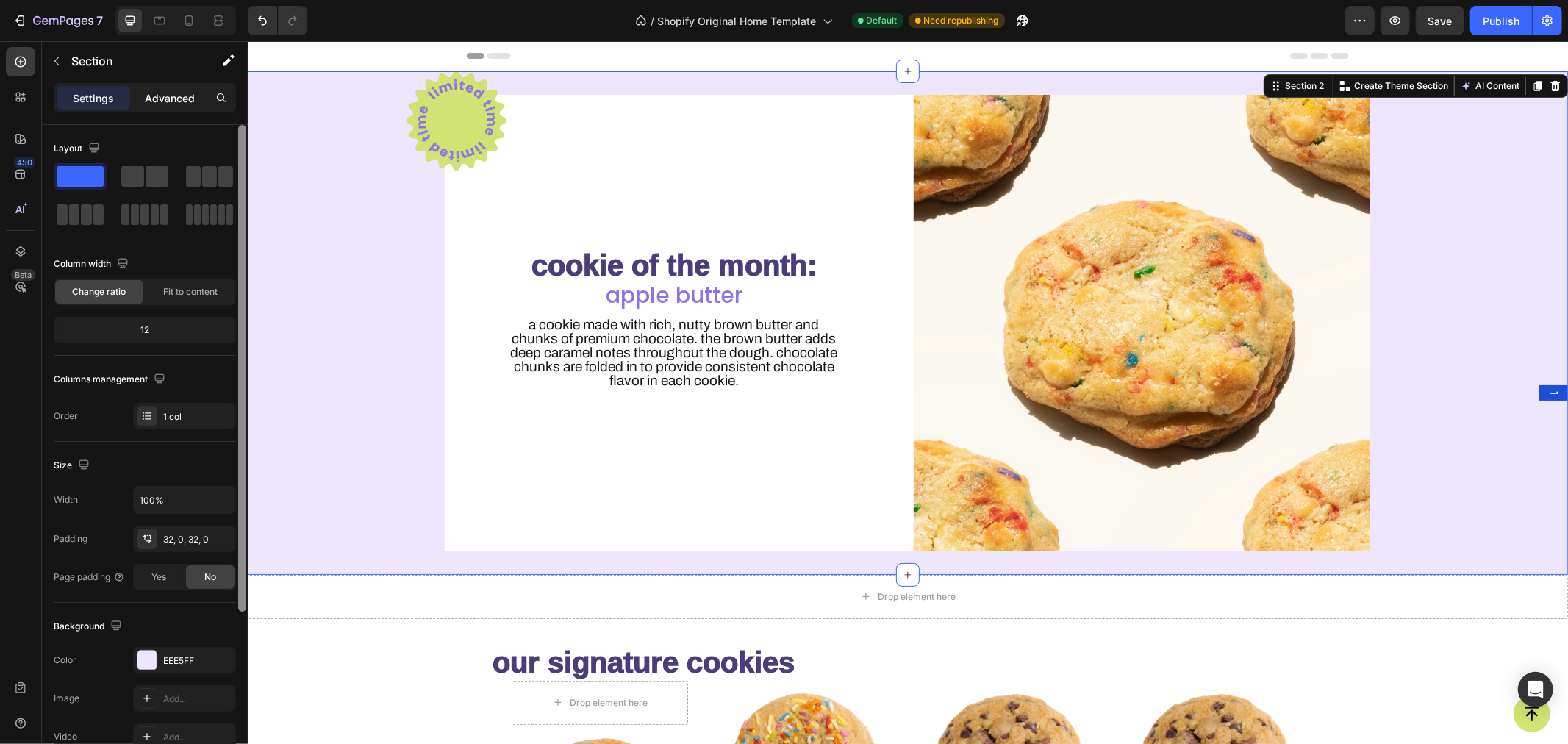
click at [157, 104] on p "Advanced" at bounding box center [170, 97] width 50 height 15
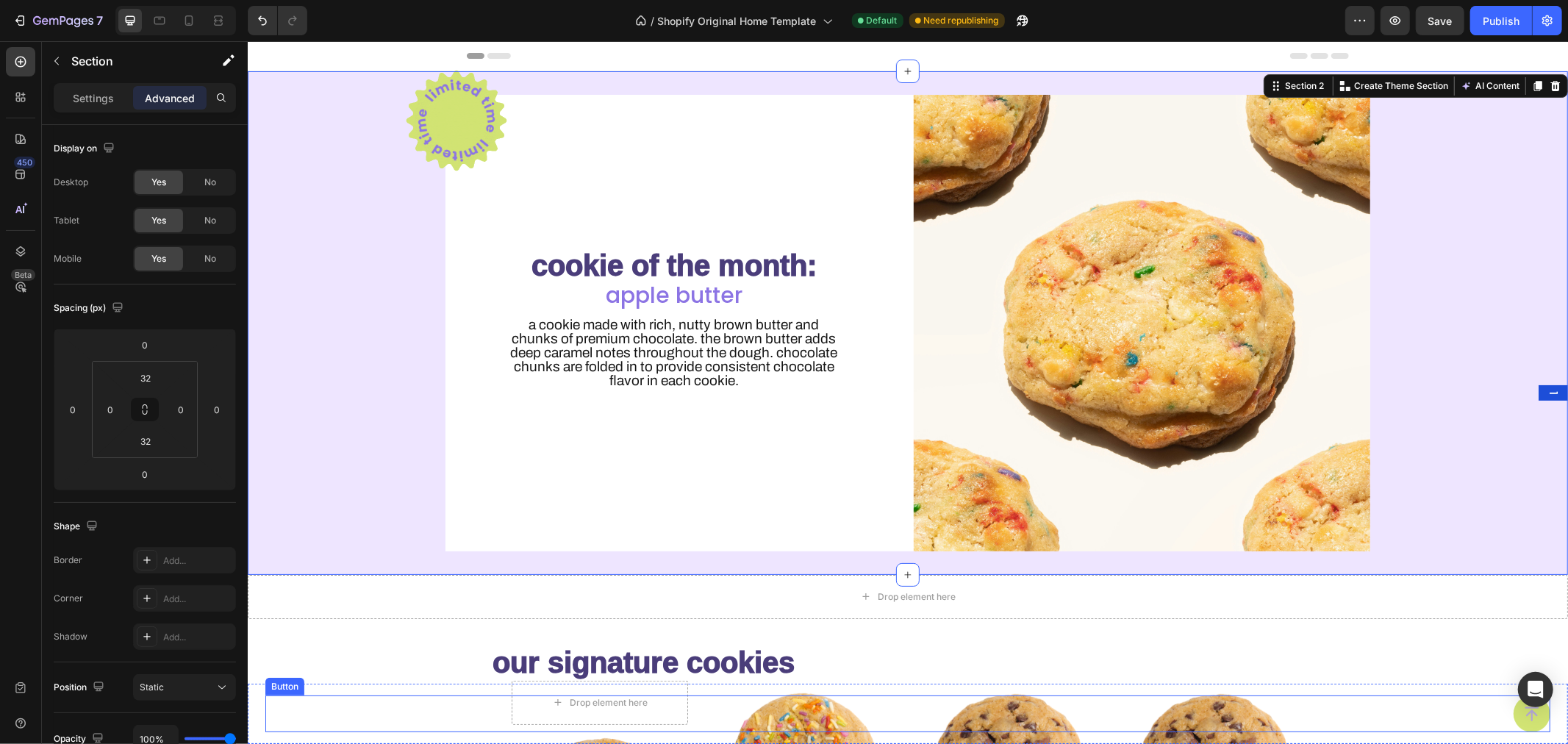
click at [1525, 712] on icon "<p>Button</p>" at bounding box center [1531, 713] width 18 height 18
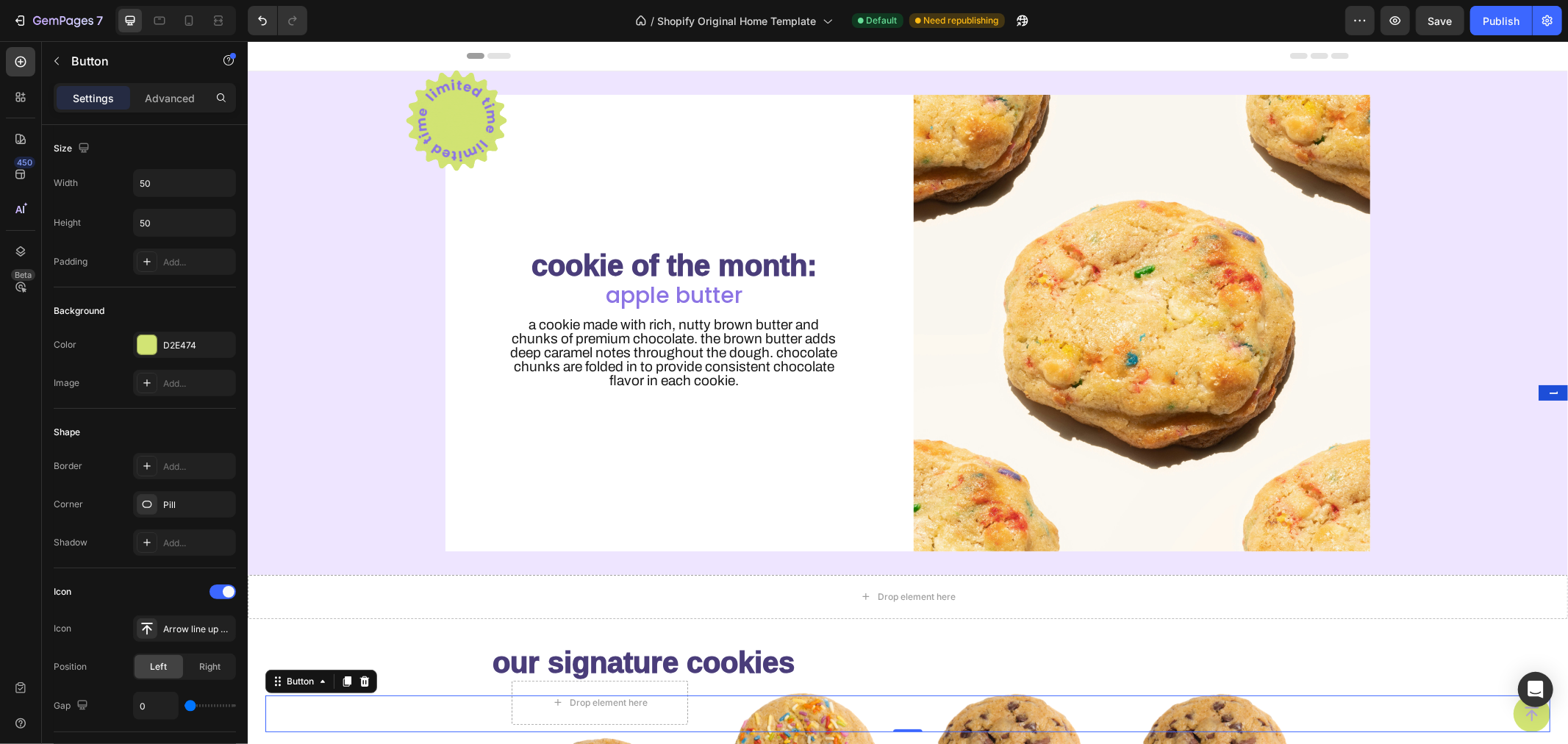
click at [1525, 712] on icon "<p>Button</p>" at bounding box center [1531, 713] width 18 height 18
click at [304, 683] on div "Button" at bounding box center [299, 680] width 33 height 13
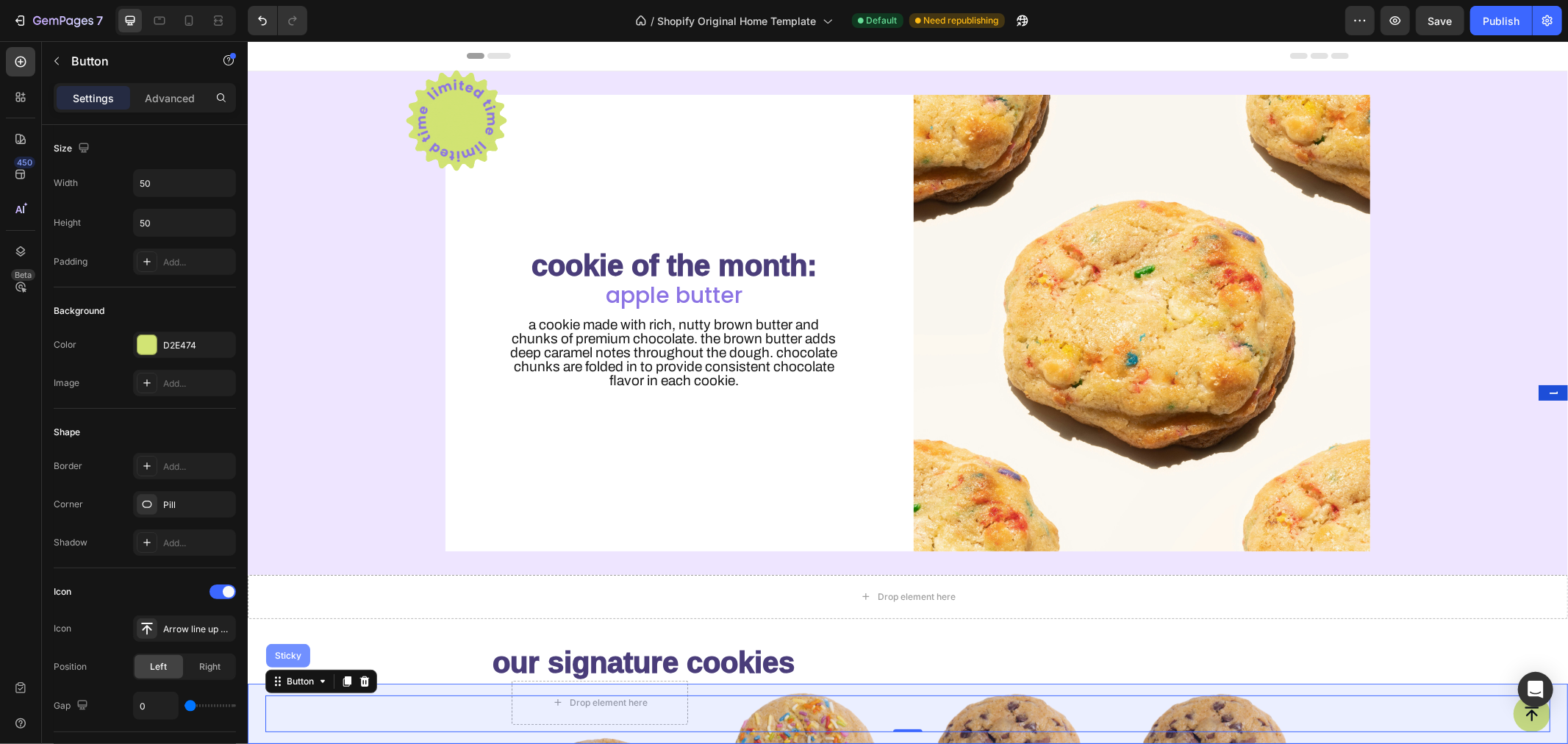
click at [295, 650] on div "Sticky" at bounding box center [287, 655] width 44 height 24
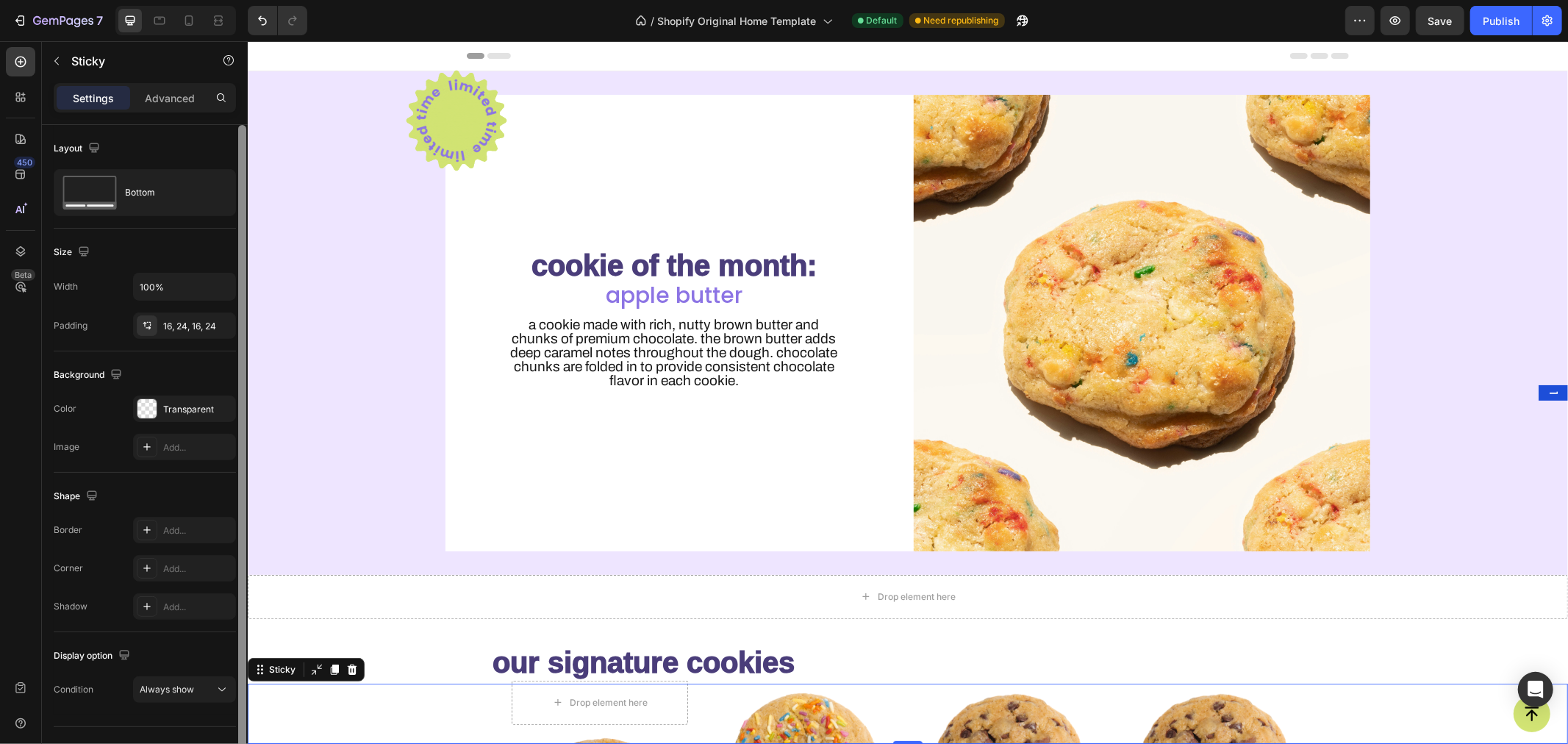
scroll to position [29, 0]
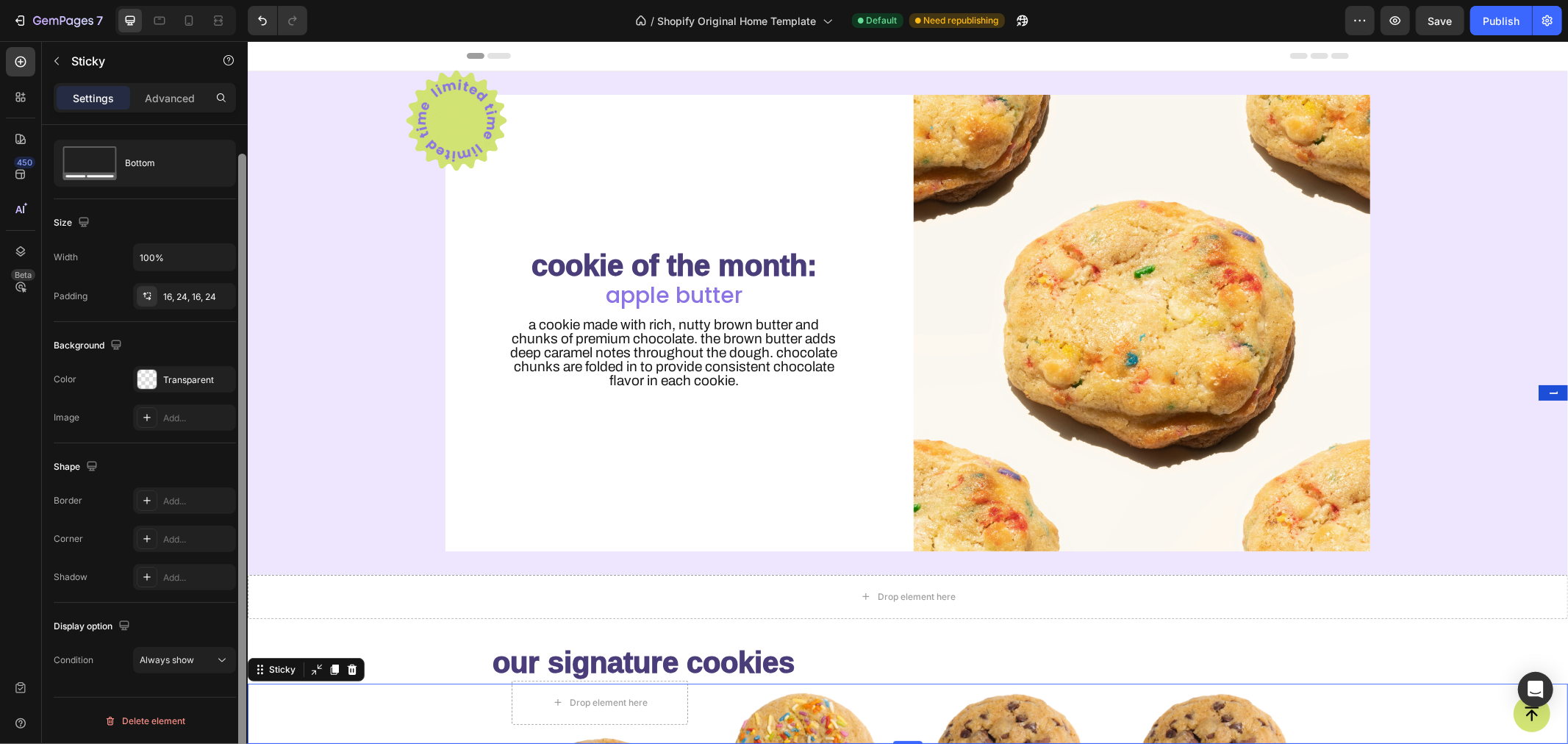
drag, startPoint x: 241, startPoint y: 284, endPoint x: 238, endPoint y: 414, distance: 129.4
click at [238, 414] on div at bounding box center [242, 470] width 8 height 632
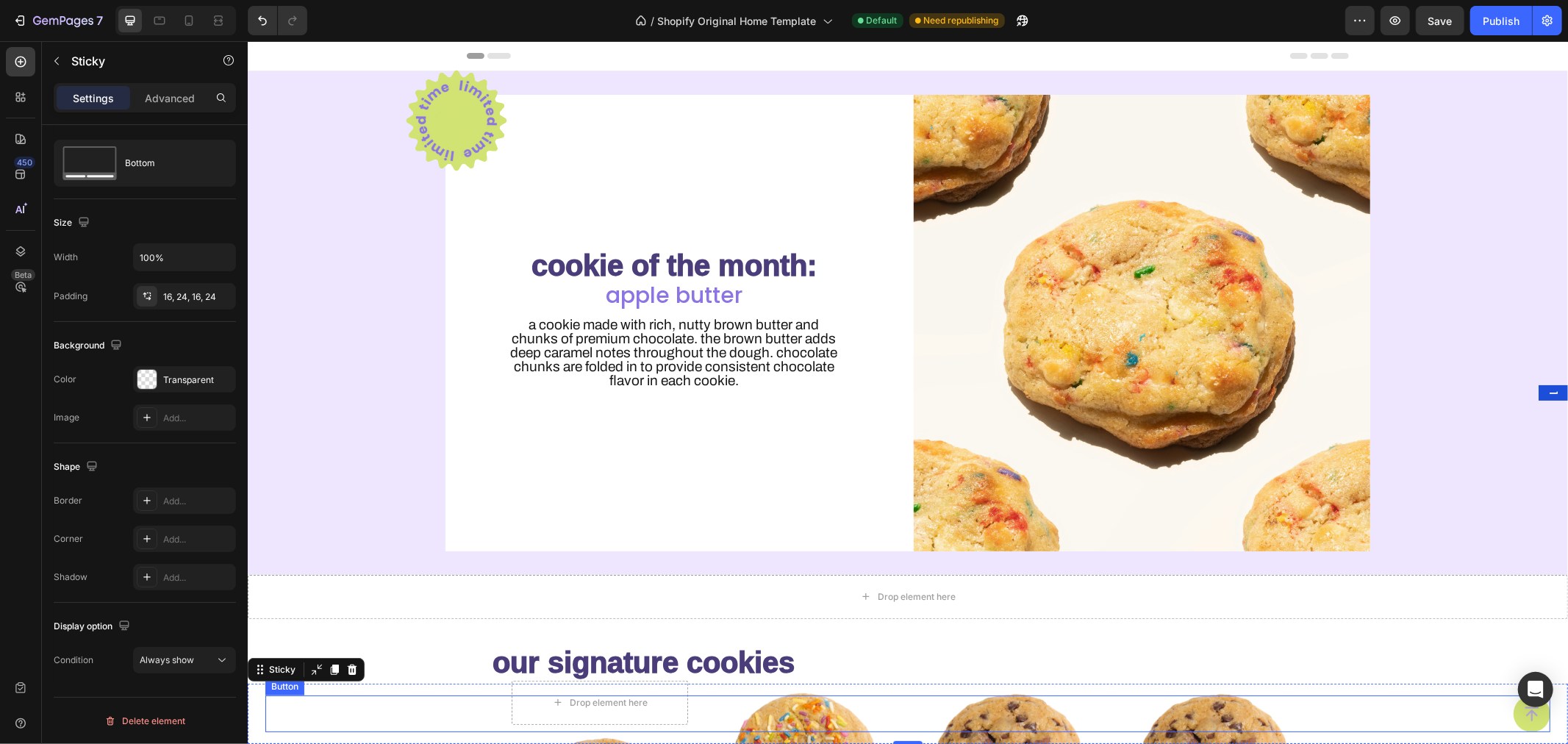
click at [1522, 709] on icon "<p>Button</p>" at bounding box center [1531, 713] width 18 height 18
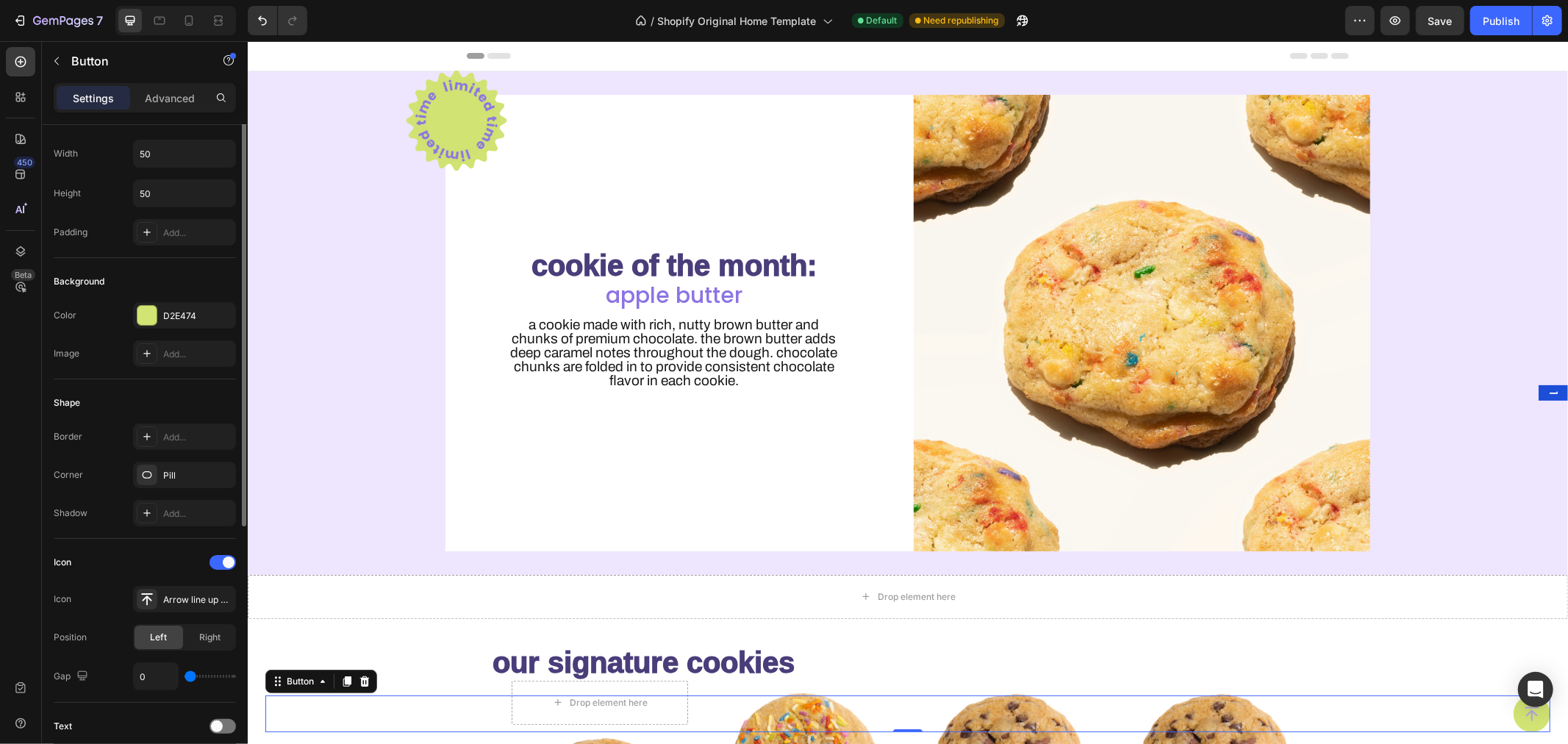
scroll to position [0, 0]
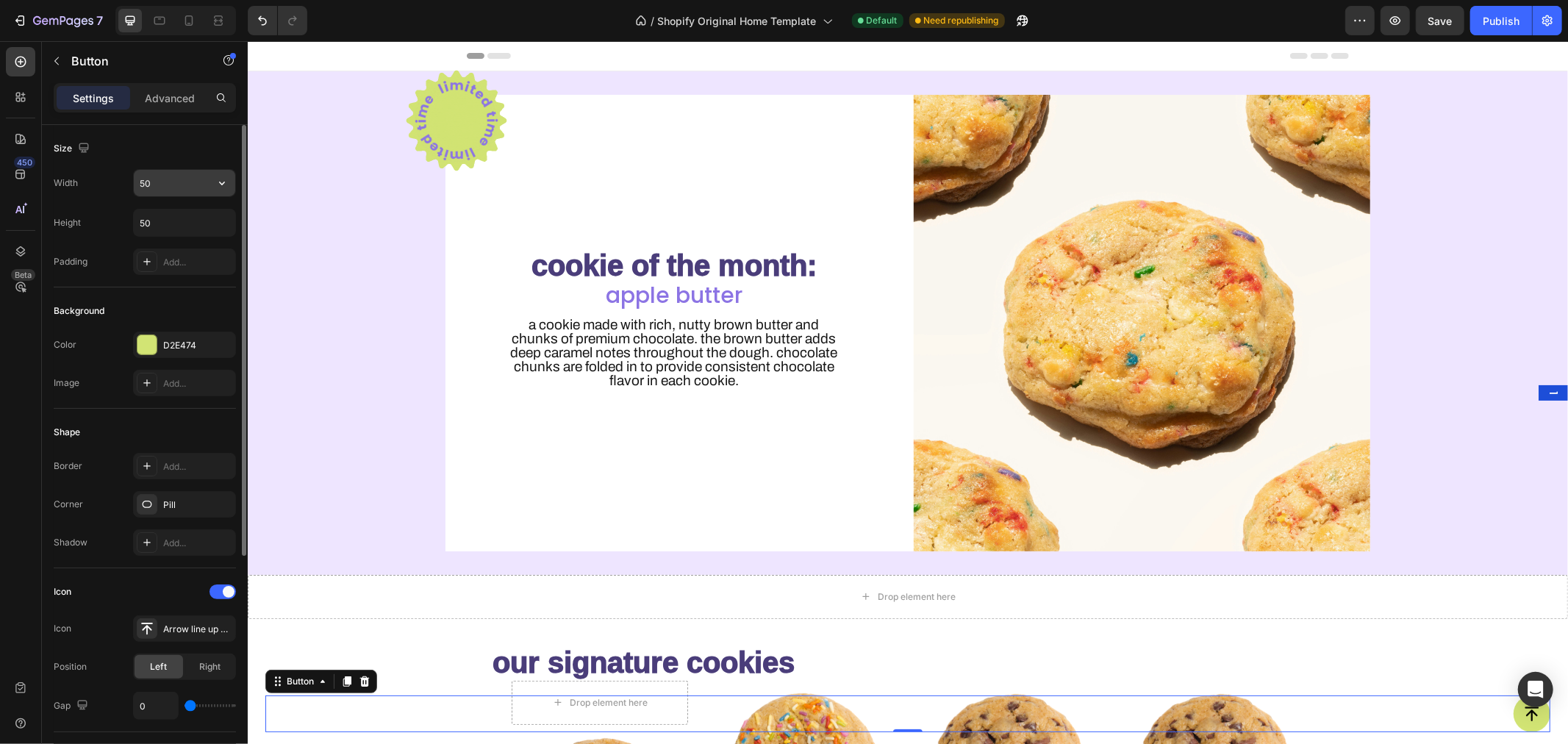
click at [169, 173] on input "50" at bounding box center [184, 183] width 101 height 26
click at [221, 186] on icon "button" at bounding box center [222, 183] width 15 height 15
click at [178, 178] on input "50" at bounding box center [184, 183] width 101 height 26
type input "60"
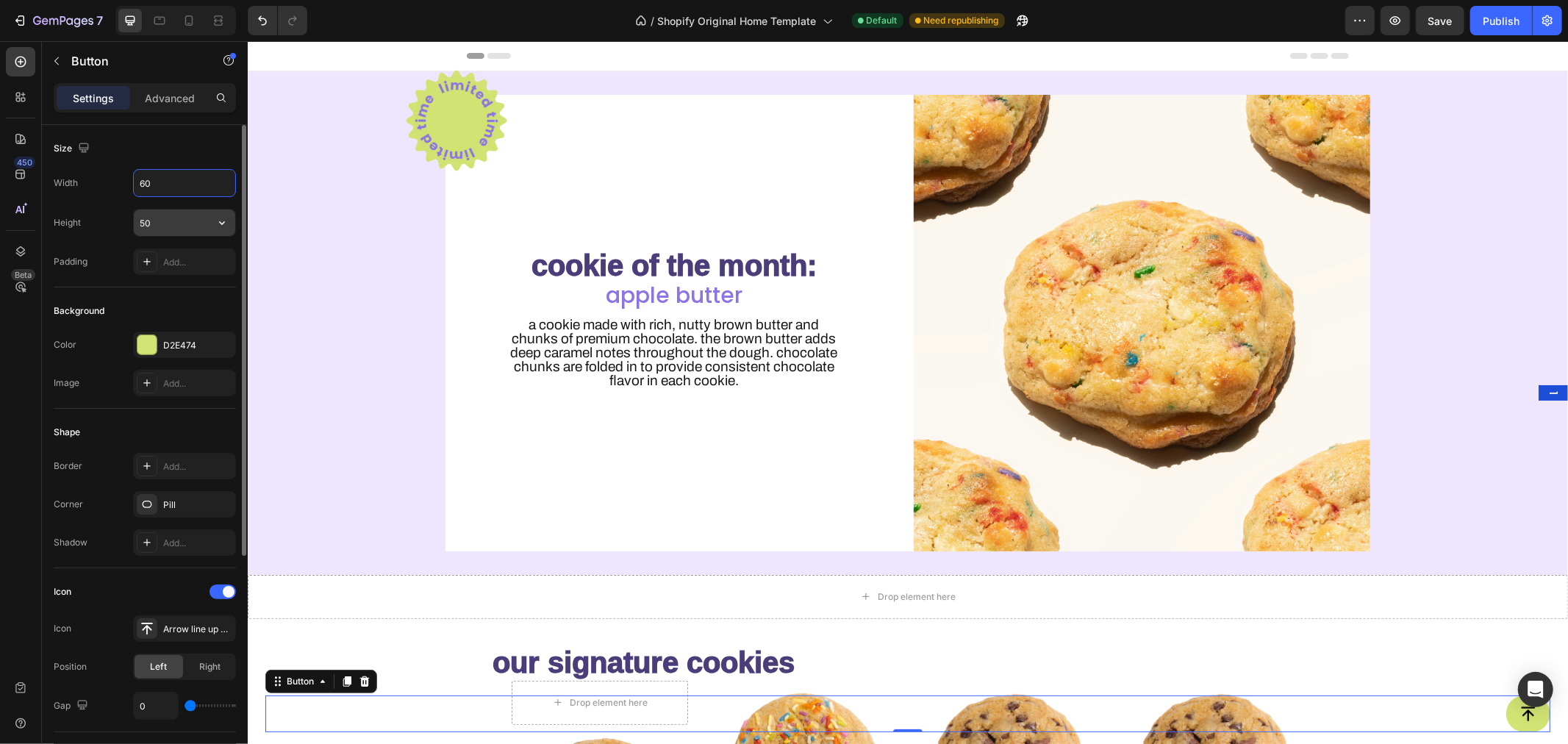
click at [170, 222] on input "50" at bounding box center [184, 222] width 101 height 26
type input "60"
click at [157, 259] on div at bounding box center [147, 261] width 21 height 21
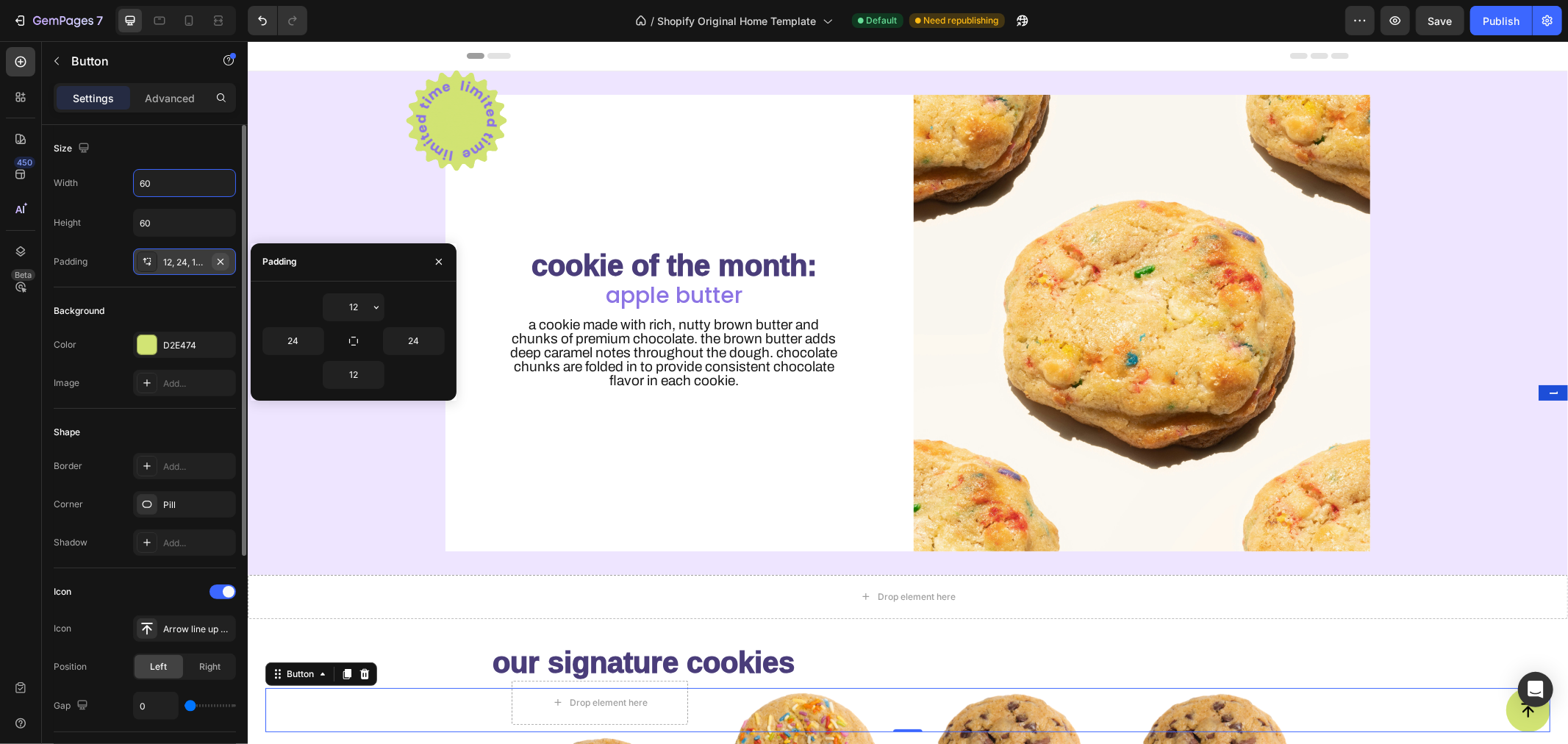
click at [221, 259] on icon "button" at bounding box center [221, 262] width 12 height 12
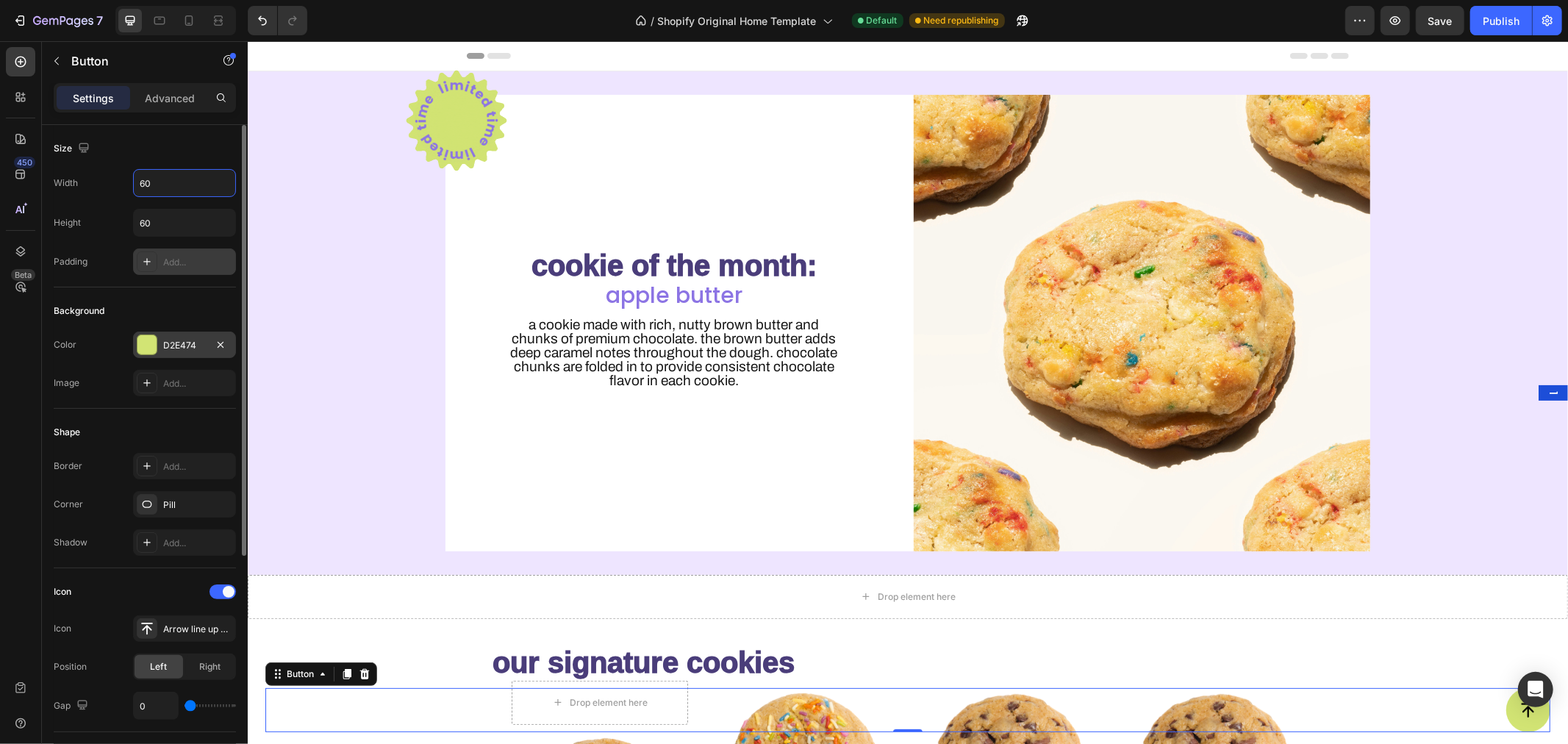
click at [185, 345] on div "D2E474" at bounding box center [184, 345] width 43 height 13
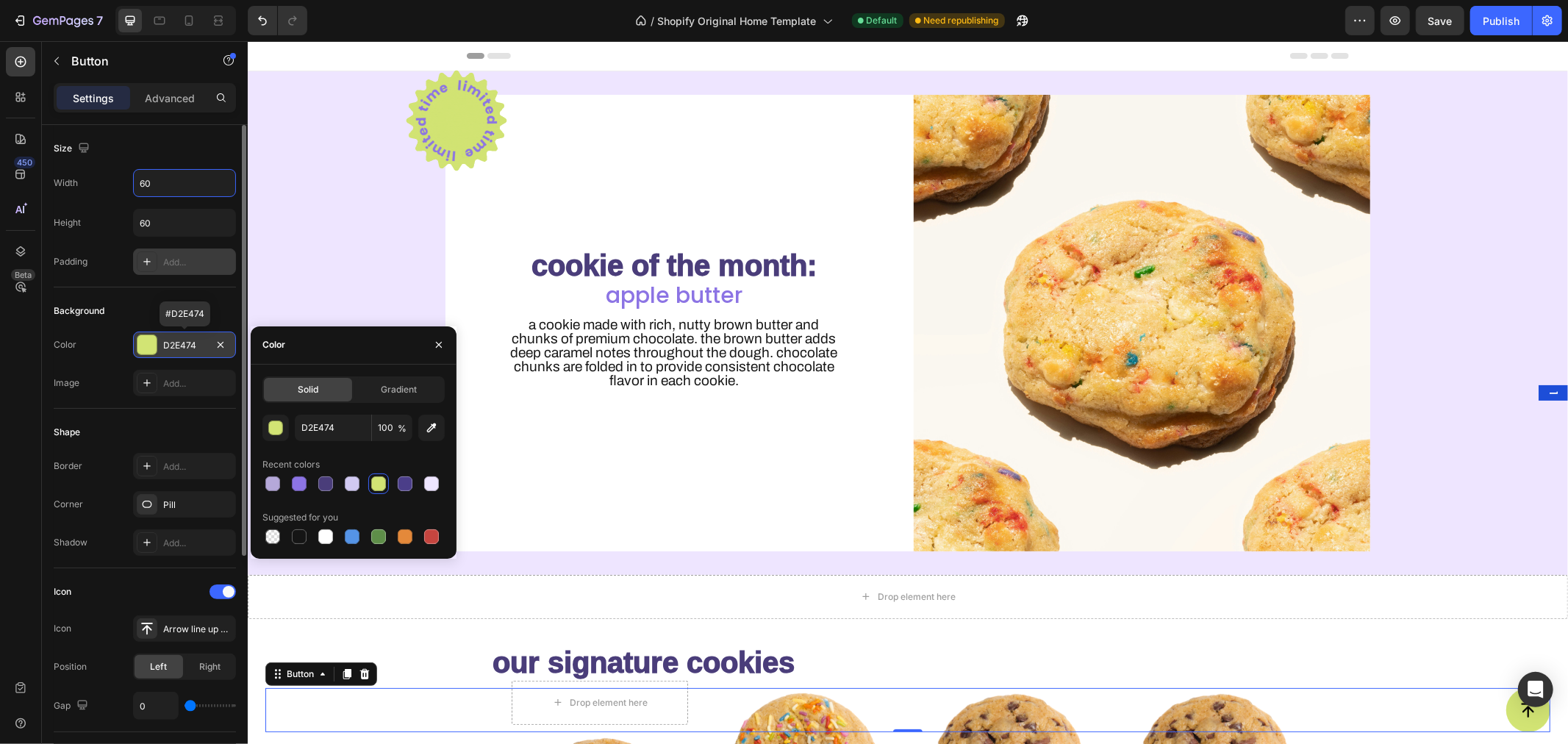
click at [185, 345] on div "D2E474" at bounding box center [184, 345] width 43 height 13
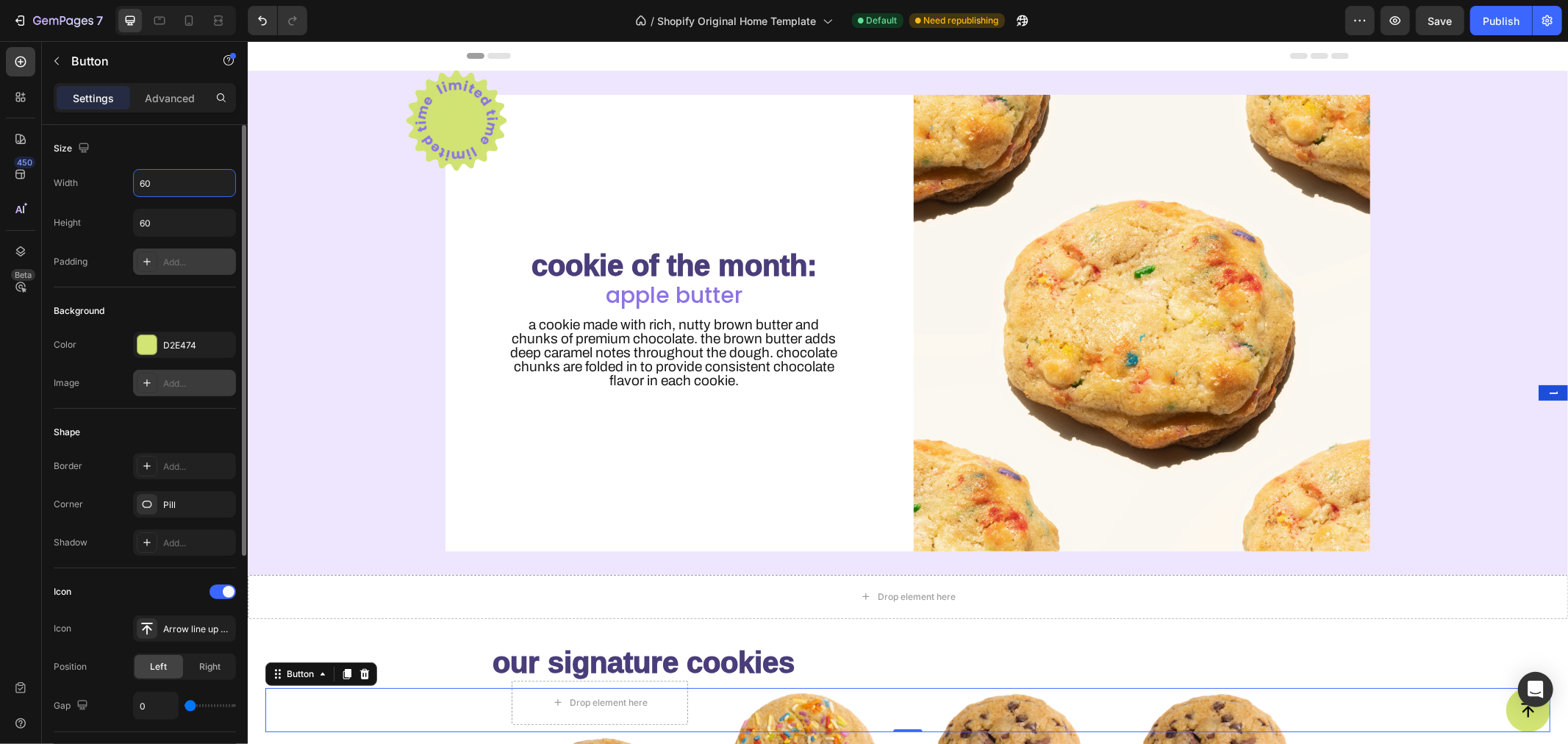
click at [177, 383] on div "Add..." at bounding box center [197, 383] width 69 height 13
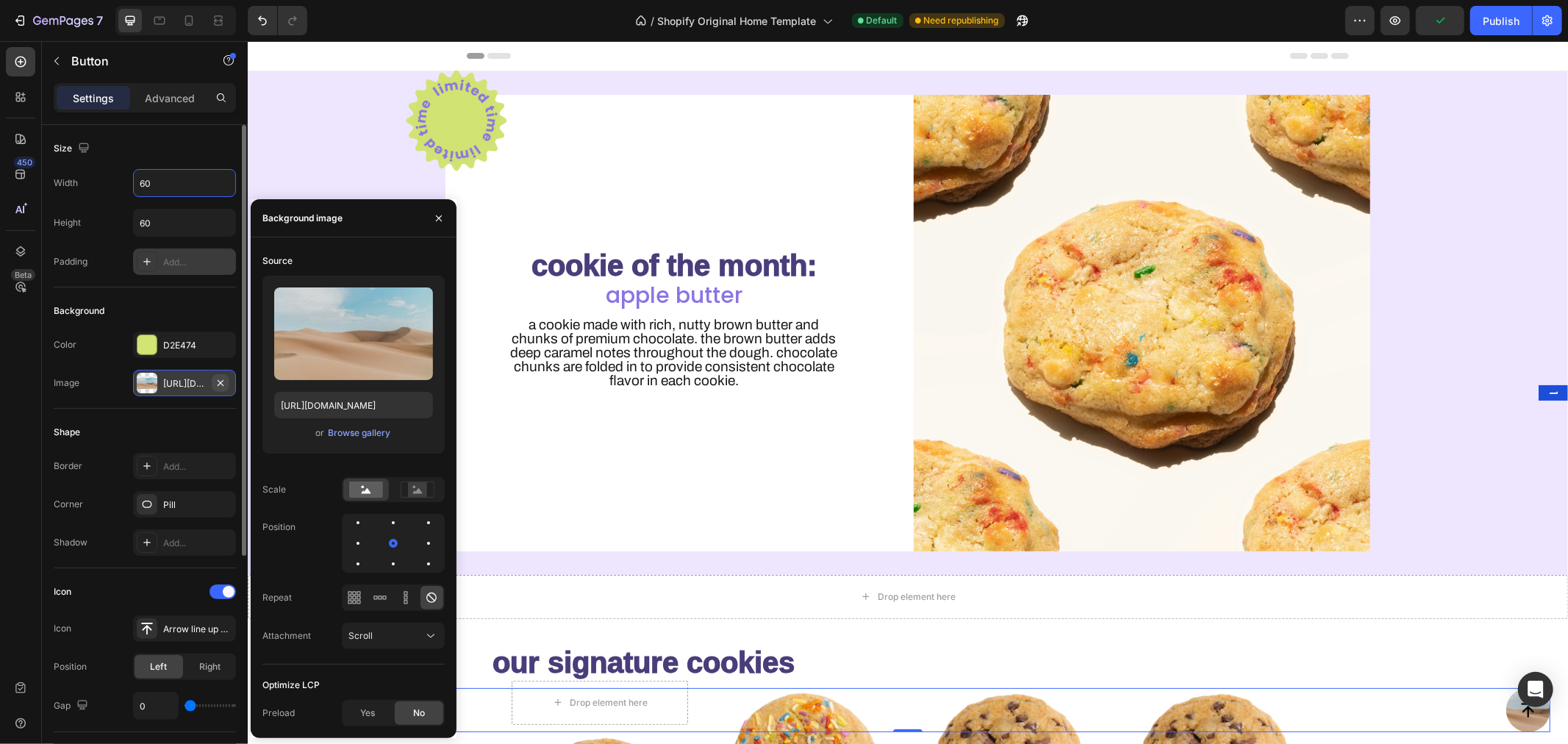
click at [216, 381] on icon "button" at bounding box center [221, 383] width 12 height 12
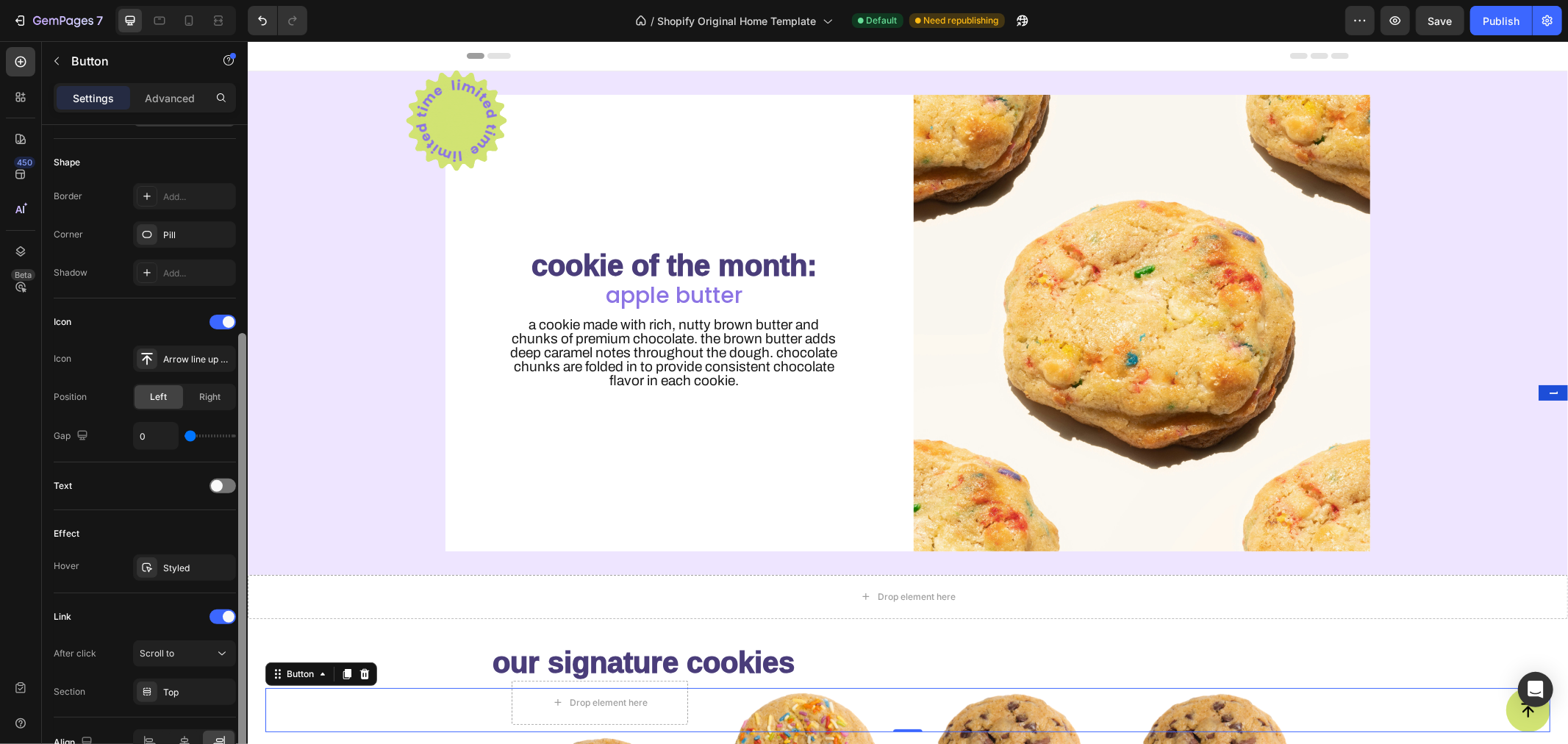
scroll to position [290, 0]
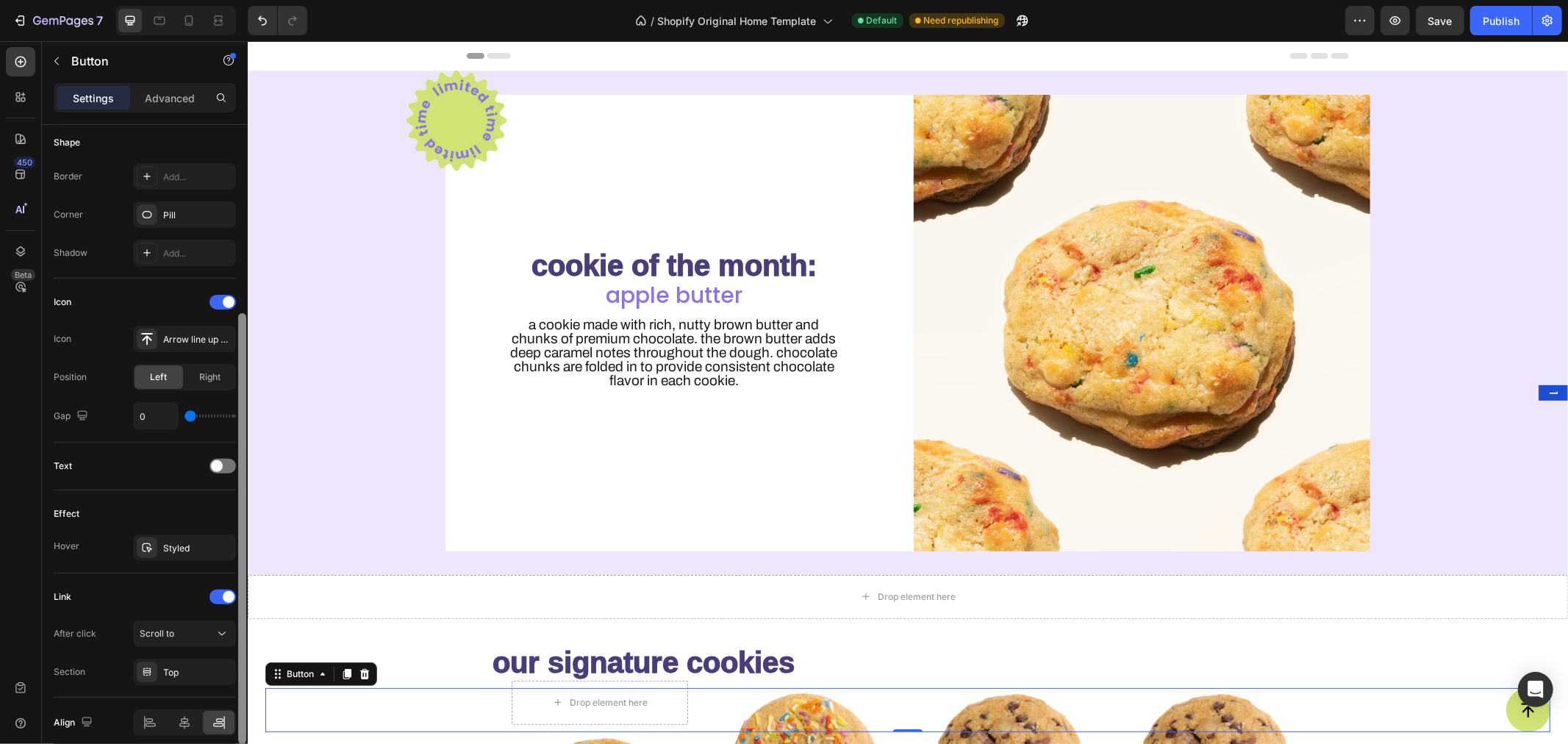
drag, startPoint x: 240, startPoint y: 333, endPoint x: 238, endPoint y: 522, distance: 188.9
click at [238, 522] on div at bounding box center [242, 528] width 8 height 431
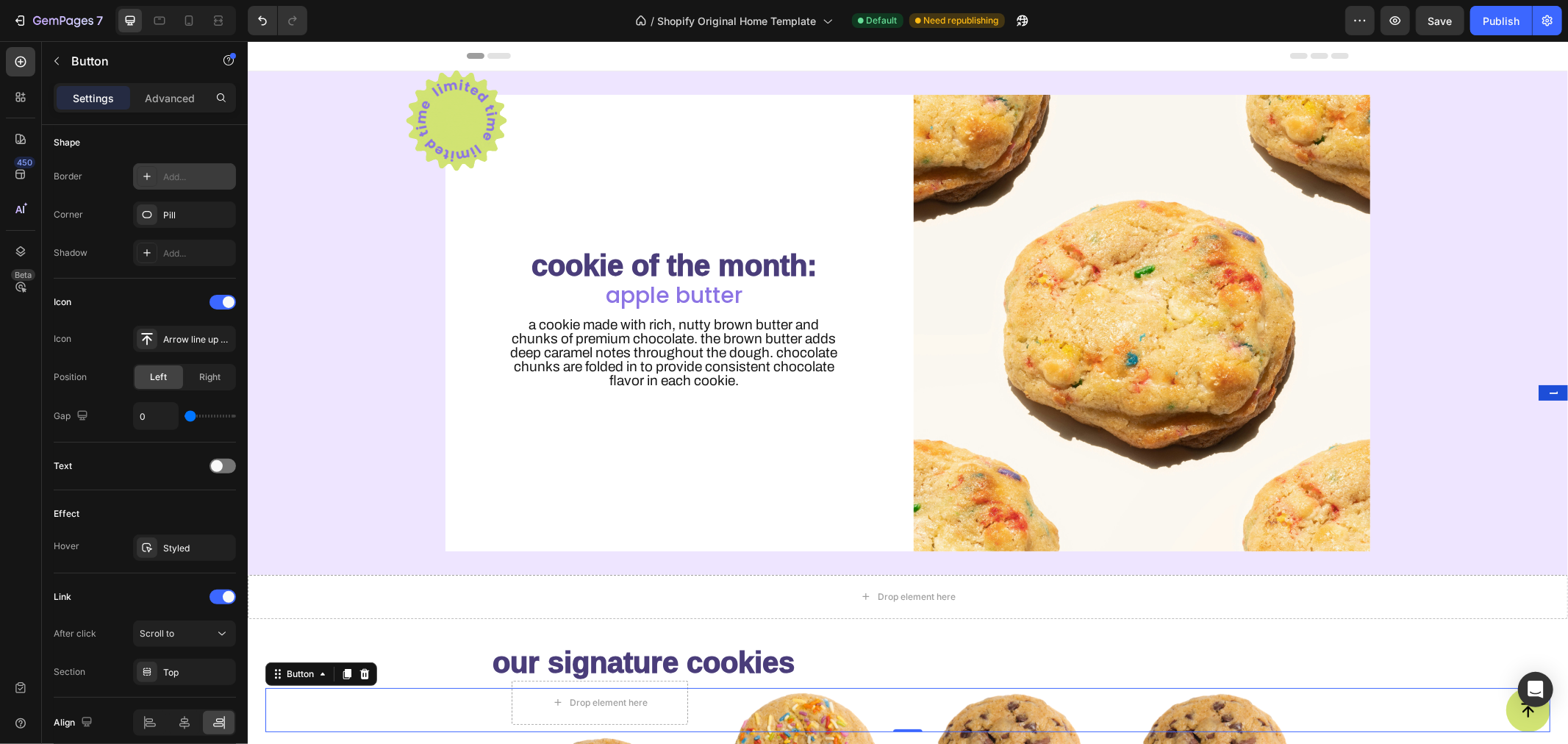
click at [175, 175] on div "Add..." at bounding box center [197, 177] width 69 height 13
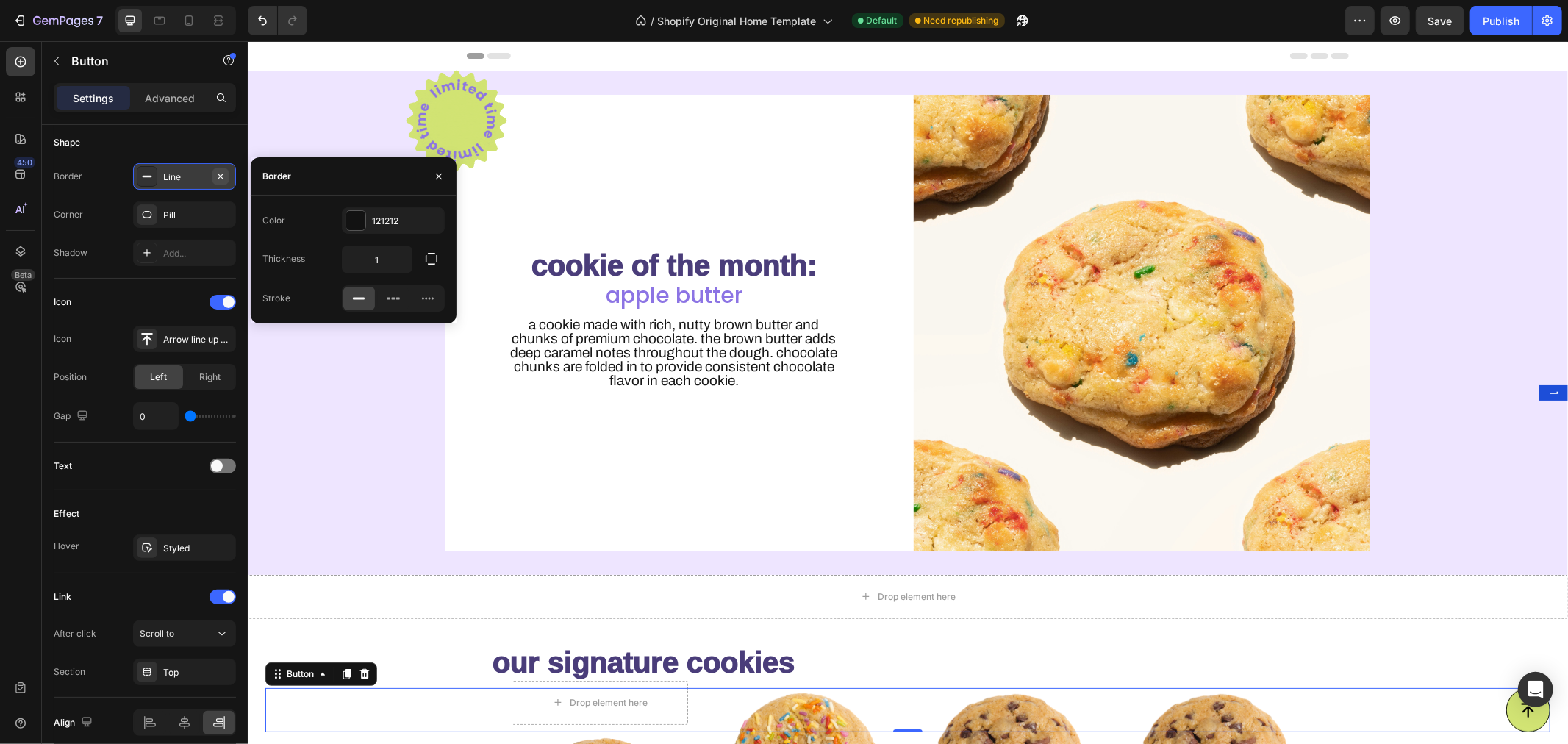
click at [222, 173] on icon "button" at bounding box center [221, 177] width 12 height 12
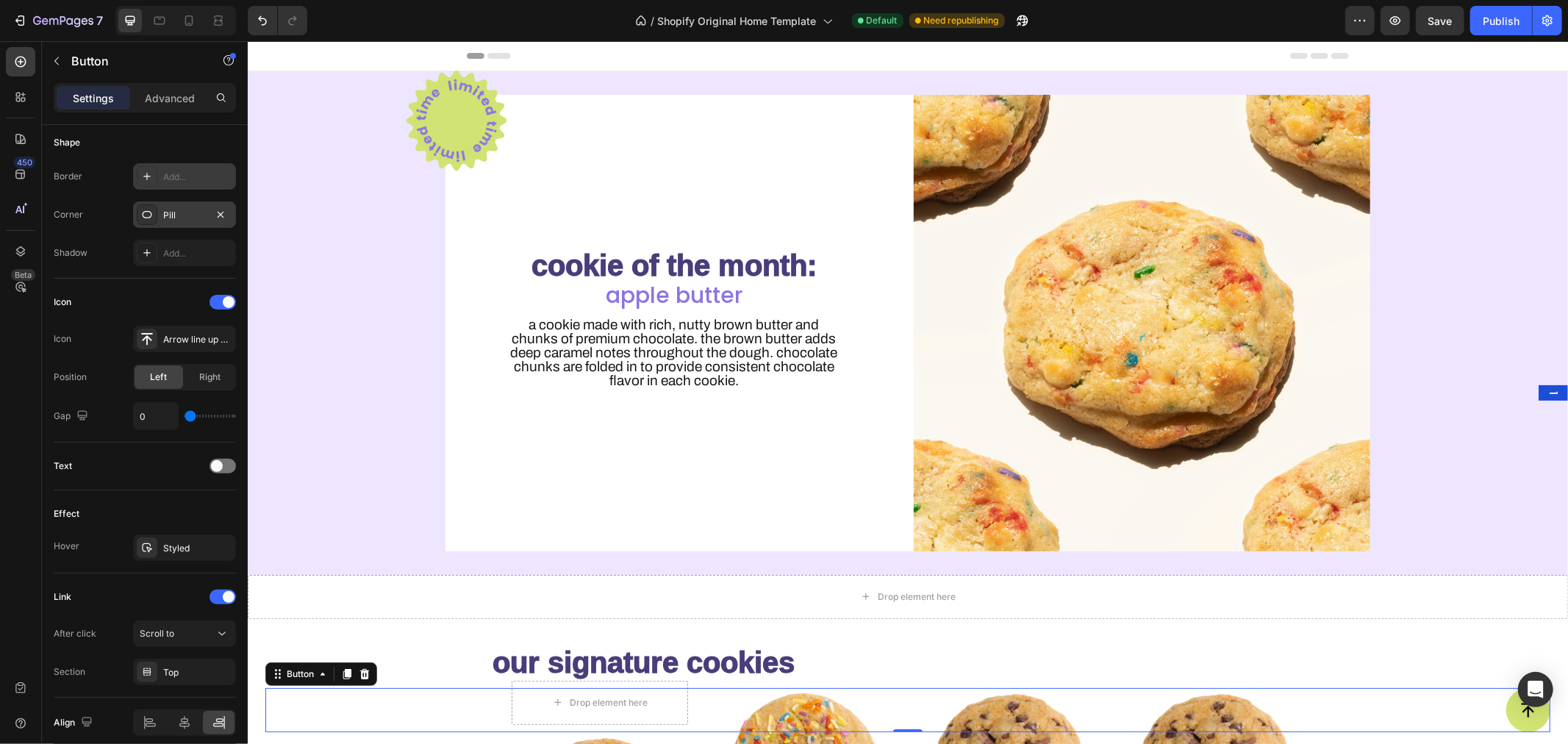
click at [182, 215] on div "Pill" at bounding box center [184, 215] width 43 height 13
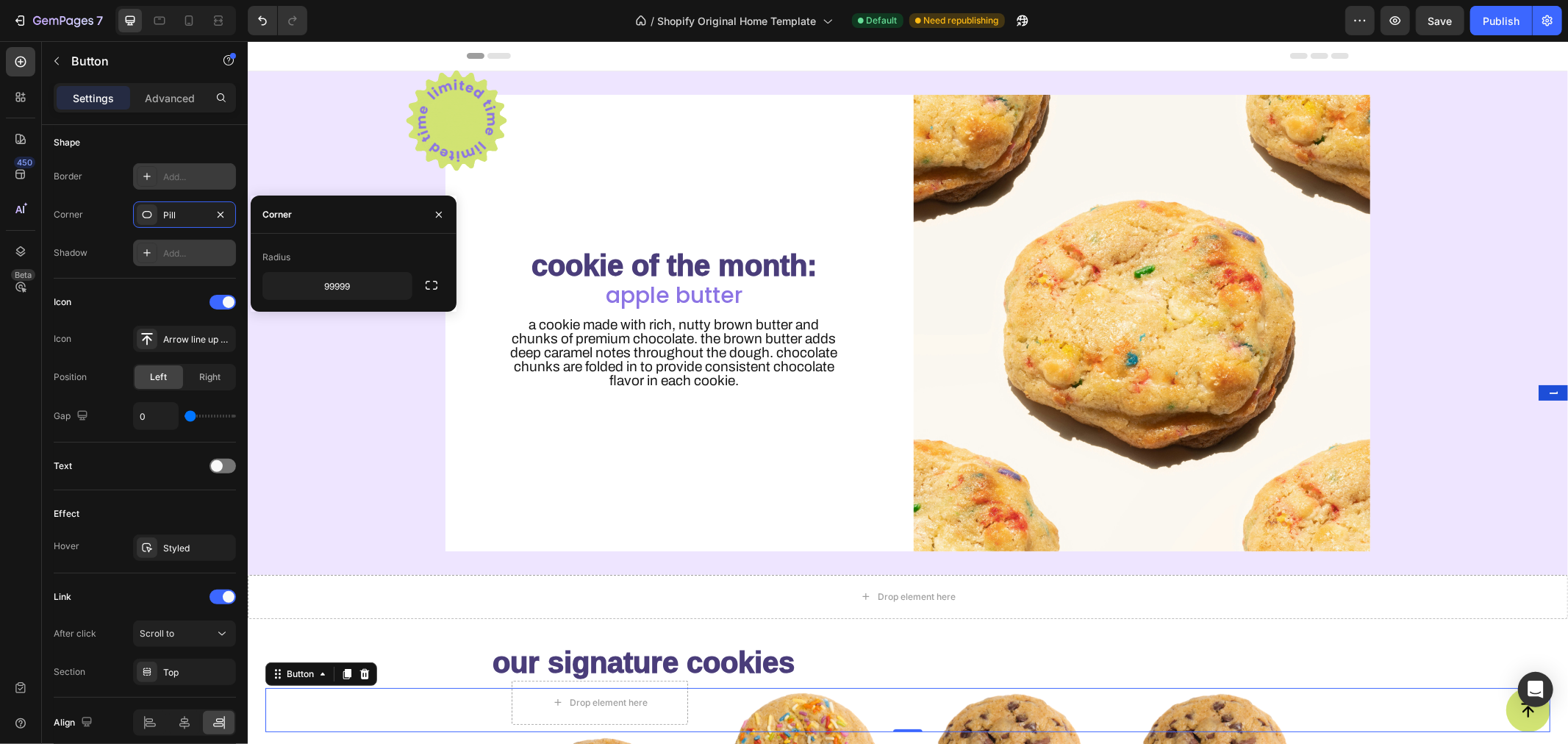
click at [182, 248] on div "Add..." at bounding box center [197, 253] width 69 height 13
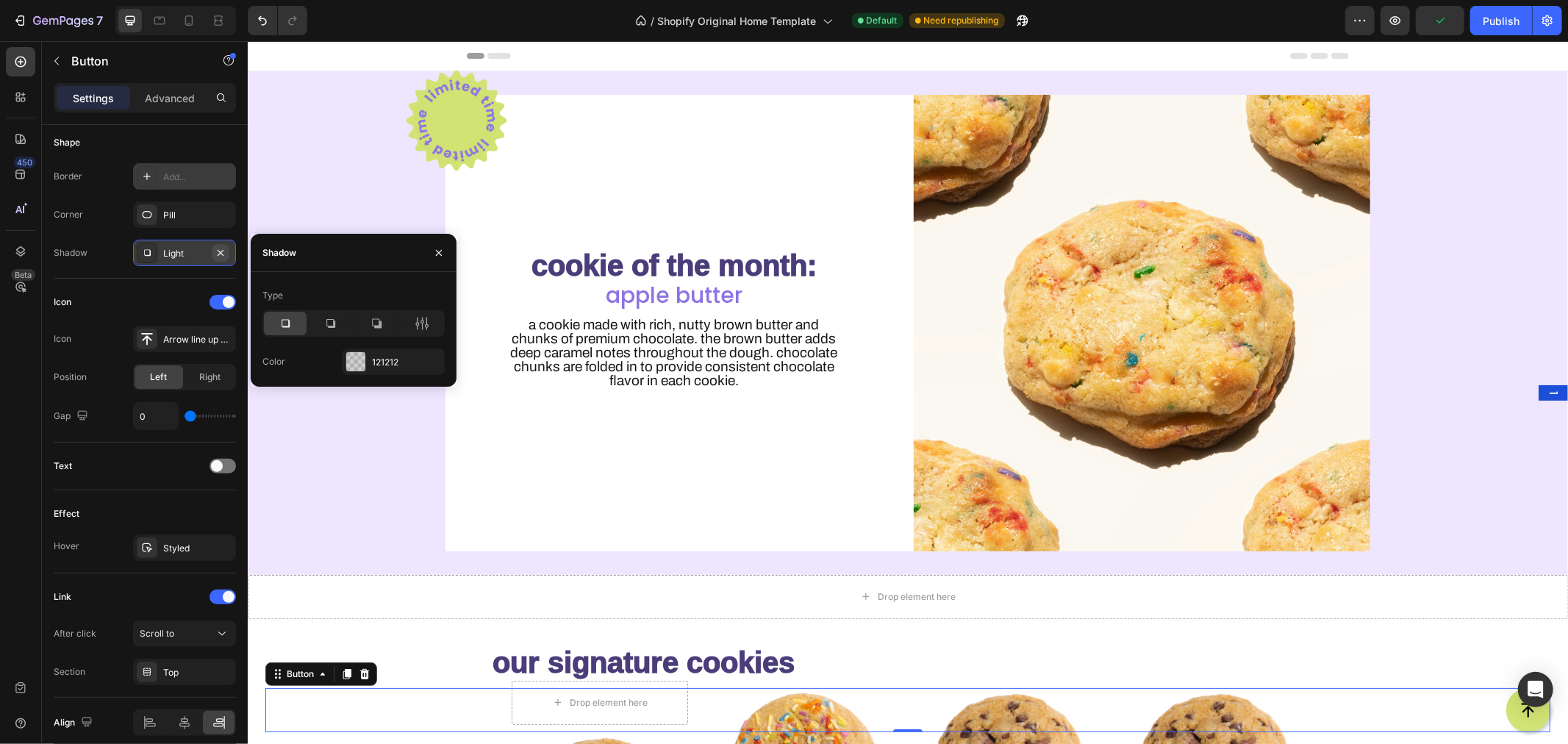
click at [223, 248] on icon "button" at bounding box center [221, 253] width 12 height 12
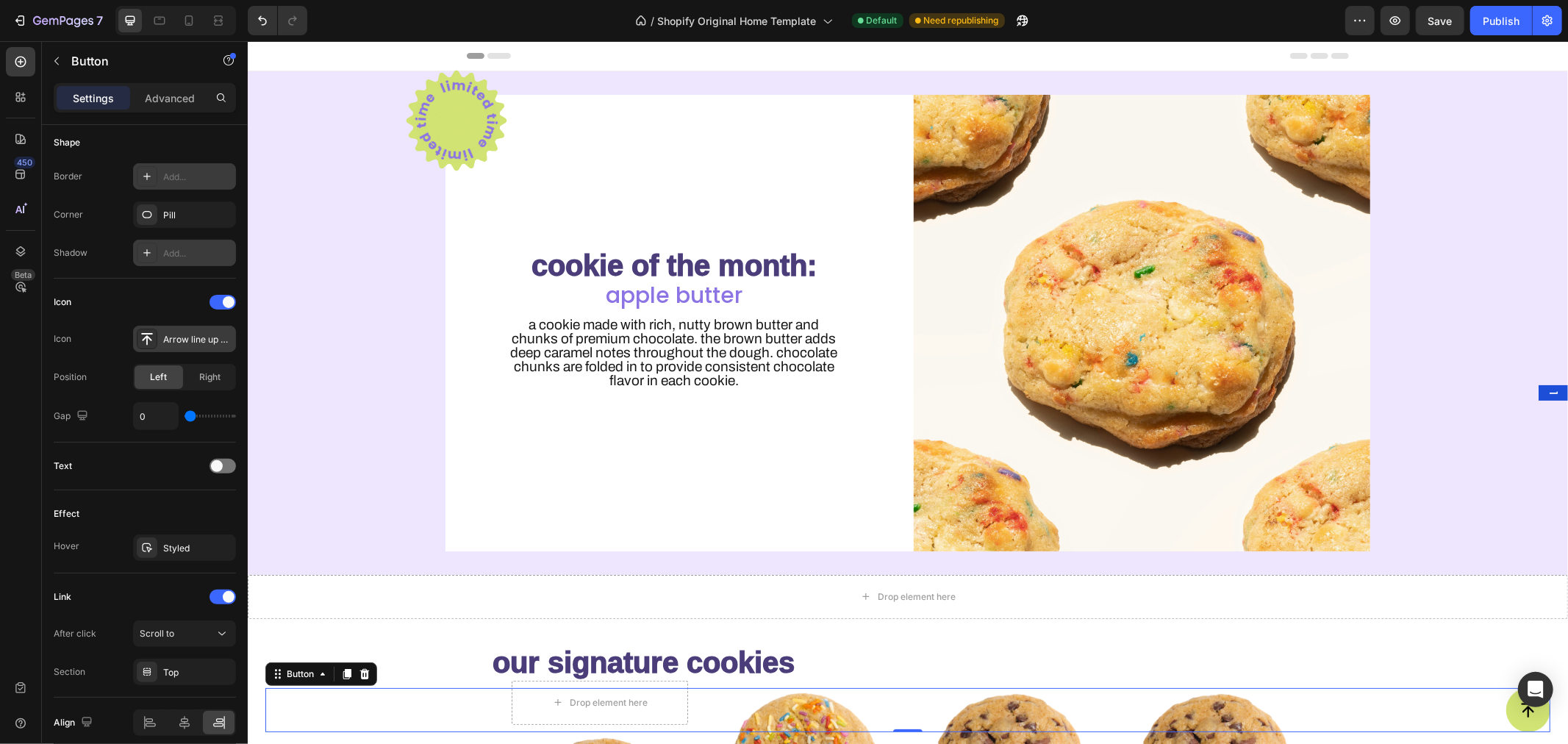
click at [181, 340] on div "Arrow line up bold" at bounding box center [197, 339] width 69 height 13
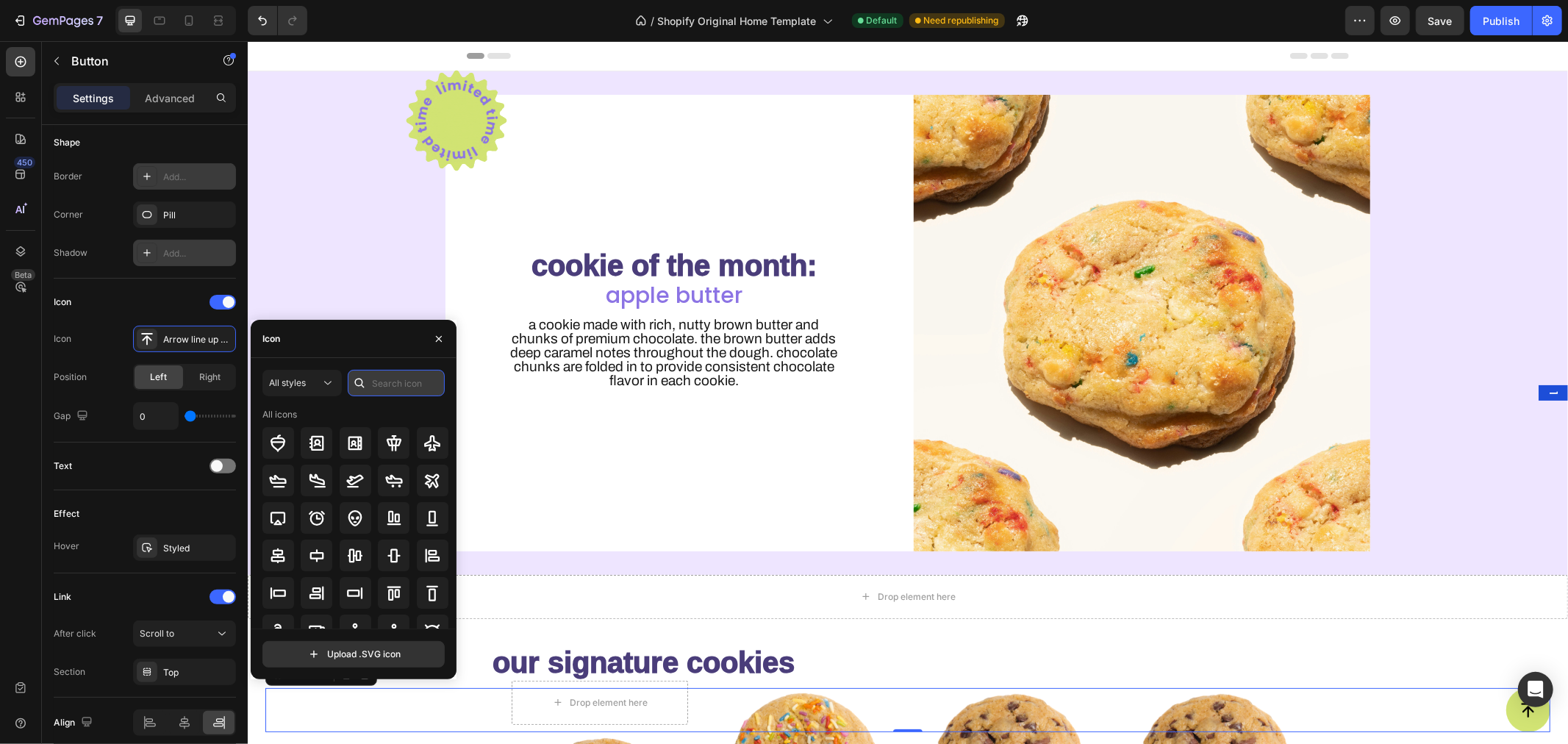
click at [398, 377] on input "text" at bounding box center [396, 383] width 97 height 26
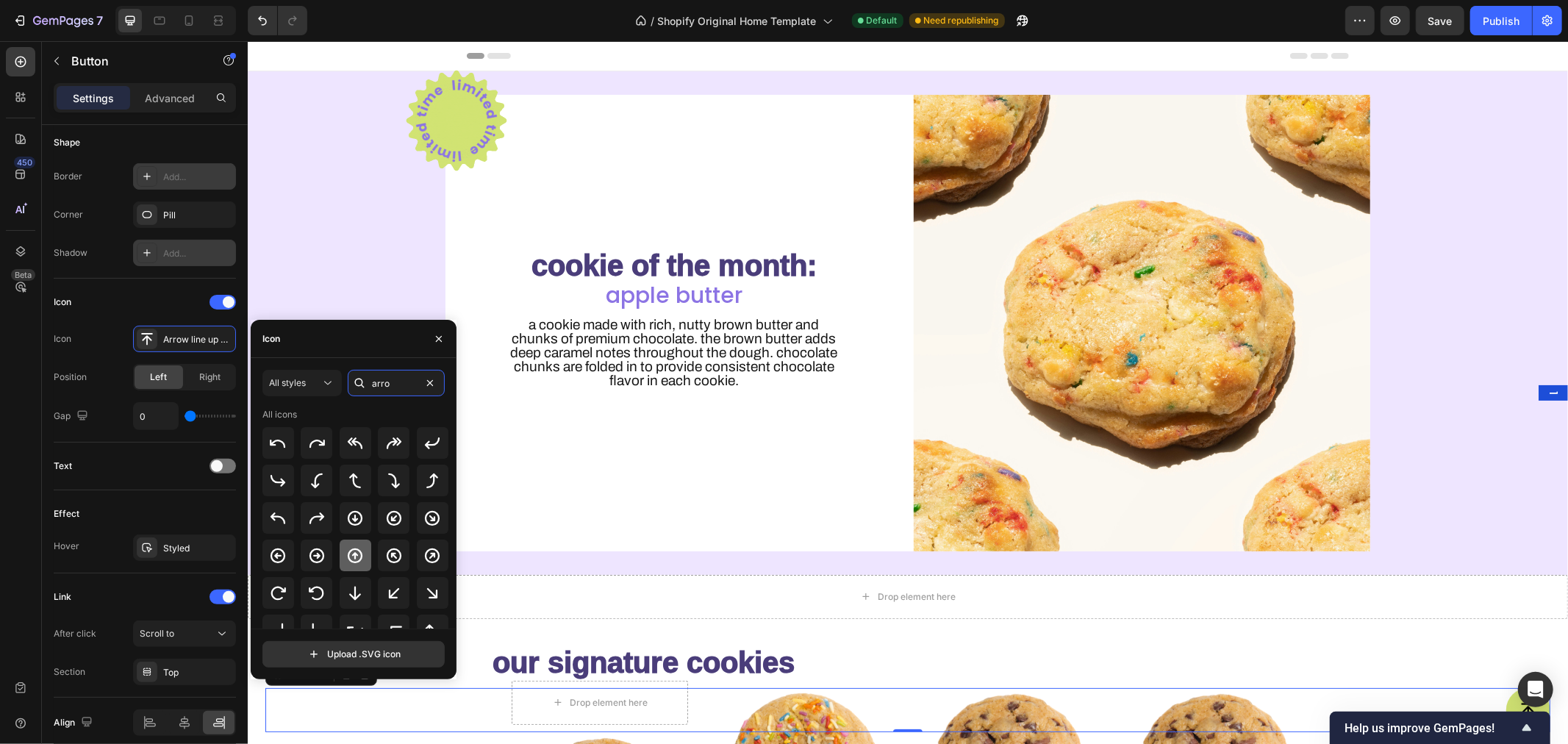
type input "arro"
click at [357, 556] on icon at bounding box center [355, 556] width 18 height 18
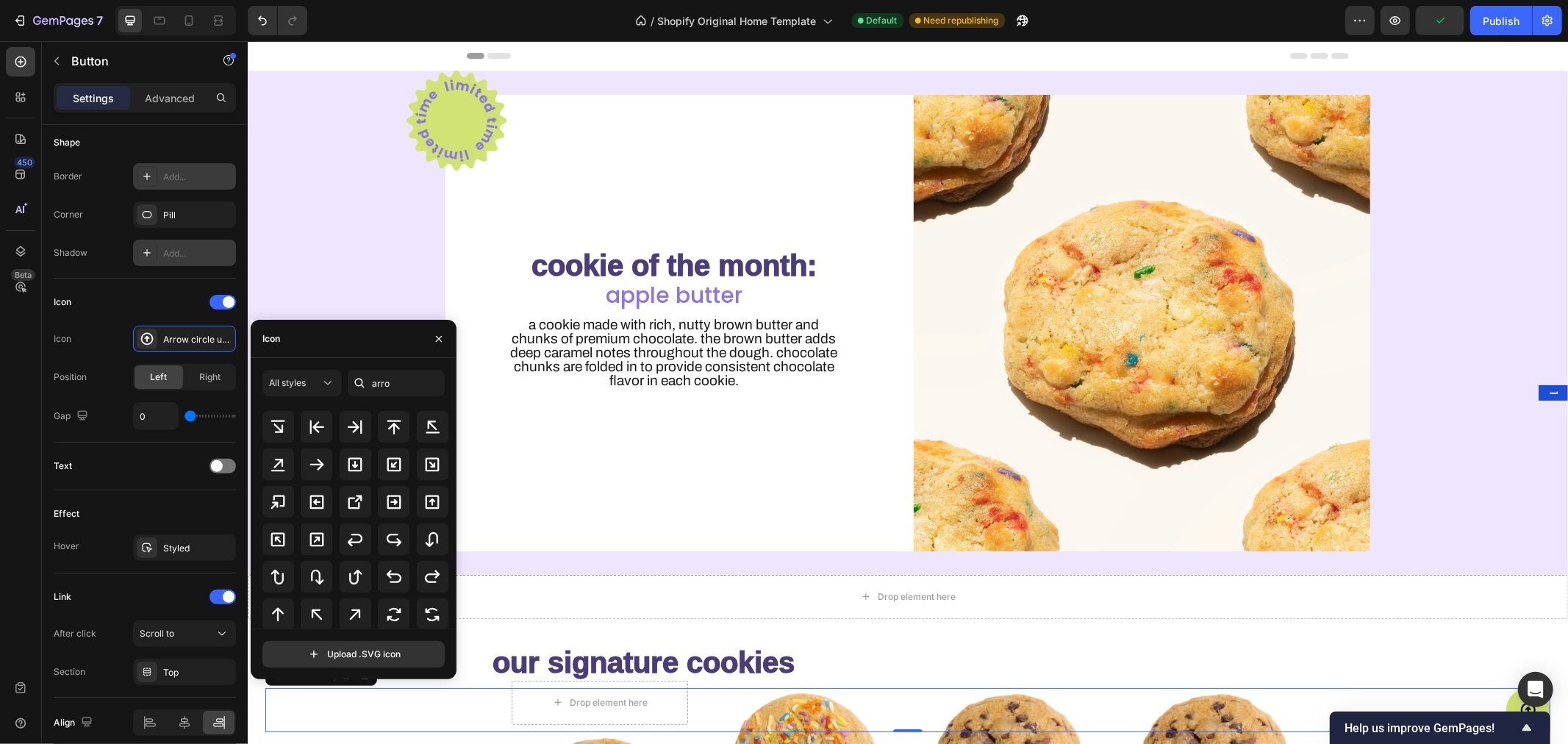
scroll to position [354, 0]
click at [187, 434] on div "Icon Icon Arrow circle up bold Position Left Right Gap 0" at bounding box center [145, 361] width 182 height 164
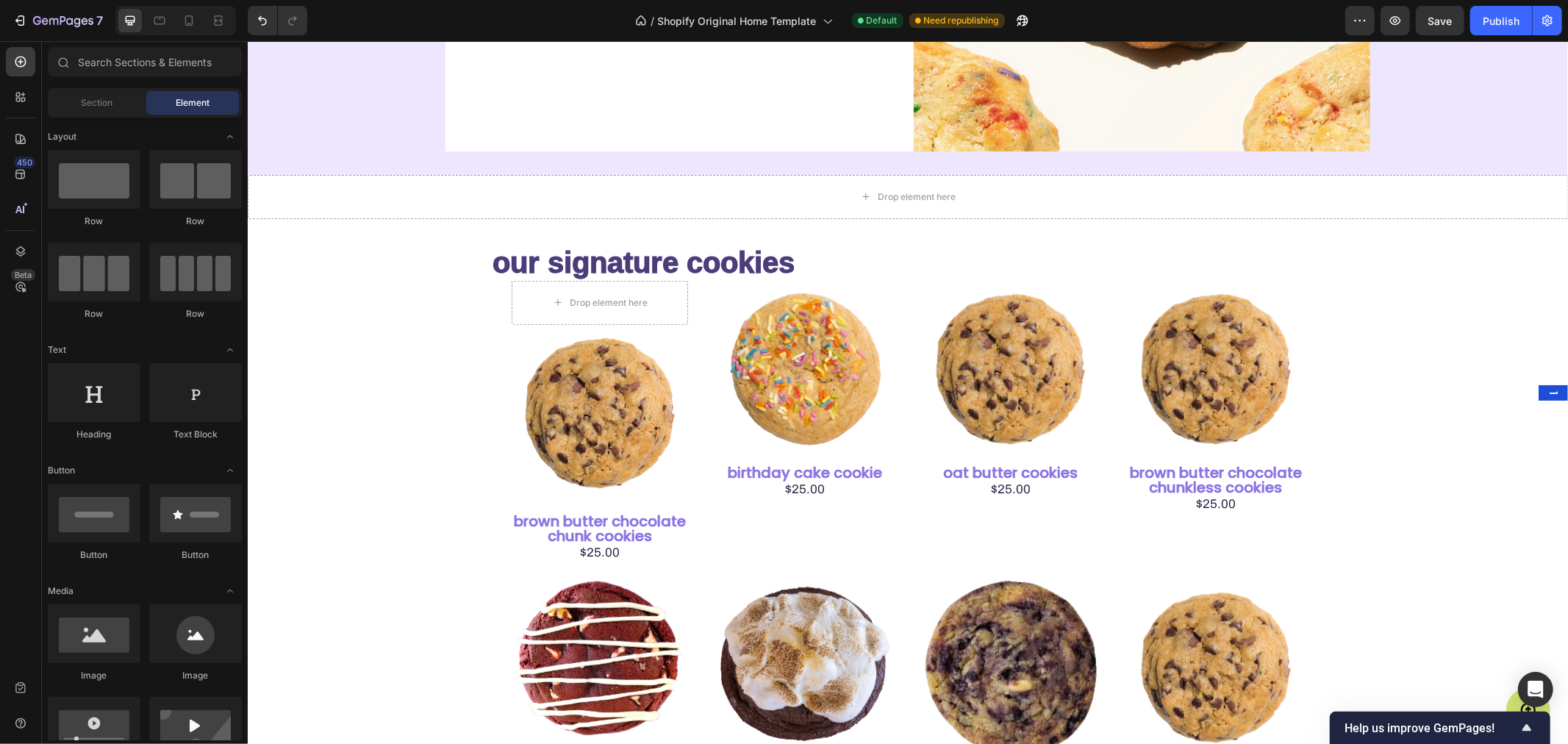
scroll to position [415, 0]
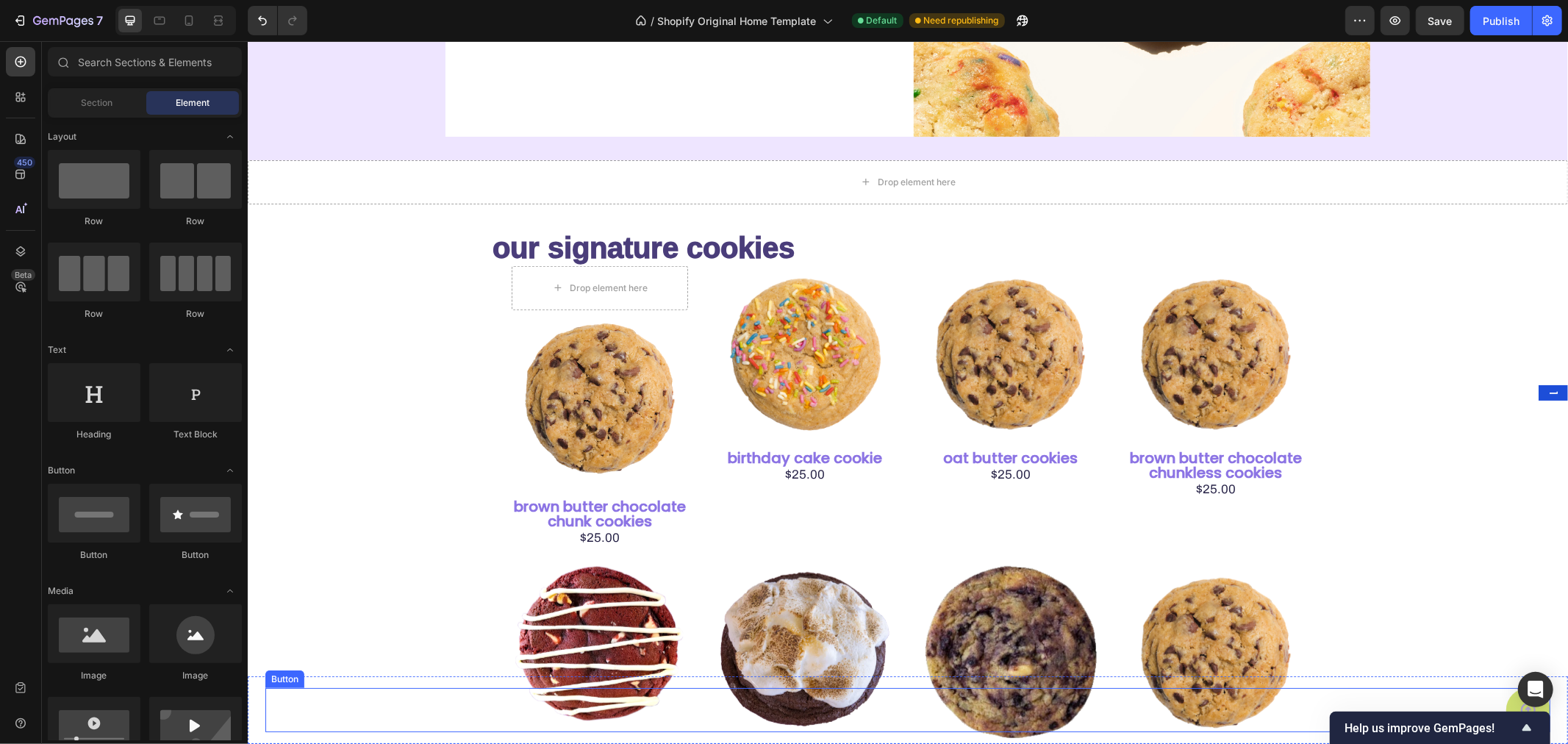
click at [1505, 695] on button "<p>Button</p>" at bounding box center [1527, 709] width 44 height 44
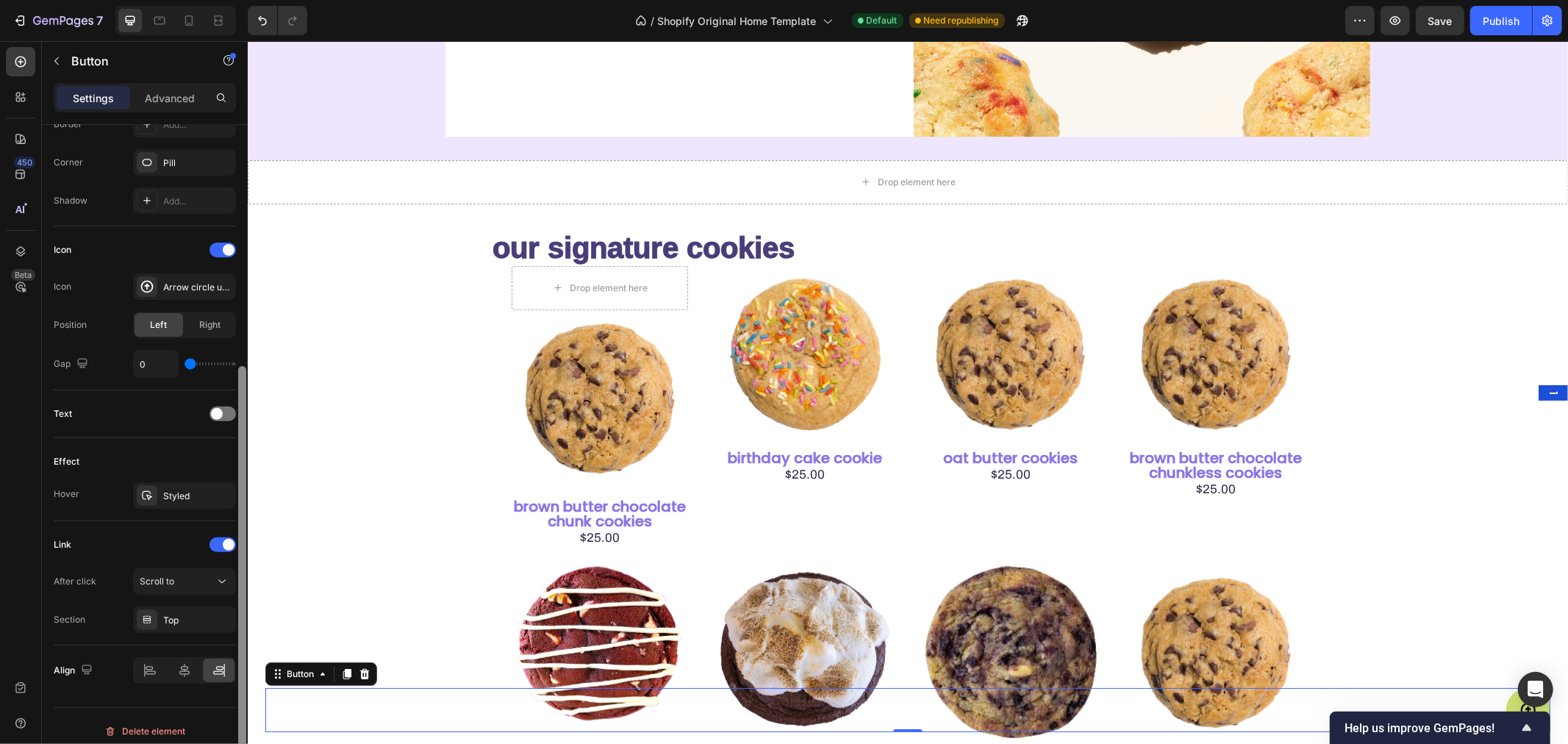
scroll to position [353, 0]
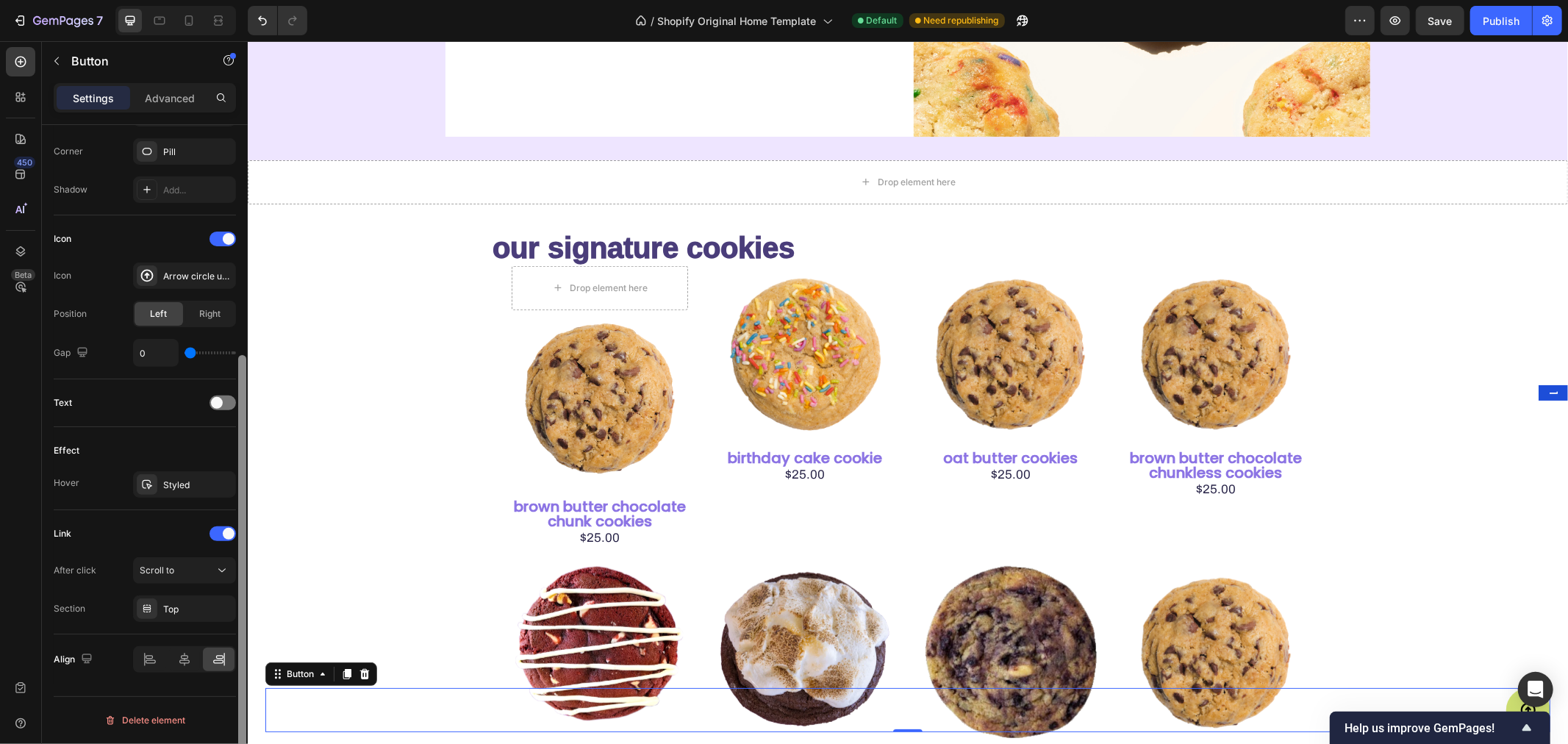
drag, startPoint x: 239, startPoint y: 209, endPoint x: 236, endPoint y: 454, distance: 244.8
click at [237, 454] on div at bounding box center [242, 455] width 11 height 661
click at [163, 567] on span "Scroll to" at bounding box center [157, 570] width 35 height 11
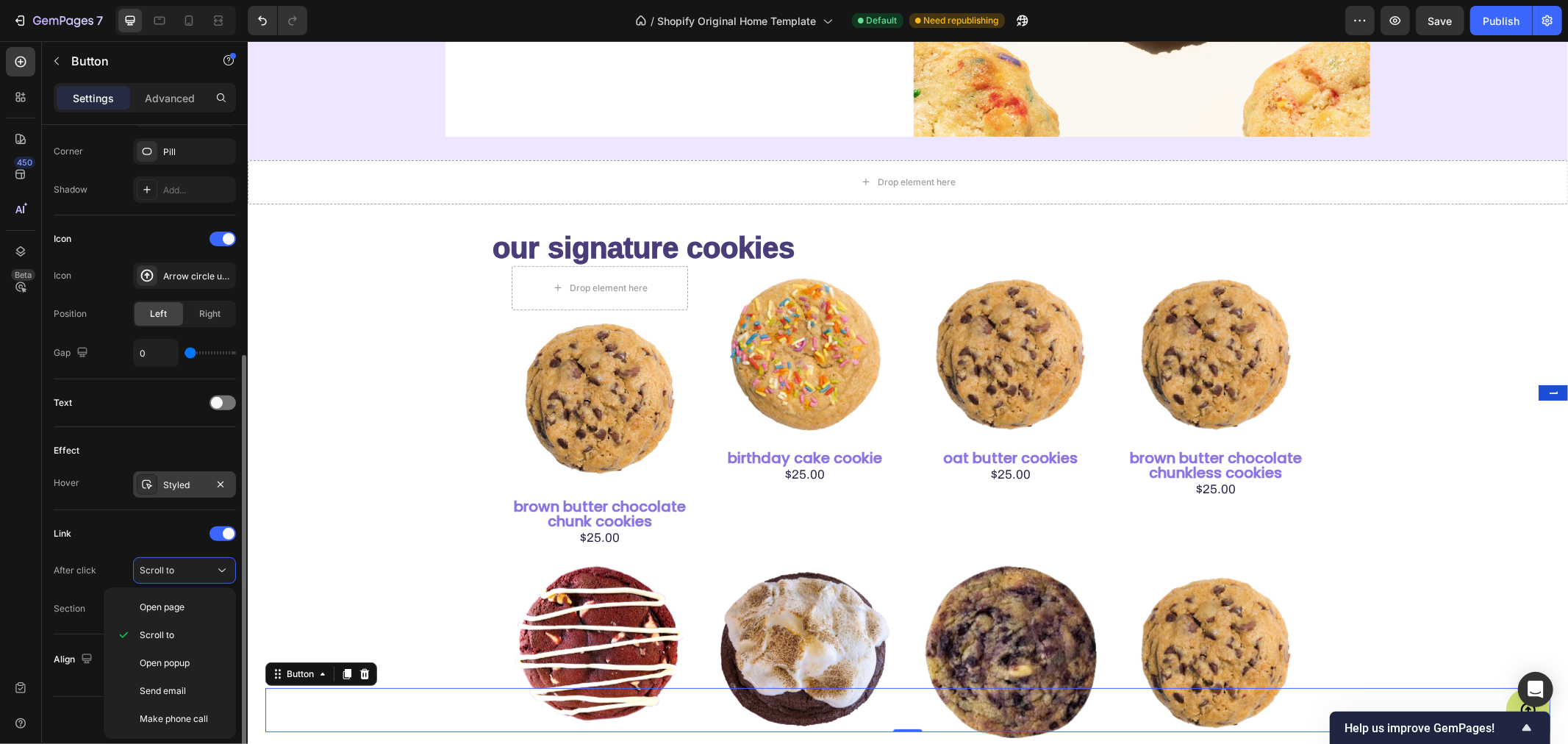
click at [171, 479] on div "Styled" at bounding box center [184, 485] width 43 height 13
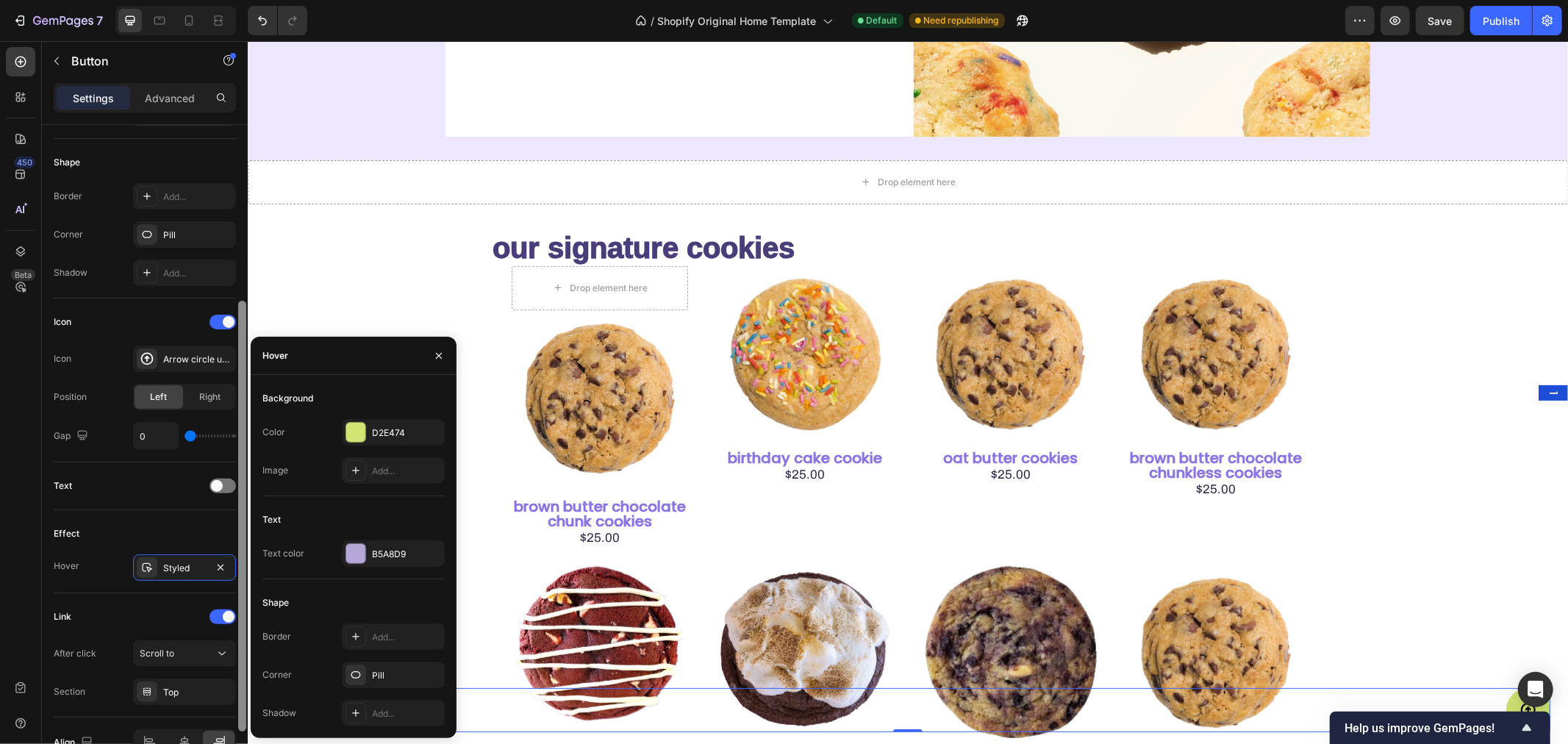
scroll to position [209, 0]
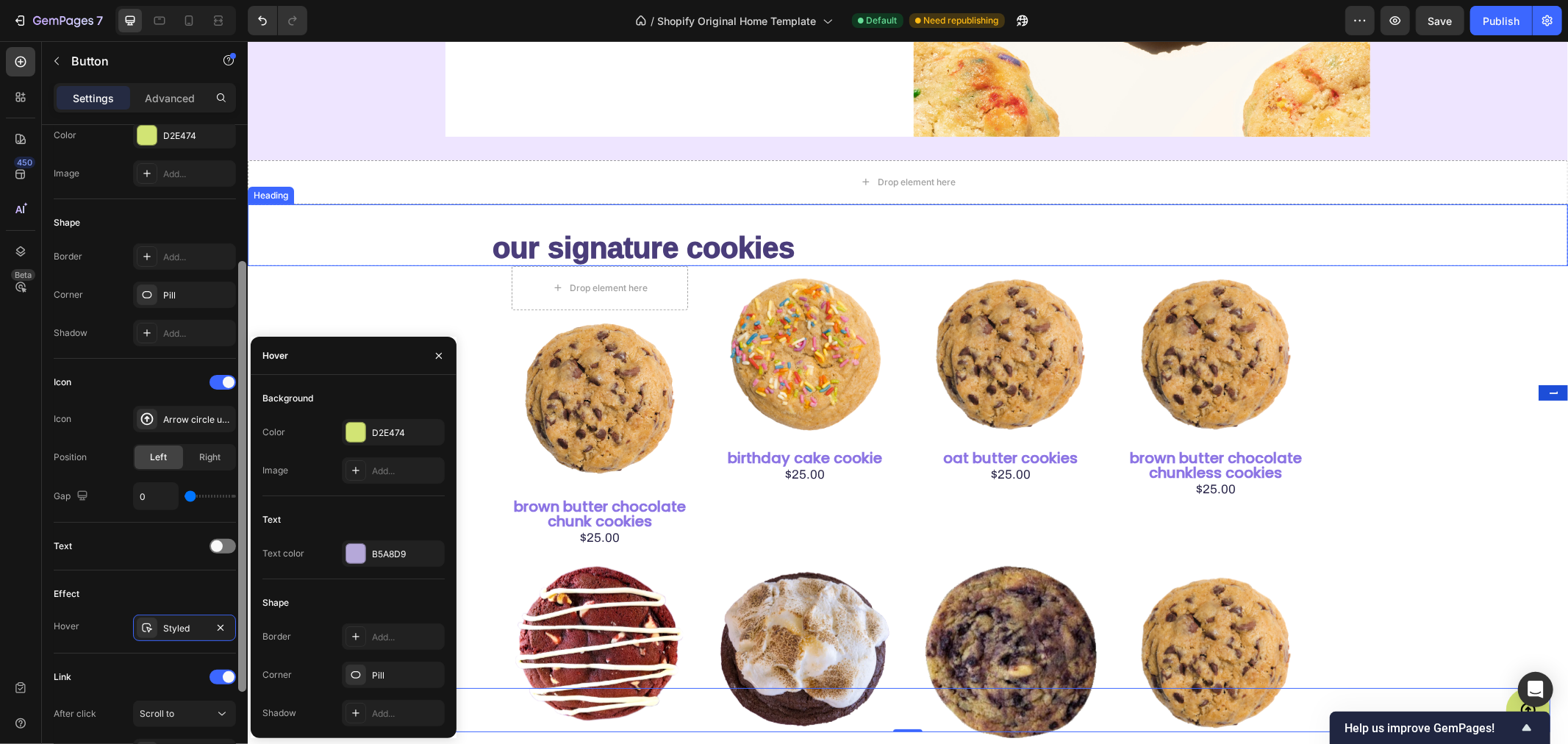
drag, startPoint x: 487, startPoint y: 423, endPoint x: 254, endPoint y: 215, distance: 313.4
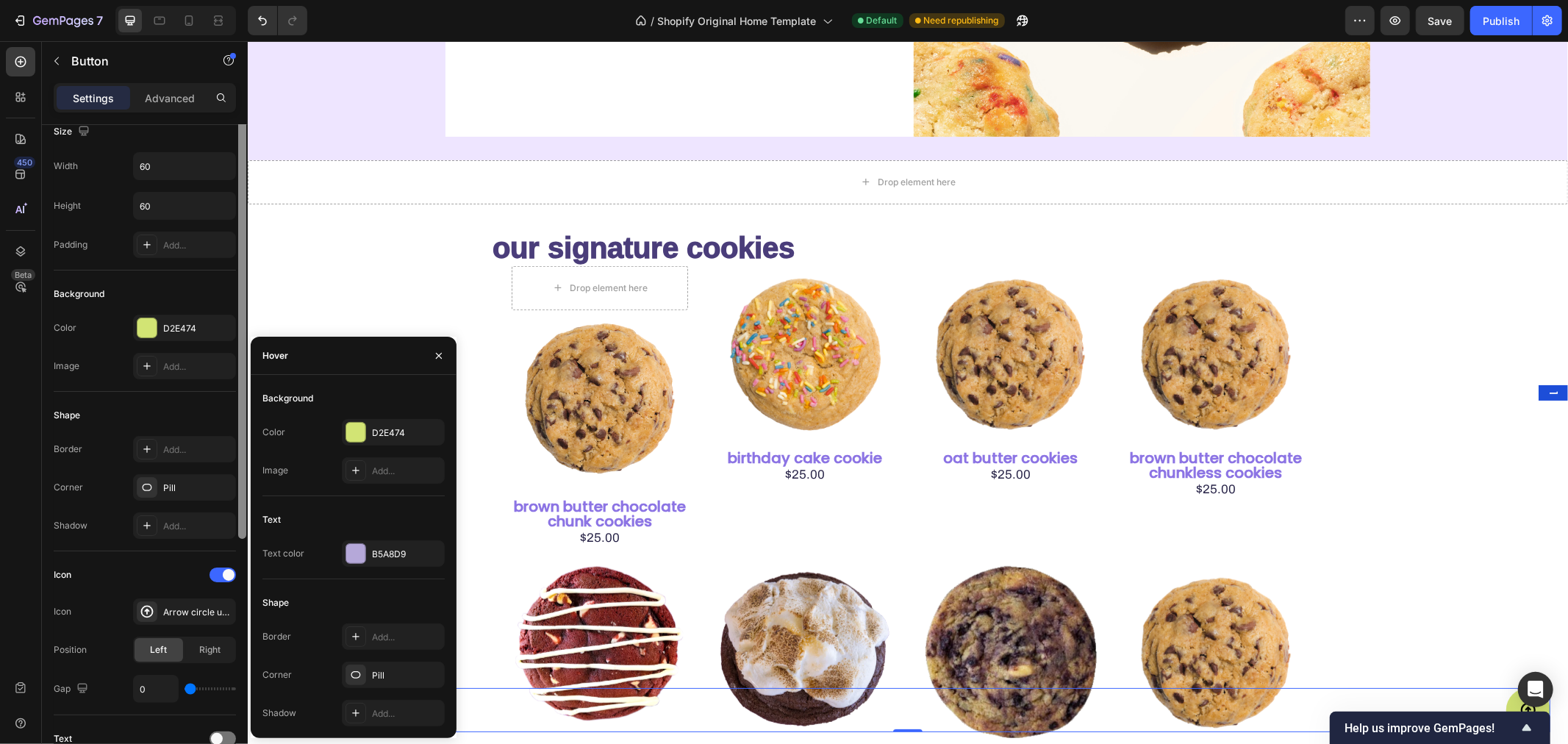
scroll to position [0, 0]
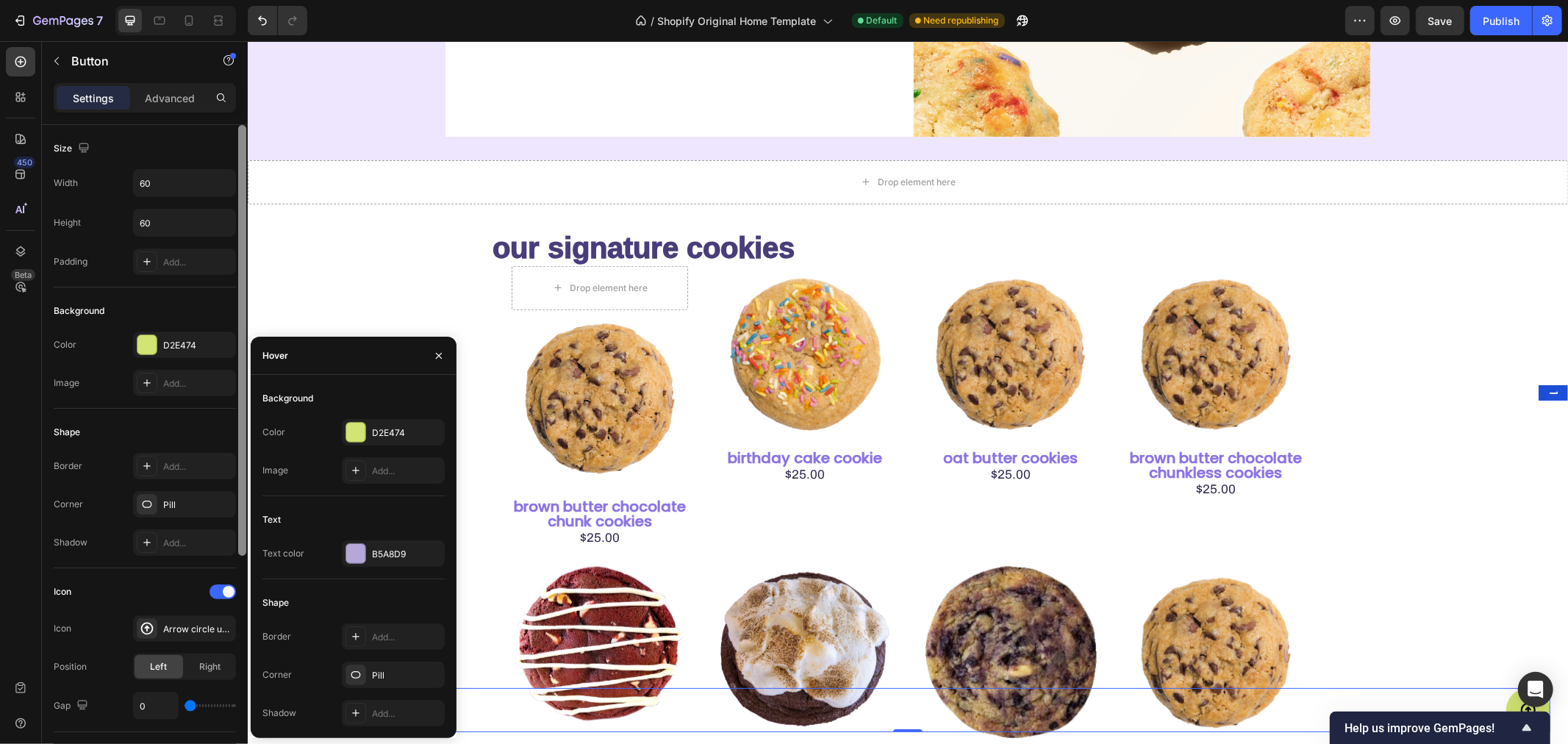
click at [232, 126] on div "Size Width 60 Height 60 Padding Add..." at bounding box center [145, 206] width 182 height 162
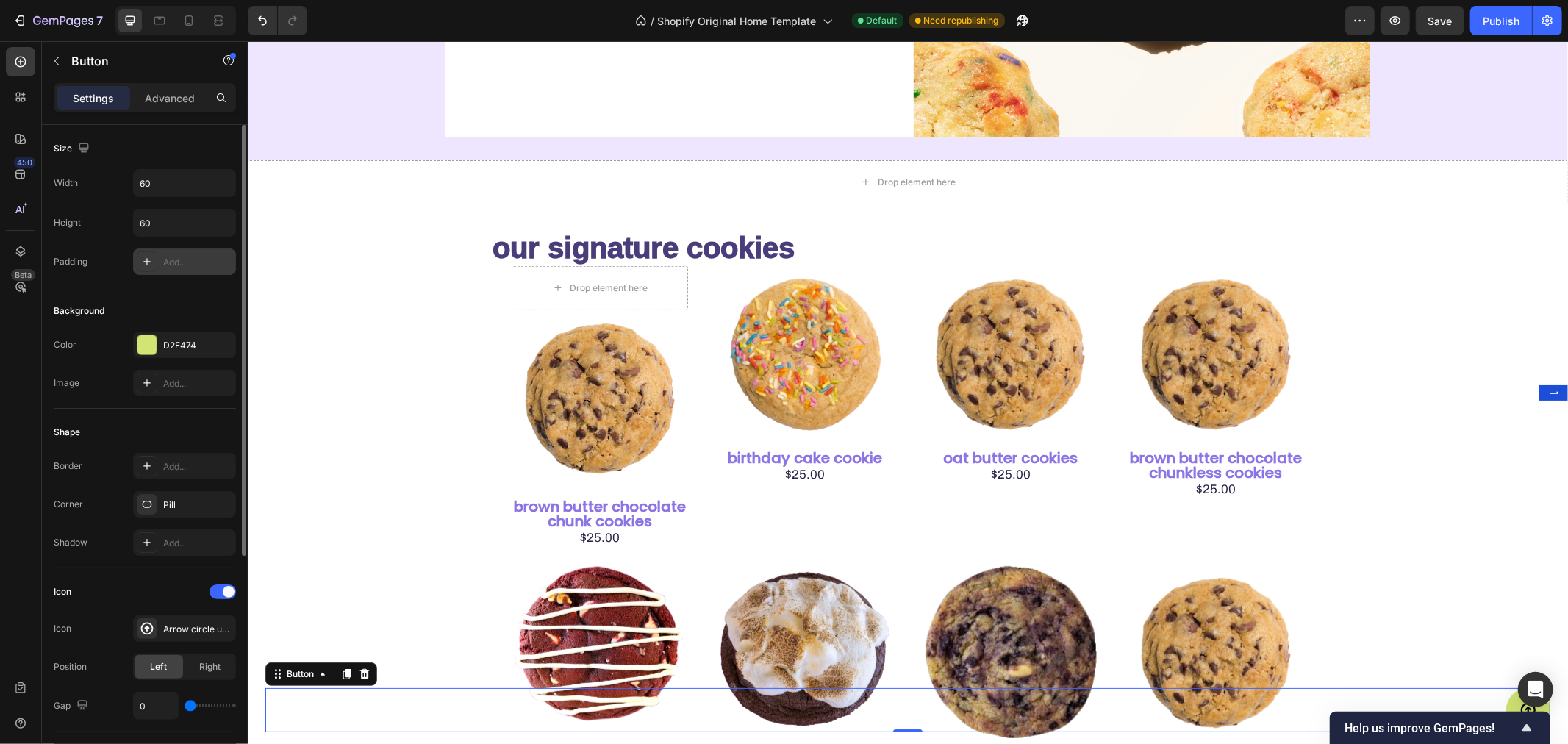
click at [166, 257] on div "Add..." at bounding box center [197, 262] width 69 height 13
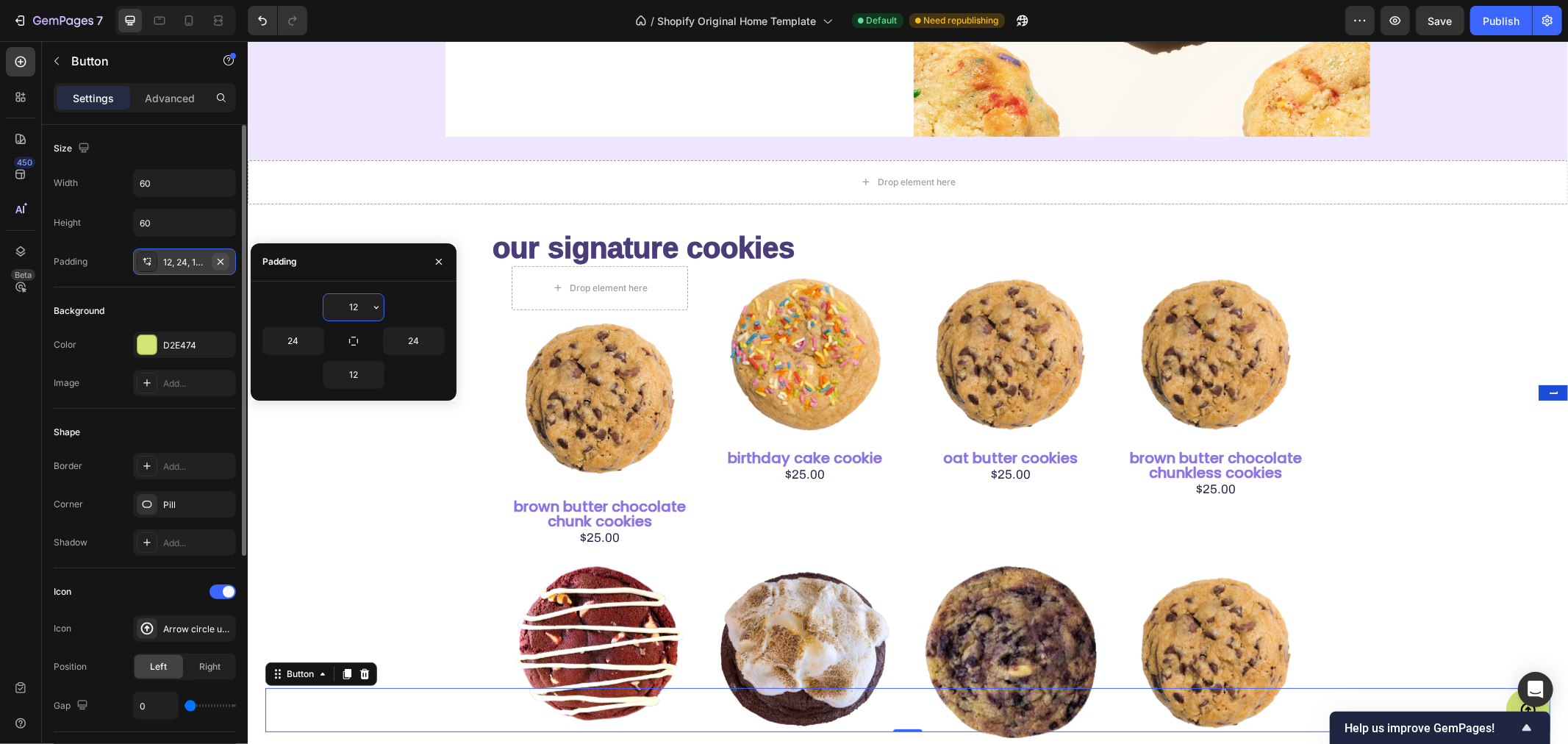
click at [222, 257] on icon "button" at bounding box center [221, 262] width 12 height 12
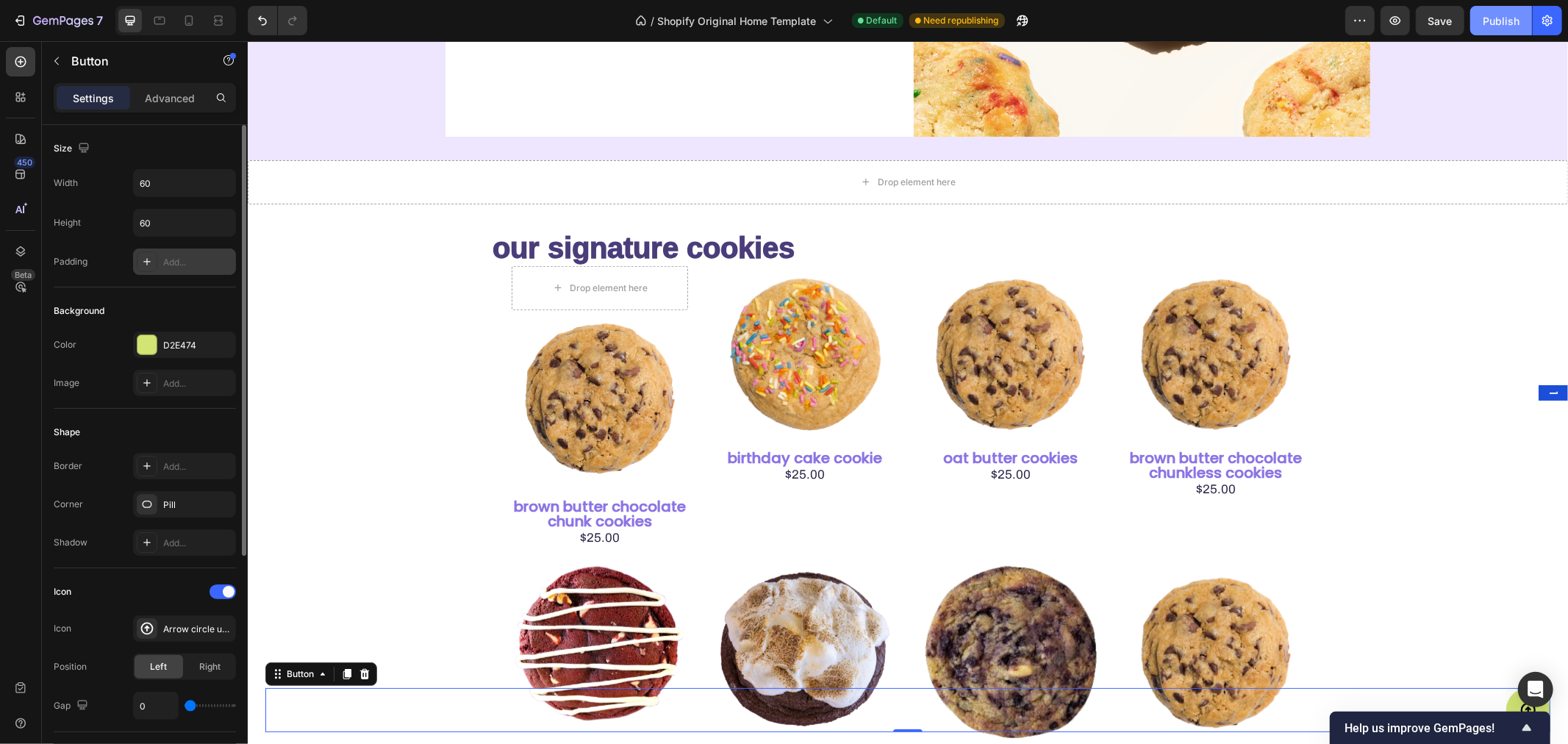
click at [1500, 24] on div "Publish" at bounding box center [1501, 20] width 37 height 15
click at [1023, 18] on icon "button" at bounding box center [1022, 20] width 15 height 15
